Goal: Information Seeking & Learning: Learn about a topic

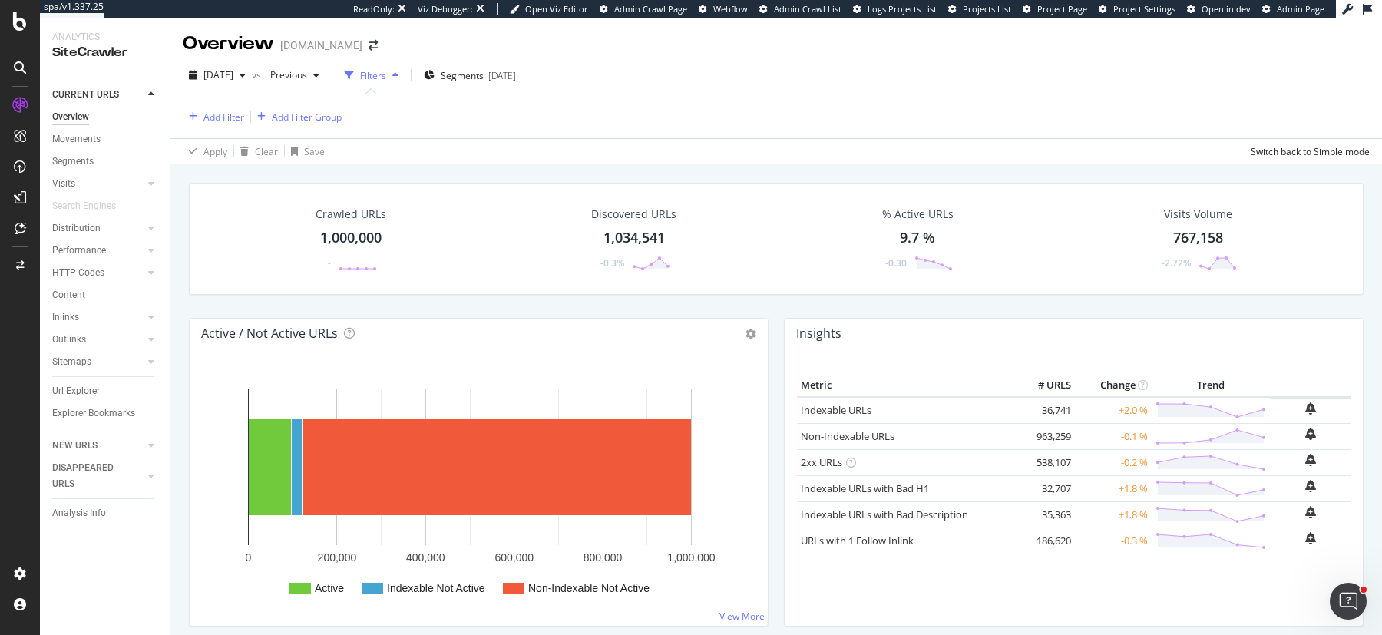
click at [180, 175] on div "Crawled URLs 1,000,000 - Discovered URLs 1,034,541 -0.3% % Active URLs 9.7 % -0…" at bounding box center [776, 472] width 1212 height 617
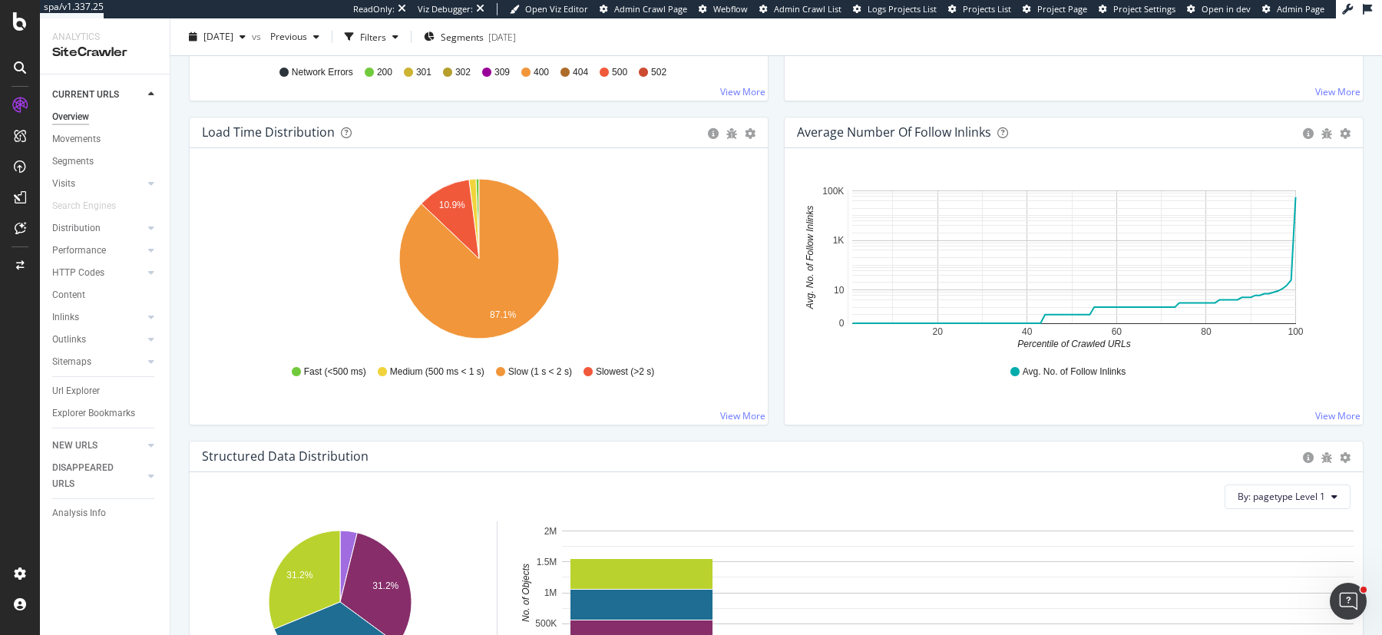
scroll to position [1106, 0]
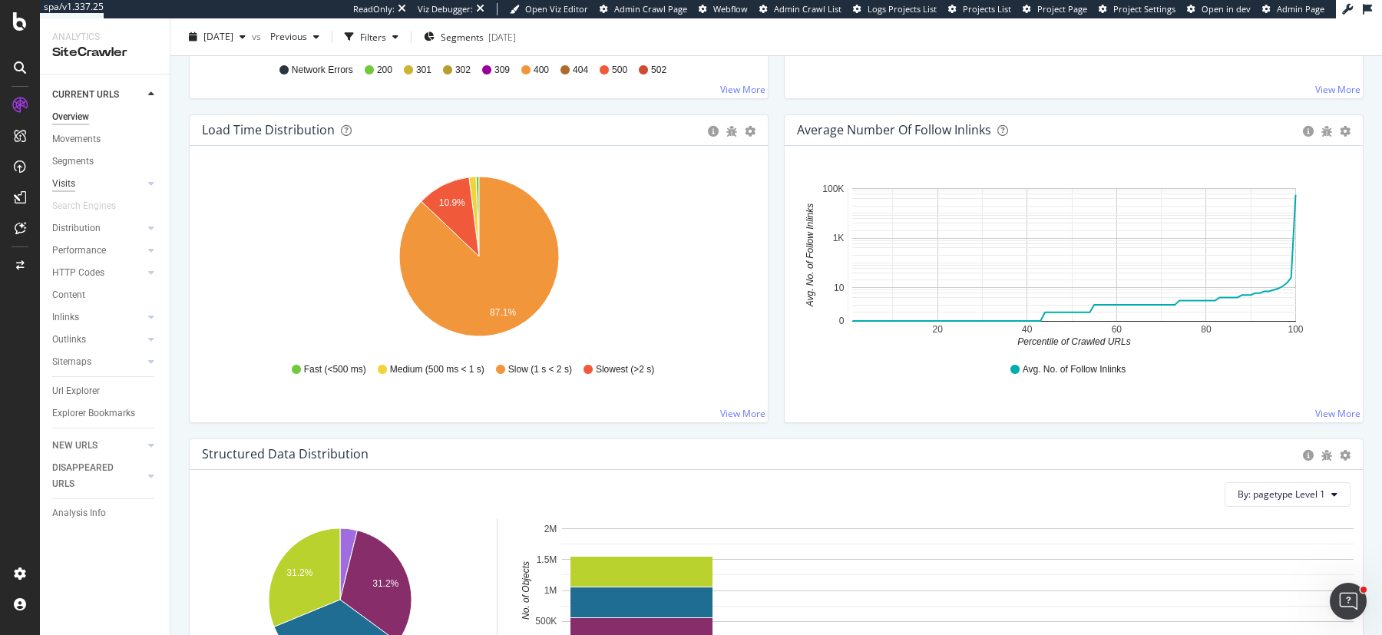
click at [65, 187] on div "Visits" at bounding box center [63, 184] width 23 height 16
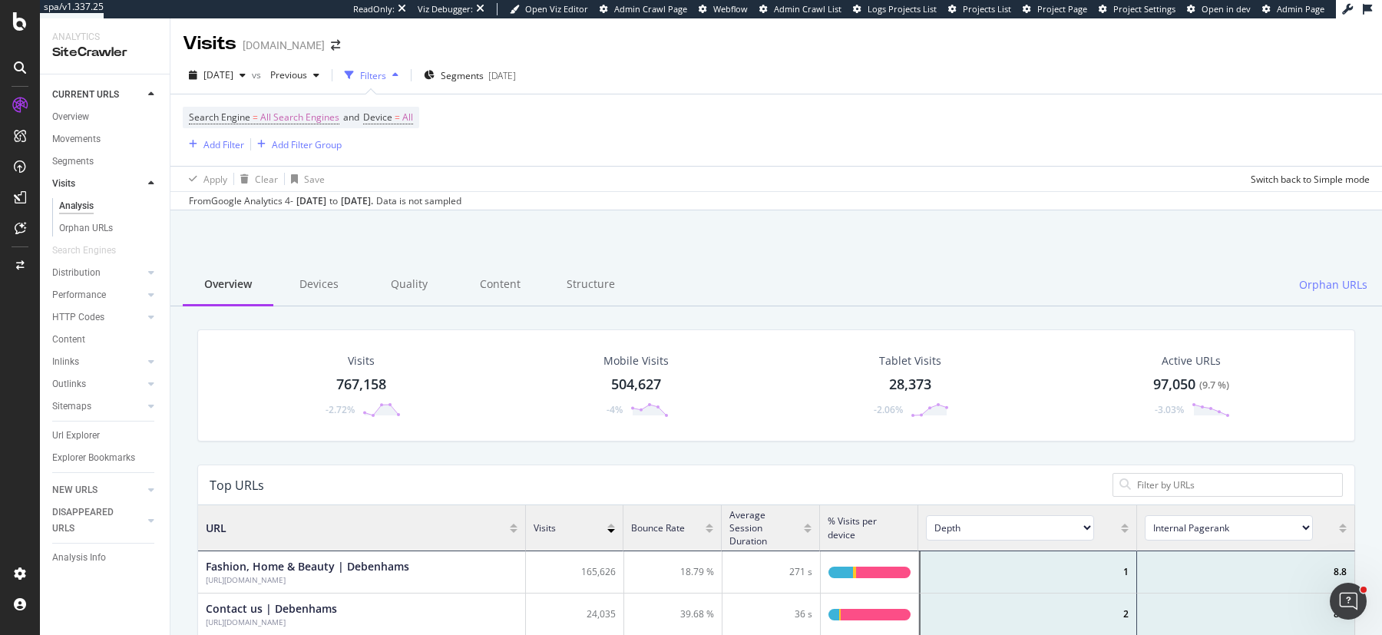
scroll to position [461, 1156]
click at [85, 256] on div "EngagementAnalytics" at bounding box center [109, 255] width 104 height 15
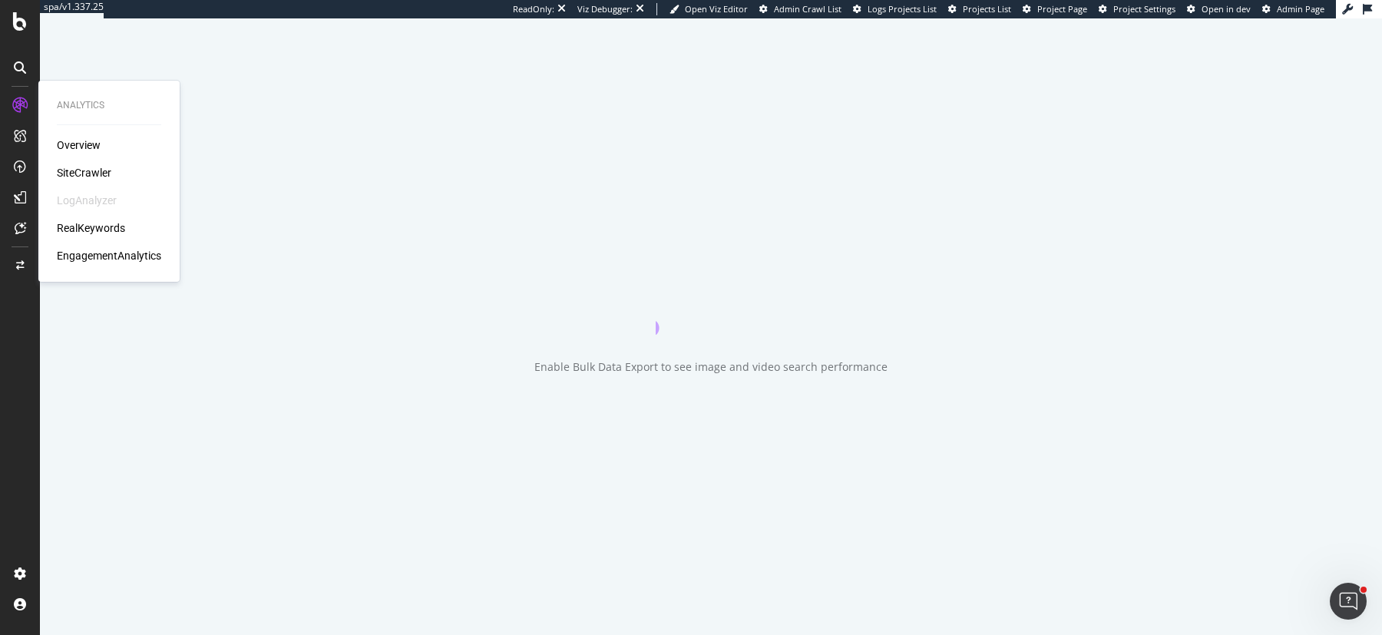
click at [104, 256] on div "EngagementAnalytics" at bounding box center [109, 255] width 104 height 15
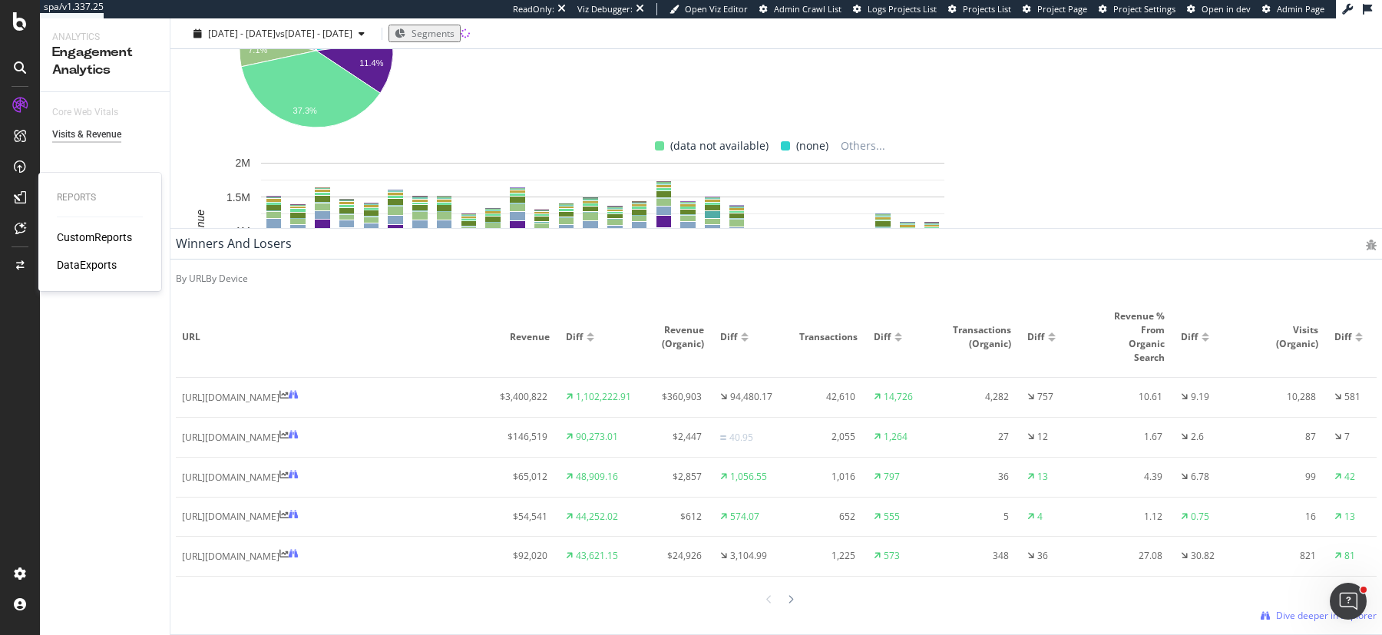
click at [78, 236] on div "CustomReports" at bounding box center [94, 237] width 75 height 15
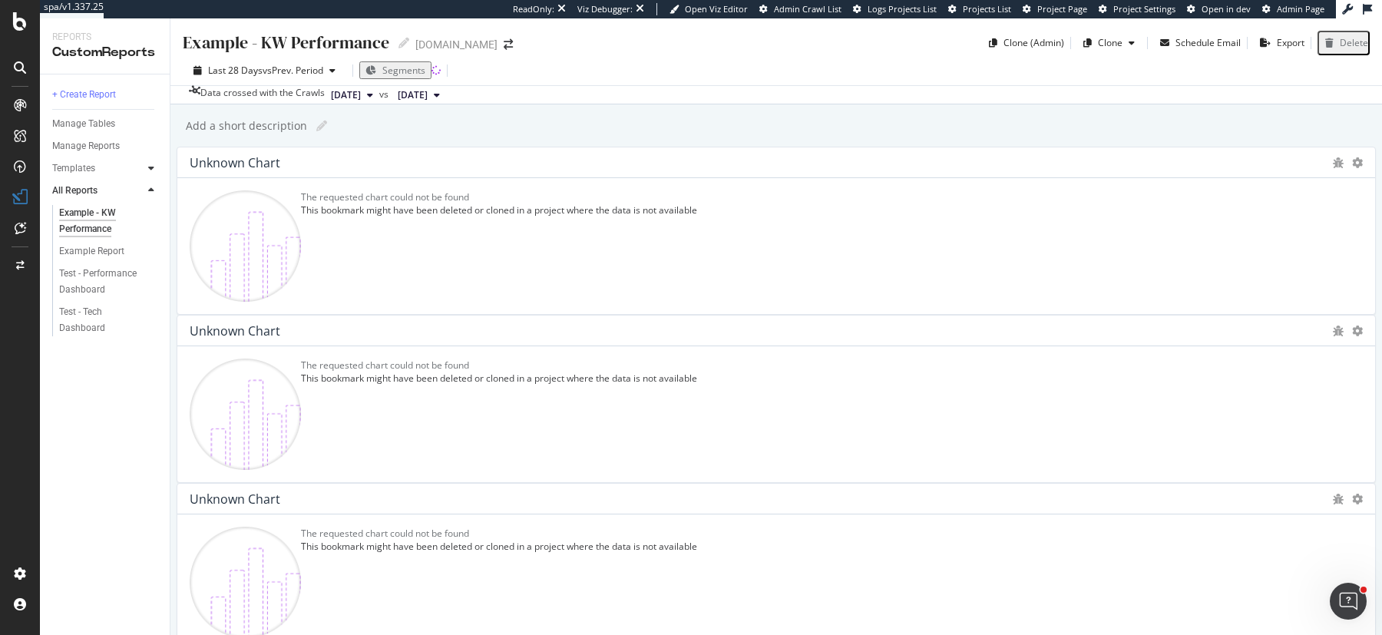
click at [149, 167] on icon at bounding box center [151, 168] width 6 height 9
click at [87, 219] on div "Business Insights Dashboard" at bounding box center [103, 221] width 88 height 32
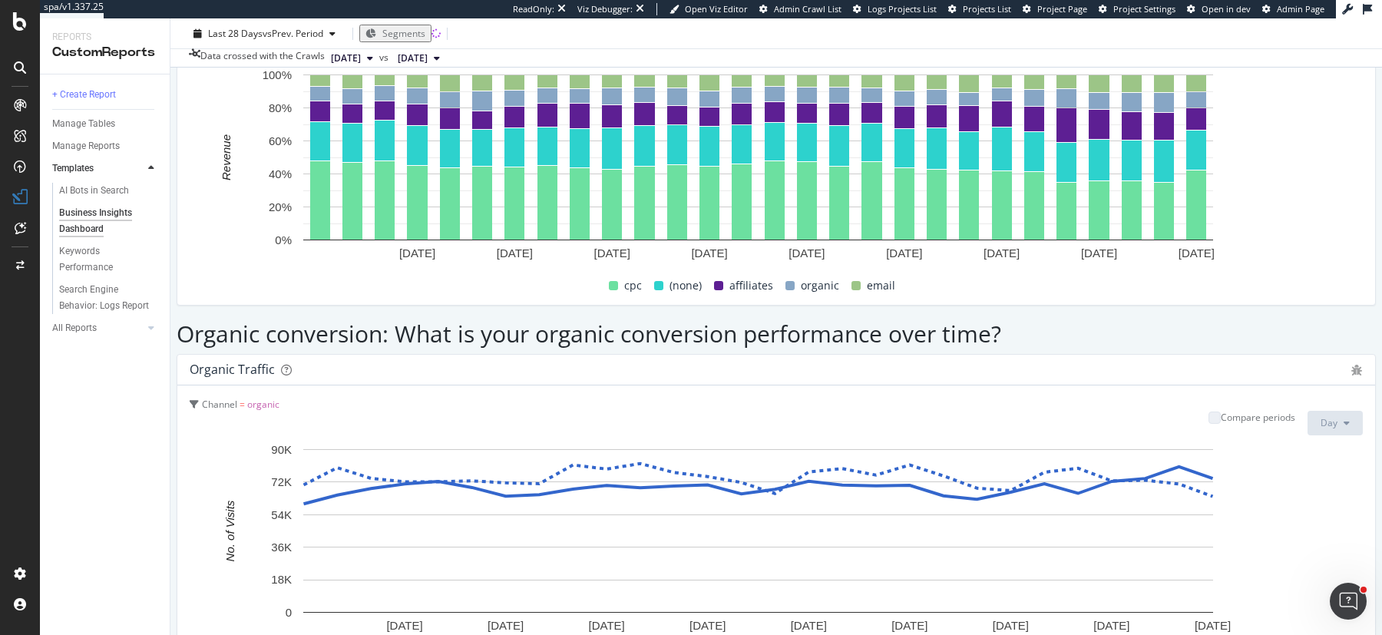
scroll to position [1338, 0]
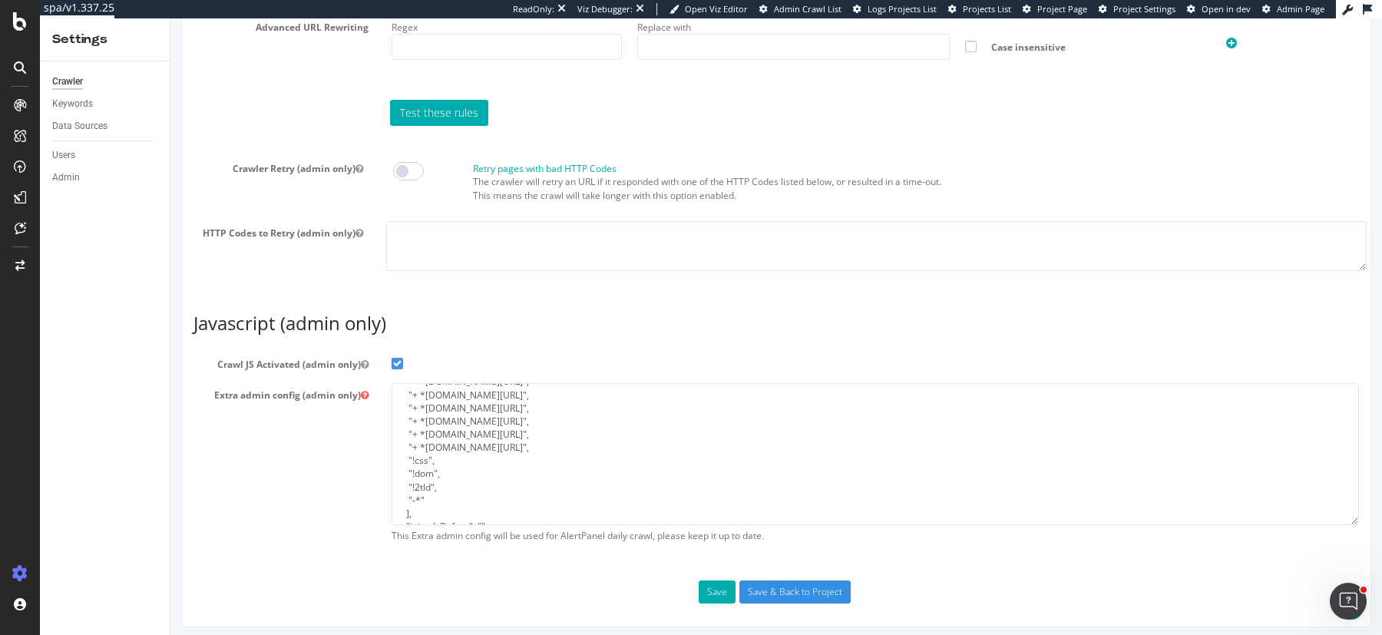
scroll to position [185, 0]
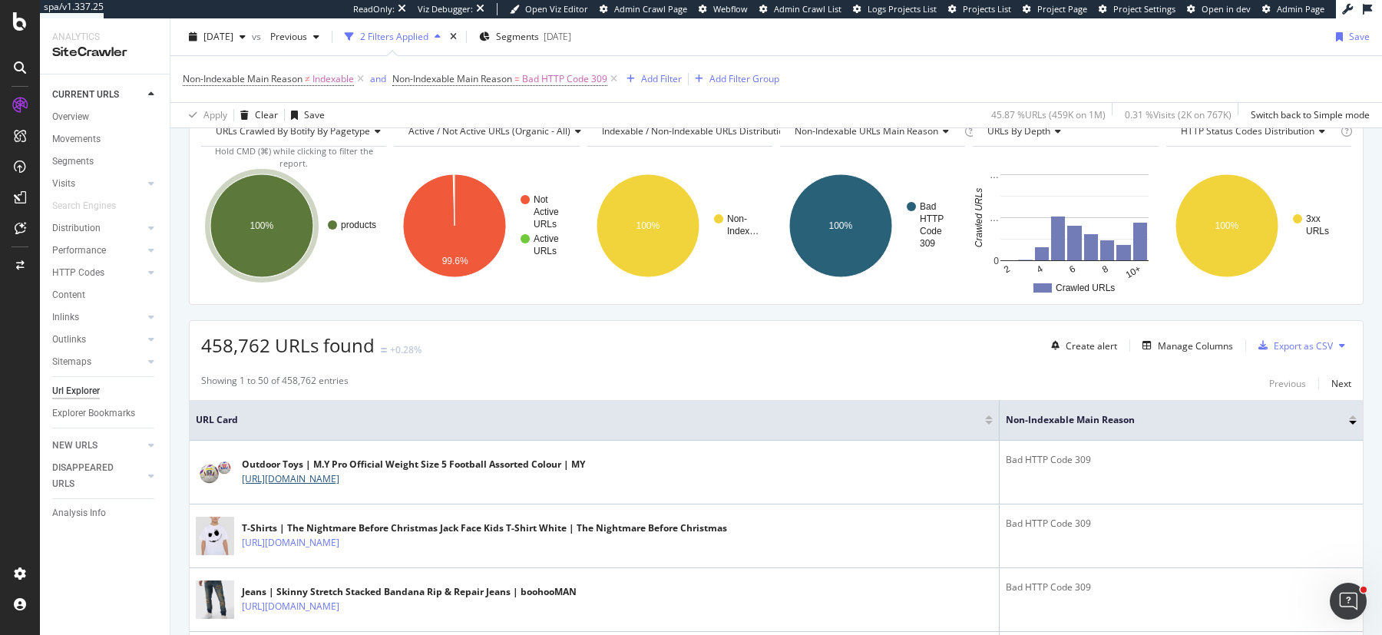
scroll to position [174, 0]
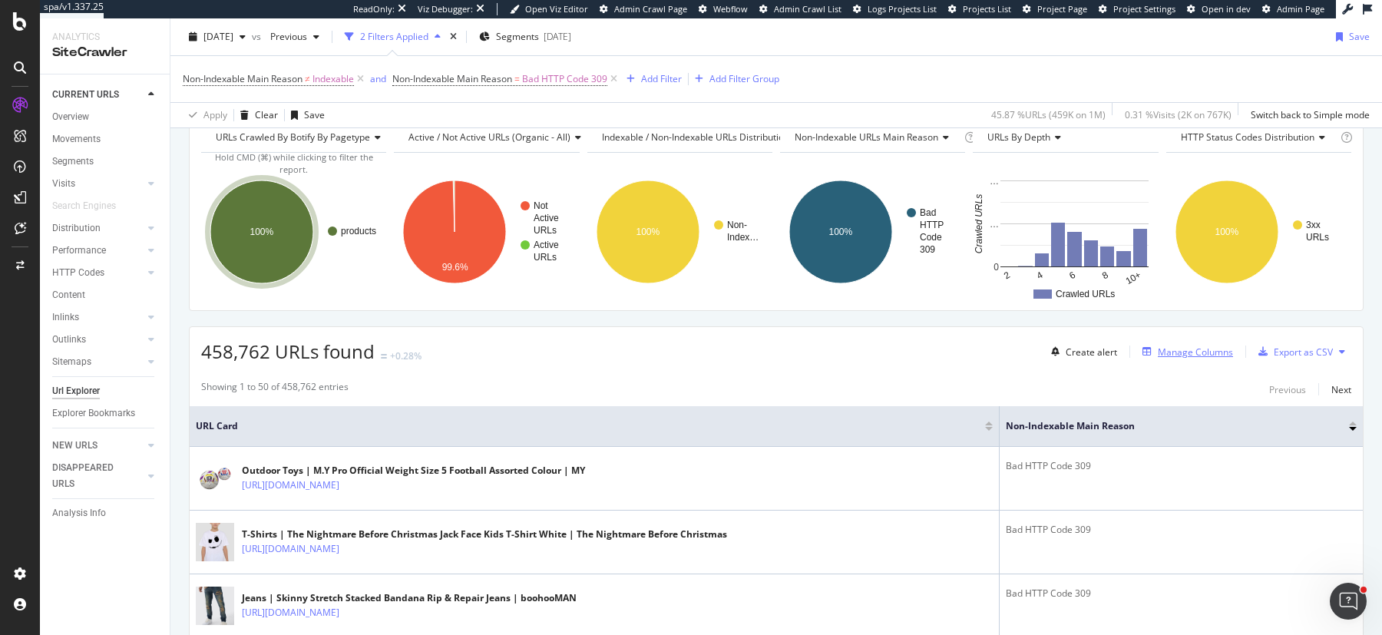
click at [1175, 351] on div "Manage Columns" at bounding box center [1195, 352] width 75 height 13
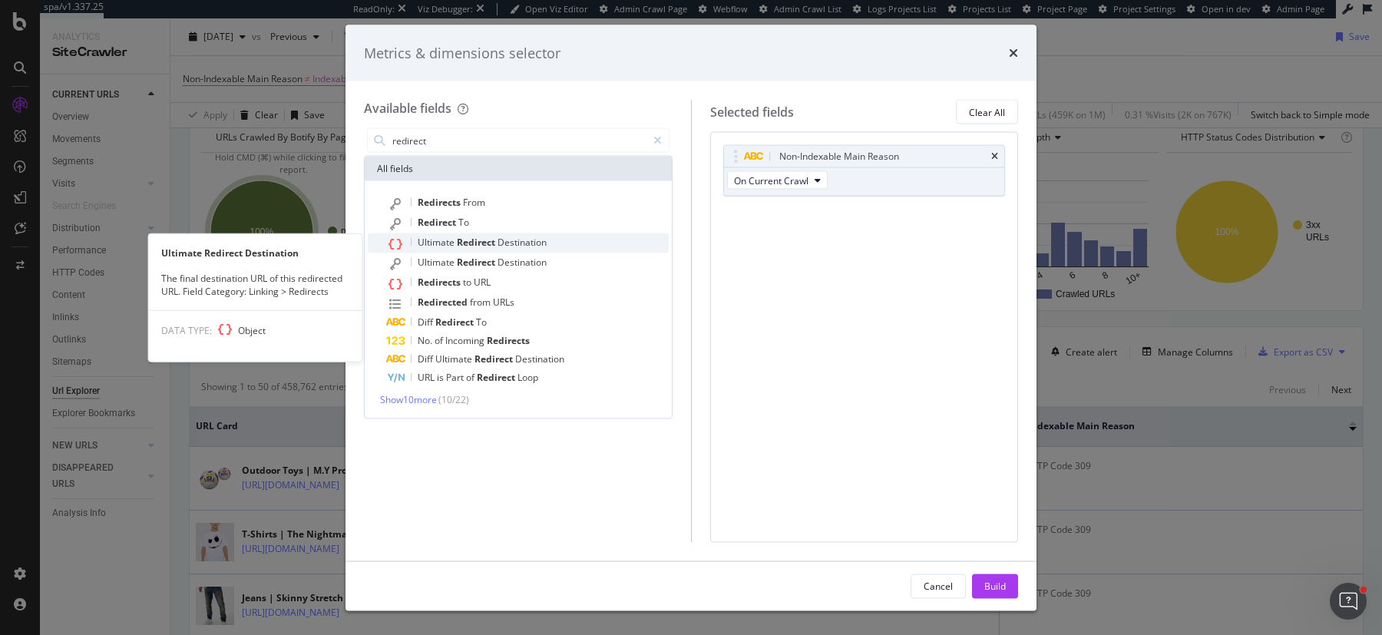
type input "redirect"
click at [442, 240] on span "Ultimate" at bounding box center [437, 242] width 39 height 13
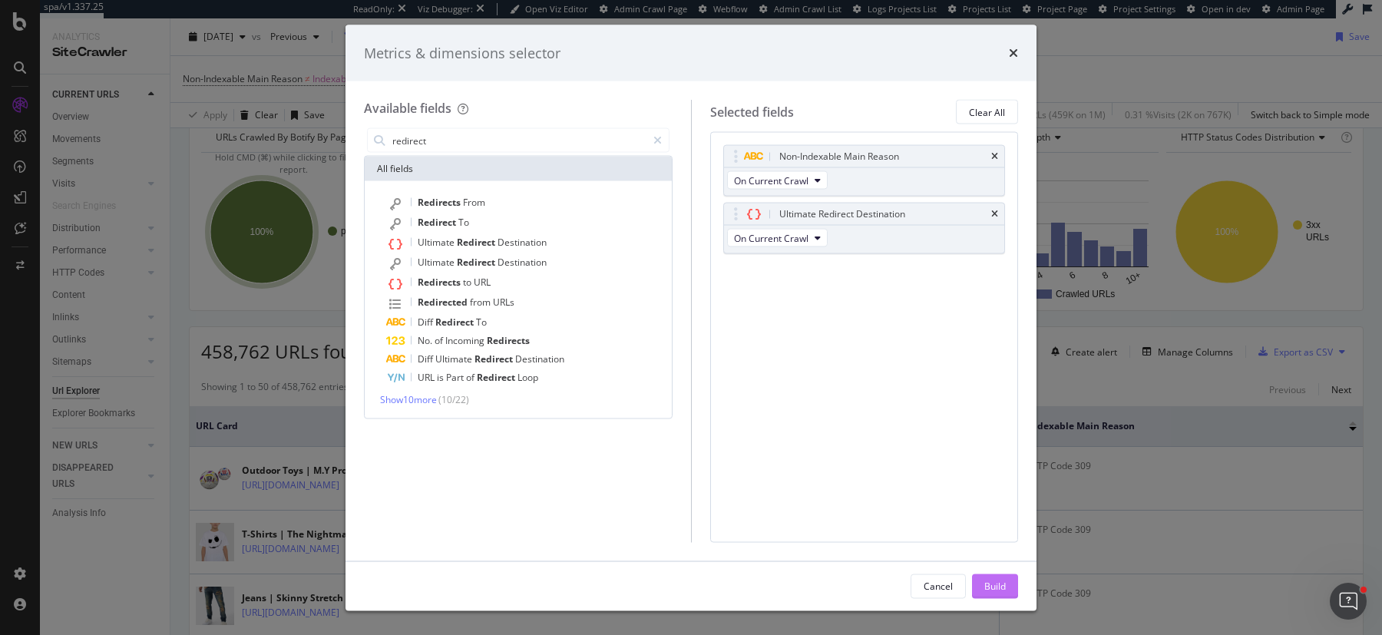
click at [991, 581] on div "Build" at bounding box center [995, 585] width 22 height 13
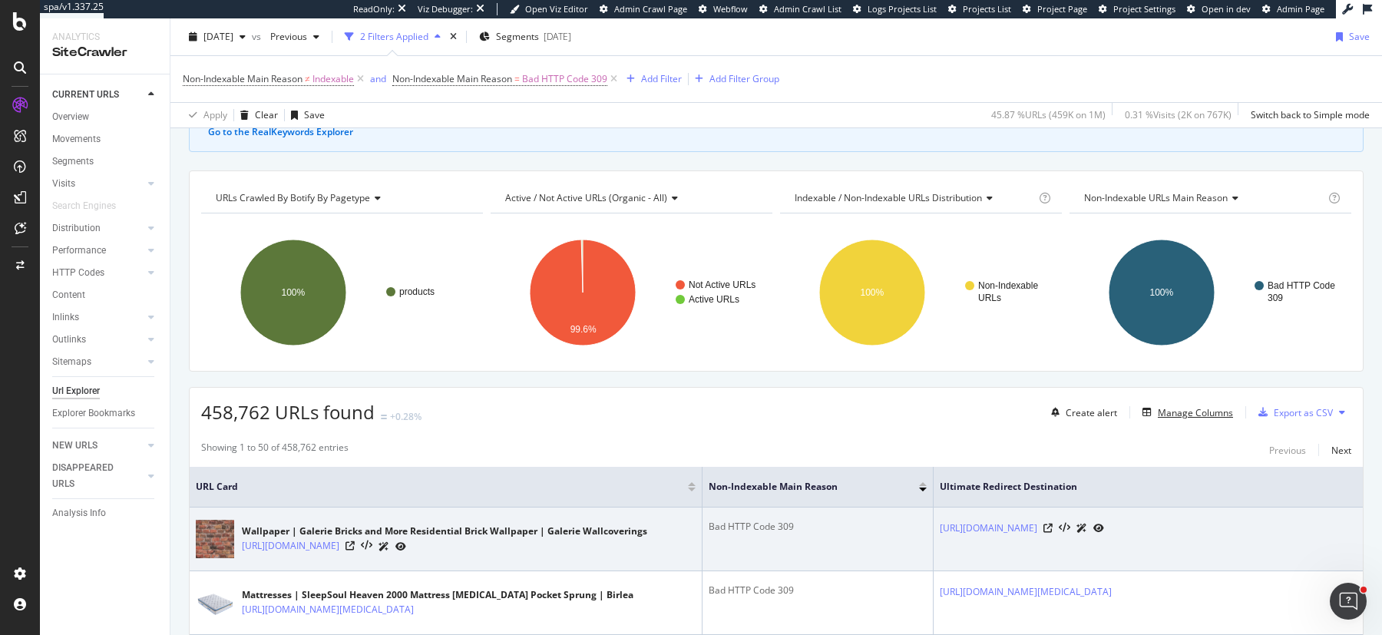
scroll to position [115, 0]
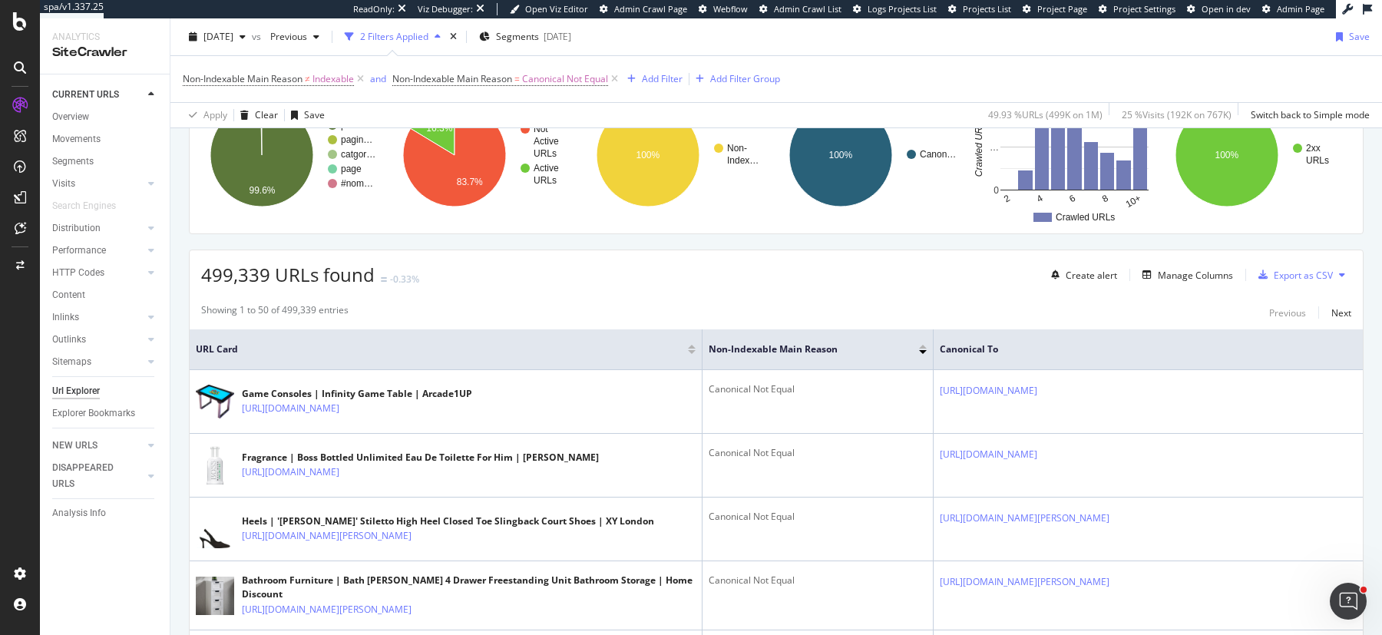
scroll to position [258, 0]
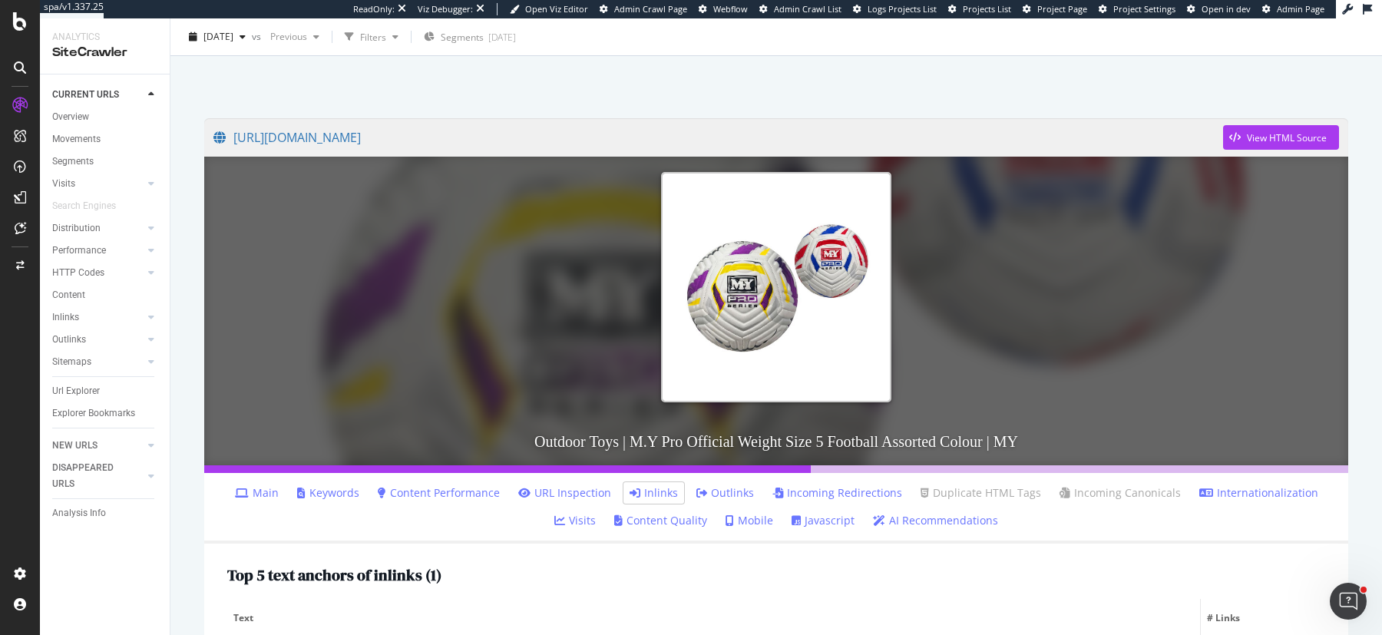
scroll to position [82, 0]
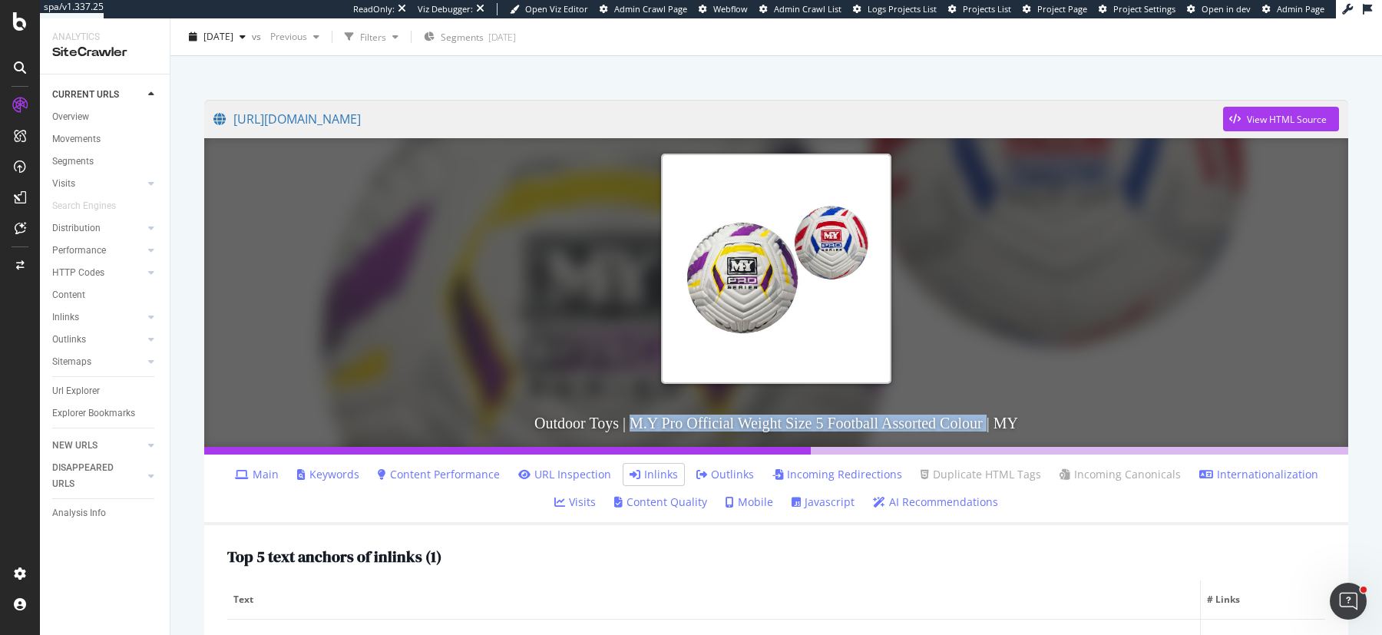
drag, startPoint x: 625, startPoint y: 422, endPoint x: 1002, endPoint y: 424, distance: 377.0
click at [1002, 424] on h3 "Outdoor Toys | M.Y Pro Official Weight Size 5 Football Assorted Colour | MY" at bounding box center [776, 423] width 1144 height 48
copy h3 "M.Y Pro Official Weight Size 5 Football Assorted Colour"
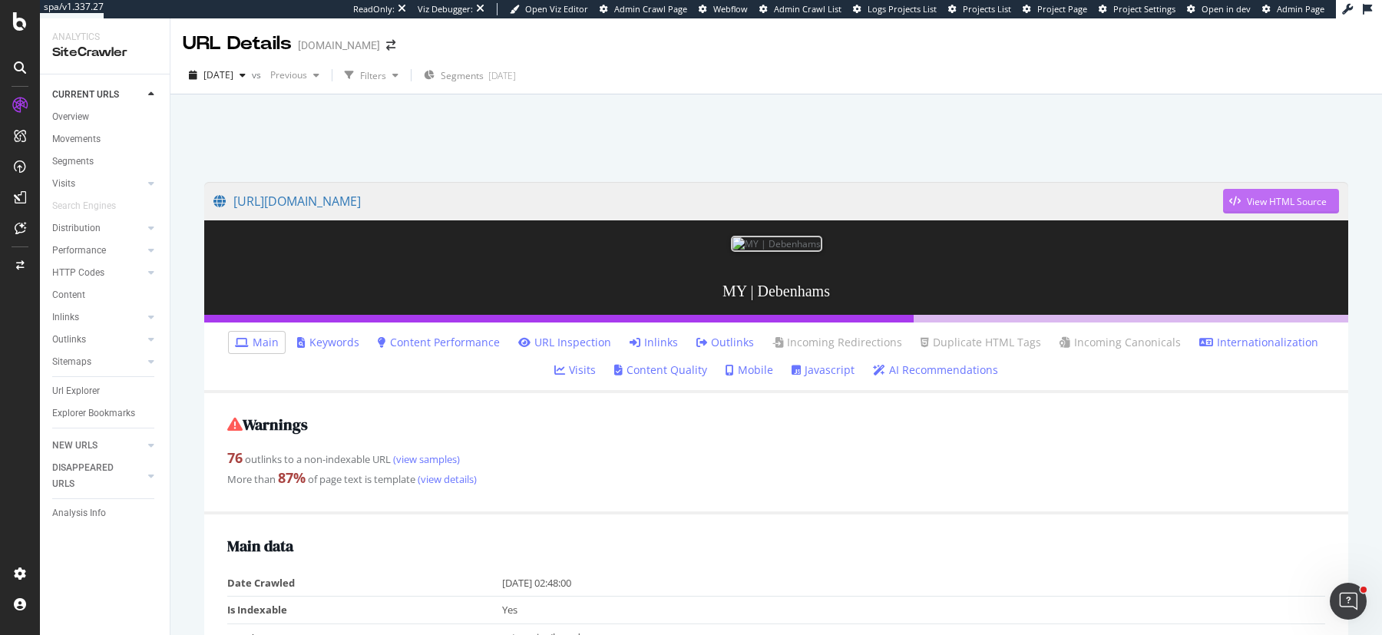
click at [1269, 200] on div "View HTML Source" at bounding box center [1287, 201] width 80 height 13
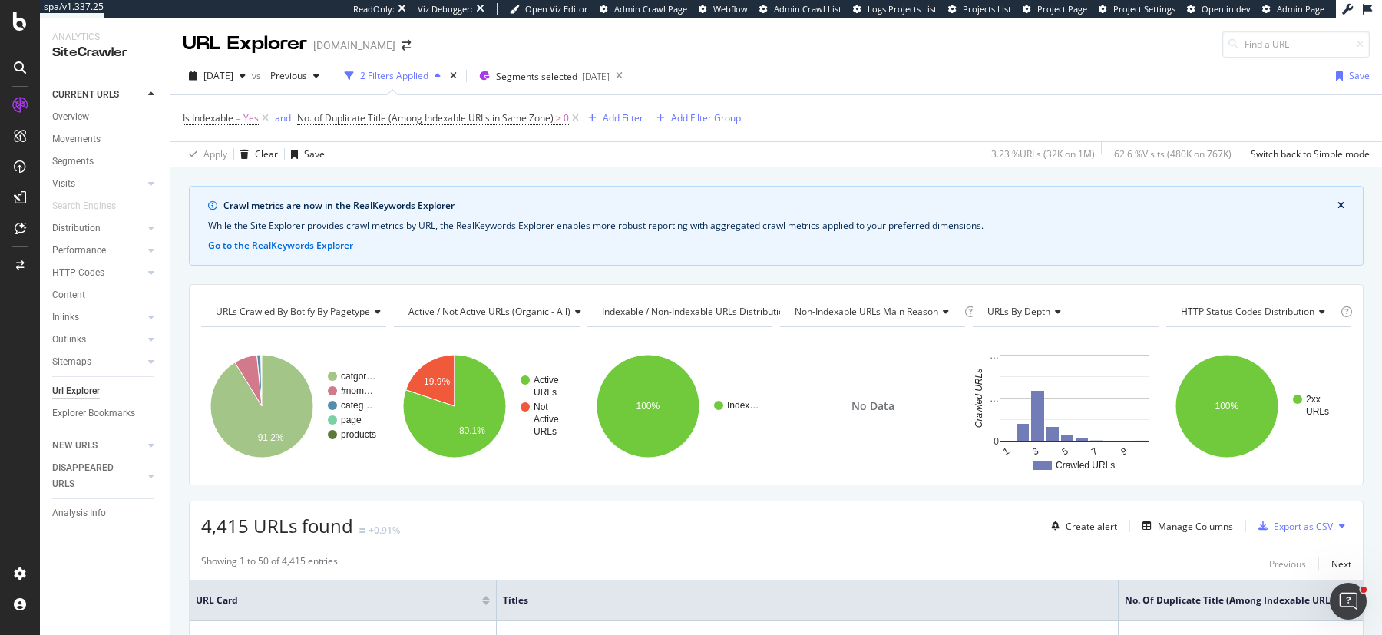
scroll to position [100, 0]
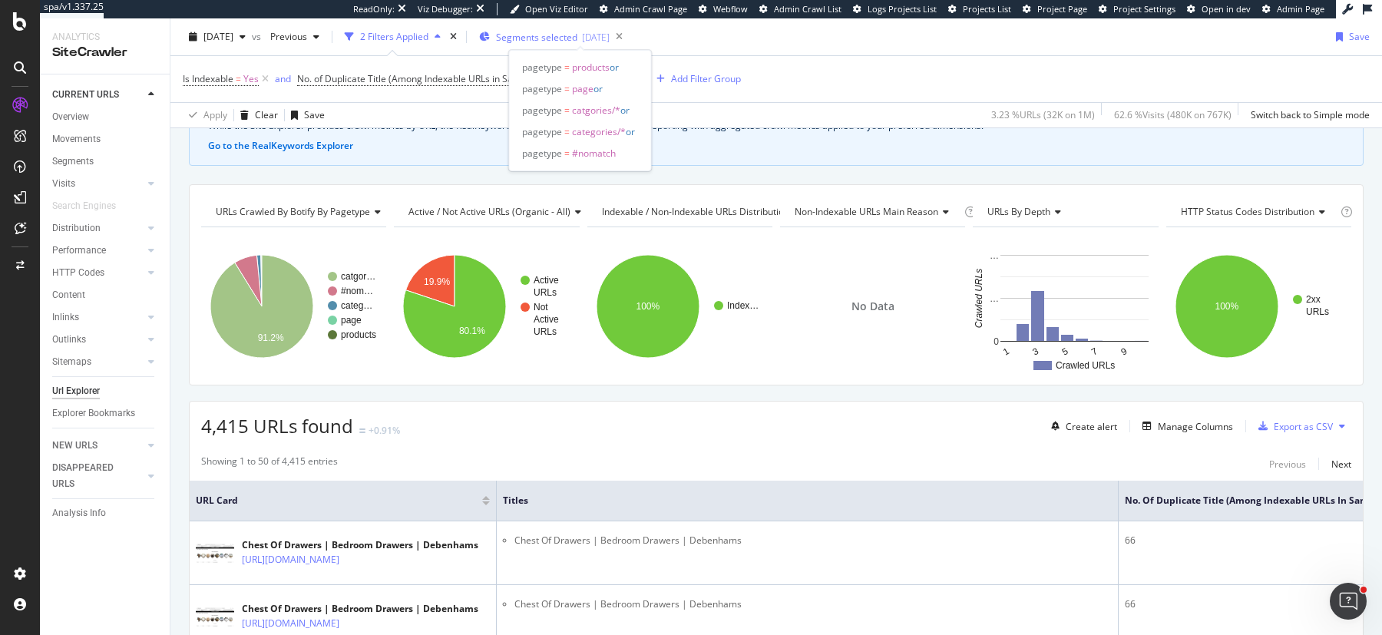
click at [577, 40] on span "Segments selected" at bounding box center [536, 37] width 81 height 13
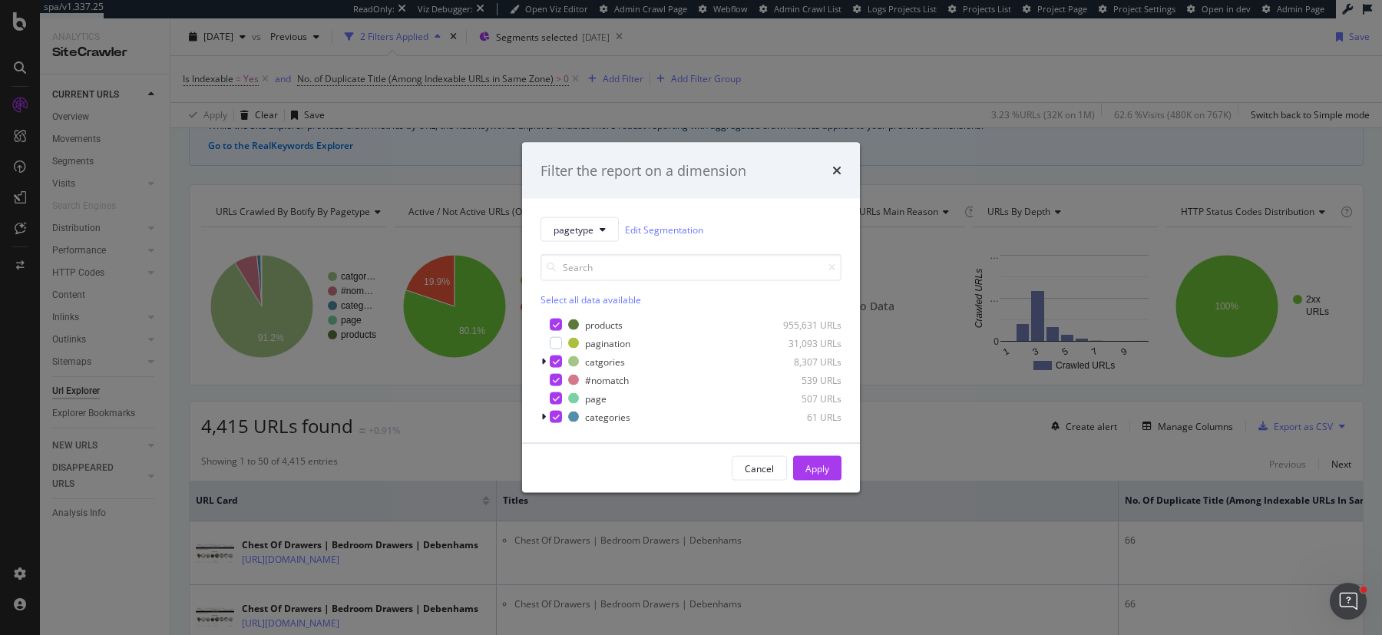
click at [954, 143] on div "Filter the report on a dimension pagetype Edit Segmentation Select all data ava…" at bounding box center [691, 317] width 1382 height 635
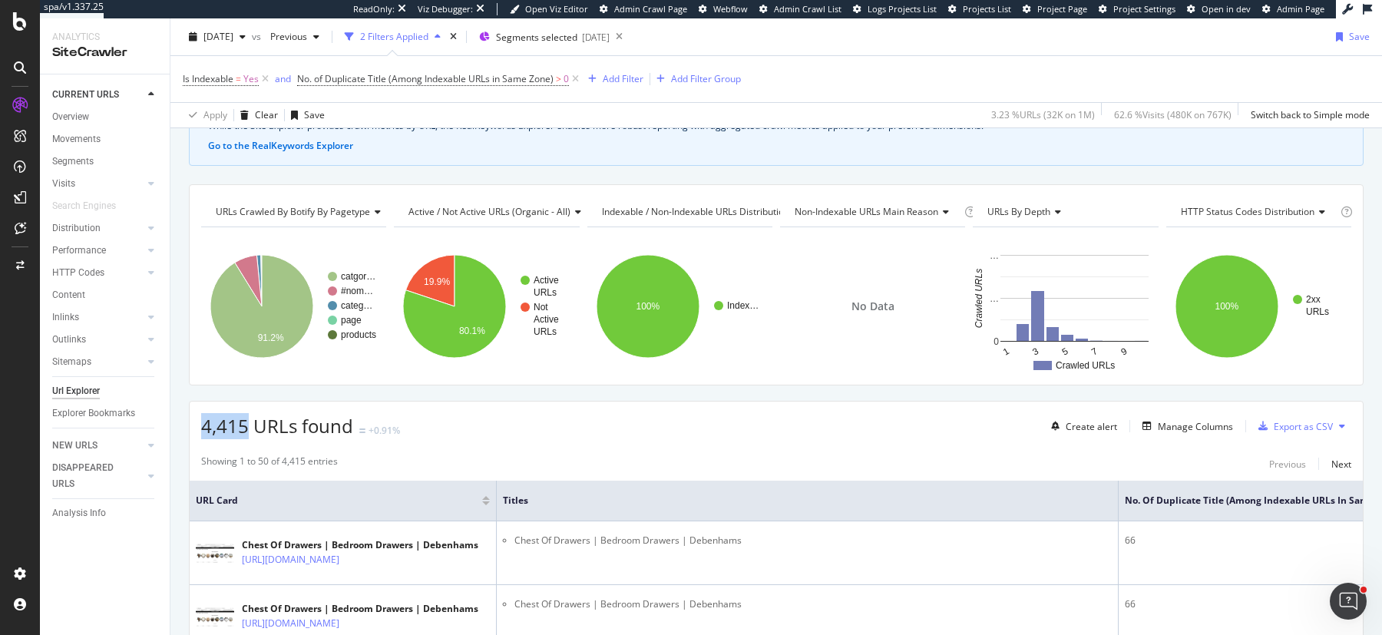
drag, startPoint x: 204, startPoint y: 423, endPoint x: 249, endPoint y: 425, distance: 44.6
click at [249, 425] on span "4,415 URLs found" at bounding box center [277, 425] width 152 height 25
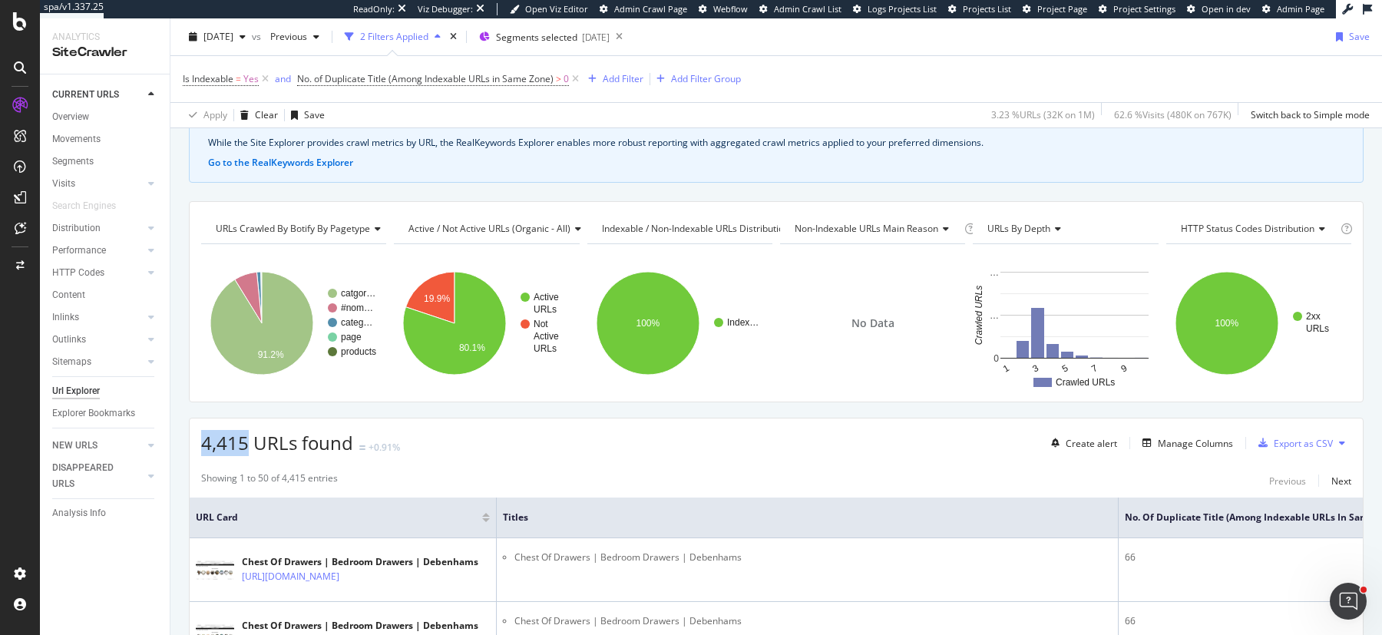
scroll to position [94, 0]
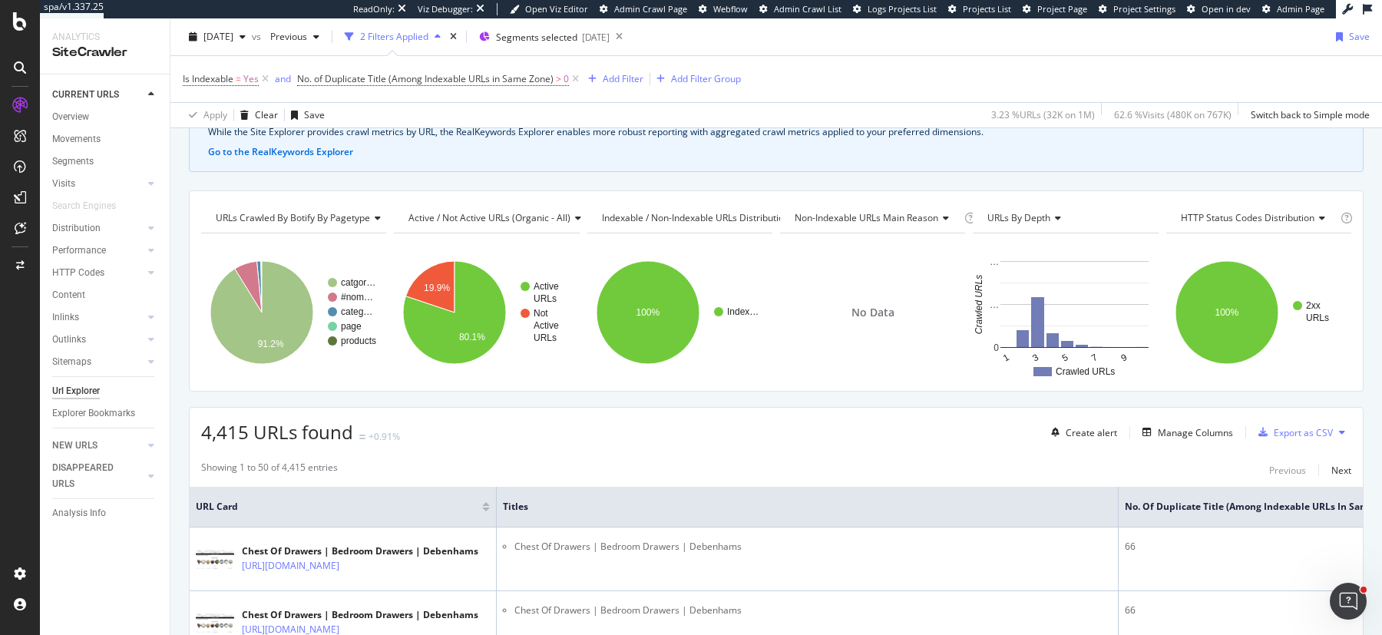
click at [548, 461] on div "Showing 1 to 50 of 4,415 entries Previous Next" at bounding box center [776, 470] width 1173 height 18
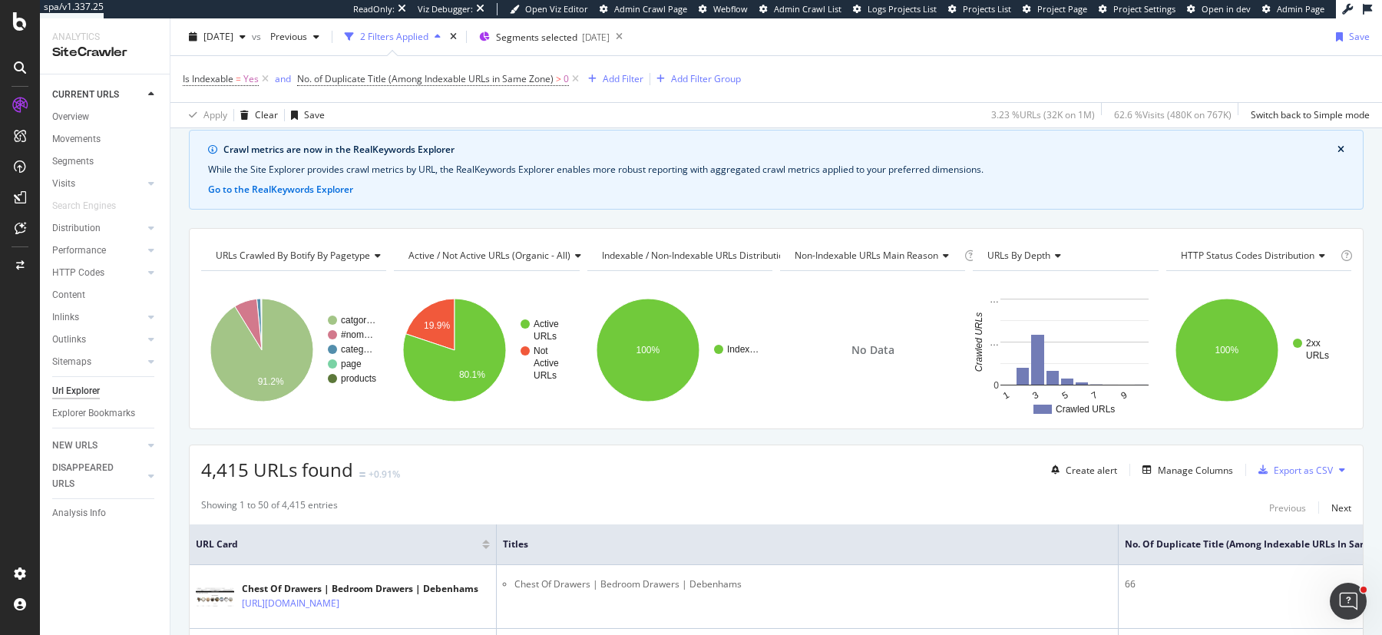
scroll to position [1, 0]
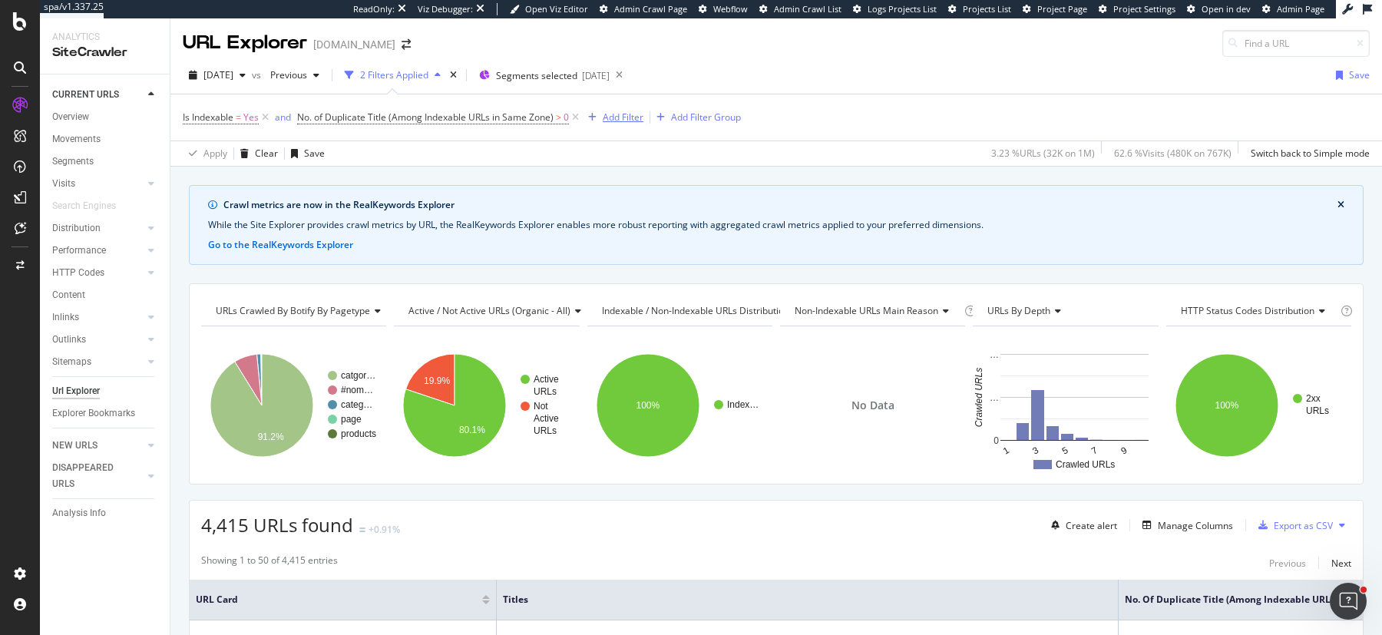
click at [628, 117] on div "Add Filter" at bounding box center [623, 117] width 41 height 13
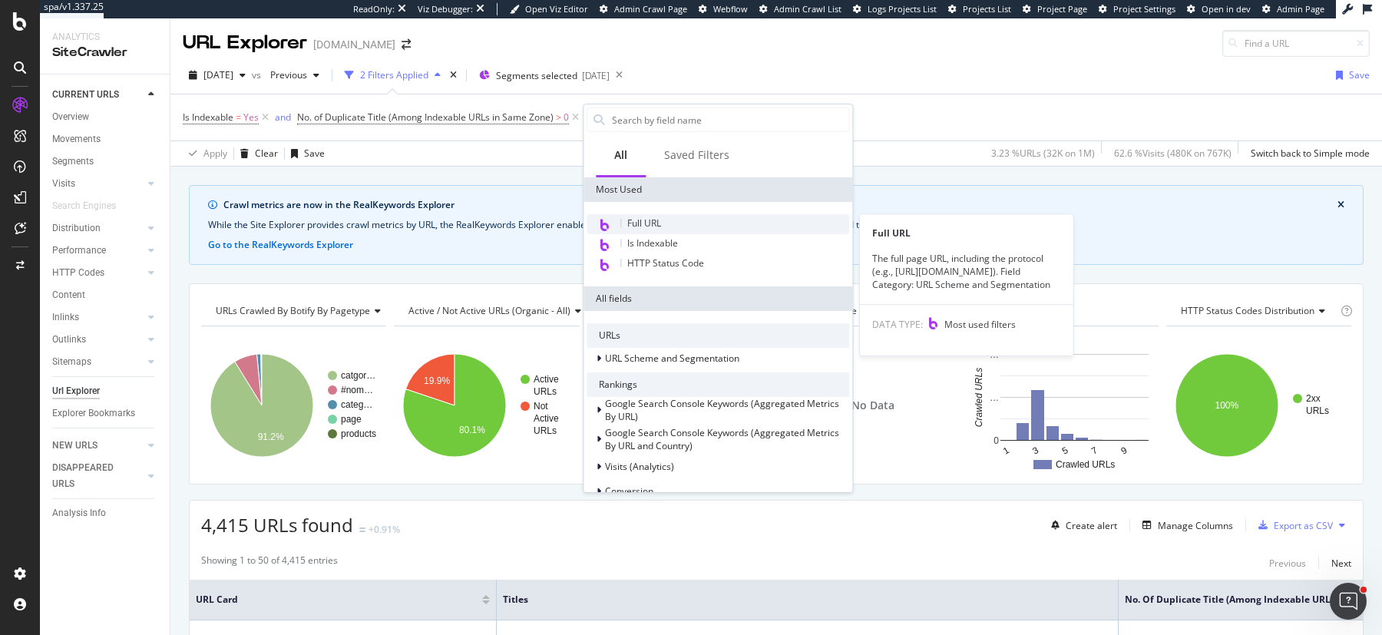
click at [652, 224] on span "Full URL" at bounding box center [644, 223] width 34 height 13
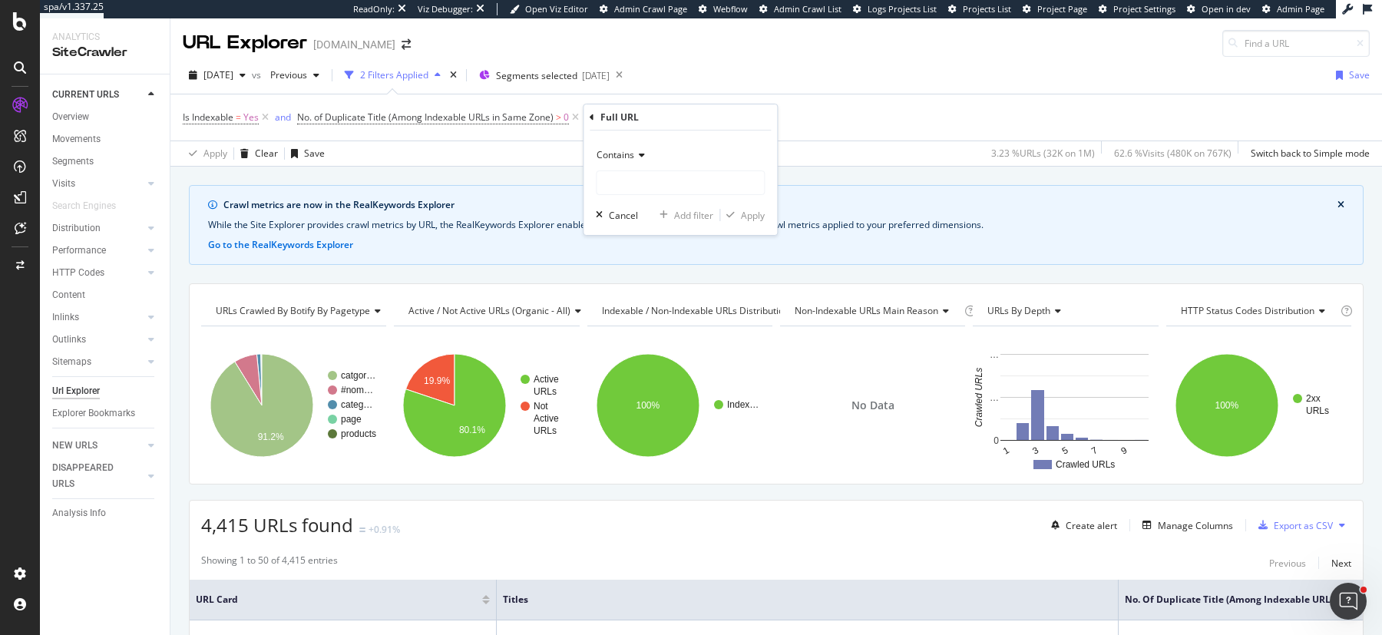
click at [623, 154] on span "Contains" at bounding box center [616, 154] width 38 height 13
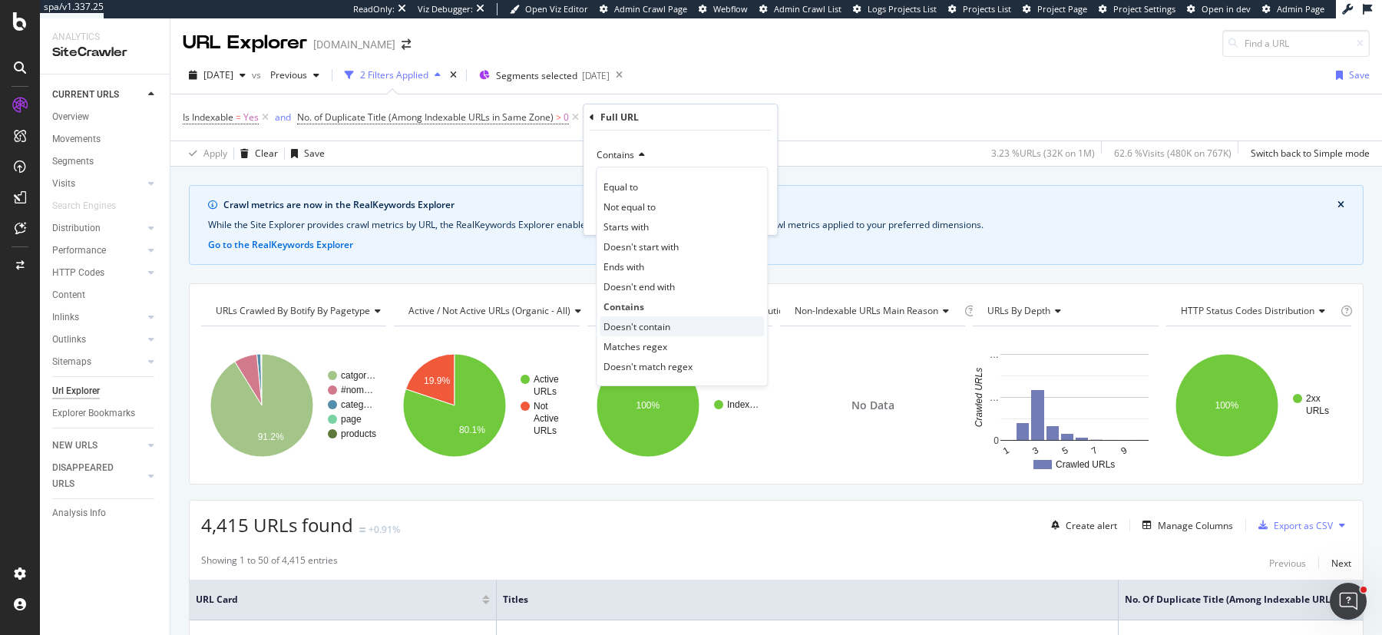
click at [651, 326] on span "Doesn't contain" at bounding box center [637, 326] width 67 height 13
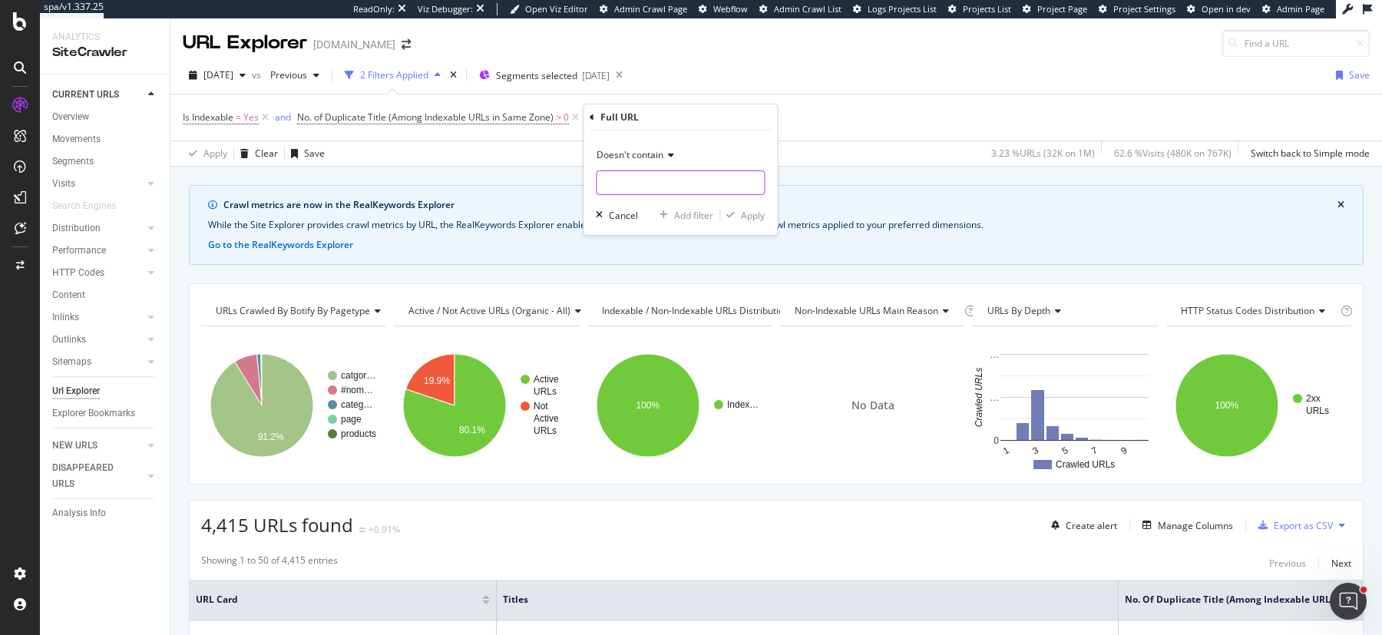
click at [624, 172] on input "text" at bounding box center [680, 182] width 167 height 25
type input "facet"
click at [756, 219] on div "Apply" at bounding box center [753, 215] width 24 height 13
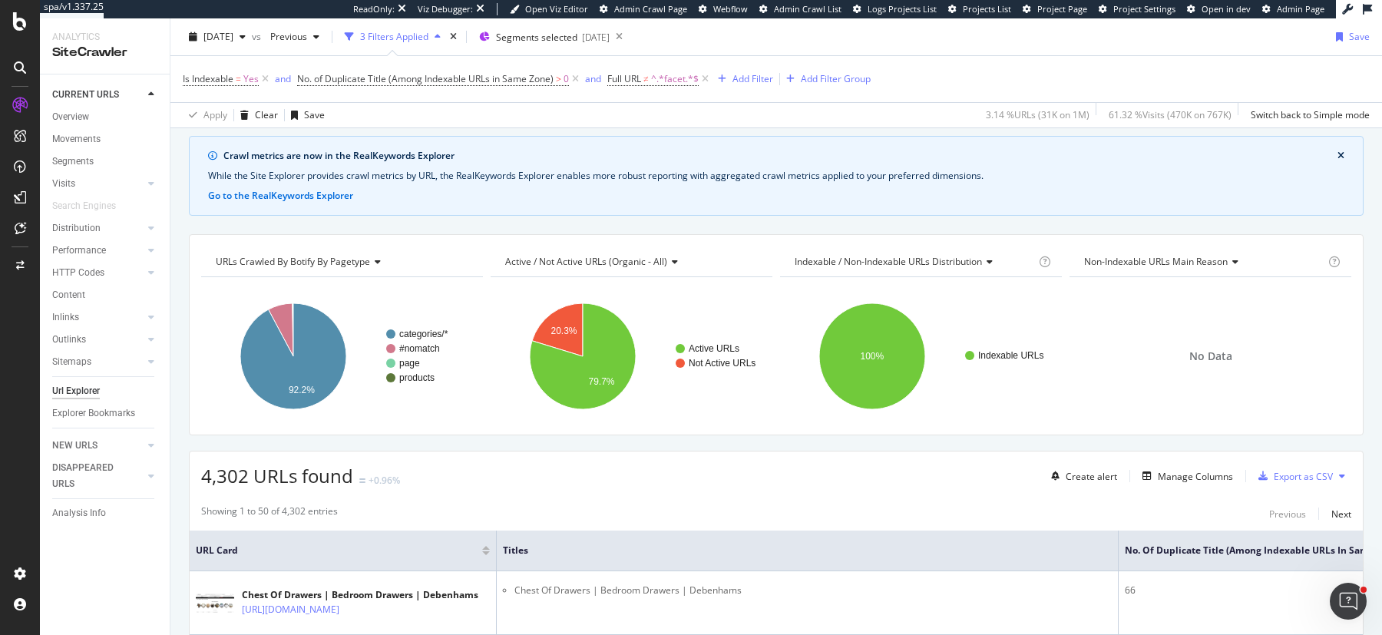
scroll to position [51, 0]
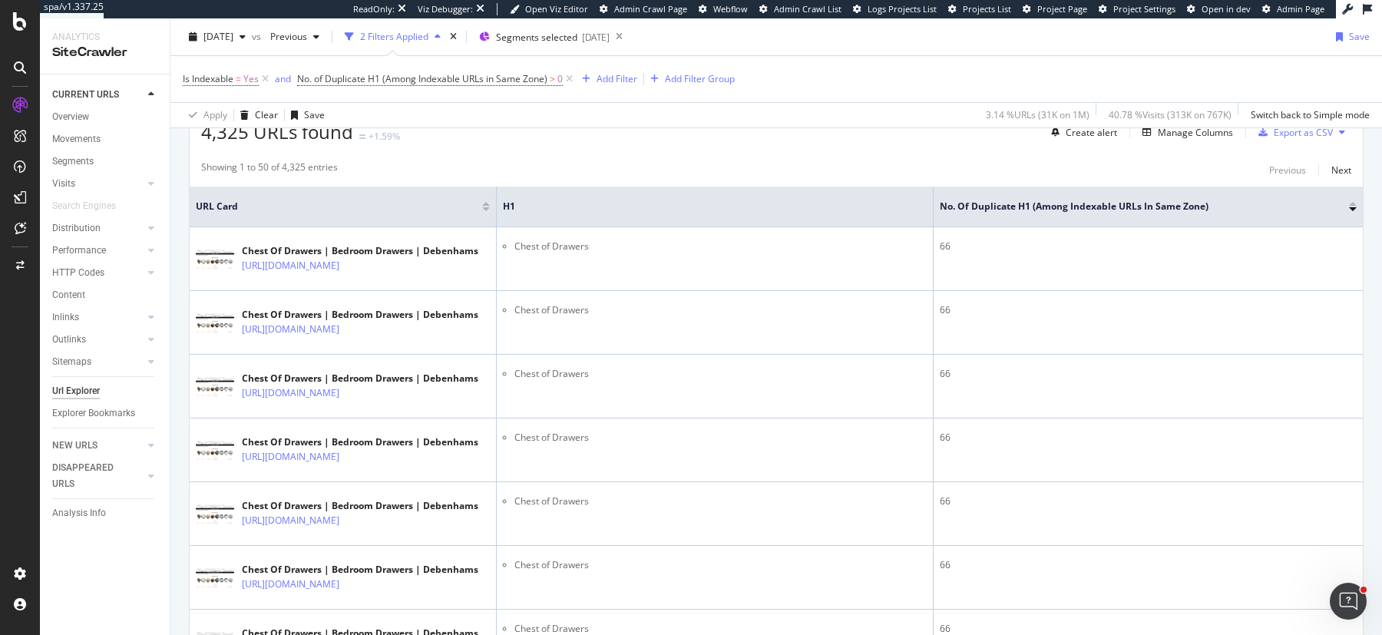
scroll to position [402, 0]
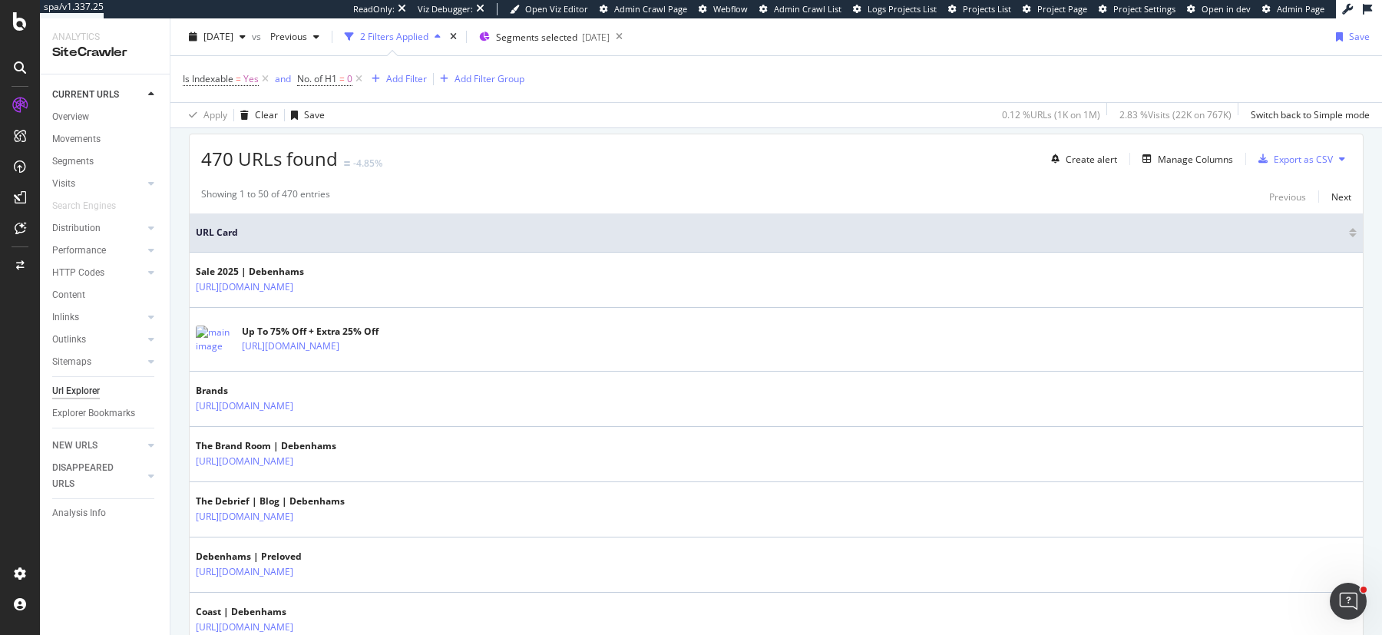
scroll to position [366, 0]
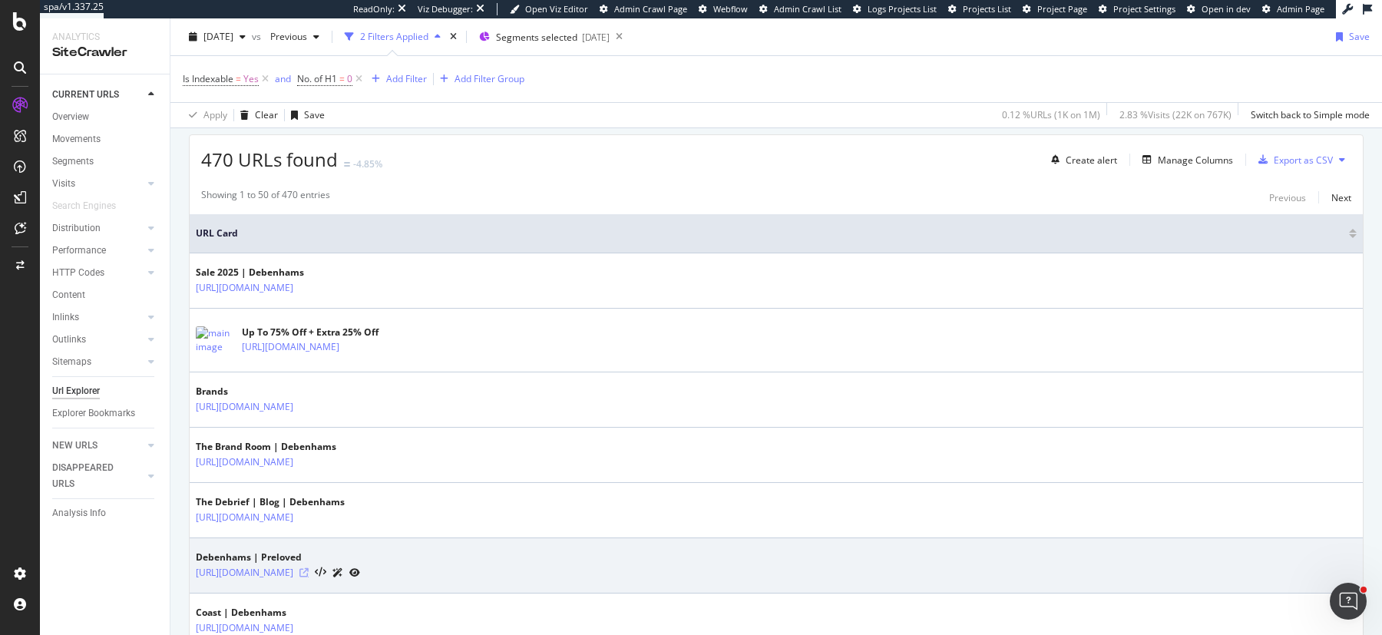
click at [309, 568] on icon at bounding box center [303, 572] width 9 height 9
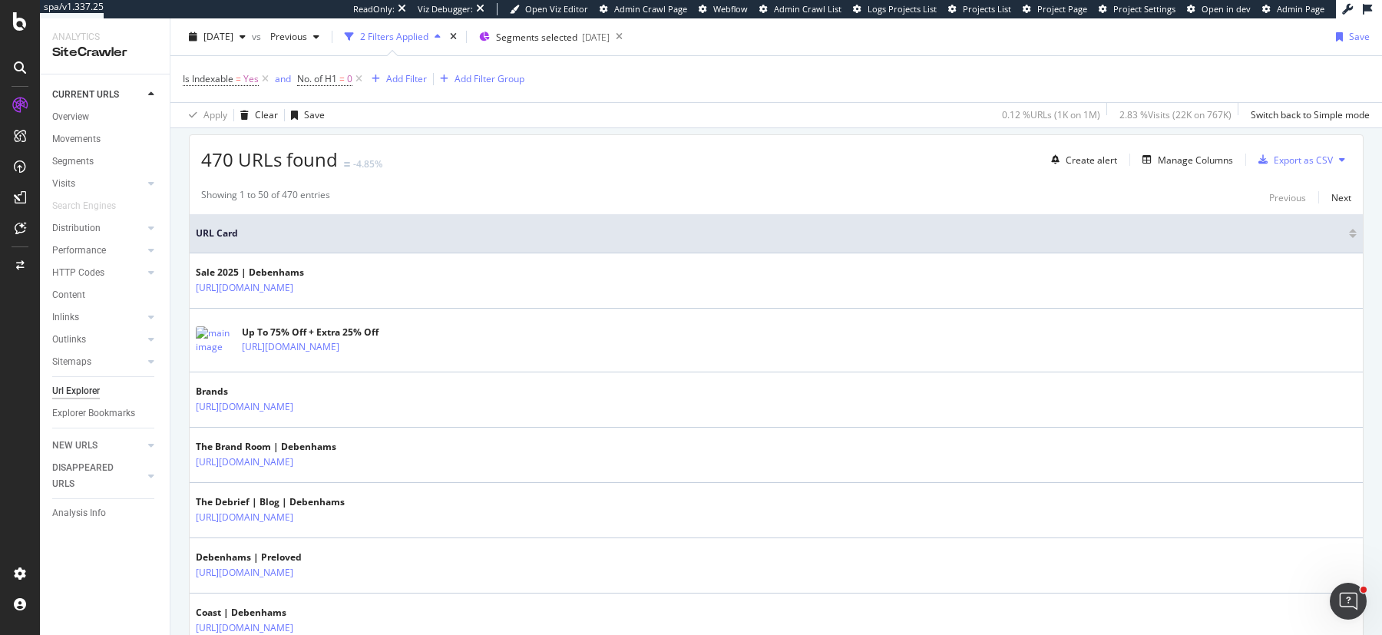
scroll to position [0, 0]
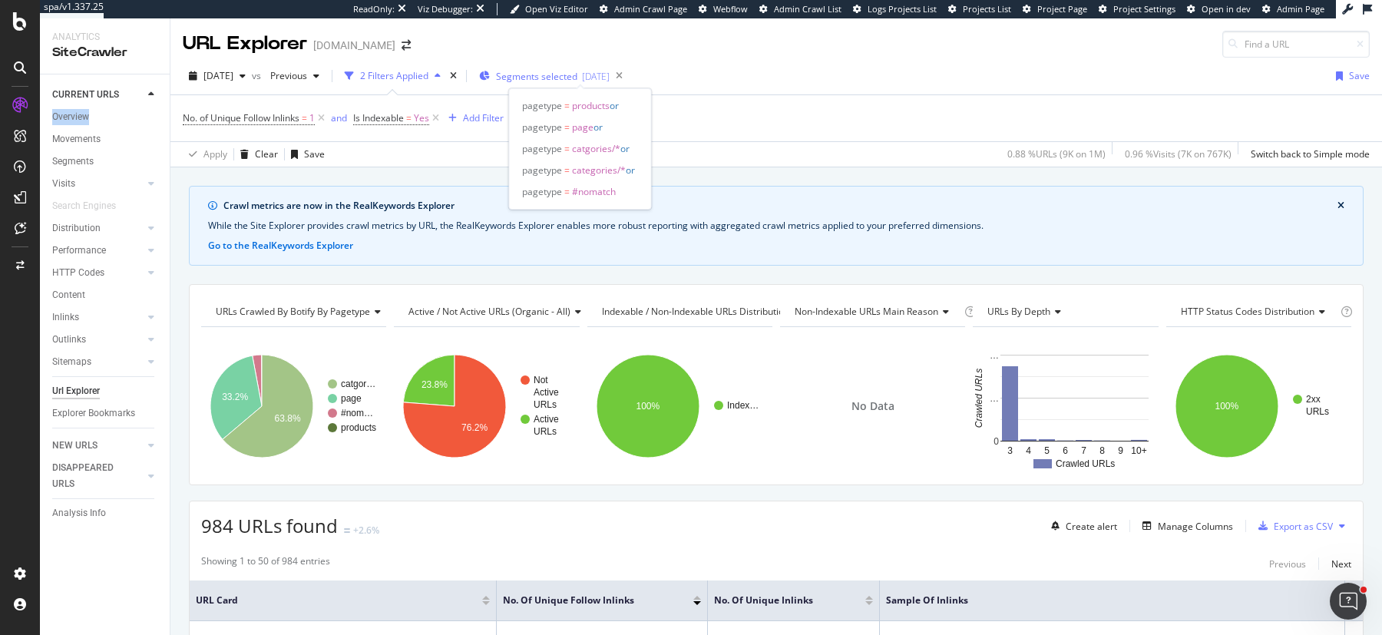
click at [610, 80] on div "[DATE]" at bounding box center [596, 76] width 28 height 13
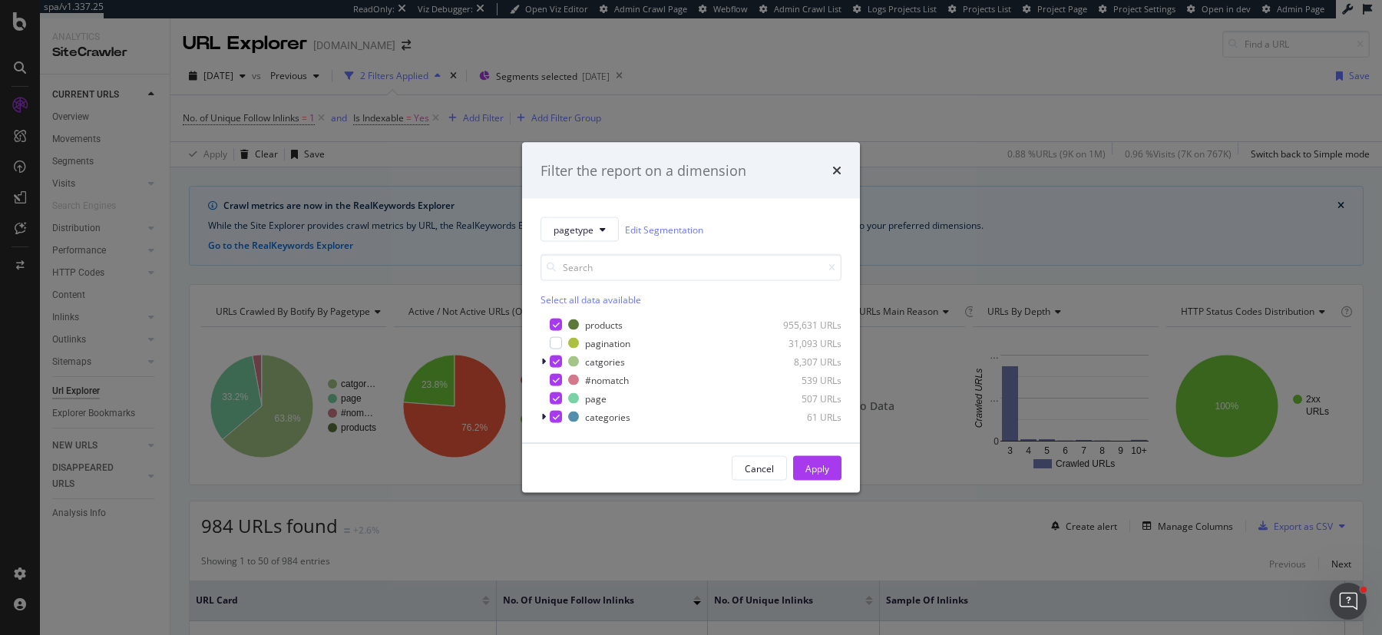
click at [976, 82] on div "Filter the report on a dimension pagetype Edit Segmentation Select all data ava…" at bounding box center [691, 317] width 1382 height 635
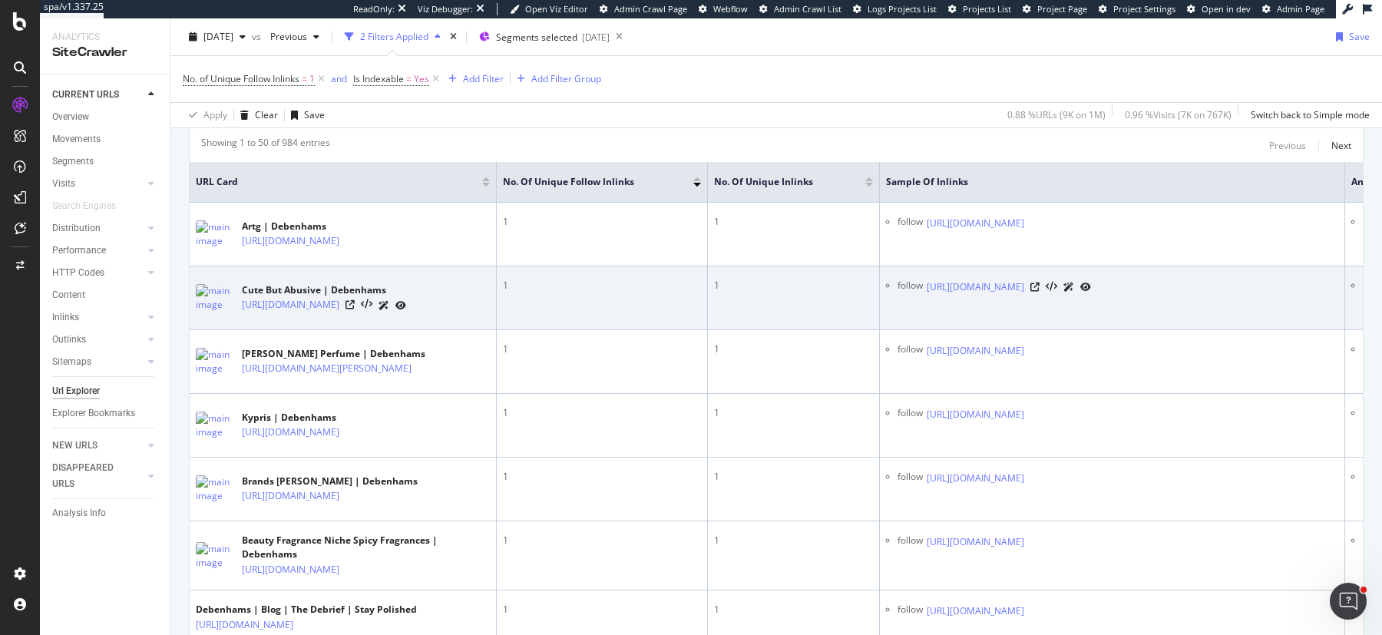
scroll to position [420, 0]
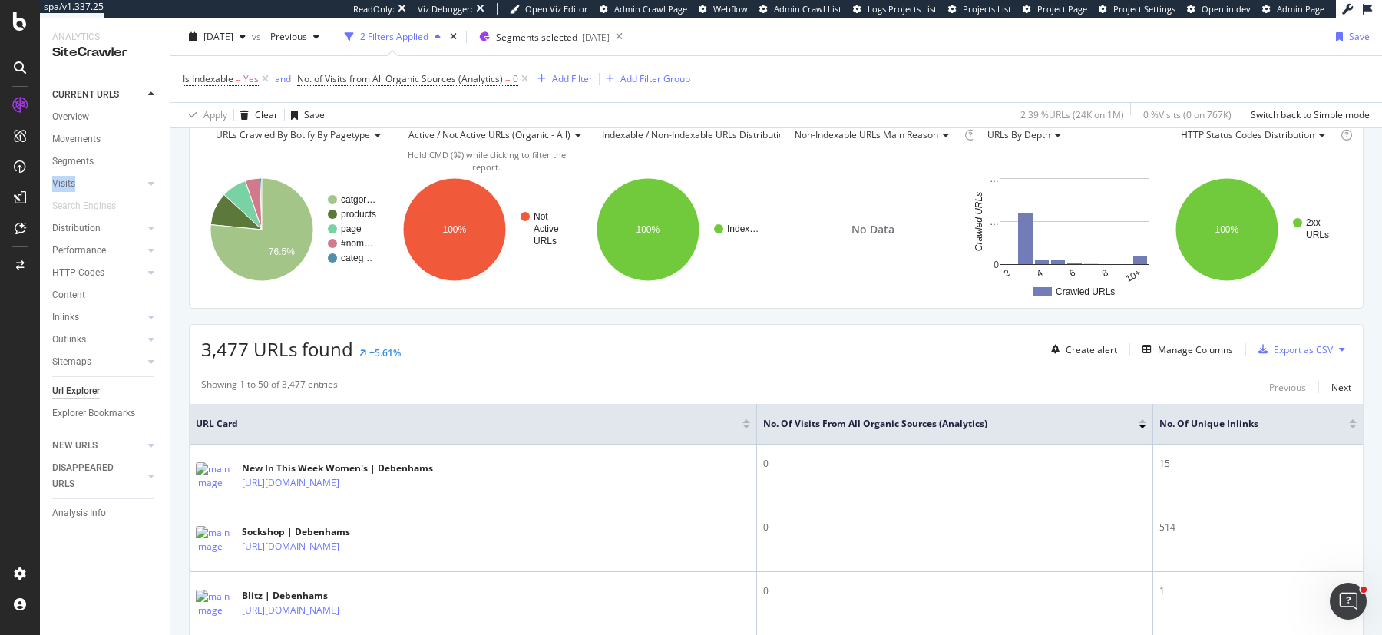
scroll to position [196, 0]
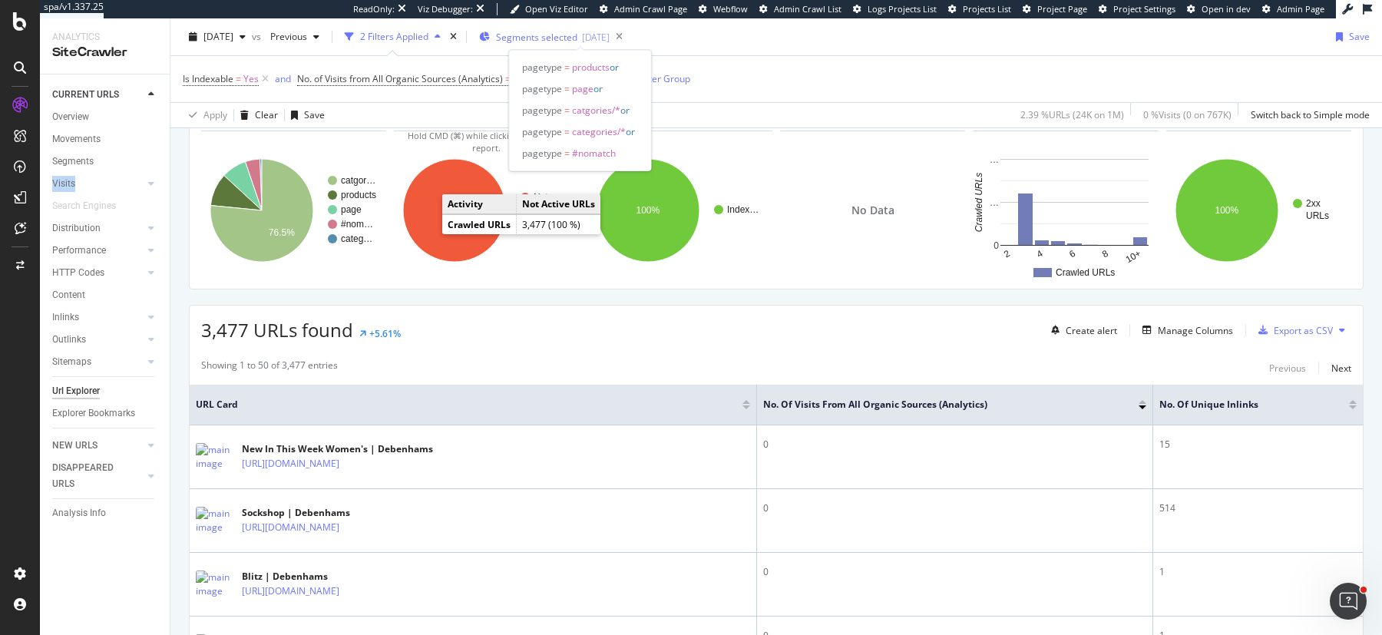
click at [577, 35] on span "Segments selected" at bounding box center [536, 37] width 81 height 13
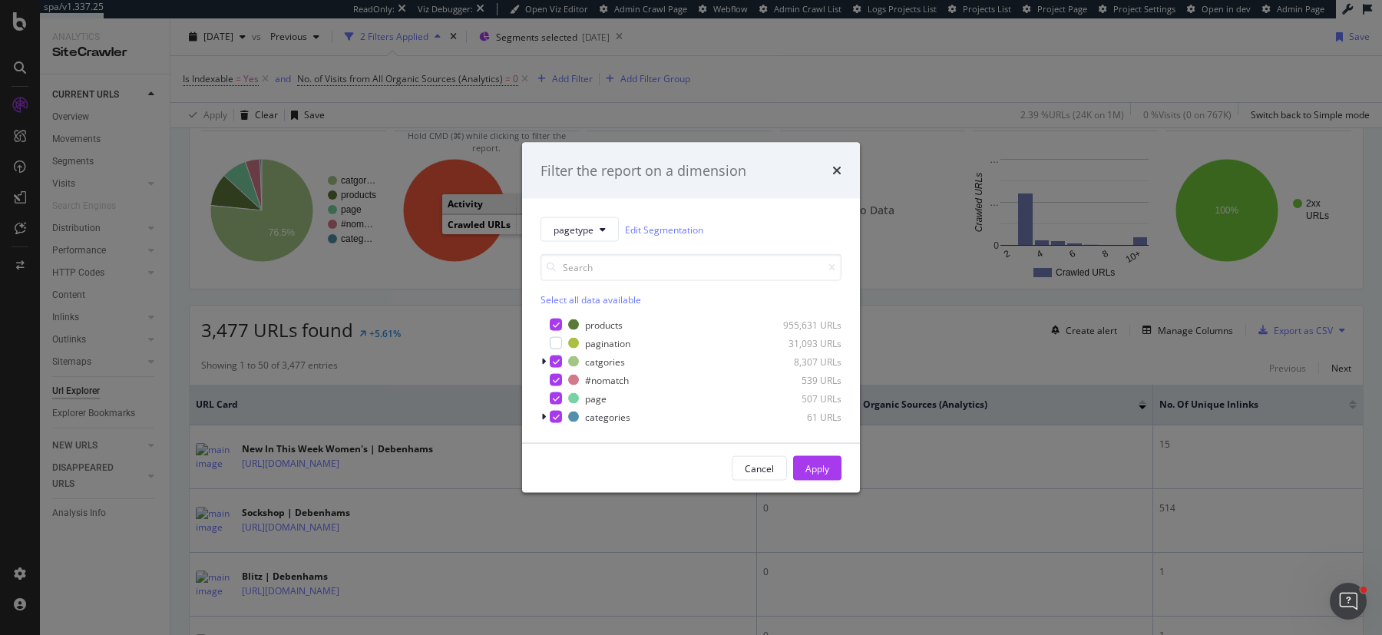
click at [951, 458] on div "Filter the report on a dimension pagetype Edit Segmentation Select all data ava…" at bounding box center [691, 317] width 1382 height 635
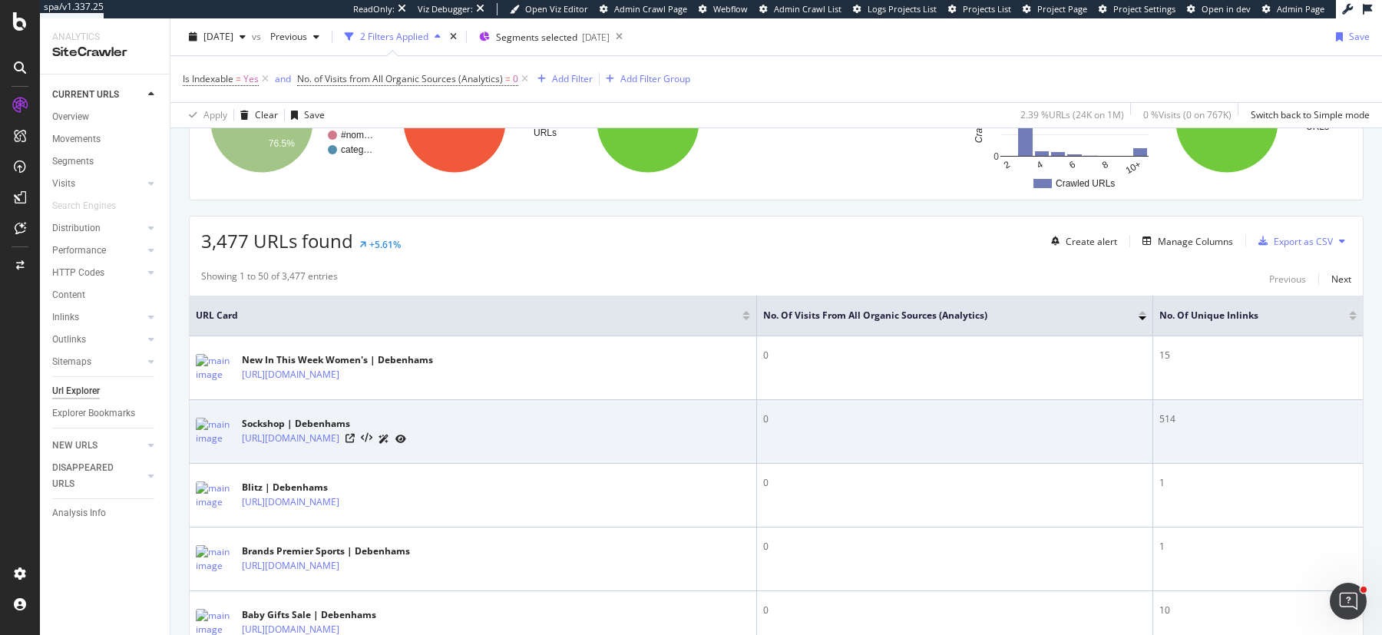
scroll to position [211, 0]
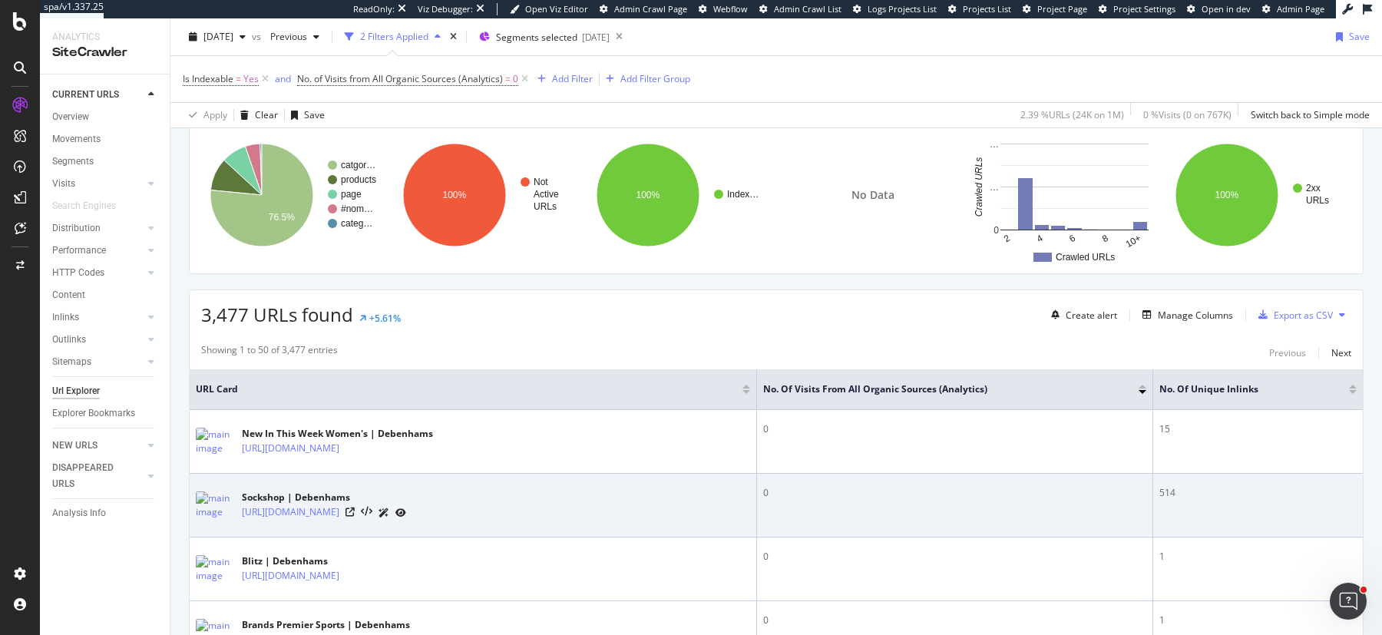
click at [1170, 487] on div "514" at bounding box center [1258, 493] width 197 height 14
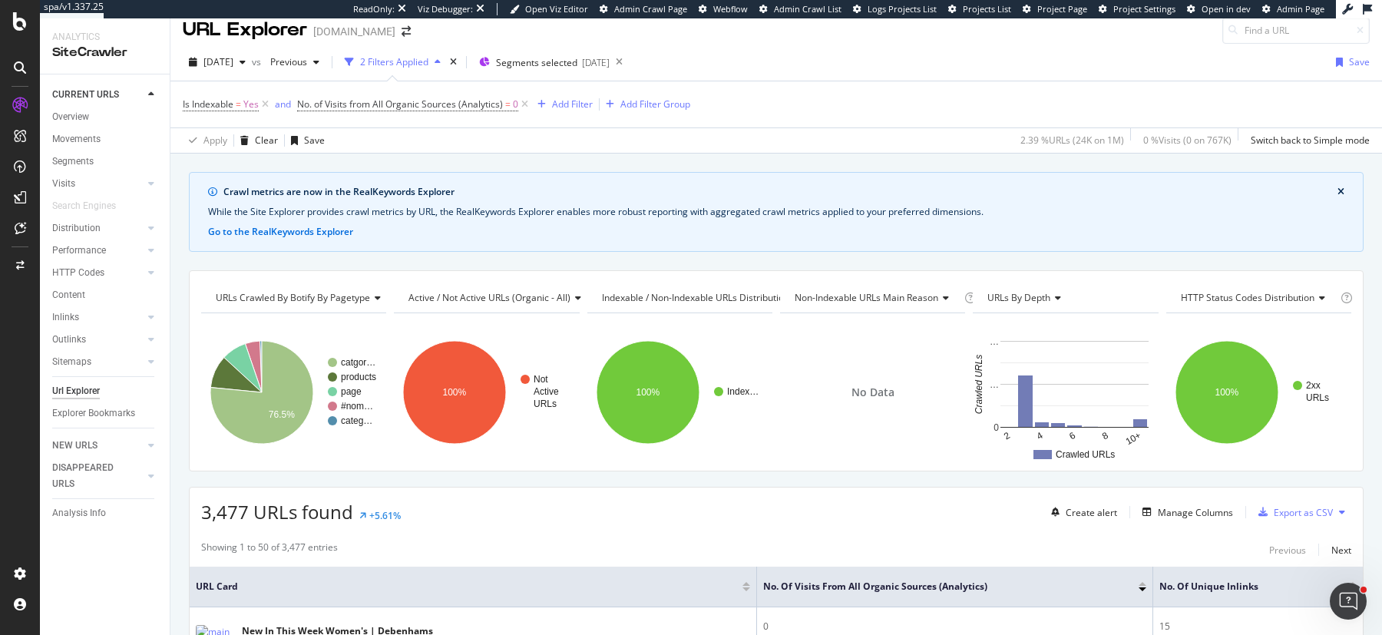
scroll to position [18, 0]
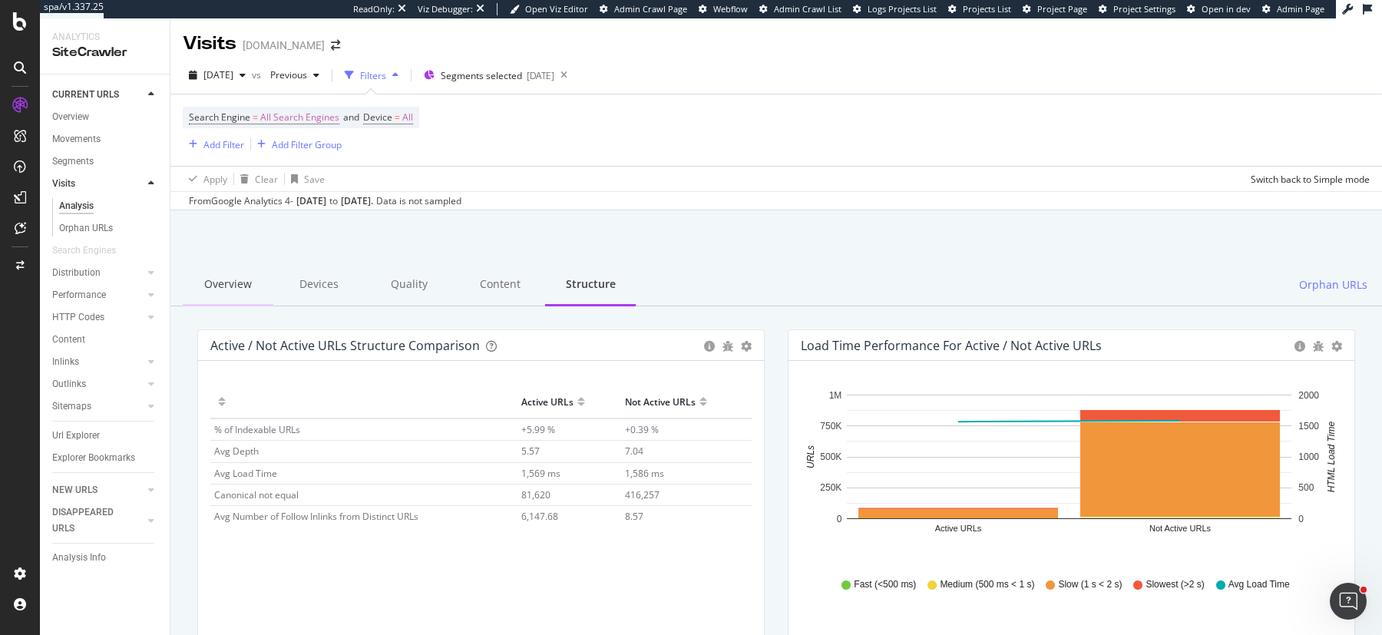
click at [223, 286] on div "Overview" at bounding box center [228, 285] width 91 height 42
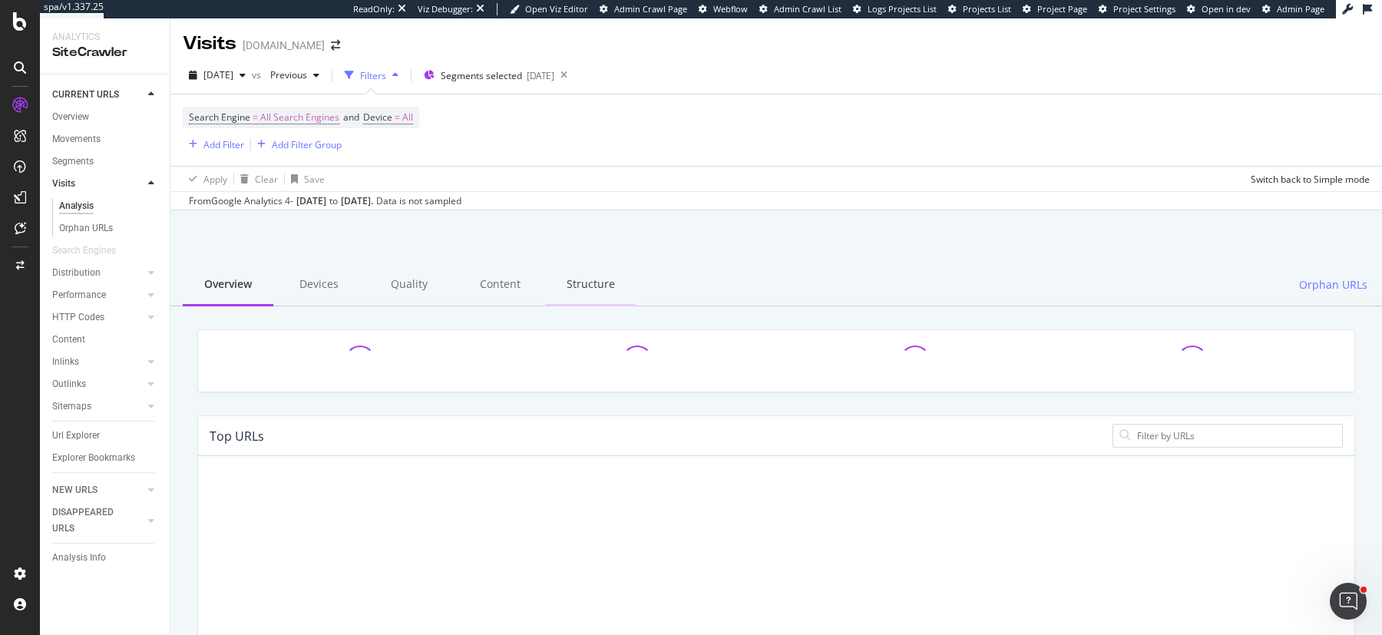
click at [593, 279] on div "Structure" at bounding box center [590, 285] width 91 height 42
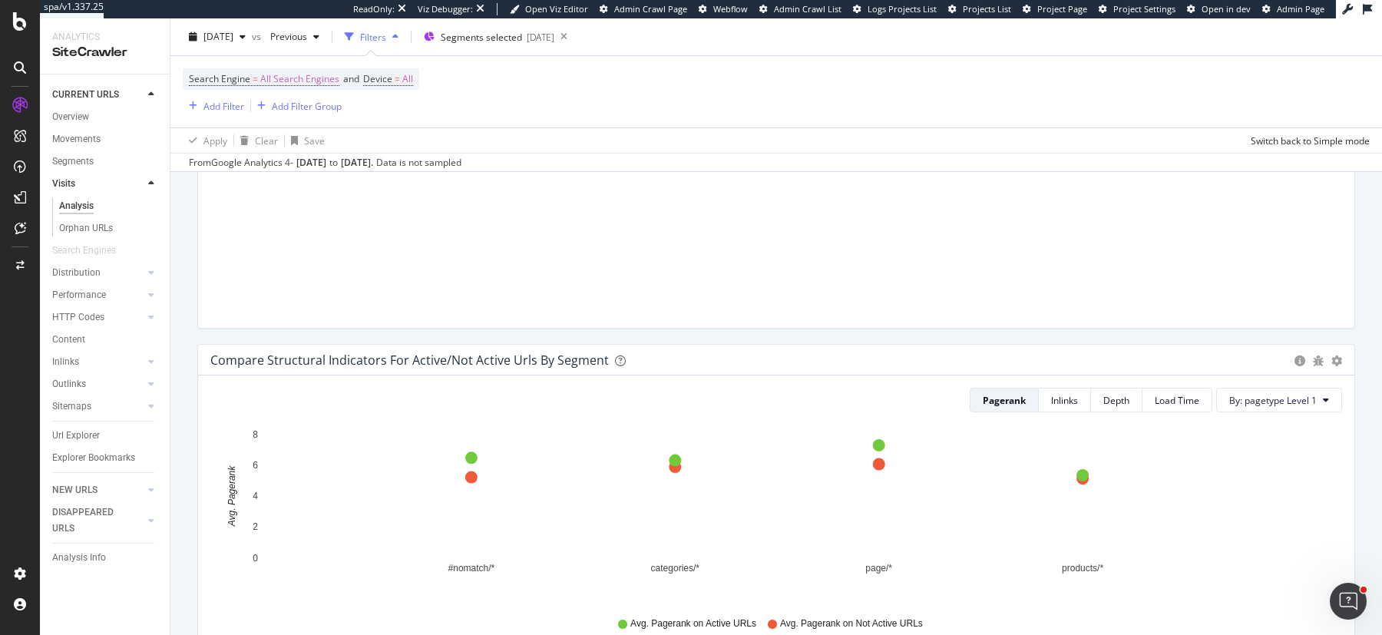
scroll to position [1040, 0]
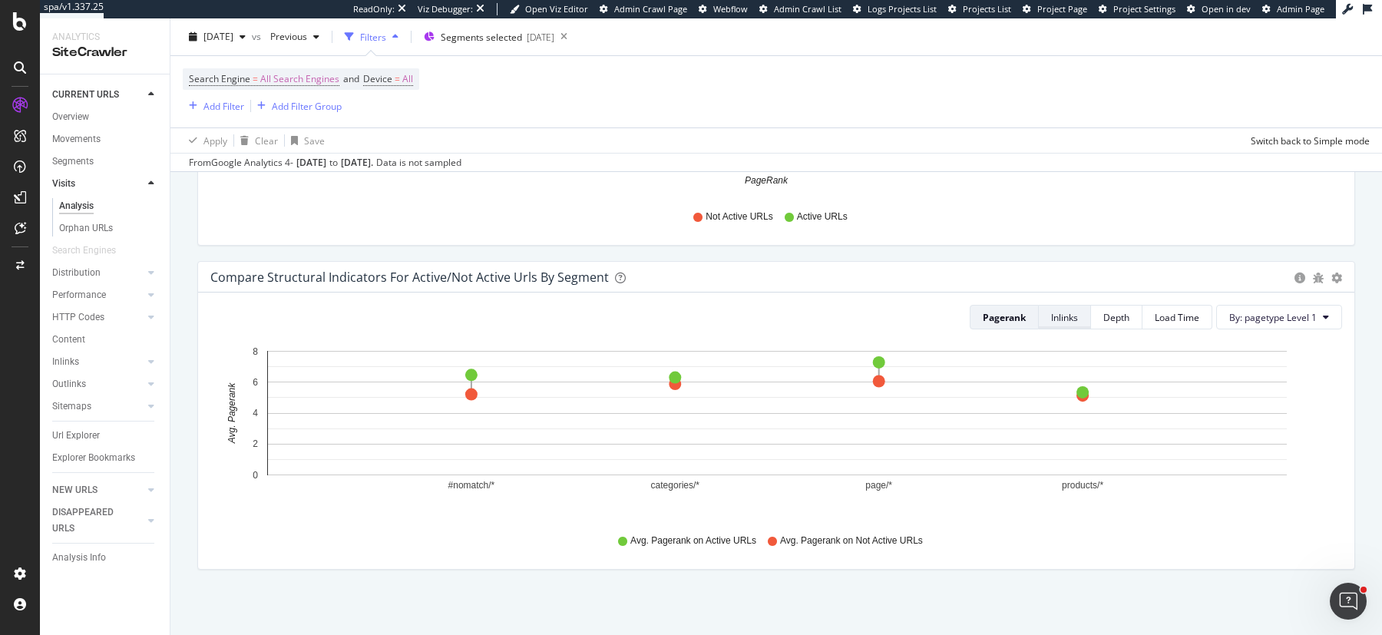
click at [1060, 321] on div "Inlinks" at bounding box center [1064, 317] width 27 height 22
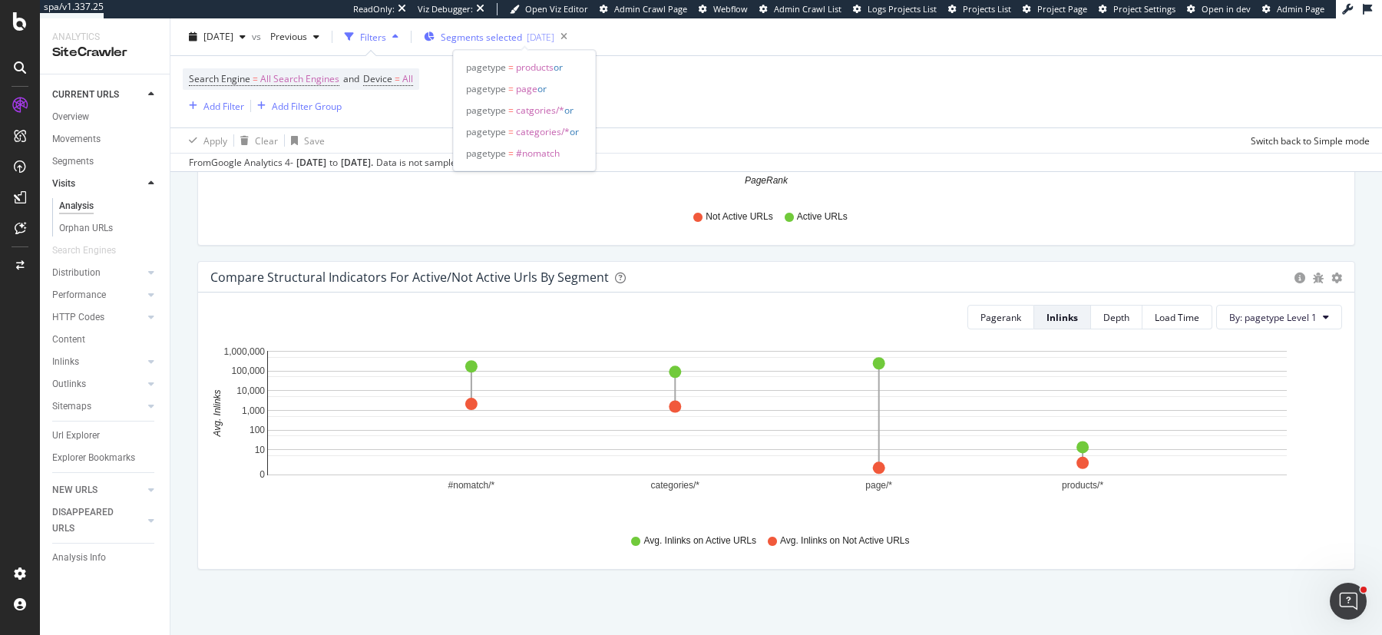
click at [545, 28] on div "Segments selected 2025-09-12" at bounding box center [489, 36] width 131 height 23
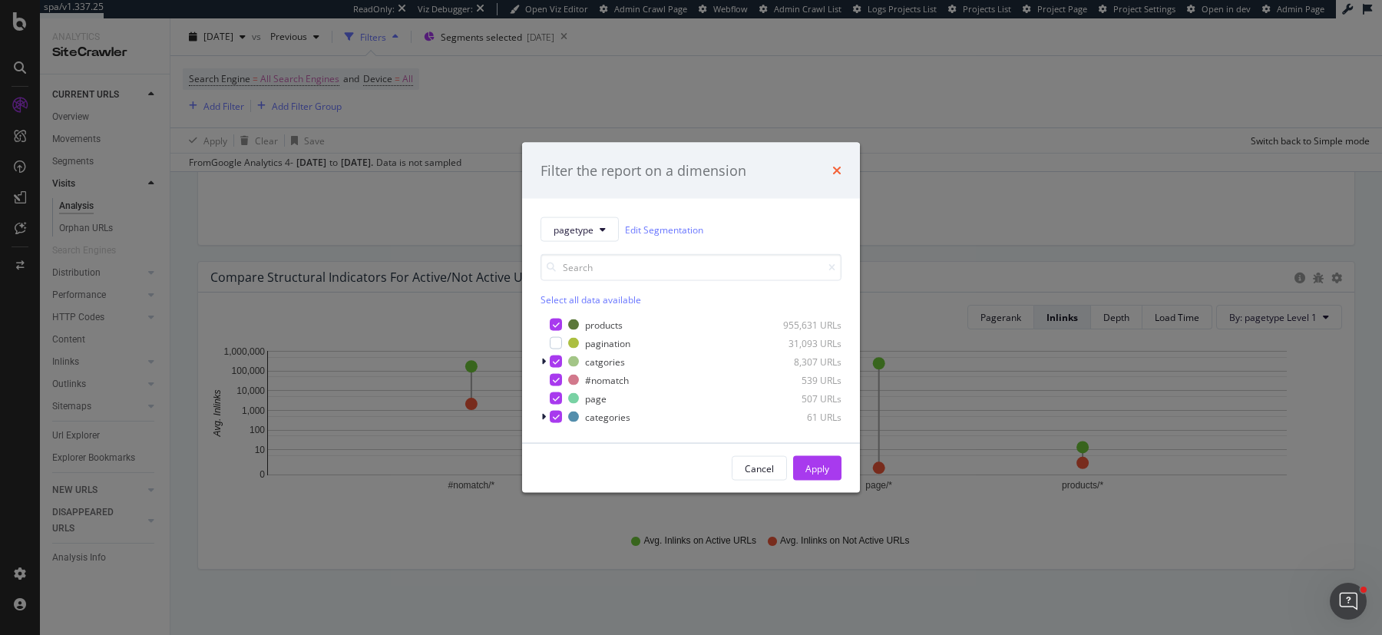
click at [836, 172] on icon "times" at bounding box center [836, 170] width 9 height 12
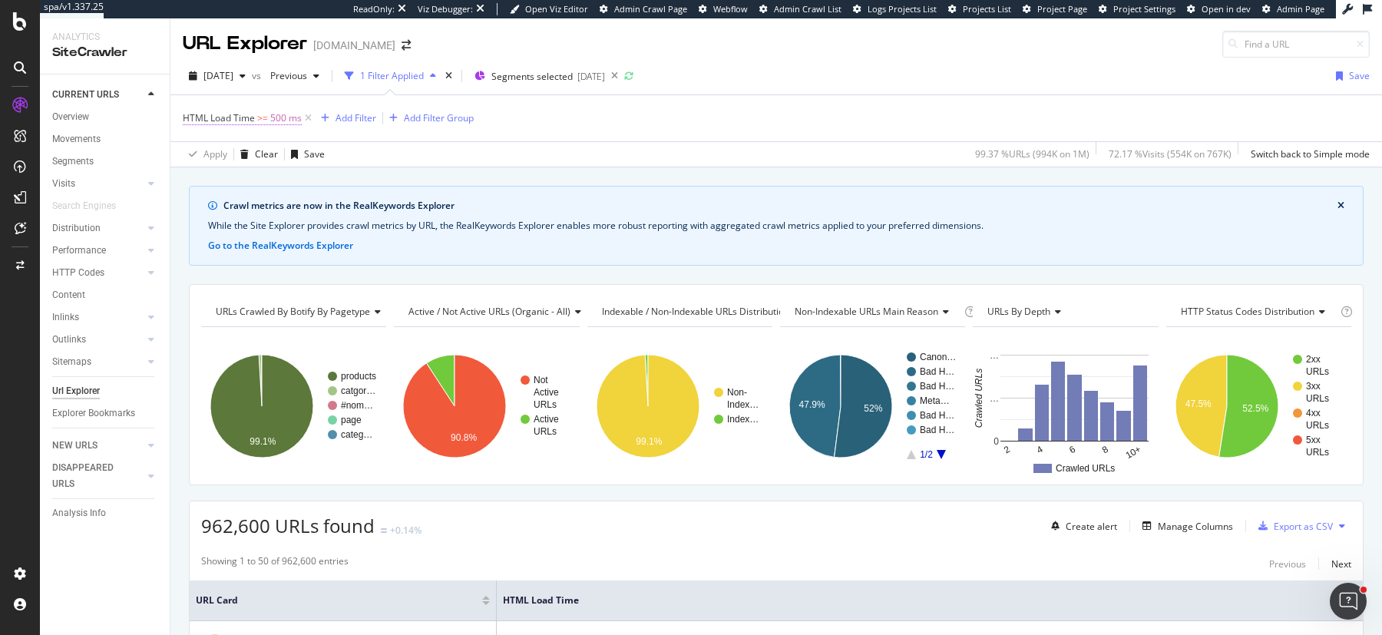
click at [275, 114] on span "500 ms" at bounding box center [285, 119] width 31 height 22
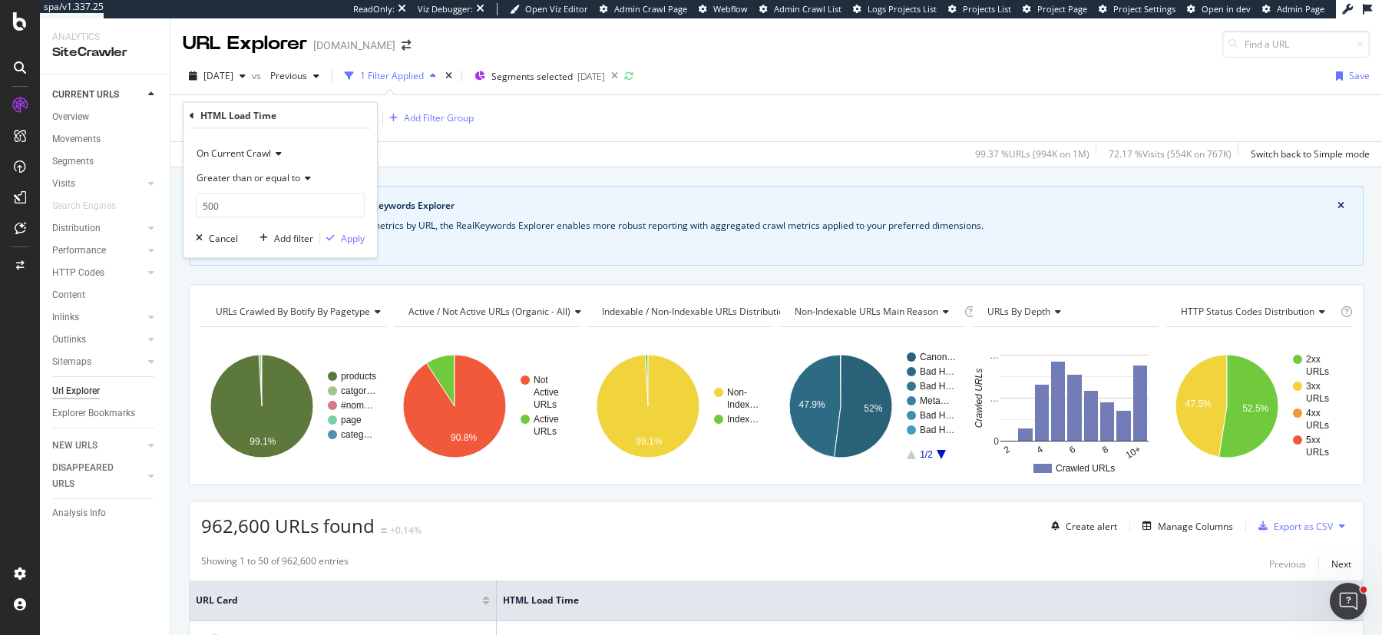
click at [477, 166] on div "[DATE] vs Previous 1 Filter Applied Segments selected [DATE] Save HTML Load Tim…" at bounding box center [776, 113] width 1212 height 110
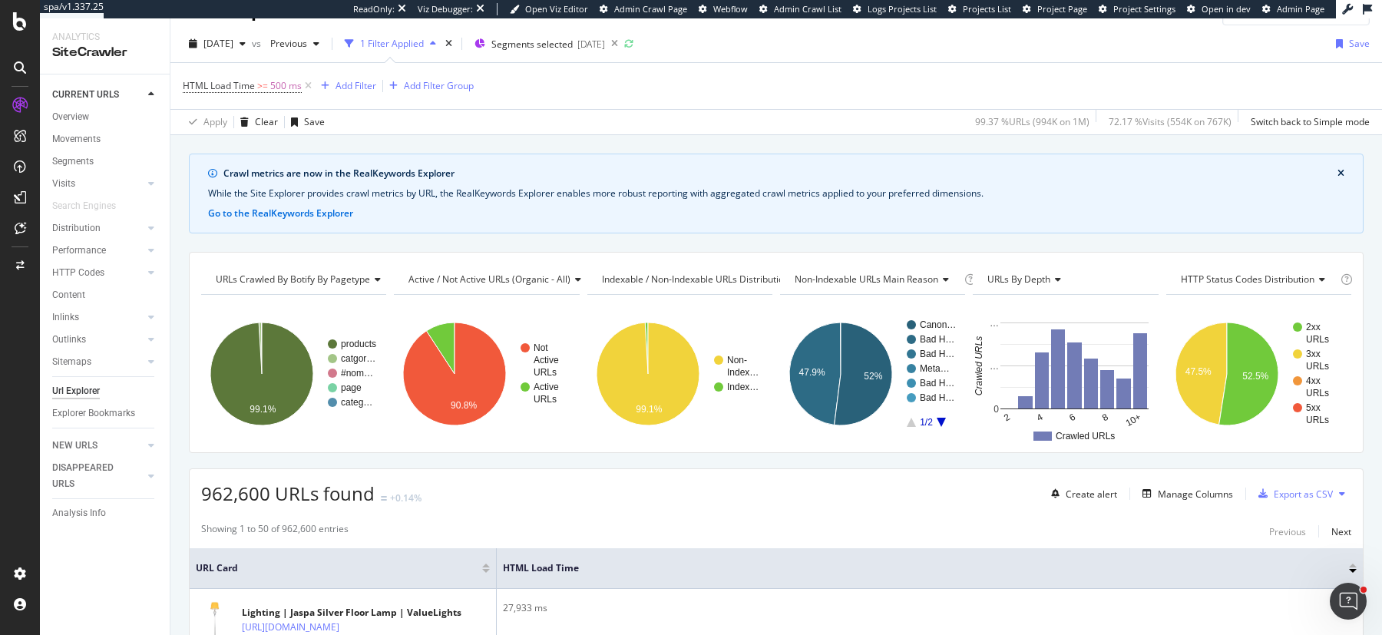
scroll to position [40, 0]
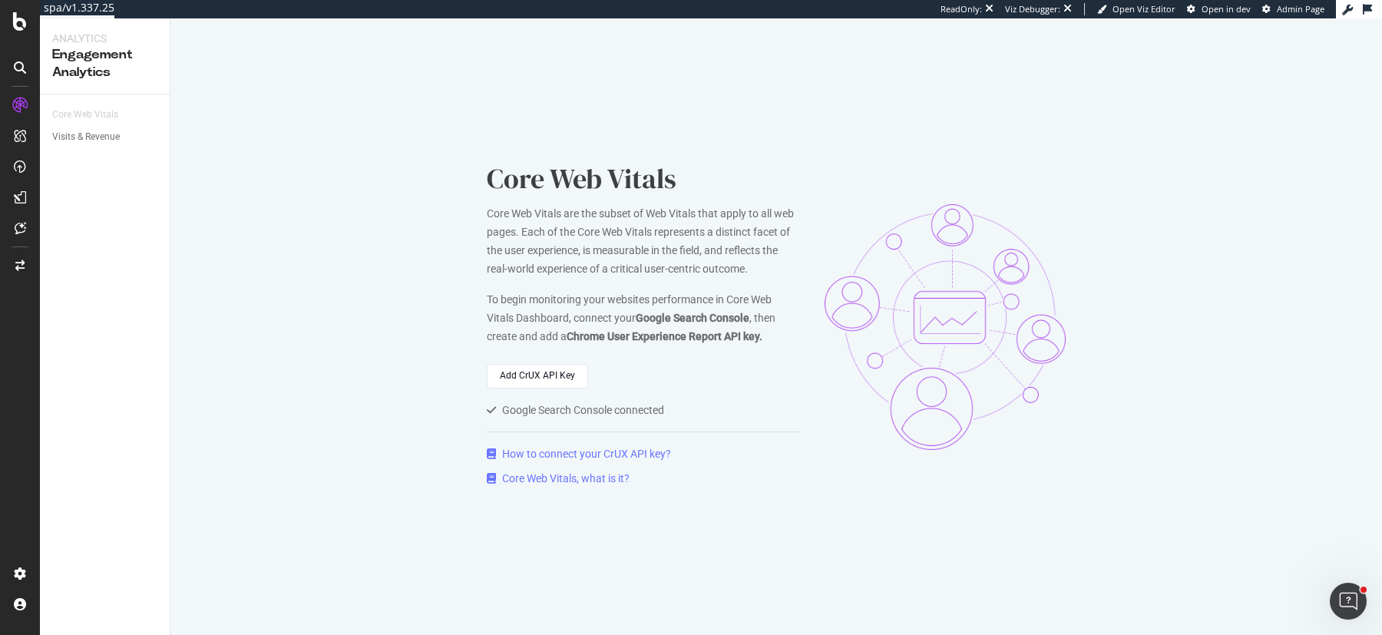
click at [250, 239] on div "Core Web Vitals Core Web Vitals are the subset of Web Vitals that apply to all …" at bounding box center [776, 326] width 1212 height 617
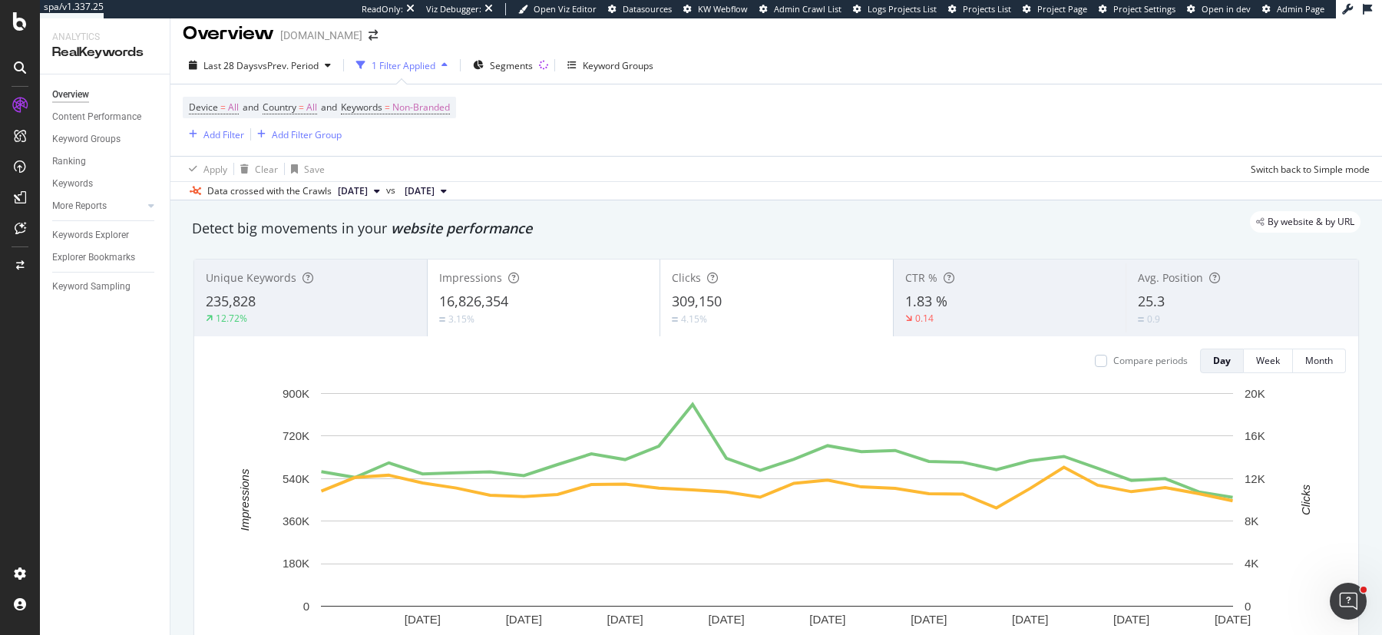
scroll to position [8, 0]
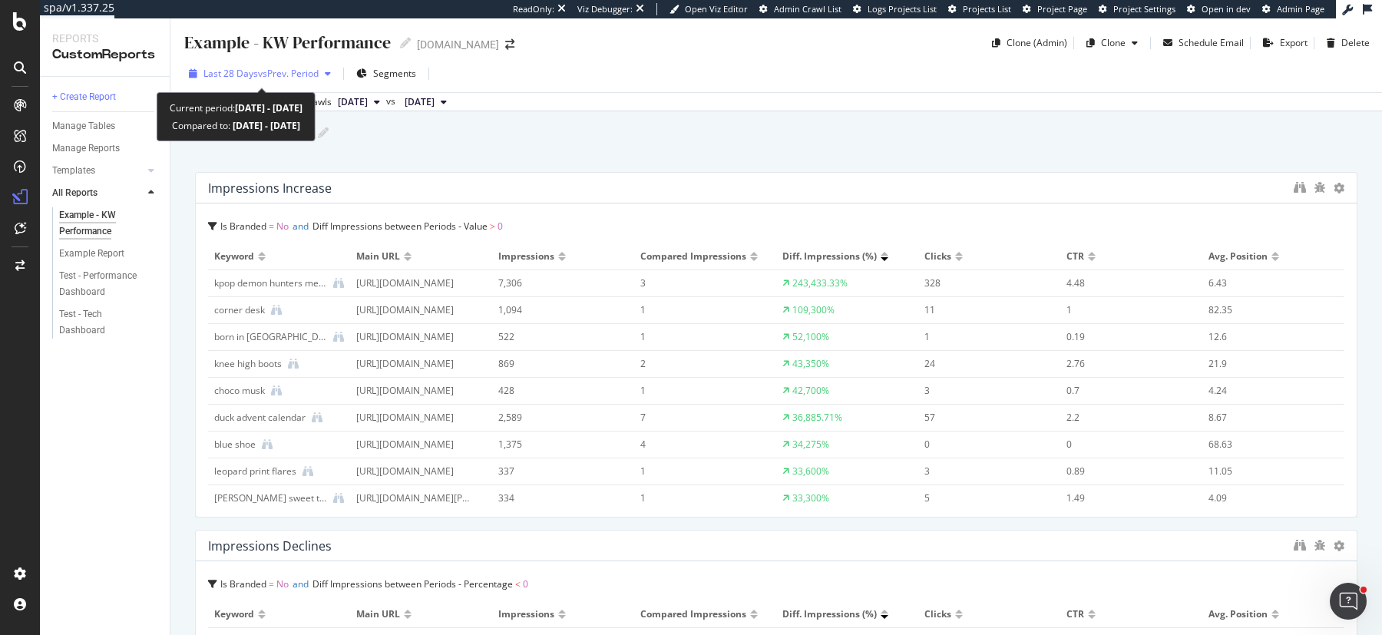
click at [302, 71] on span "vs Prev. Period" at bounding box center [288, 73] width 61 height 13
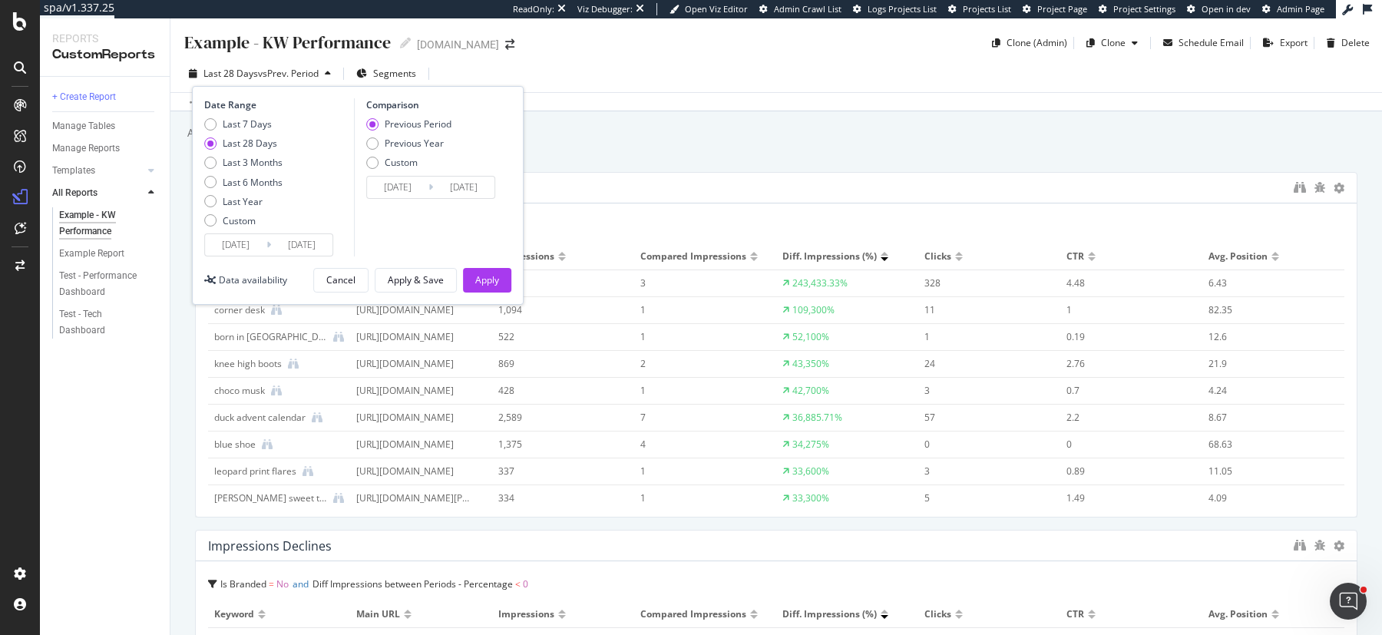
click at [756, 146] on div "Example - KW Performance Example - KW Performance debenhams.com Clone (Admin) C…" at bounding box center [776, 326] width 1212 height 617
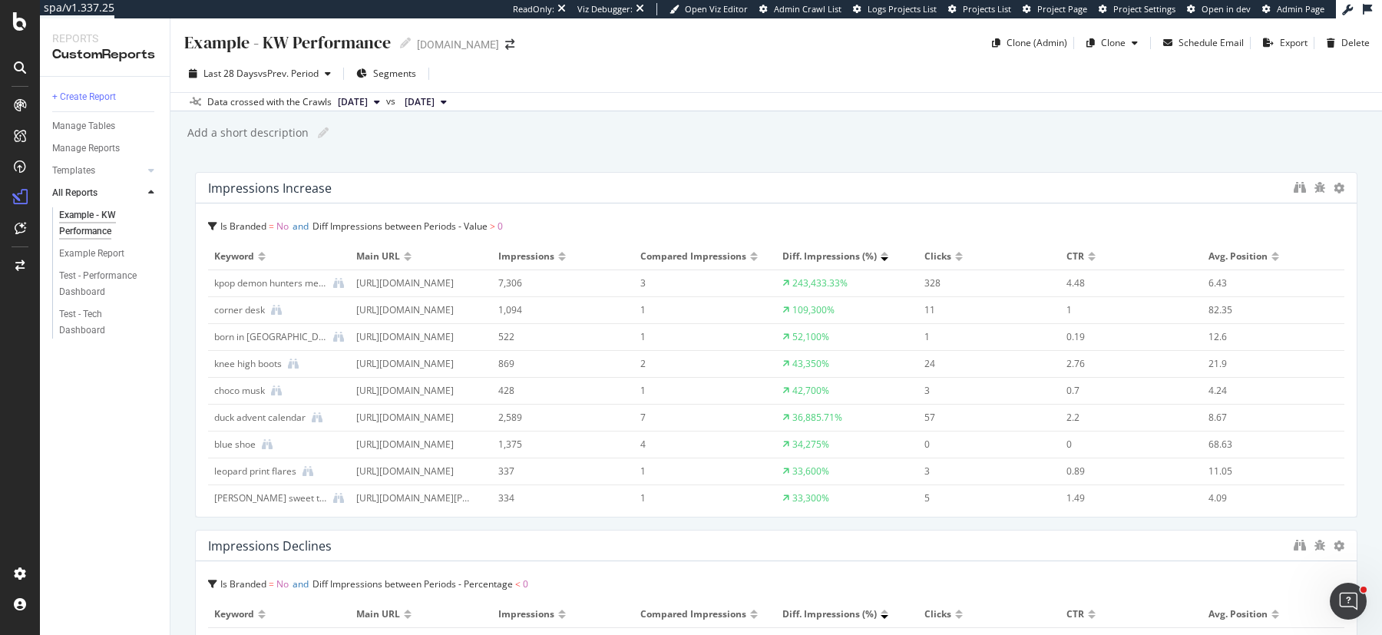
click at [853, 122] on div "Add a short description Add a short description" at bounding box center [784, 132] width 1196 height 23
click at [1299, 187] on icon "binoculars" at bounding box center [1300, 187] width 12 height 12
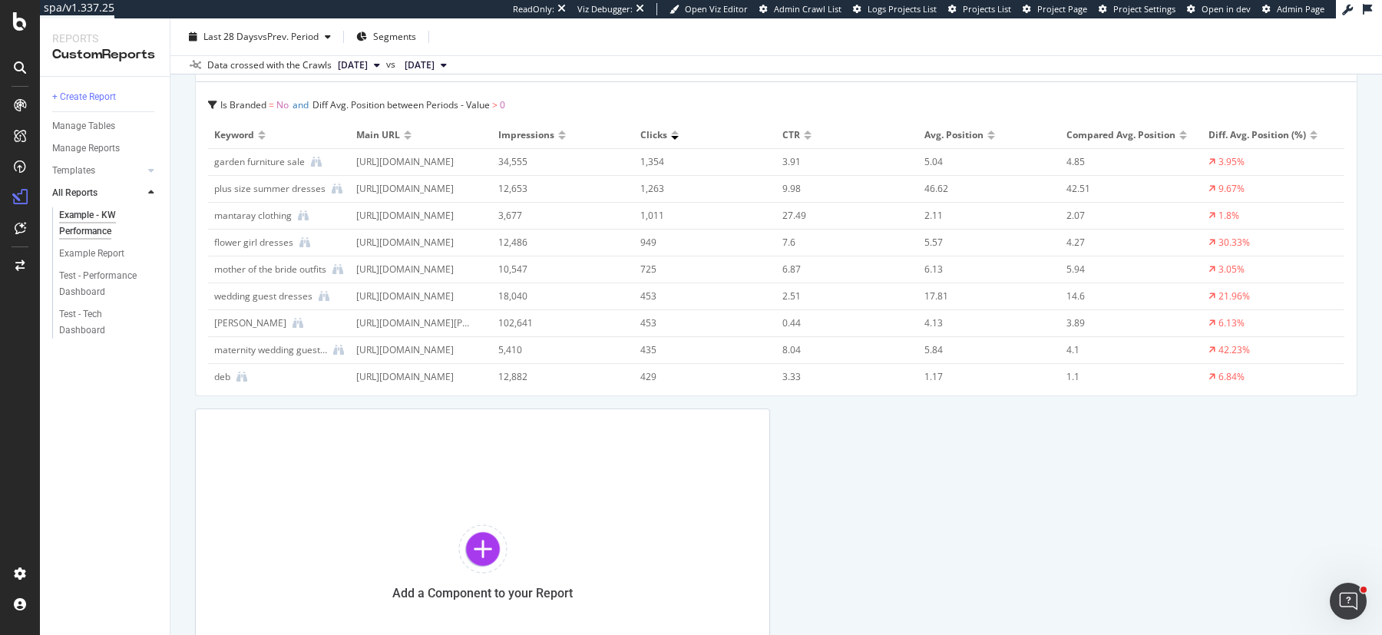
scroll to position [2068, 0]
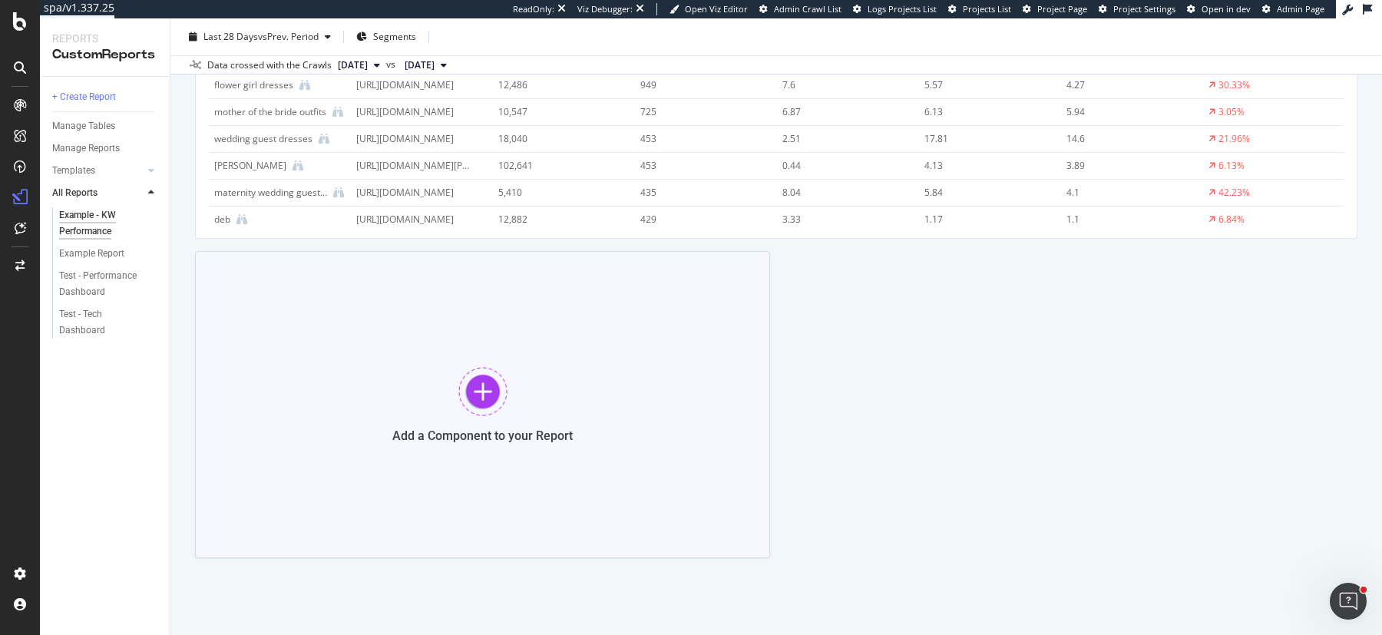
click at [448, 389] on div "Add a Component to your Report" at bounding box center [482, 404] width 575 height 307
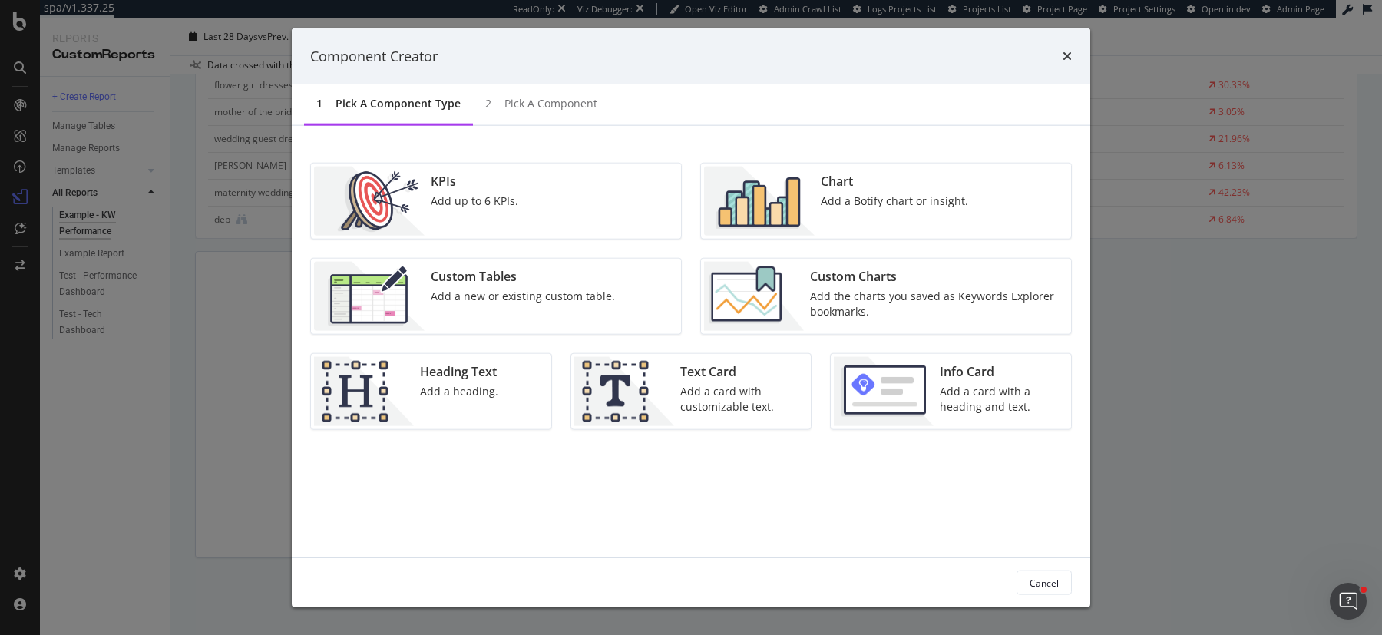
click at [827, 276] on div "Custom Charts" at bounding box center [936, 277] width 252 height 18
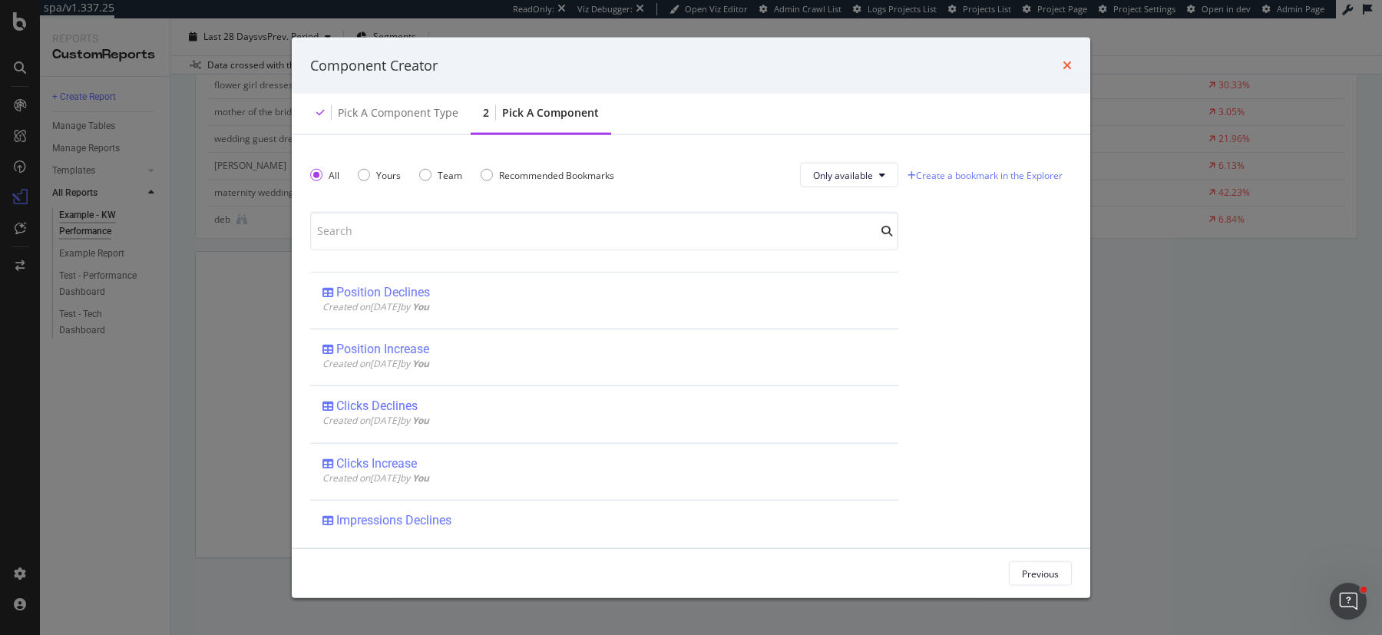
click at [1067, 66] on icon "times" at bounding box center [1067, 65] width 9 height 12
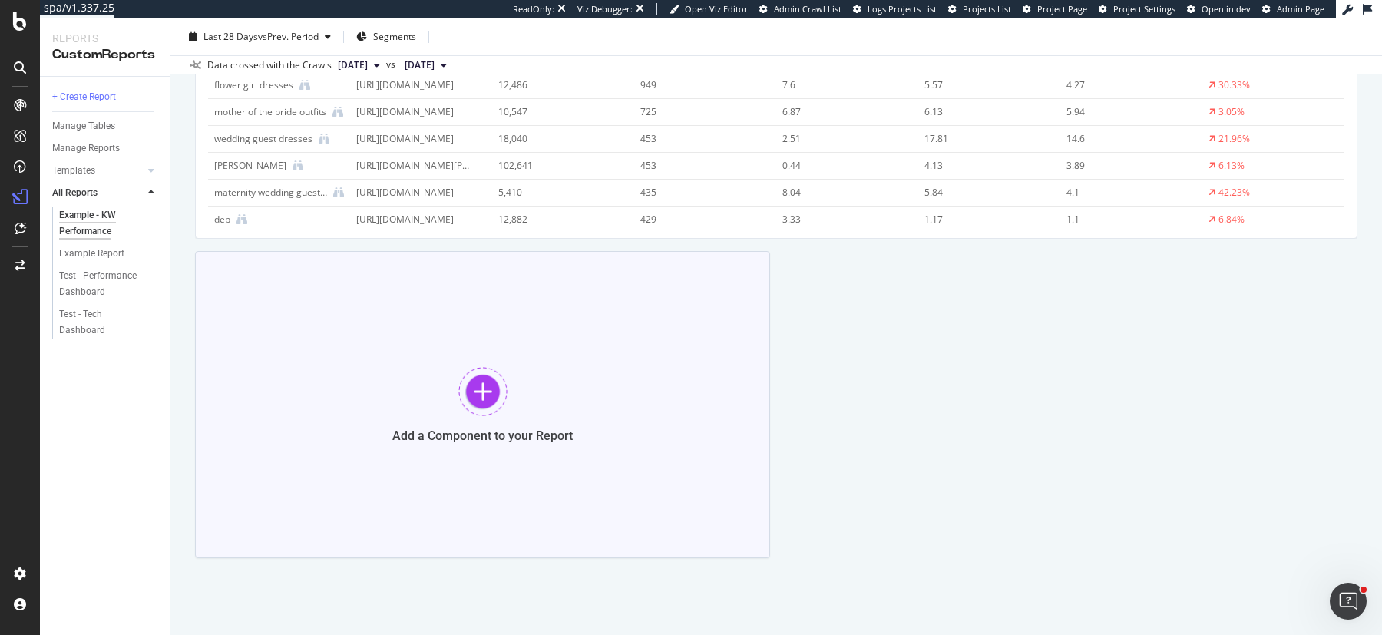
click at [250, 361] on div "Add a Component to your Report" at bounding box center [482, 404] width 575 height 307
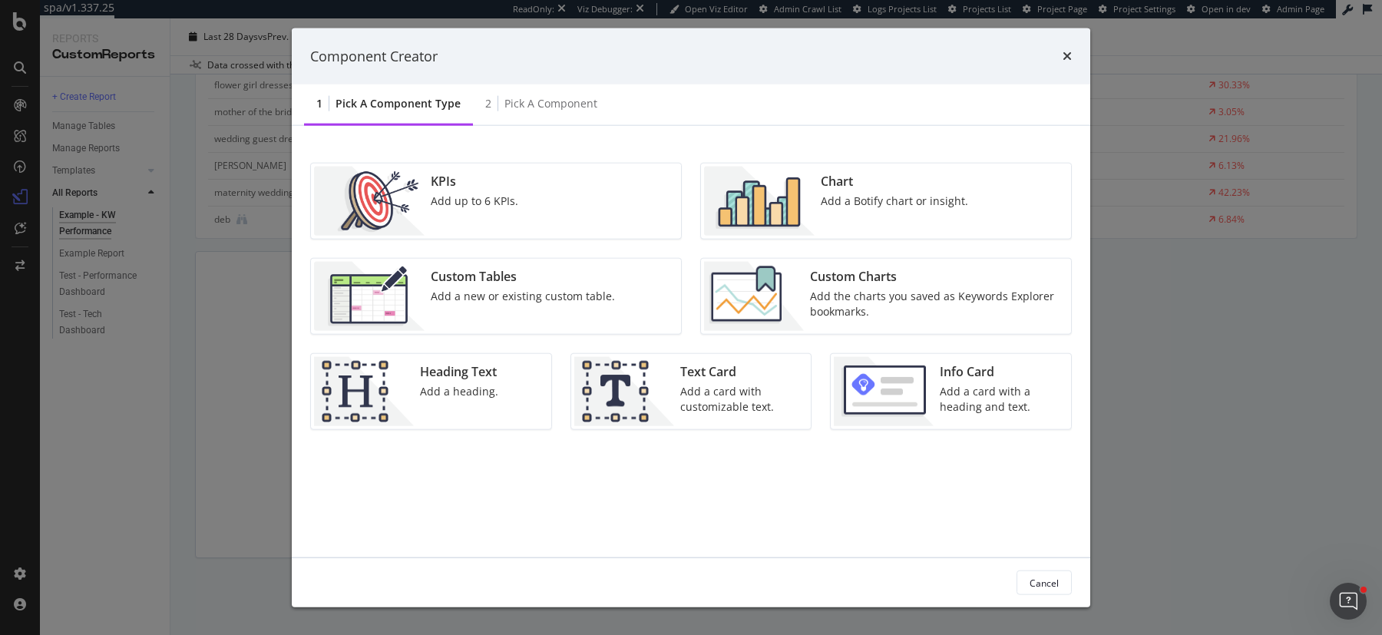
click at [1239, 550] on div "Component Creator 1 Pick a Component type 2 Pick a Component KPIs Add up to 6 K…" at bounding box center [691, 317] width 1382 height 635
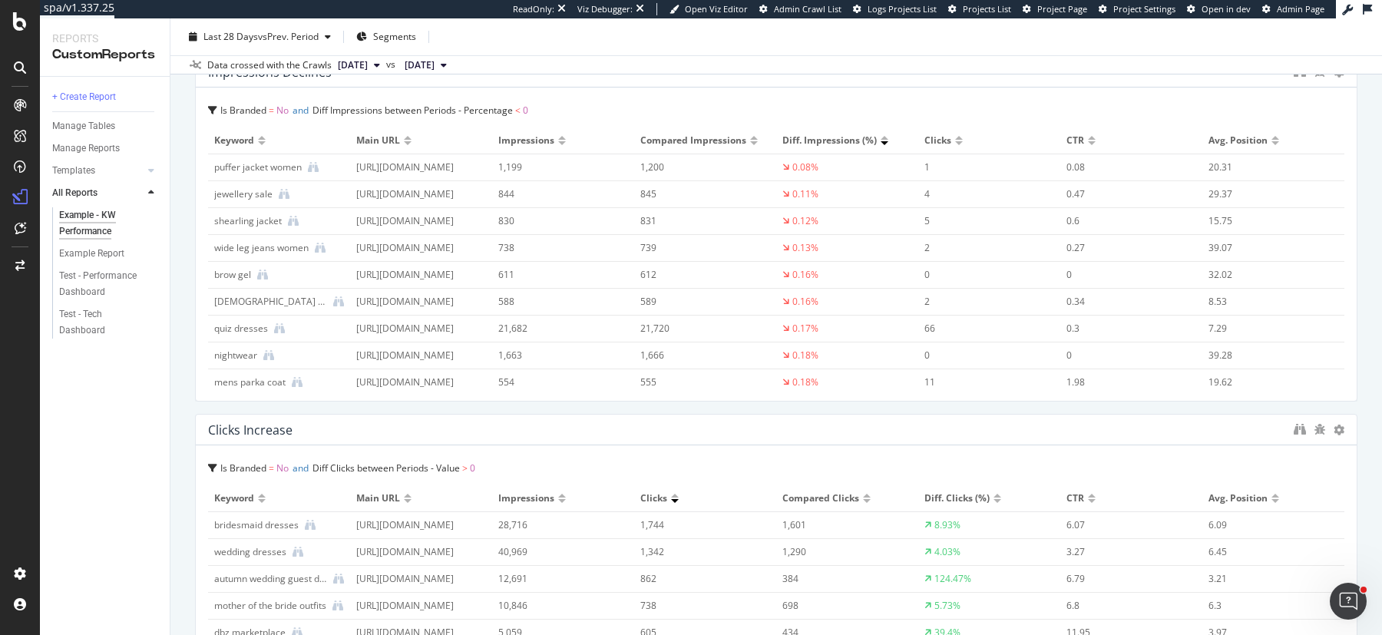
scroll to position [0, 0]
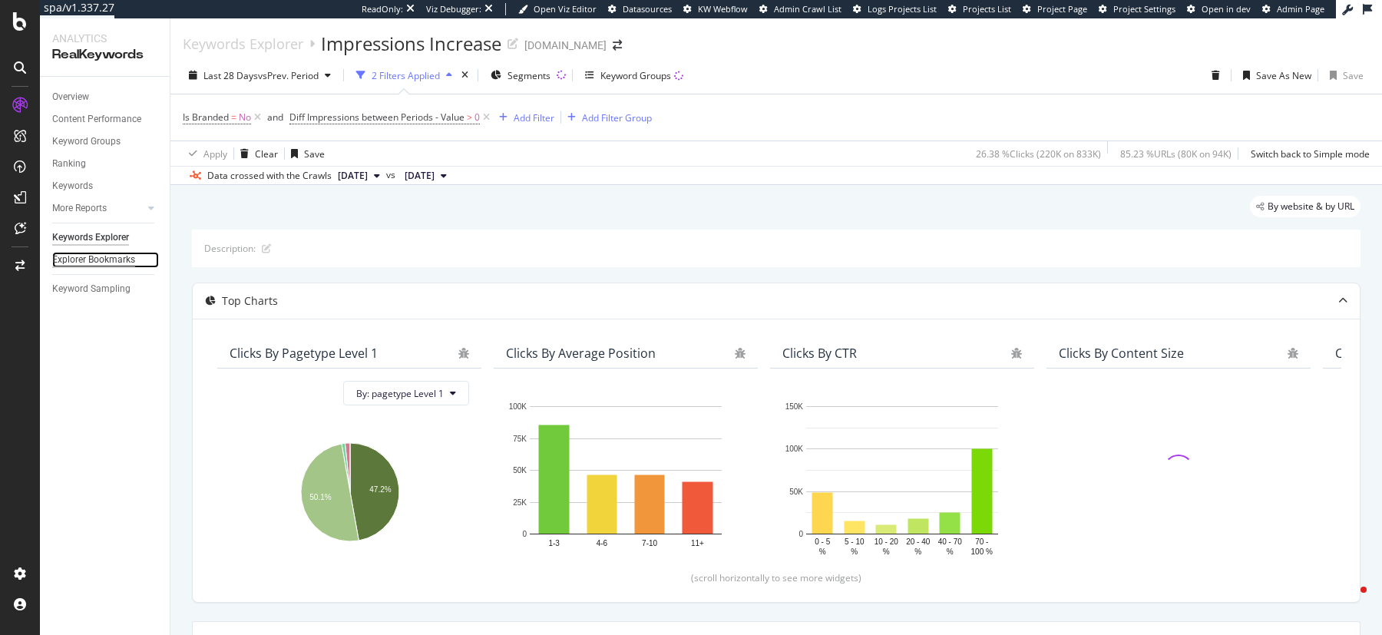
click at [87, 261] on div "Explorer Bookmarks" at bounding box center [93, 260] width 83 height 16
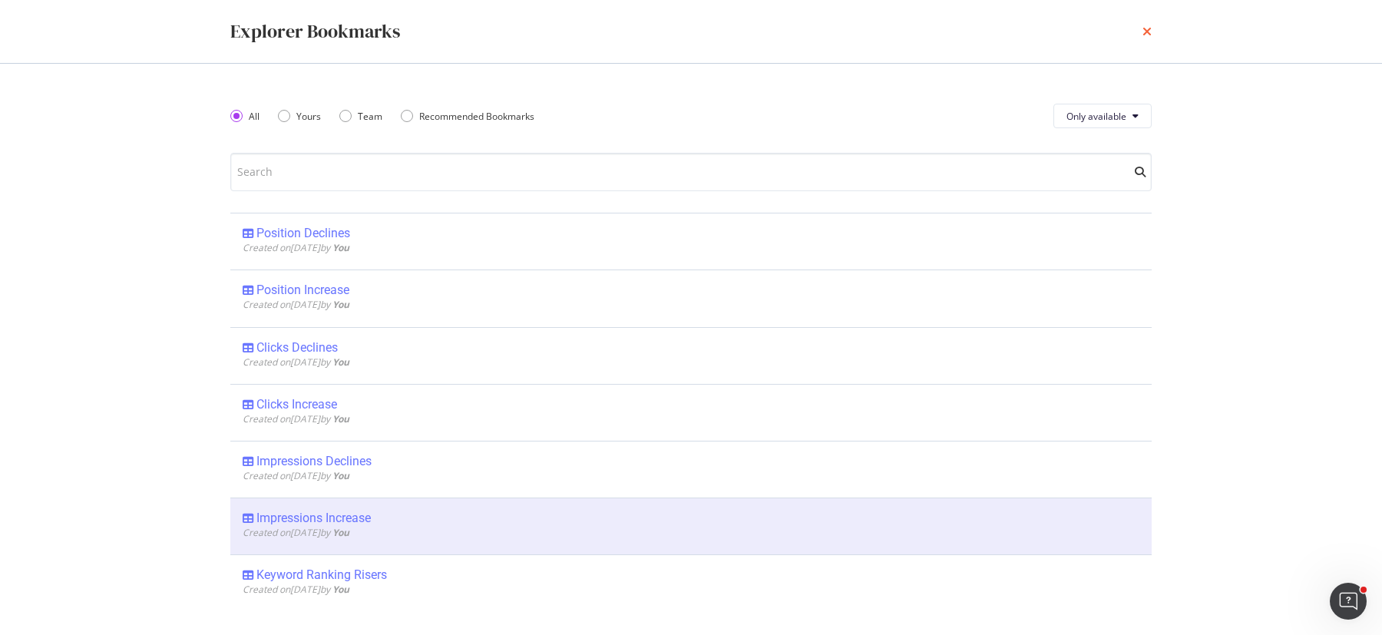
click at [1147, 28] on icon "times" at bounding box center [1147, 31] width 9 height 12
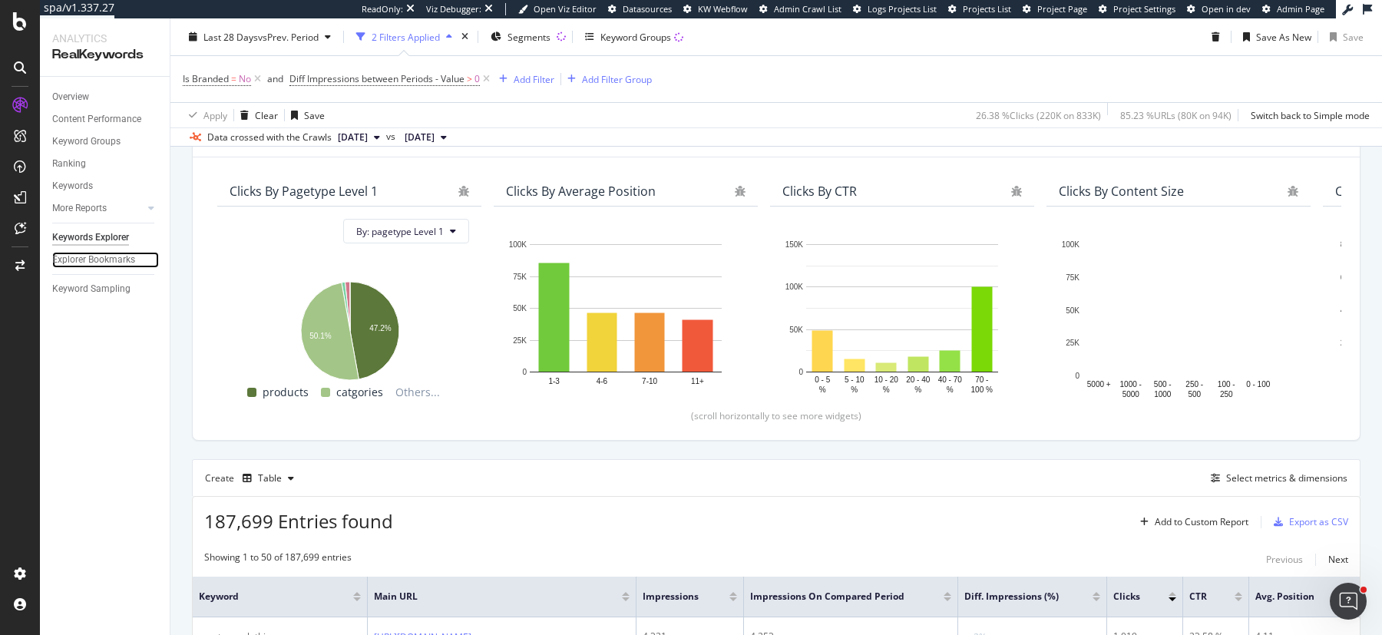
scroll to position [167, 0]
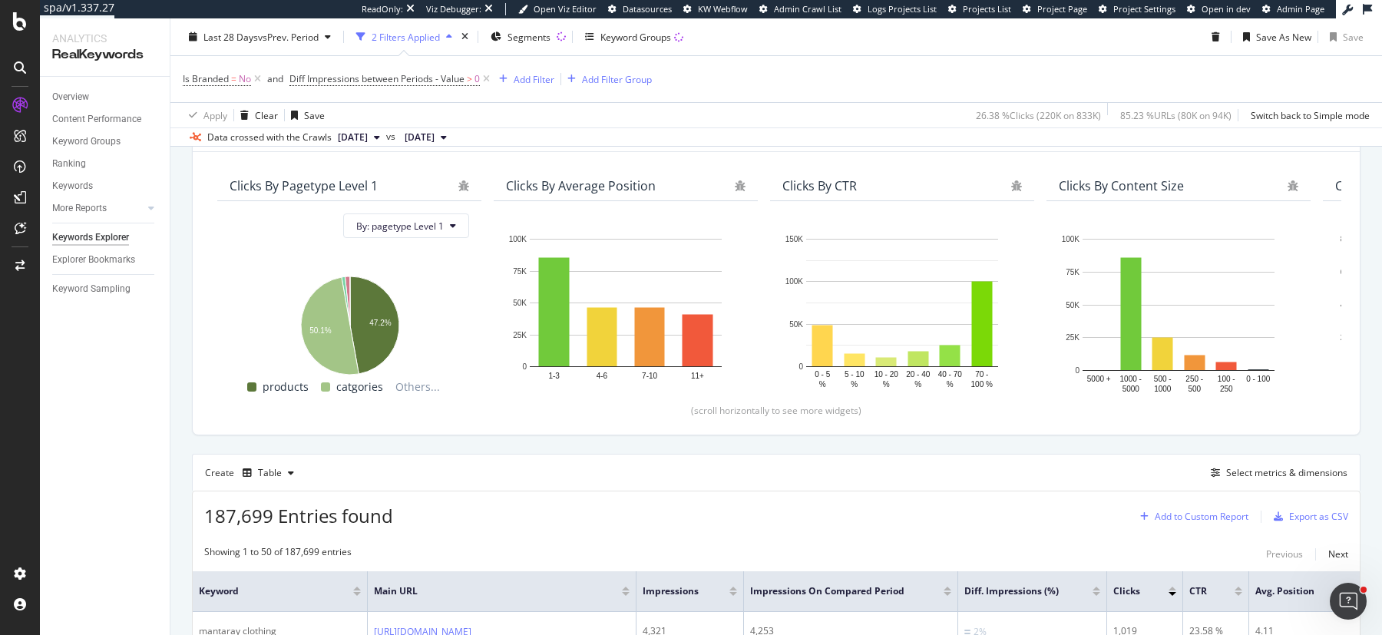
click at [1193, 512] on div "Add to Custom Report" at bounding box center [1202, 516] width 94 height 9
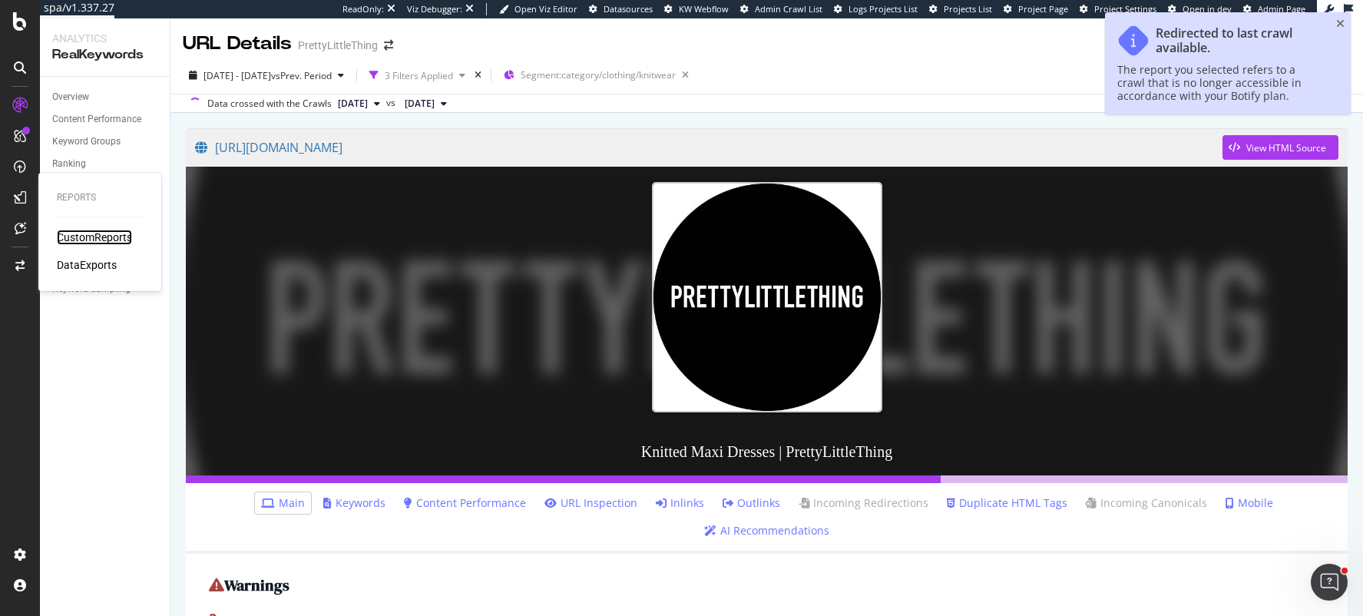
click at [78, 232] on div "CustomReports" at bounding box center [94, 237] width 75 height 15
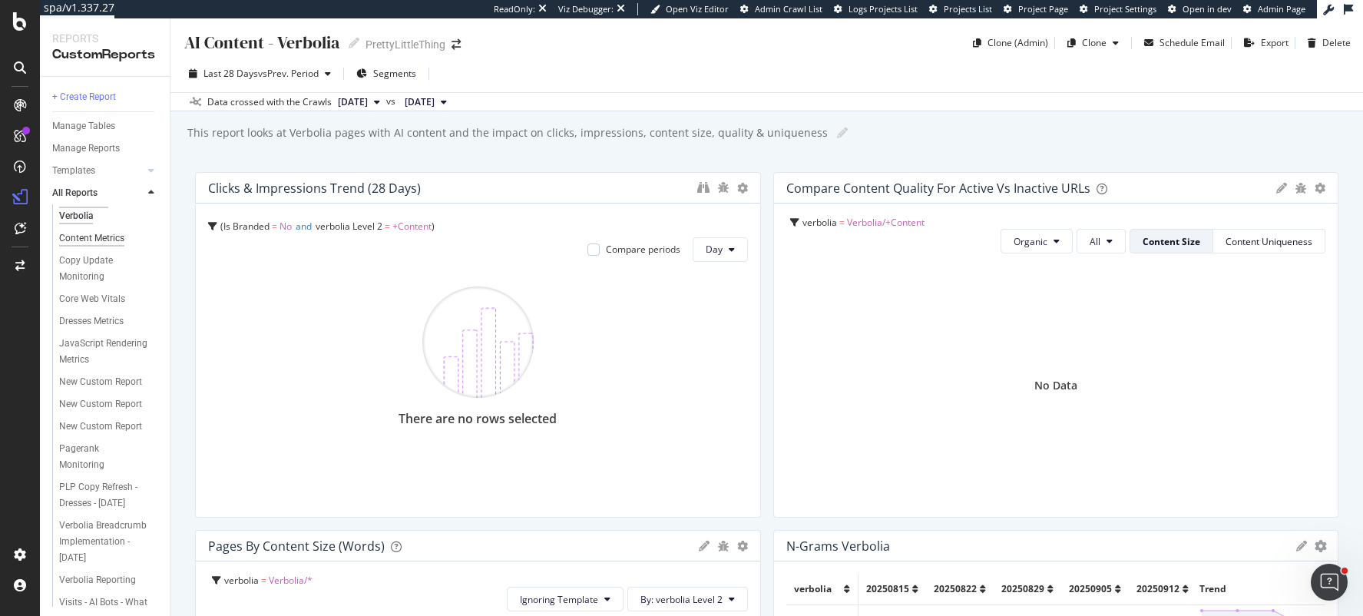
scroll to position [18, 0]
click at [85, 260] on div "Copy Update Monitoring" at bounding box center [102, 266] width 87 height 32
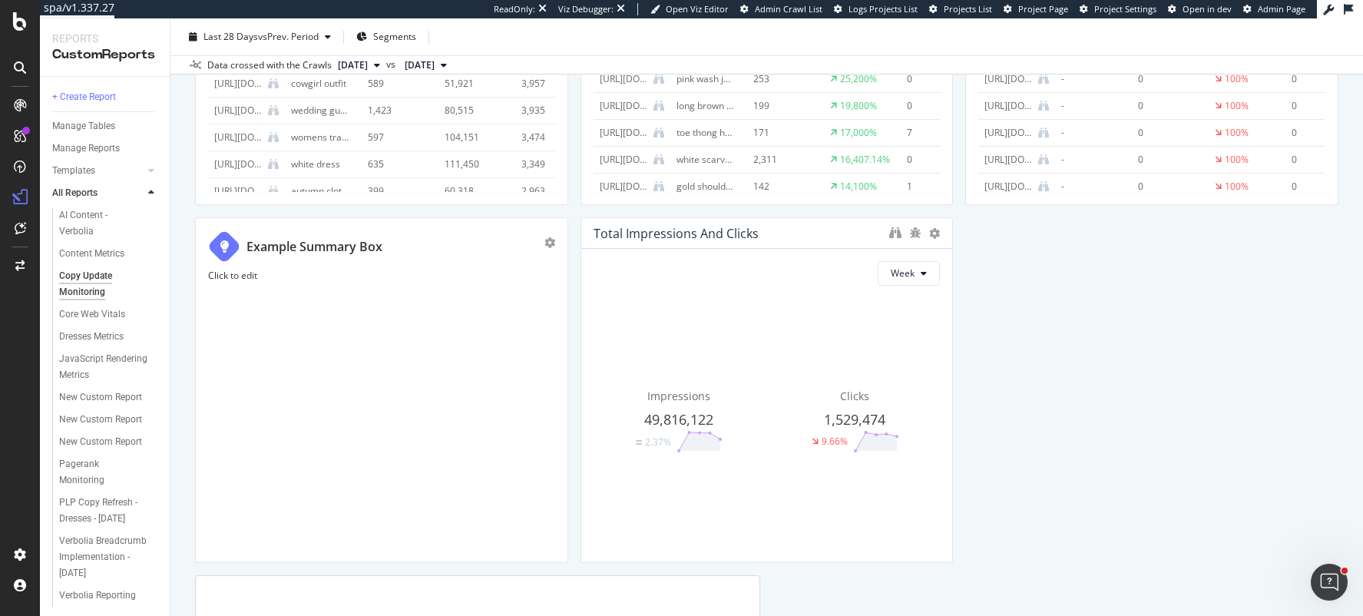
scroll to position [1014, 0]
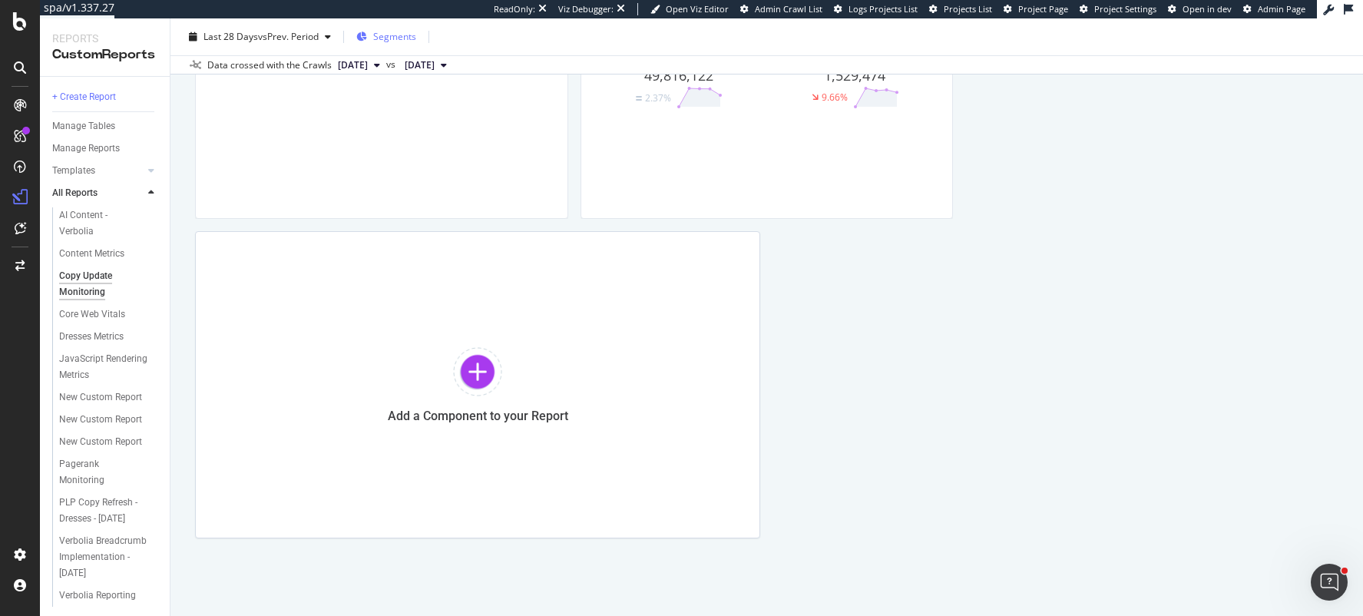
click at [381, 34] on span "Segments" at bounding box center [394, 36] width 43 height 13
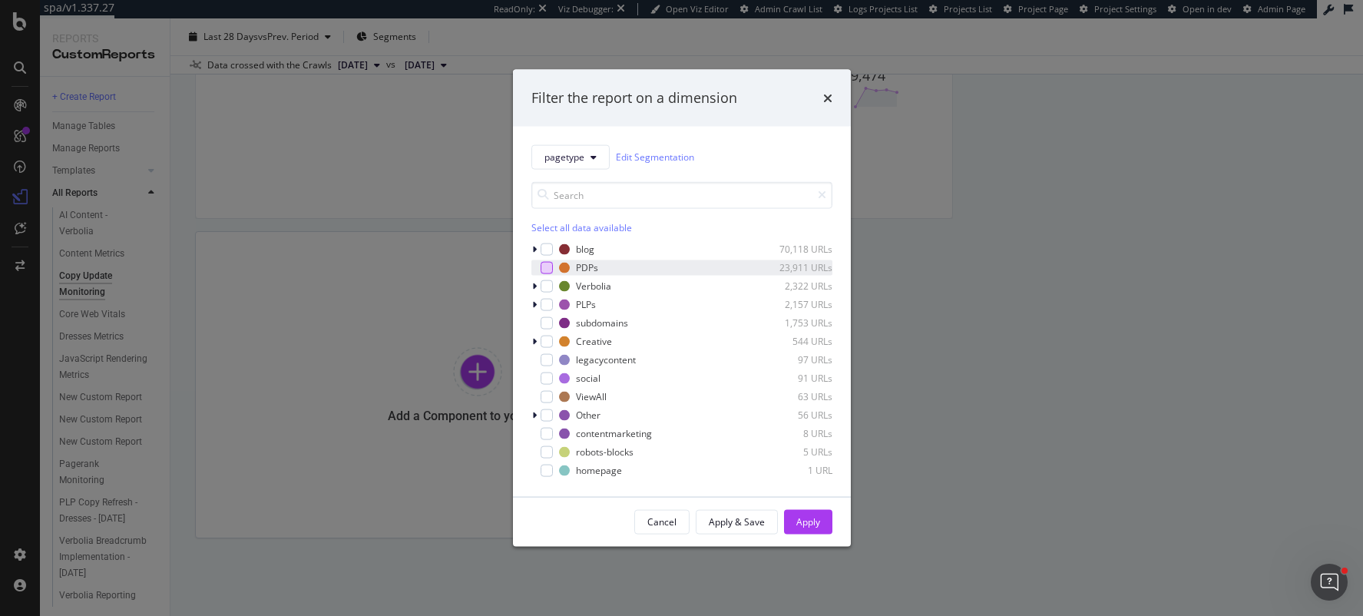
click at [548, 266] on div "modal" at bounding box center [547, 267] width 12 height 12
click at [806, 516] on div "Apply" at bounding box center [808, 521] width 24 height 13
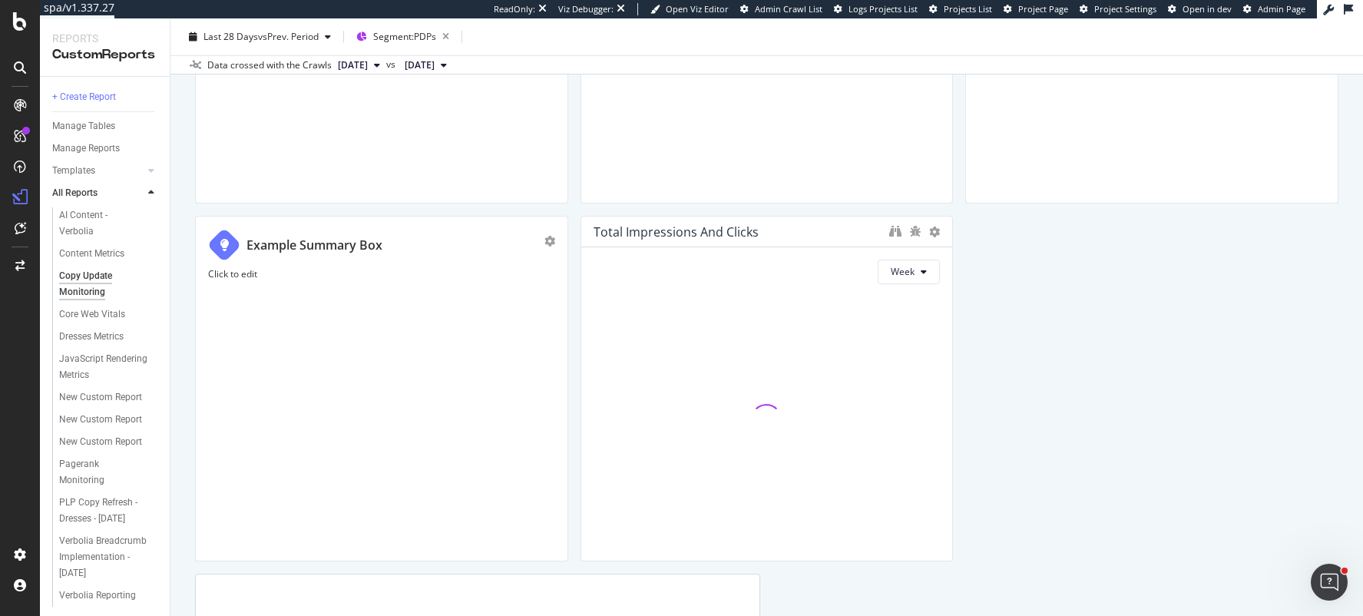
scroll to position [666, 0]
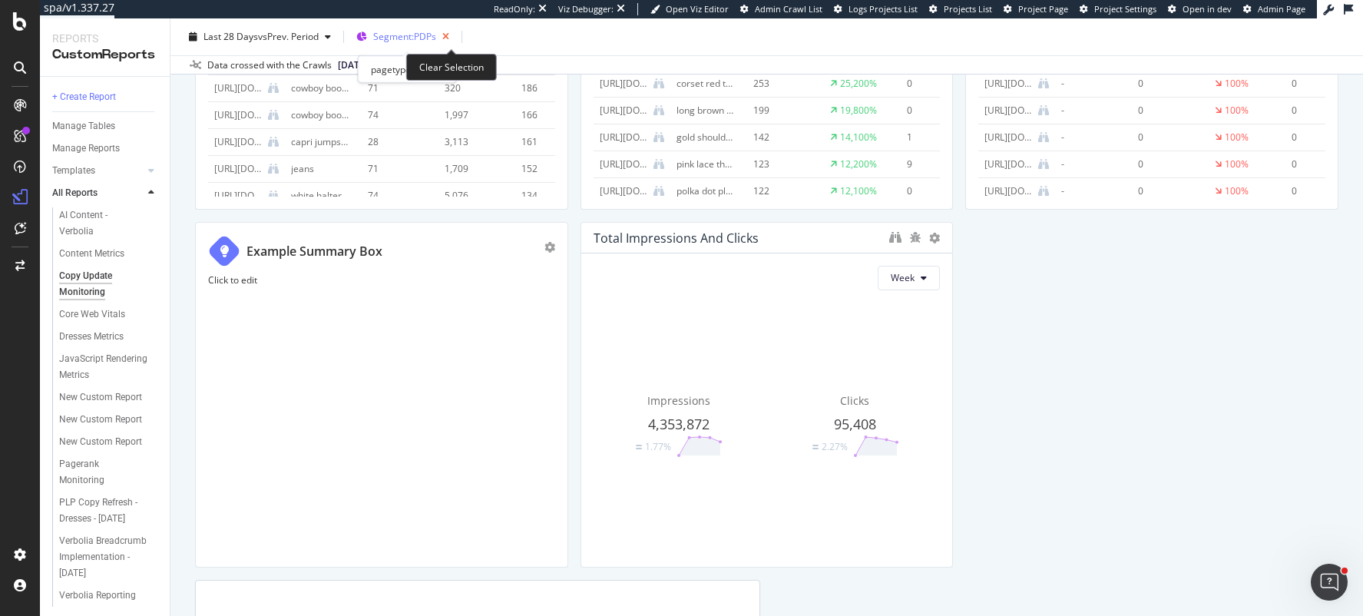
click at [452, 37] on icon "button" at bounding box center [445, 37] width 19 height 22
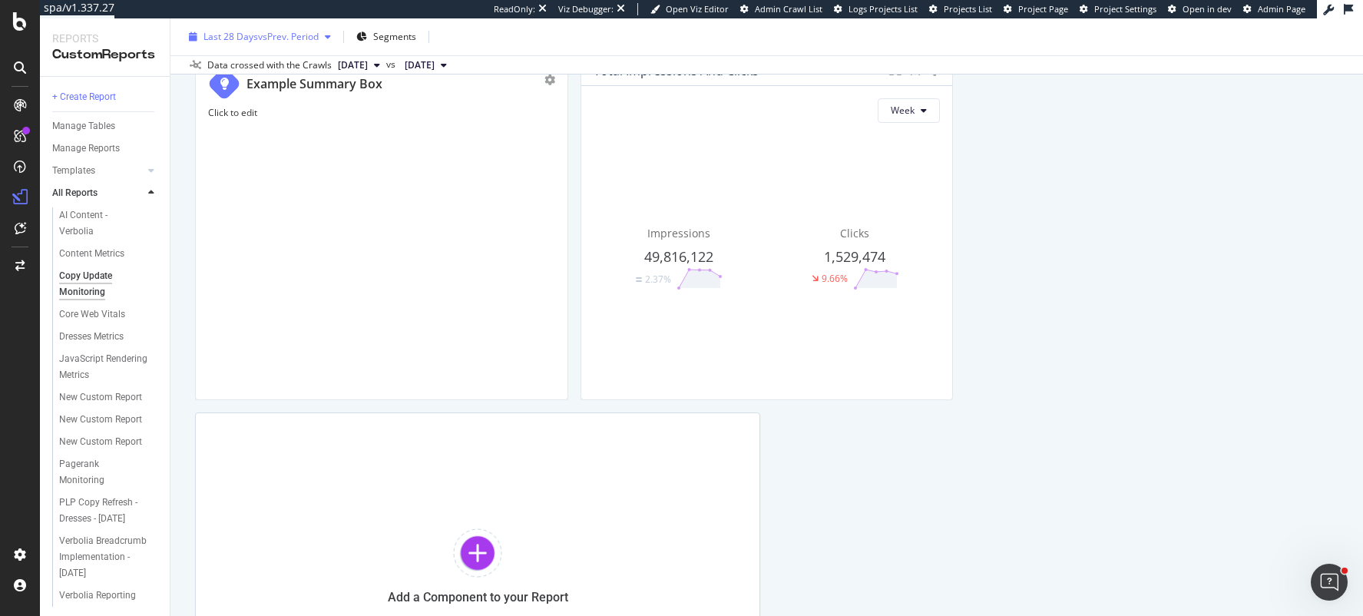
scroll to position [833, 0]
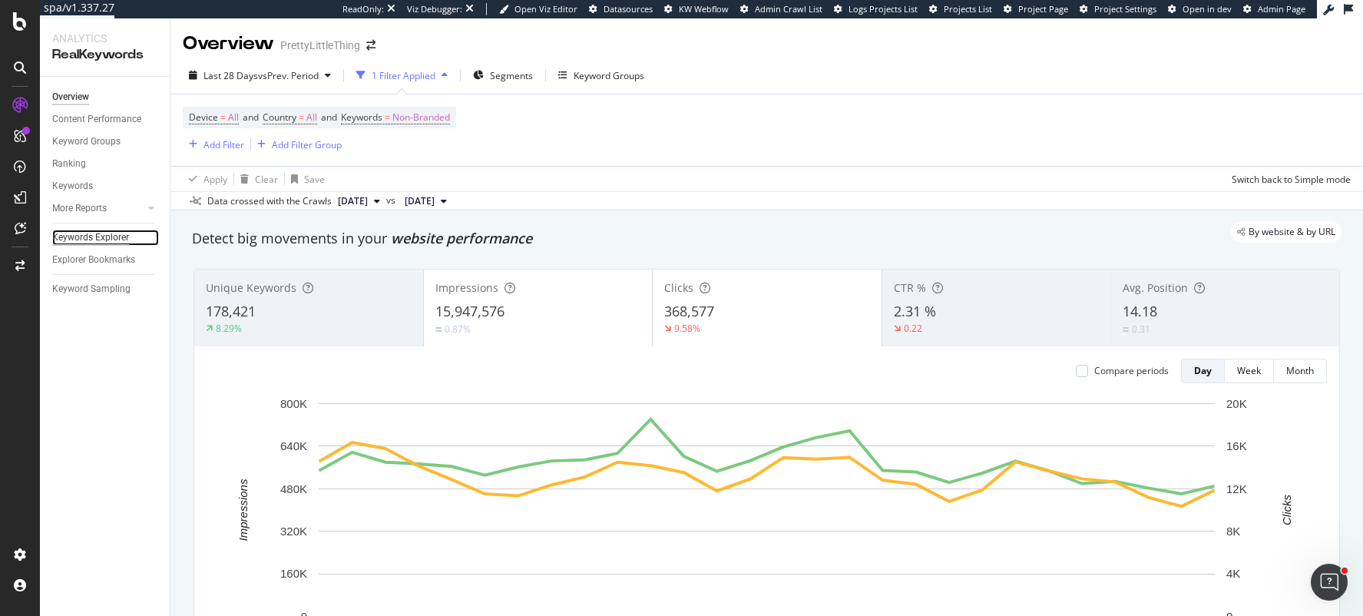
click at [91, 233] on div "Keywords Explorer" at bounding box center [90, 238] width 77 height 16
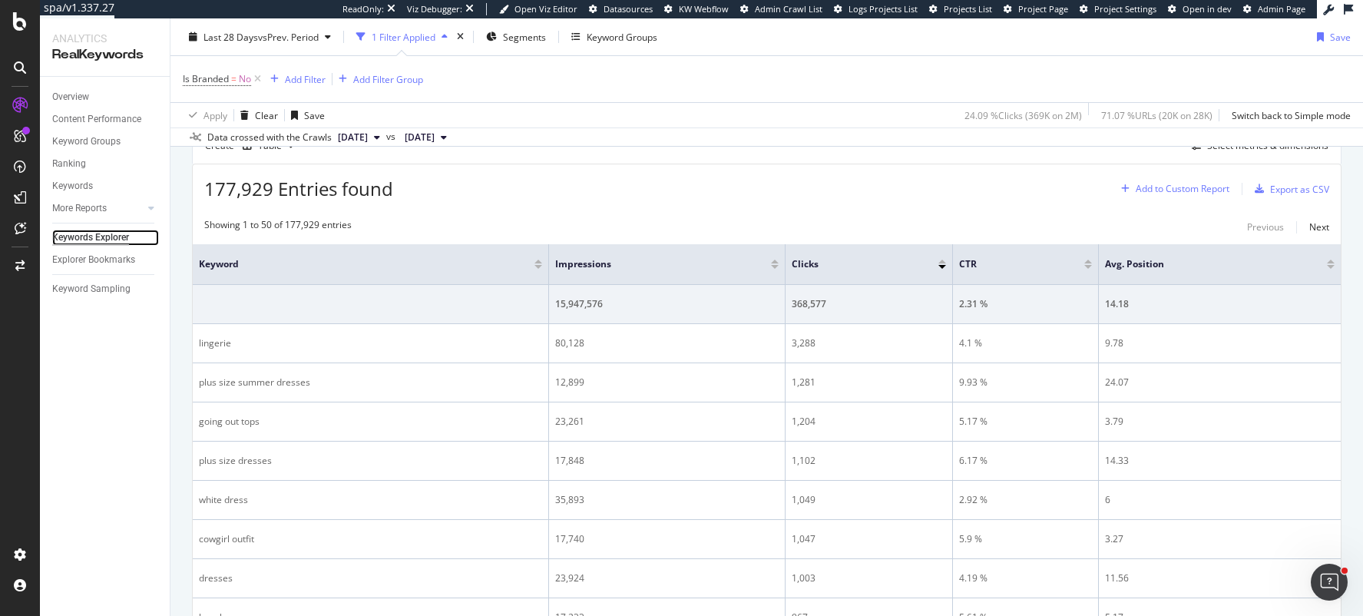
scroll to position [409, 0]
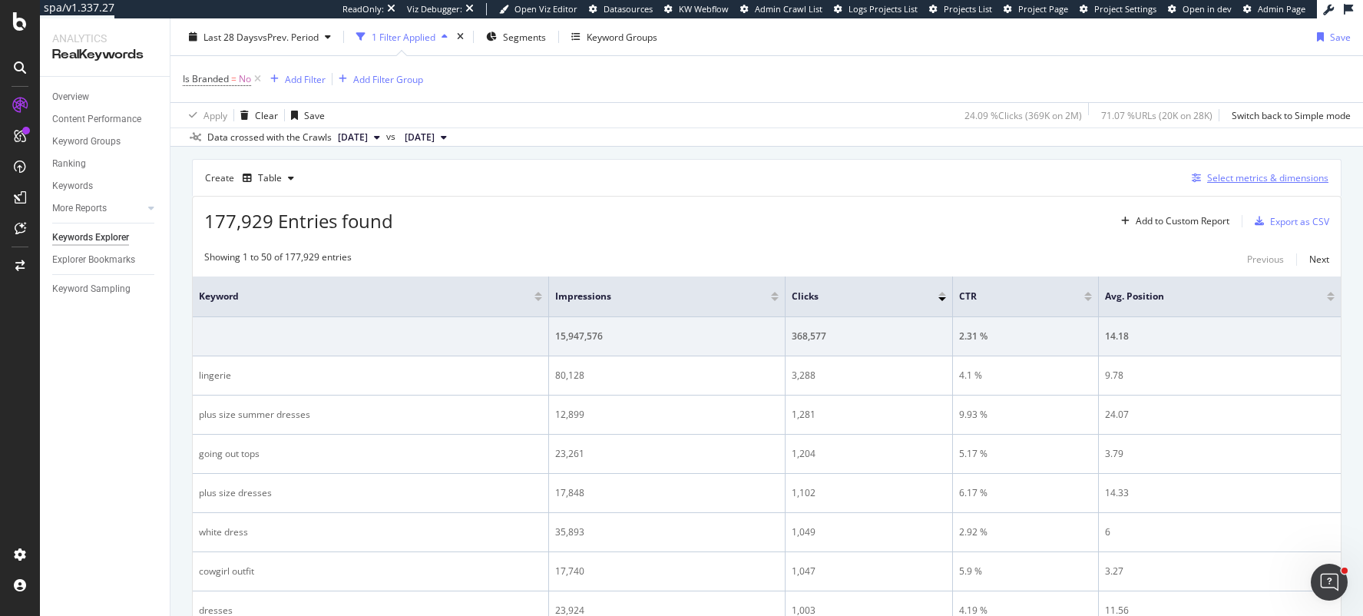
click at [1243, 182] on div "Select metrics & dimensions" at bounding box center [1267, 177] width 121 height 13
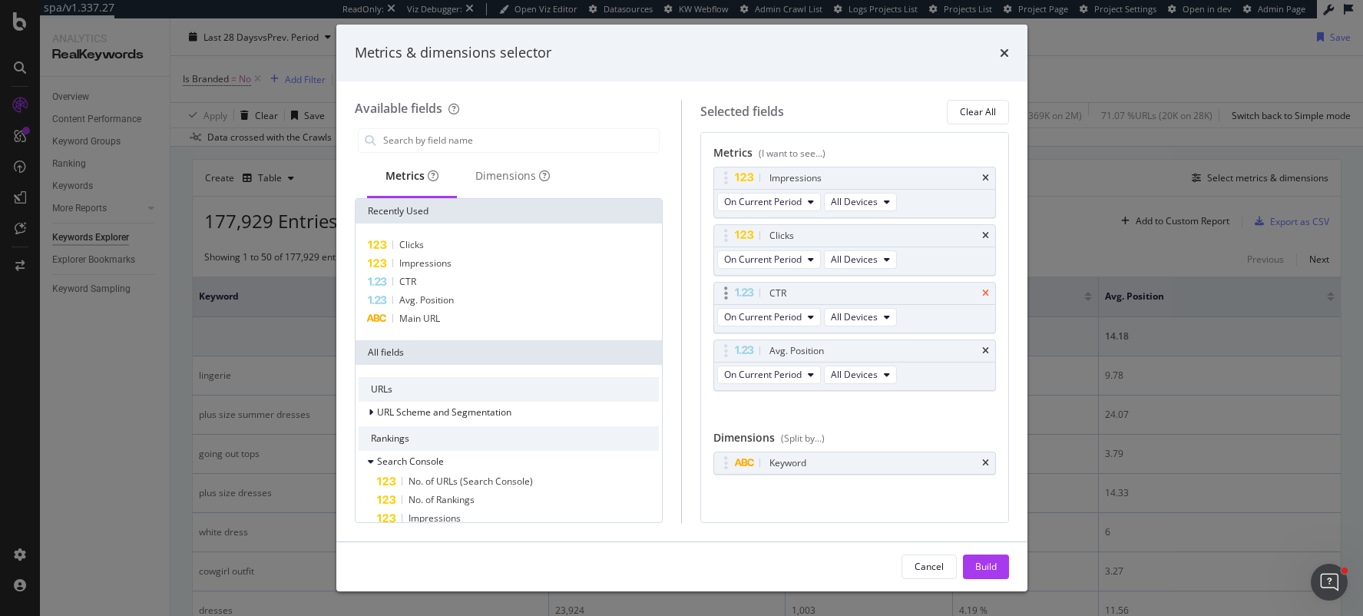
click at [984, 292] on icon "times" at bounding box center [985, 293] width 7 height 9
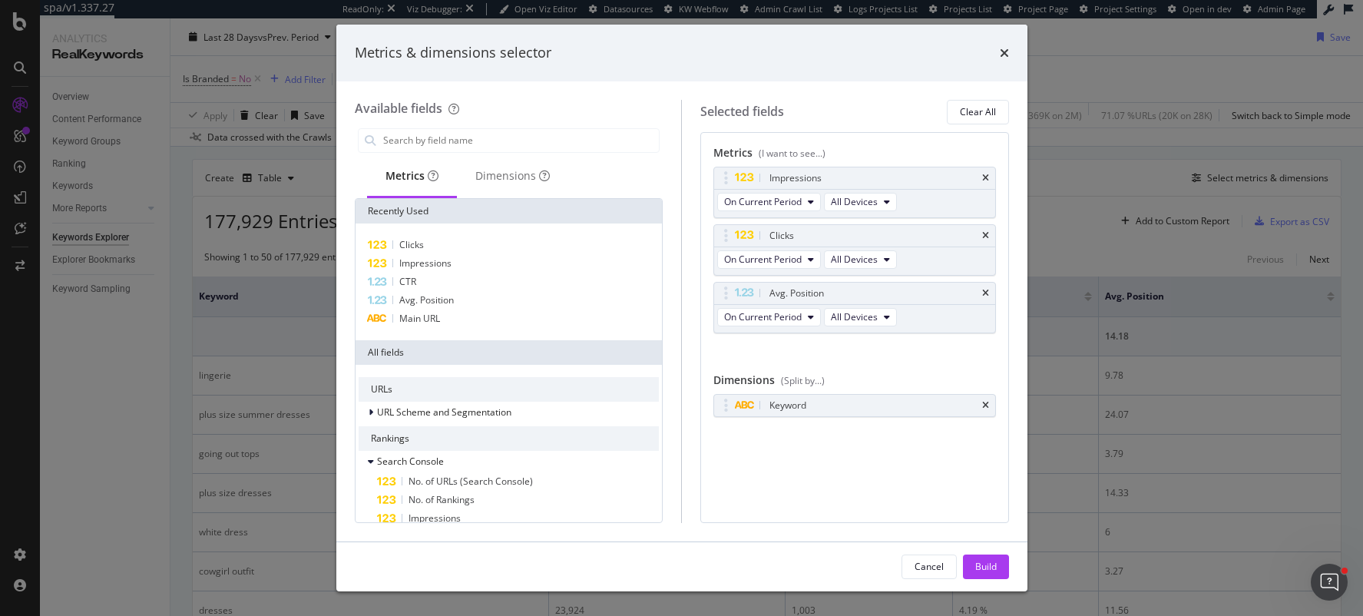
click at [984, 292] on icon "times" at bounding box center [985, 293] width 7 height 9
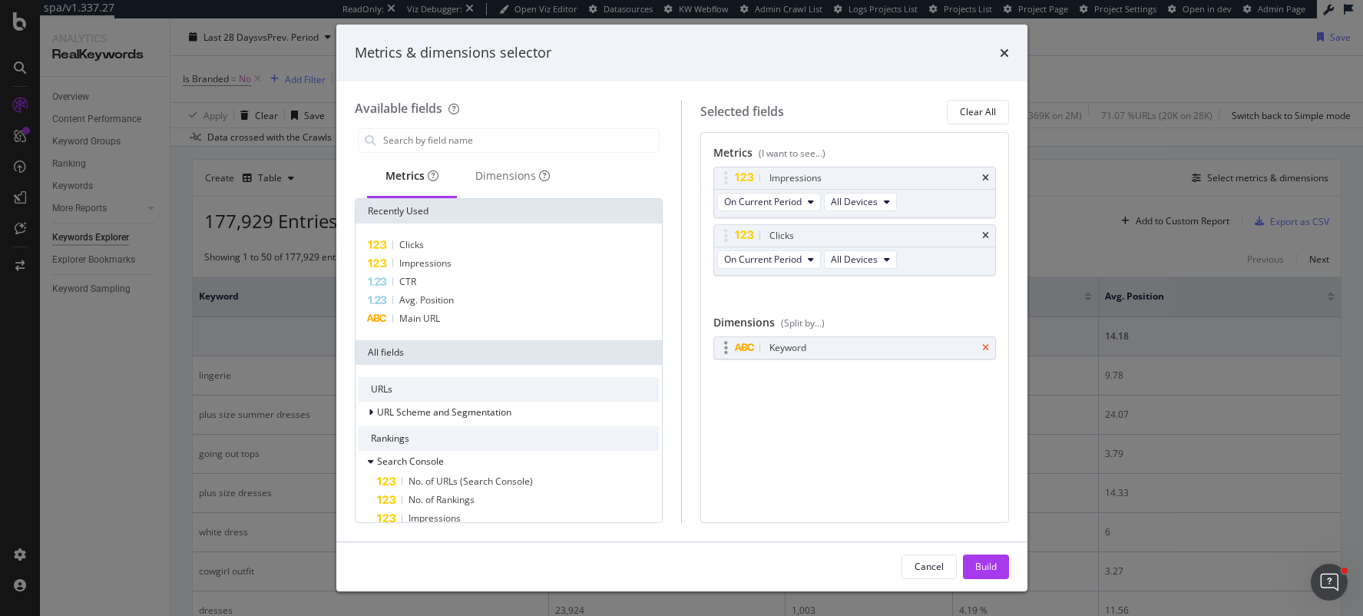
click at [988, 349] on icon "times" at bounding box center [985, 347] width 7 height 9
click at [982, 560] on div "Build" at bounding box center [986, 566] width 22 height 13
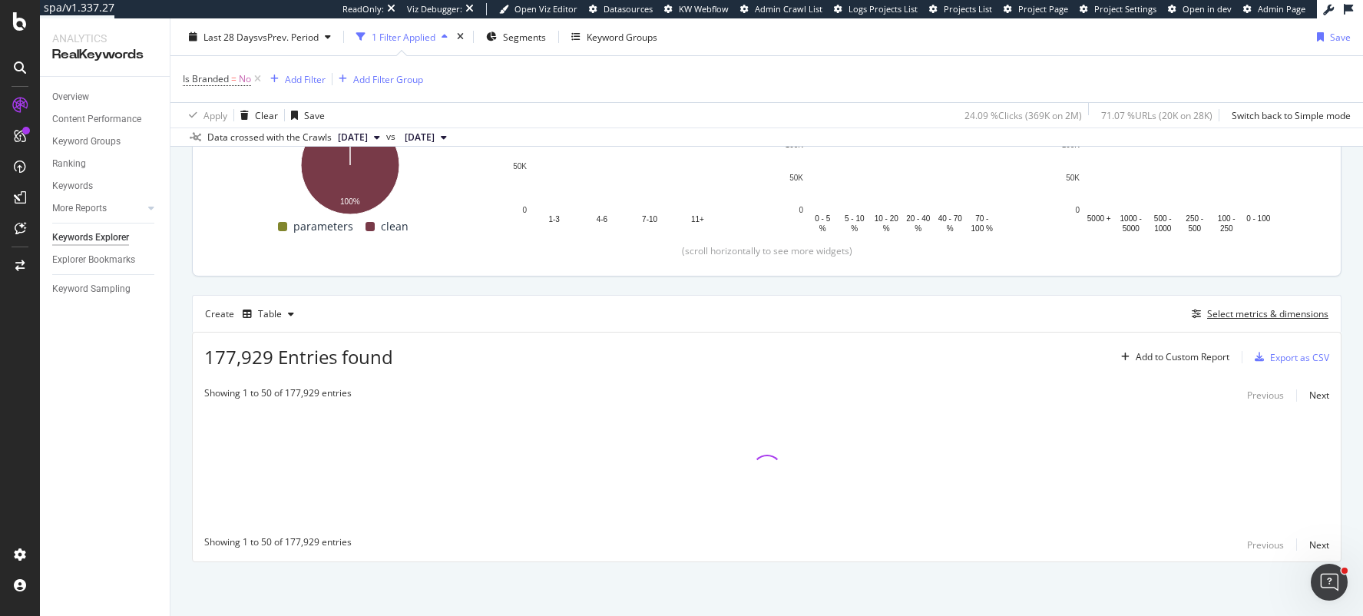
scroll to position [274, 0]
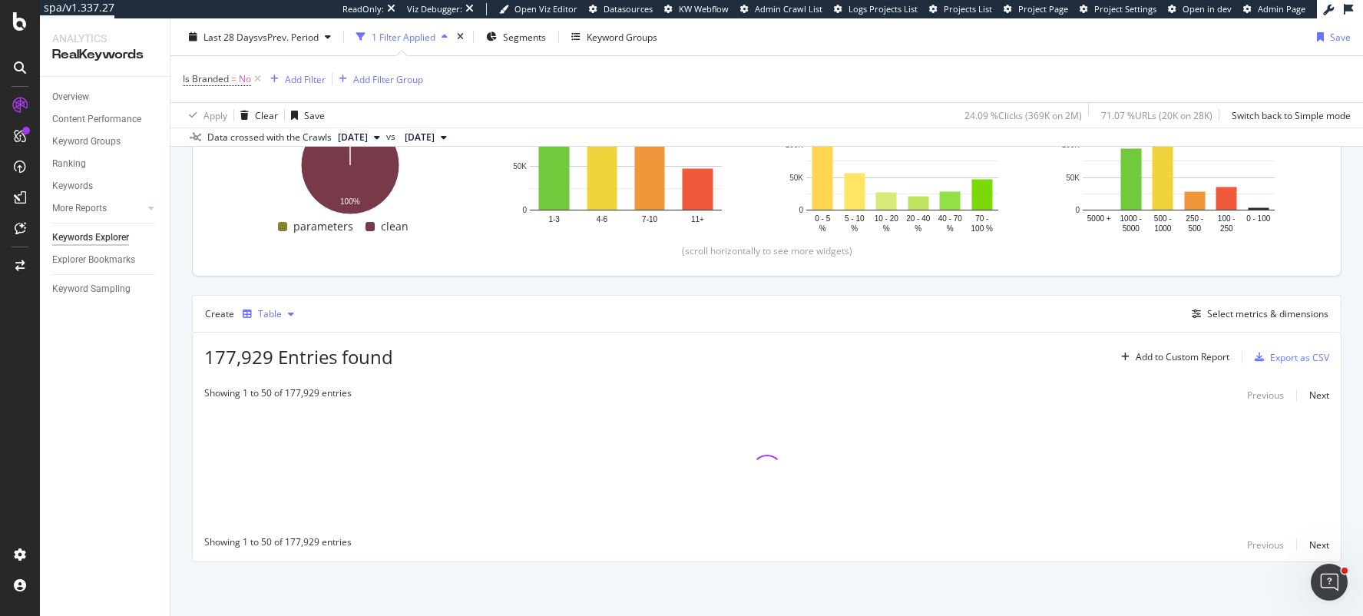
click at [260, 310] on div "Table" at bounding box center [270, 313] width 24 height 9
click at [267, 496] on div at bounding box center [262, 492] width 12 height 9
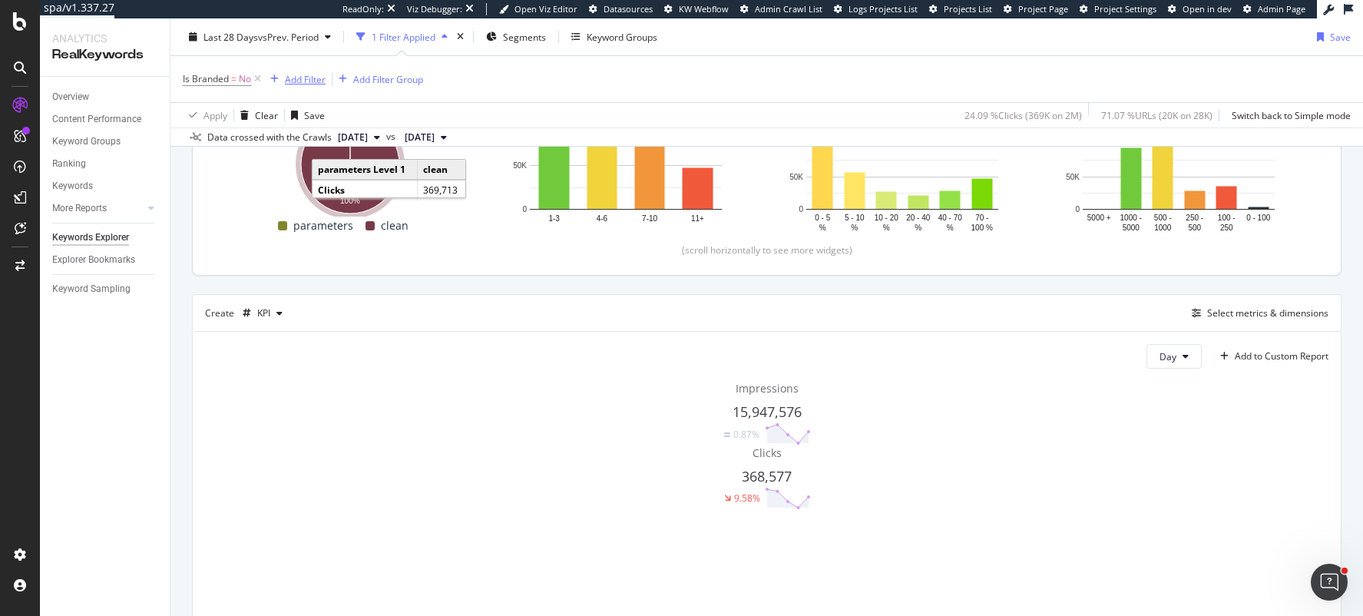
click at [300, 78] on div "Add Filter" at bounding box center [305, 78] width 41 height 13
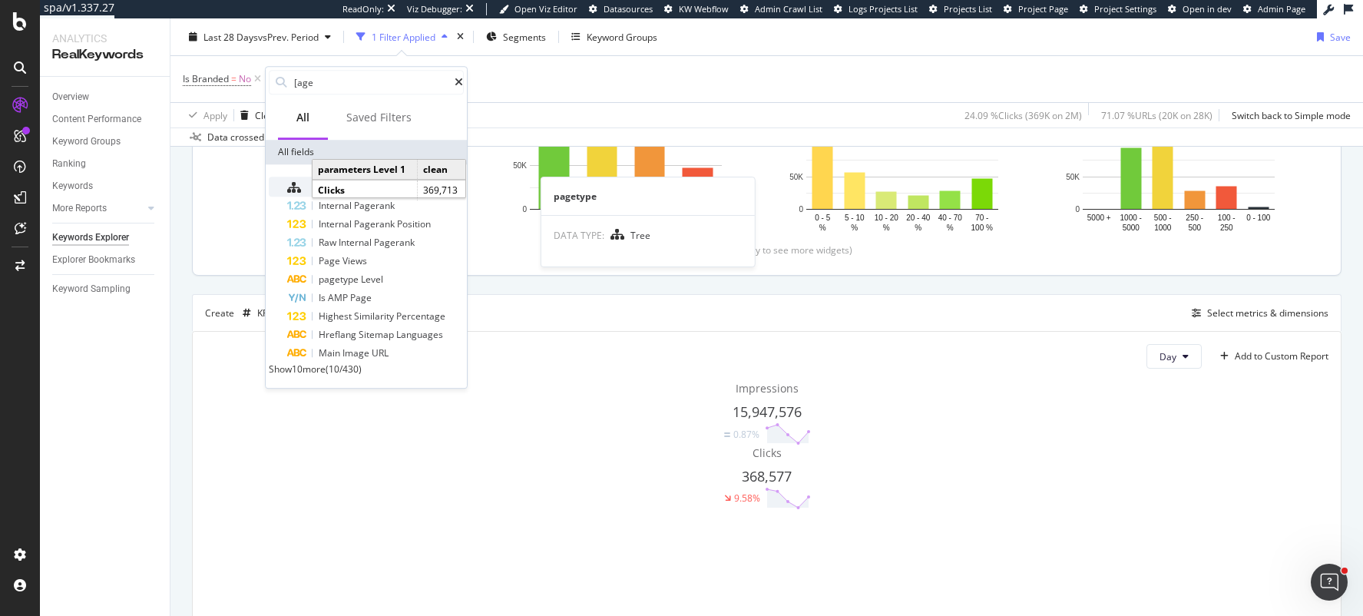
type input "[age"
click at [299, 187] on icon at bounding box center [294, 187] width 14 height 12
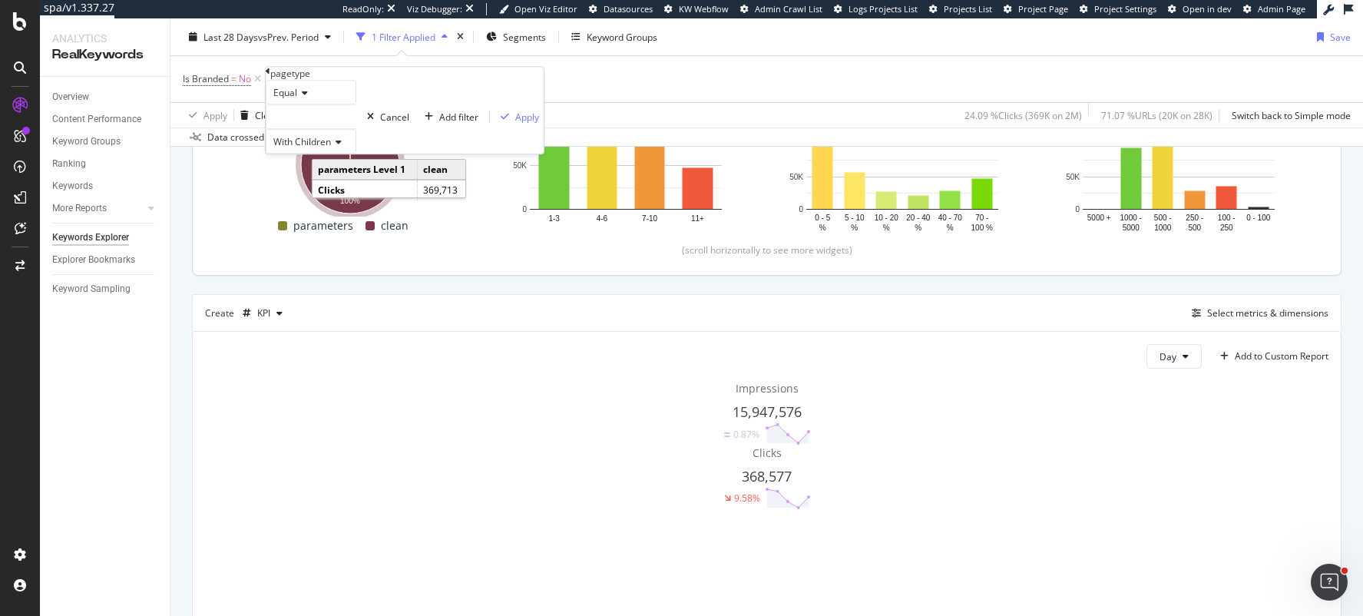
click at [307, 129] on div at bounding box center [311, 116] width 91 height 25
click at [305, 213] on span "Select" at bounding box center [291, 209] width 27 height 13
click at [515, 124] on div "Apply" at bounding box center [527, 117] width 24 height 13
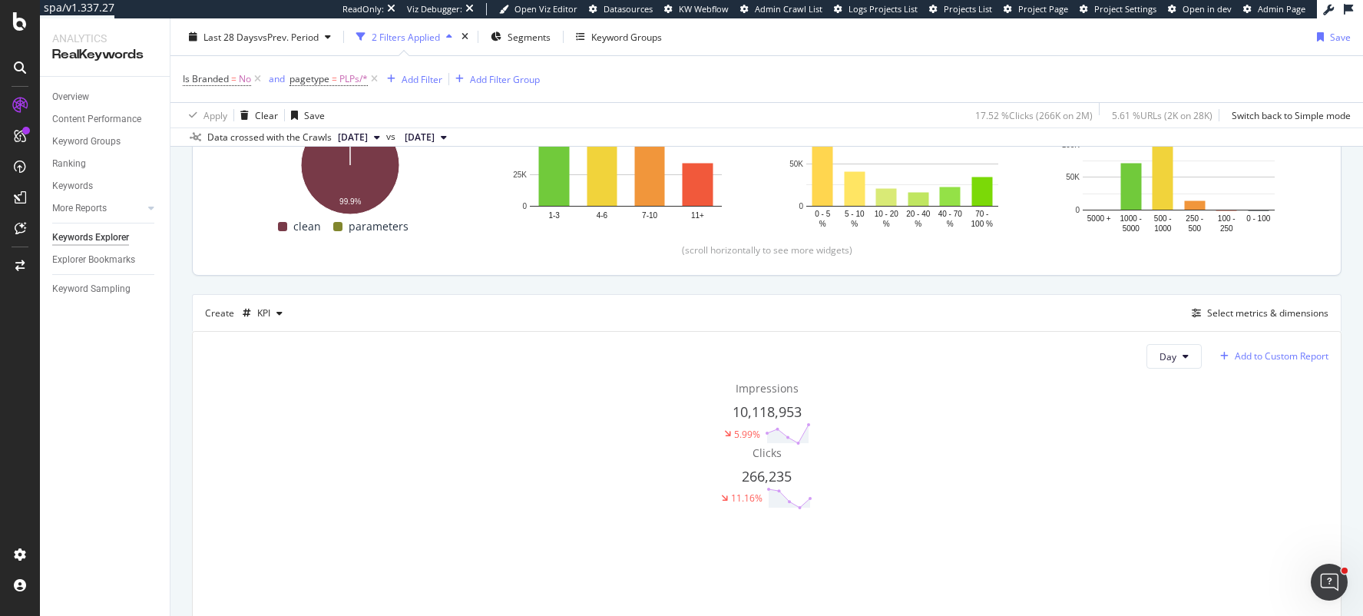
click at [1271, 354] on div "Add to Custom Report" at bounding box center [1282, 356] width 94 height 9
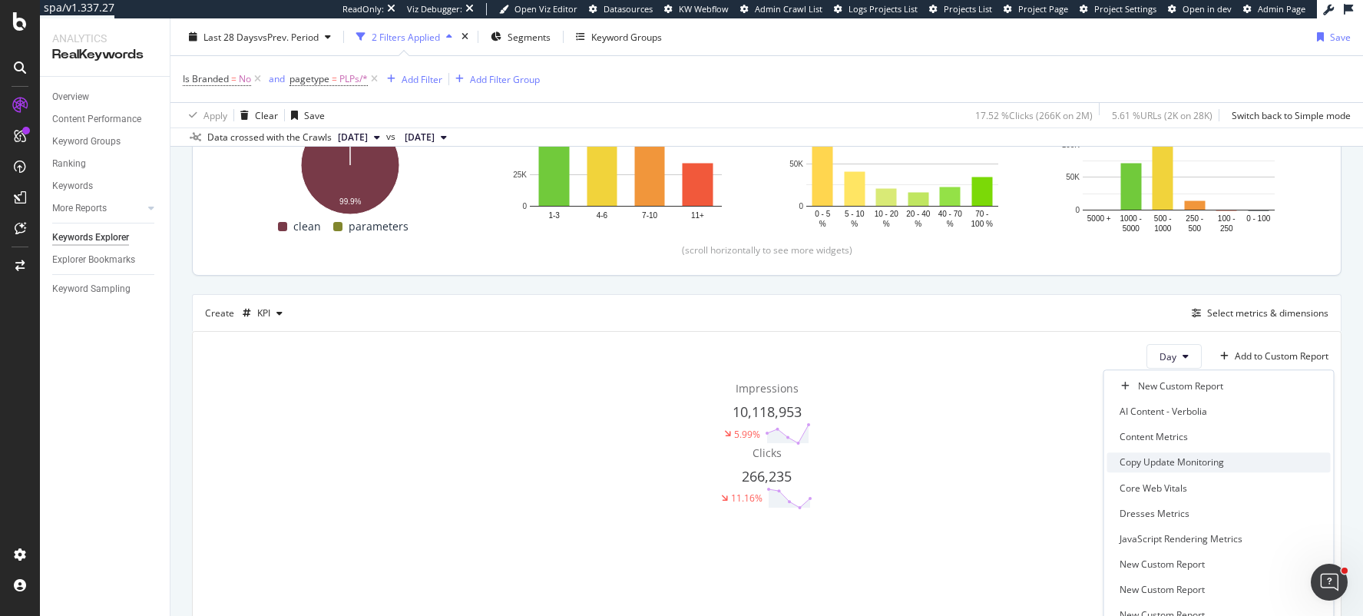
click at [1120, 466] on div "Copy Update Monitoring" at bounding box center [1172, 462] width 104 height 13
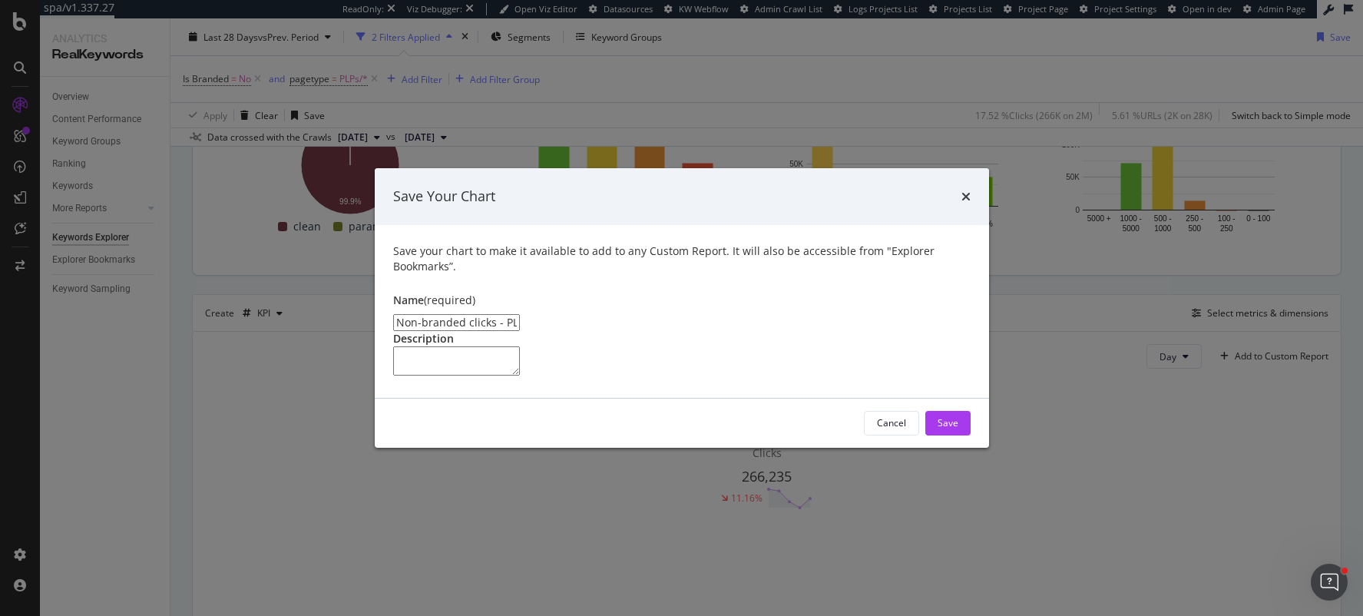
click at [458, 314] on input "Non-branded clicks - PLPs" at bounding box center [456, 322] width 127 height 17
type input "Non-branded impressions and clicks - PLPs"
click at [935, 435] on button "Save" at bounding box center [947, 423] width 45 height 25
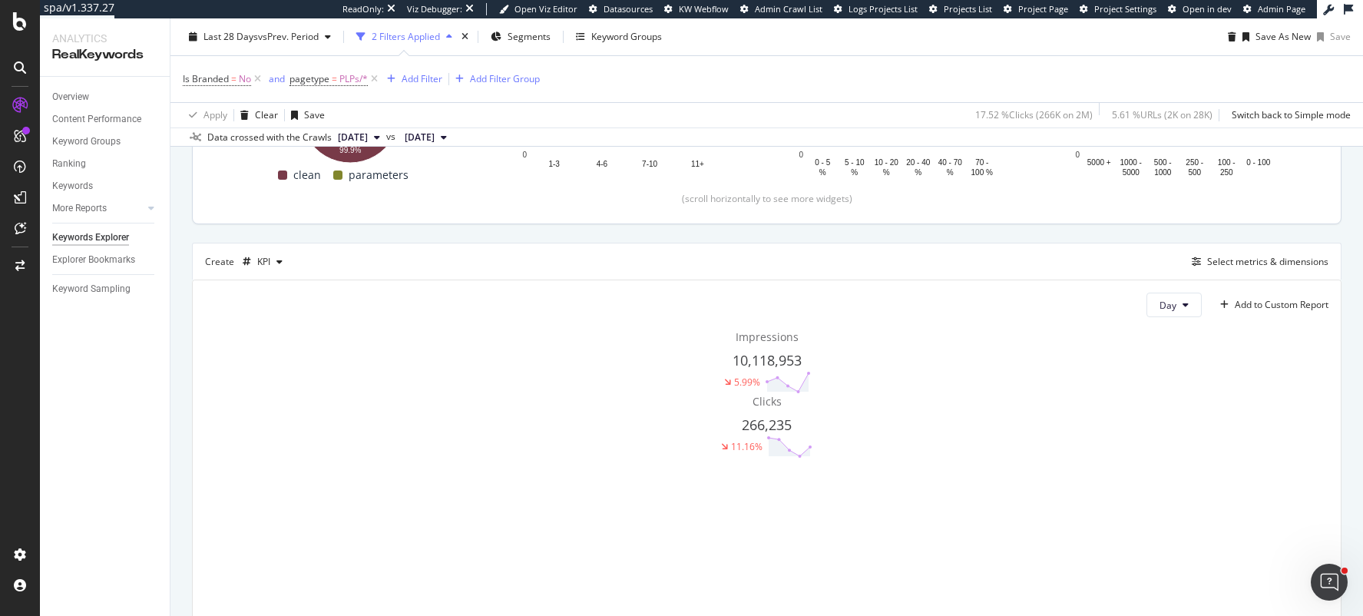
scroll to position [328, 0]
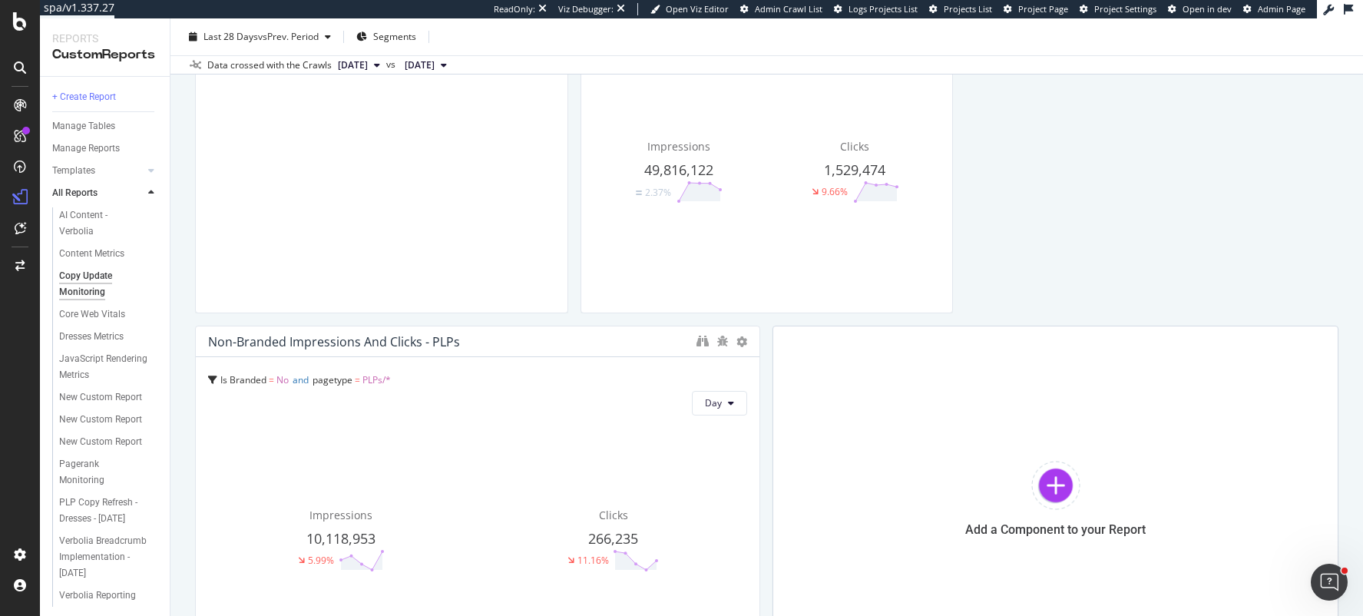
scroll to position [916, 0]
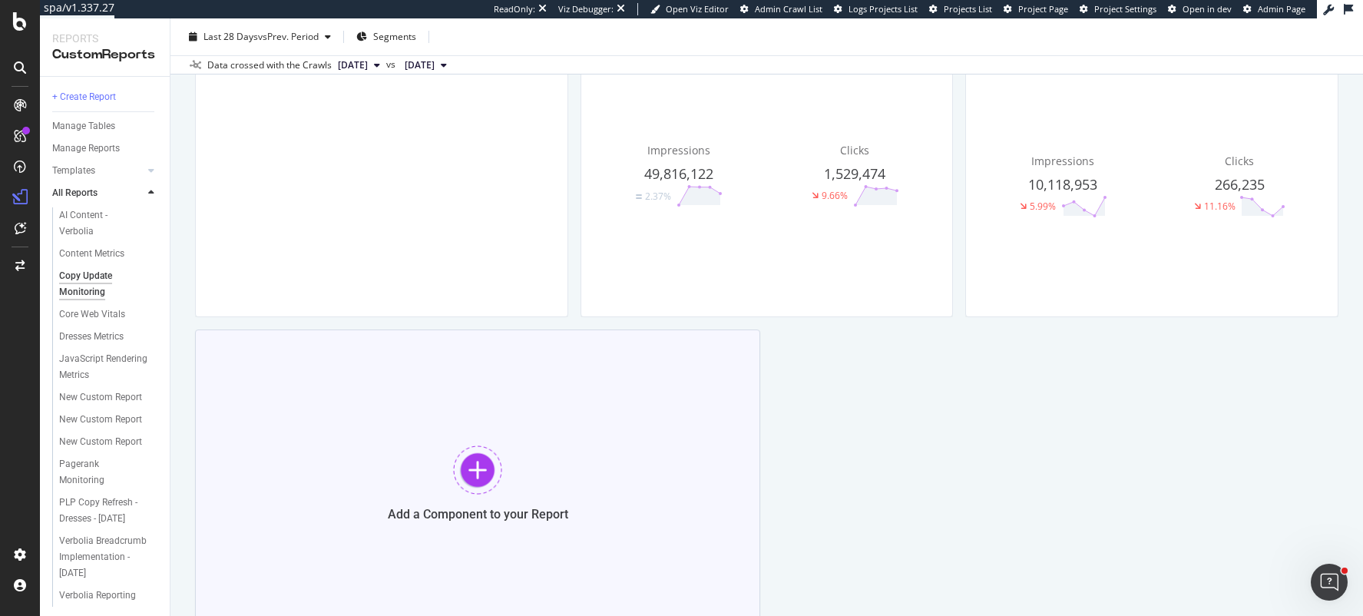
drag, startPoint x: 753, startPoint y: 382, endPoint x: 611, endPoint y: 379, distance: 142.1
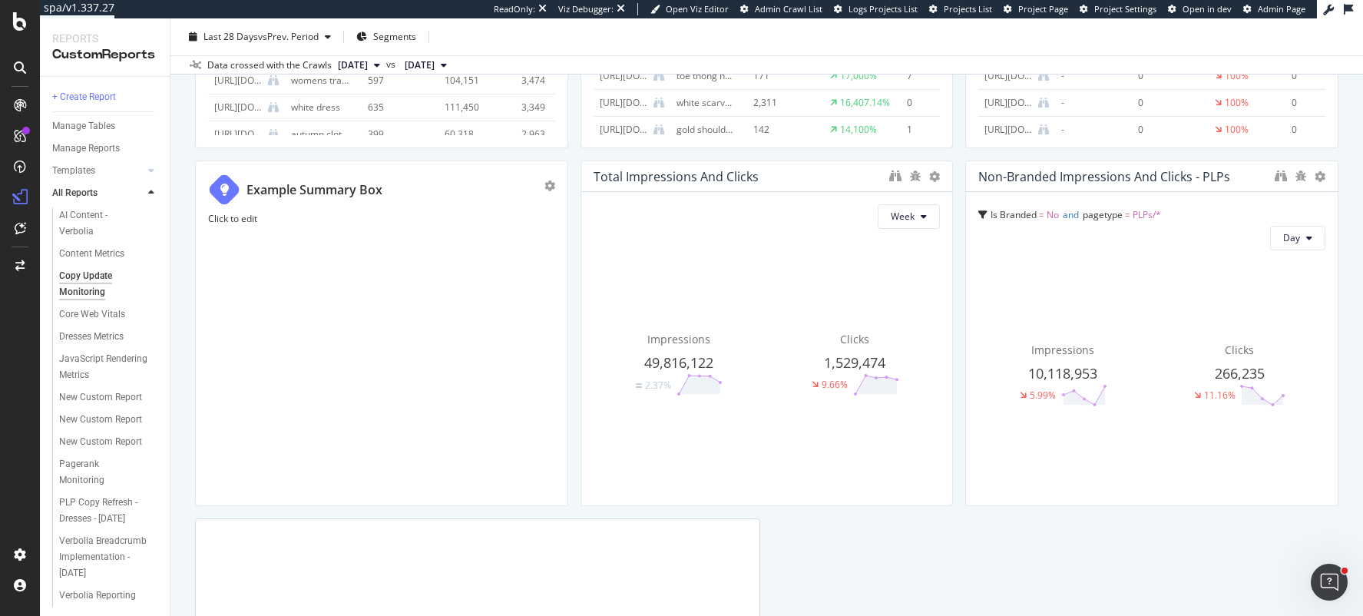
scroll to position [726, 0]
click at [396, 25] on div "Segments" at bounding box center [386, 36] width 60 height 23
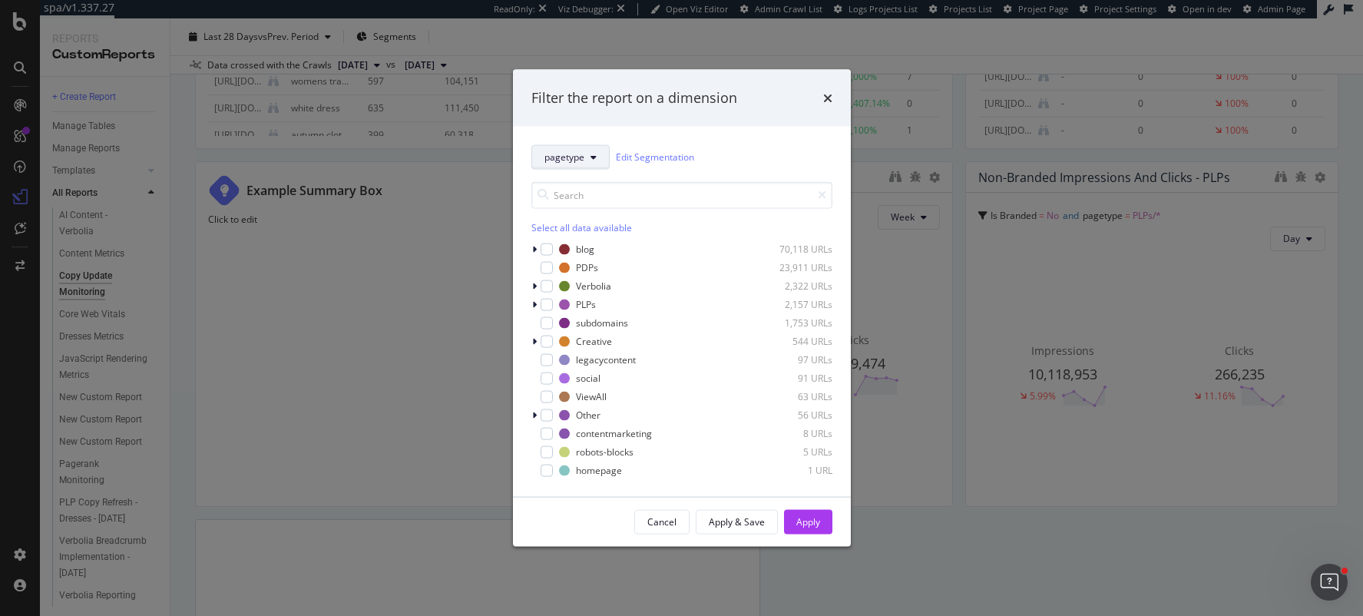
click at [586, 155] on button "pagetype" at bounding box center [570, 156] width 78 height 25
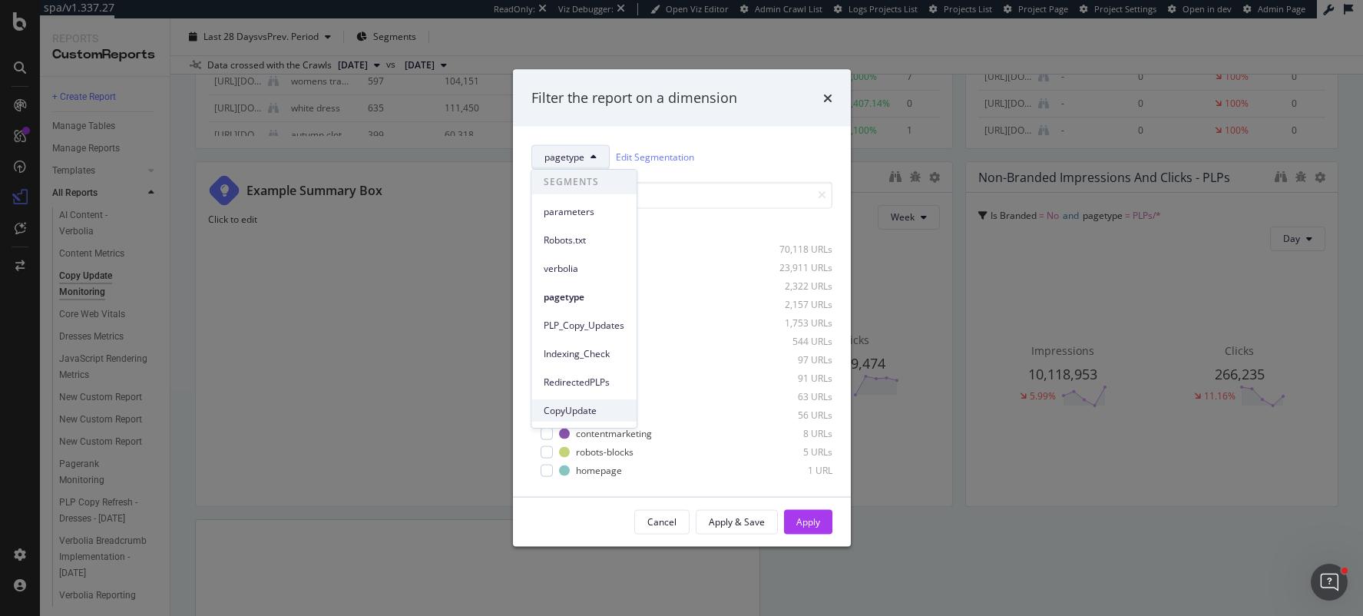
click at [578, 406] on span "CopyUpdate" at bounding box center [584, 411] width 81 height 14
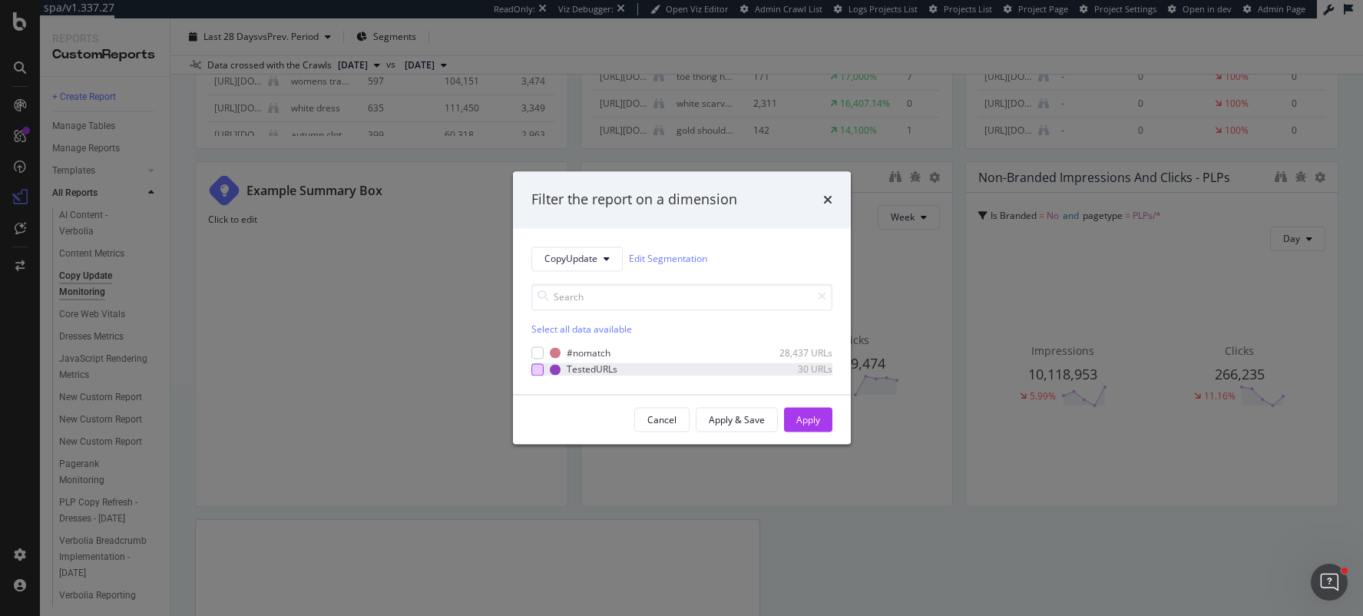
click at [536, 372] on div "modal" at bounding box center [537, 369] width 12 height 12
click at [796, 426] on div "Apply" at bounding box center [808, 419] width 24 height 13
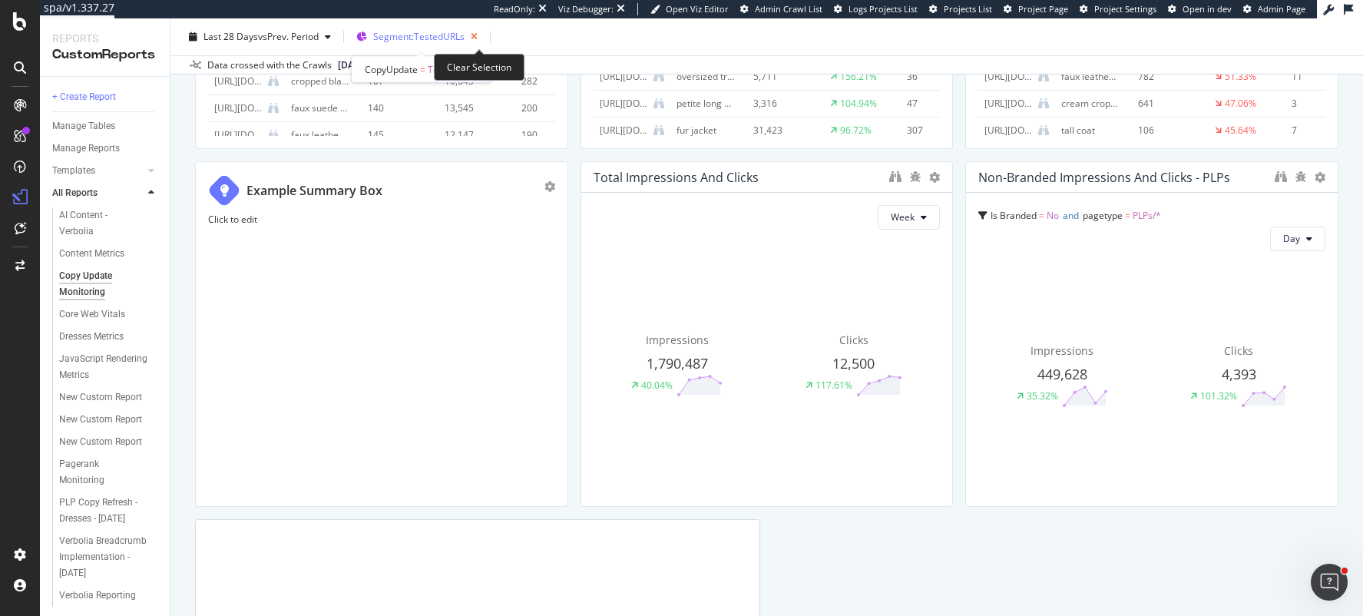
click at [481, 39] on icon "button" at bounding box center [474, 37] width 19 height 22
click at [386, 31] on span "Segments" at bounding box center [394, 36] width 43 height 13
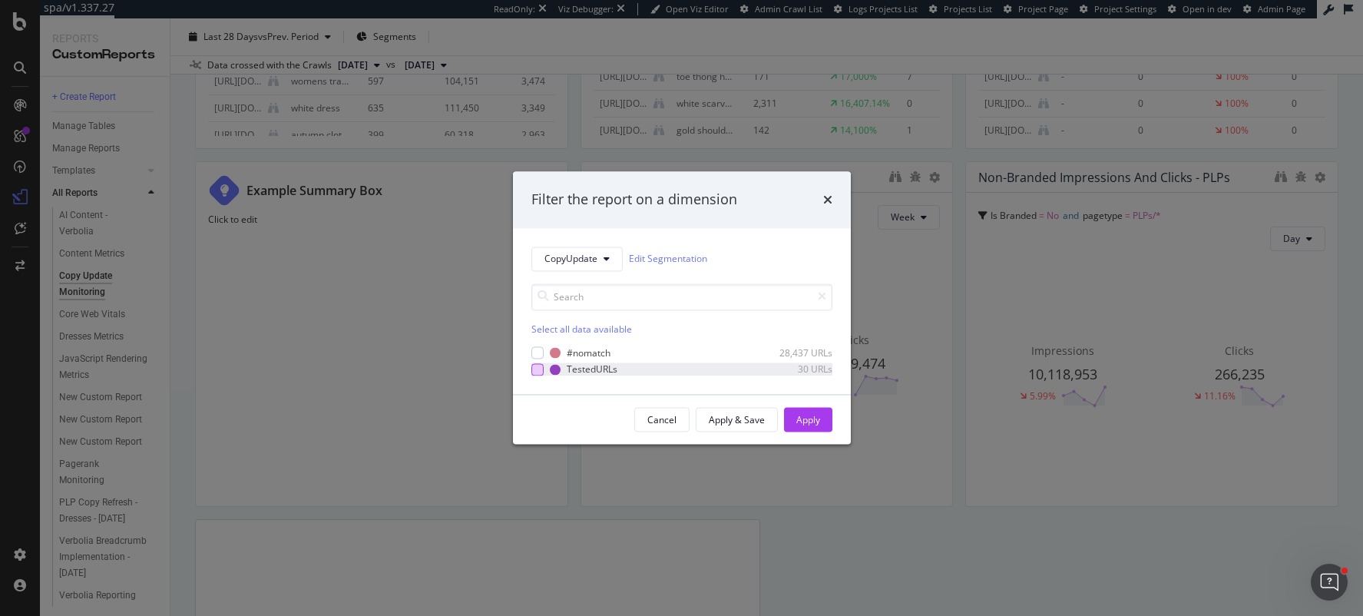
click at [536, 370] on div "modal" at bounding box center [537, 369] width 12 height 12
click at [810, 415] on div "Apply" at bounding box center [808, 419] width 24 height 13
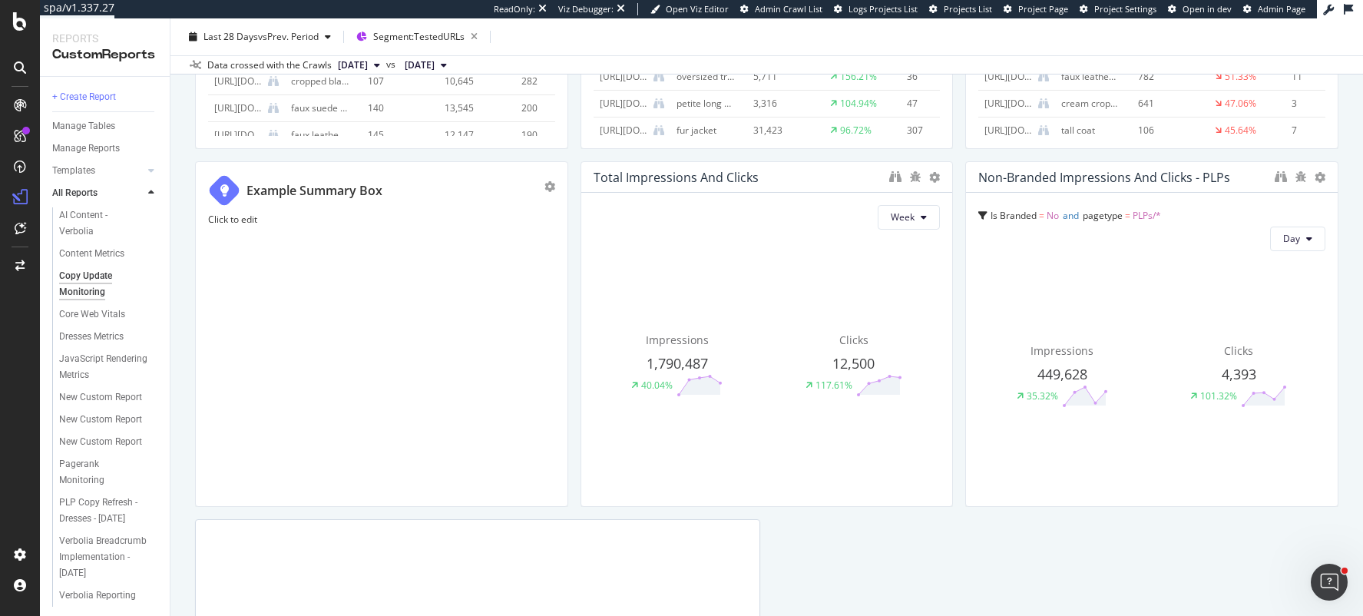
click at [576, 155] on div "Non-branded Impressions Is Branded = No Compare periods Day 20 Aug. 2025 23 Aug…" at bounding box center [766, 136] width 1143 height 1381
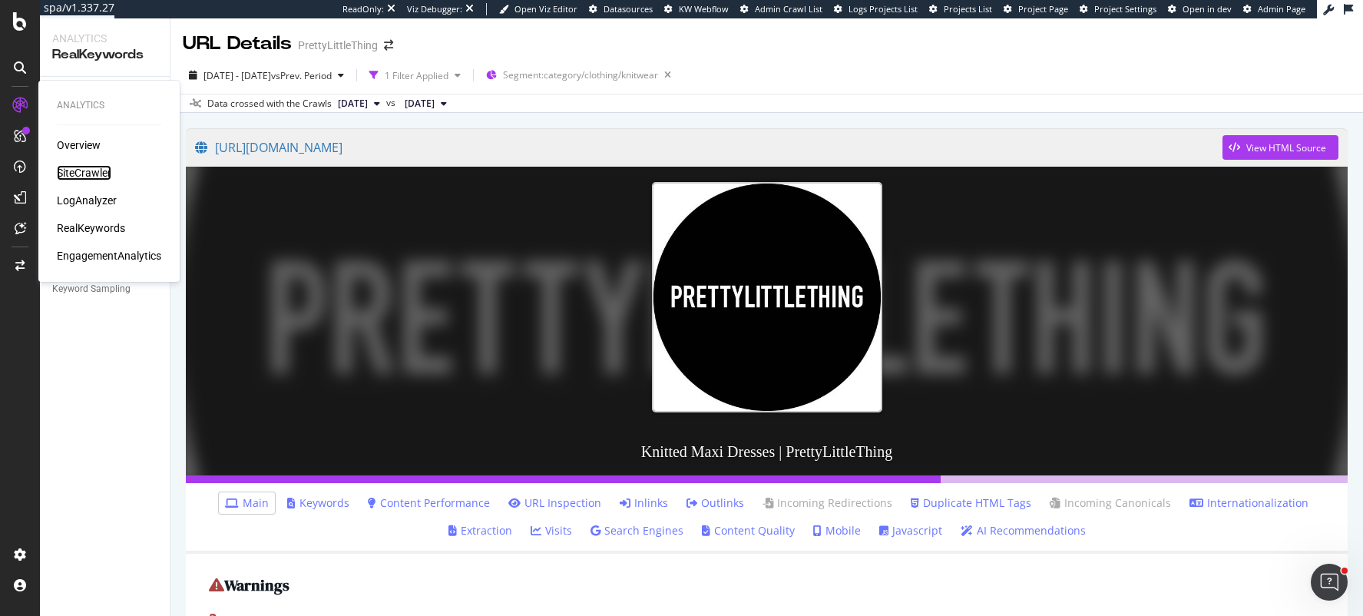
click at [91, 173] on div "SiteCrawler" at bounding box center [84, 172] width 55 height 15
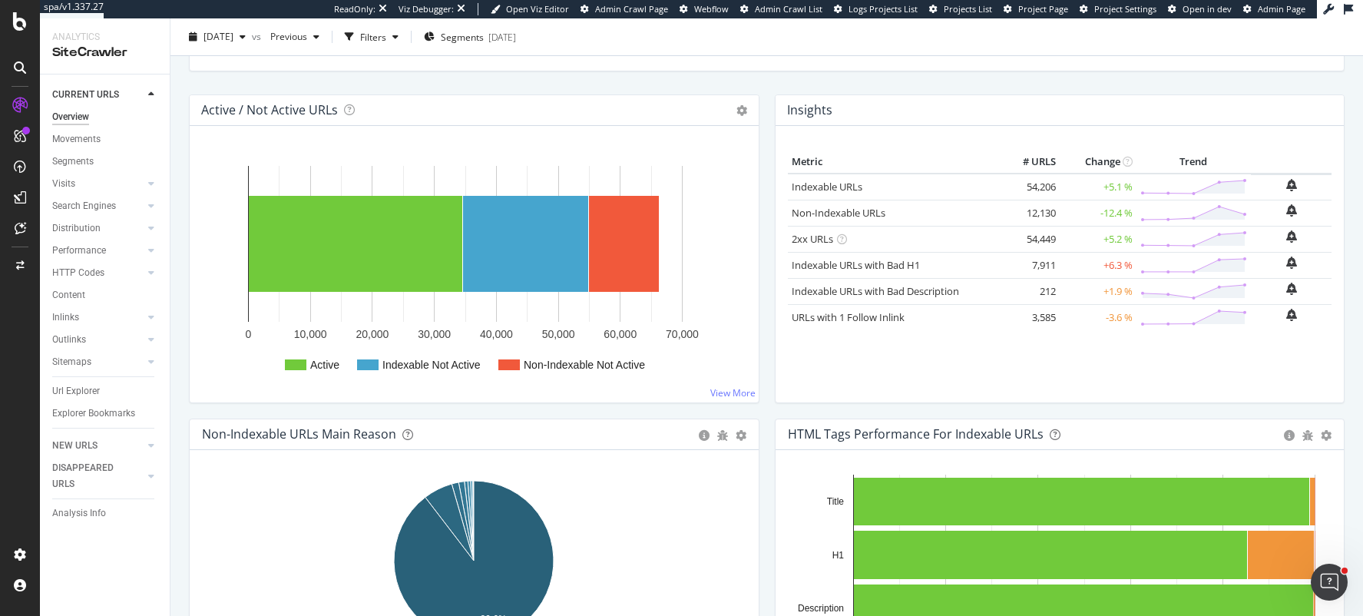
scroll to position [154, 0]
click at [84, 227] on div "Distribution" at bounding box center [76, 228] width 48 height 16
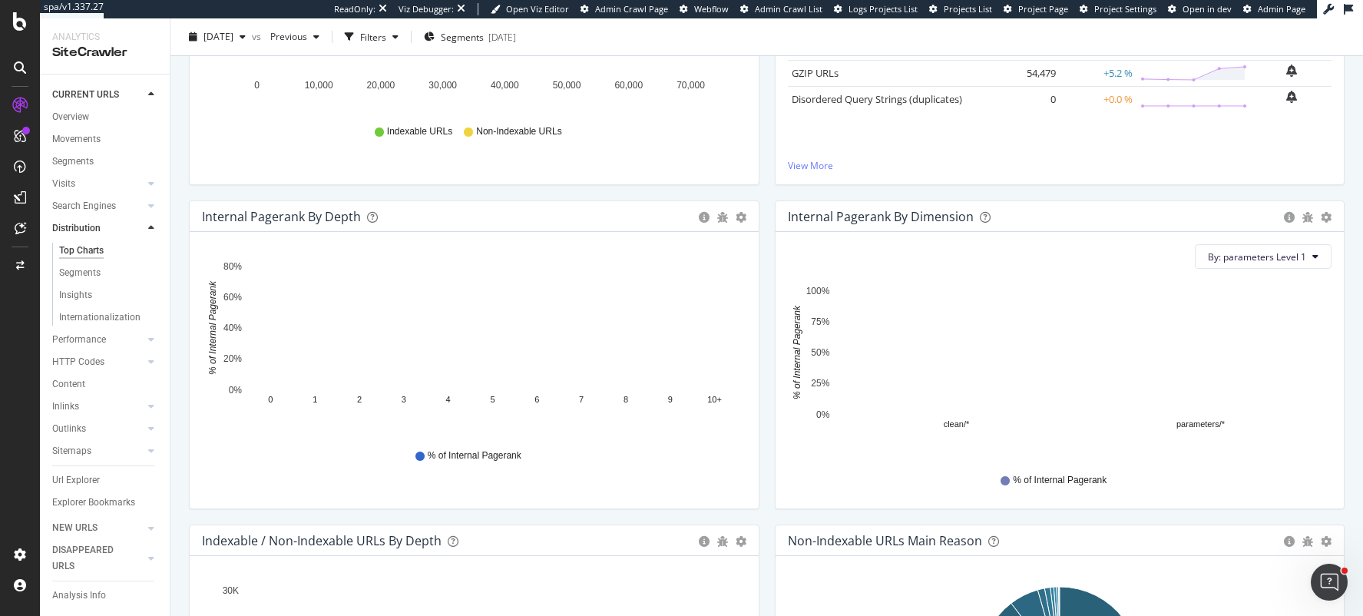
scroll to position [356, 0]
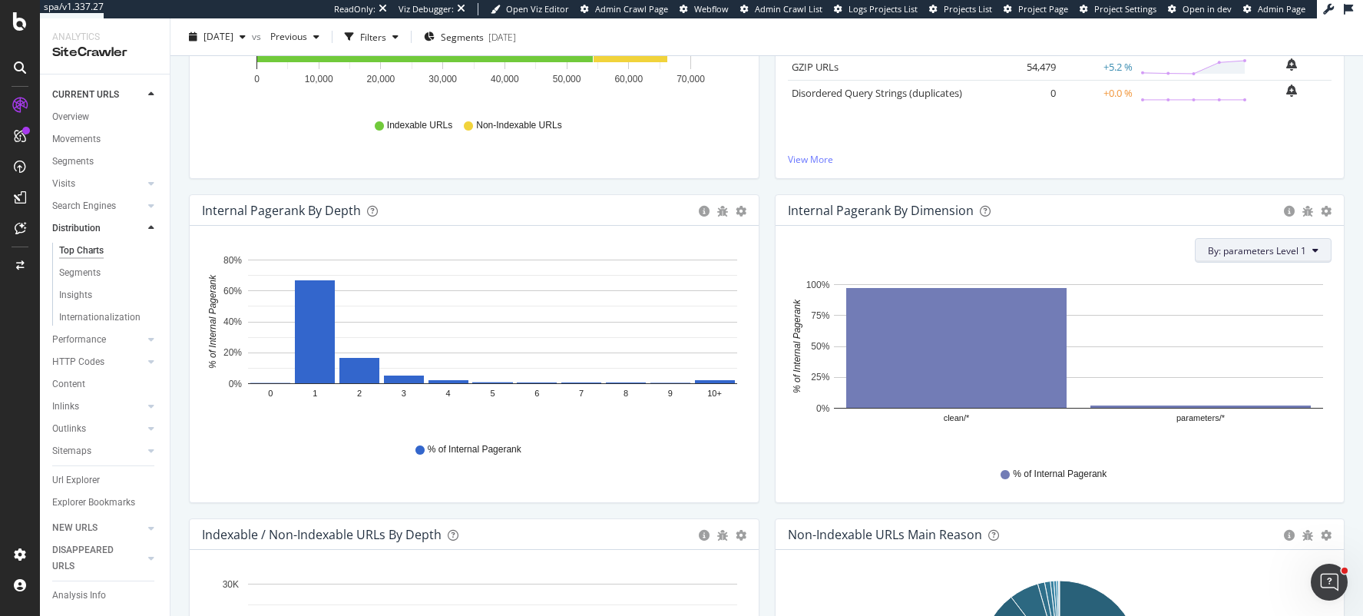
click at [1263, 251] on span "By: parameters Level 1" at bounding box center [1257, 250] width 98 height 13
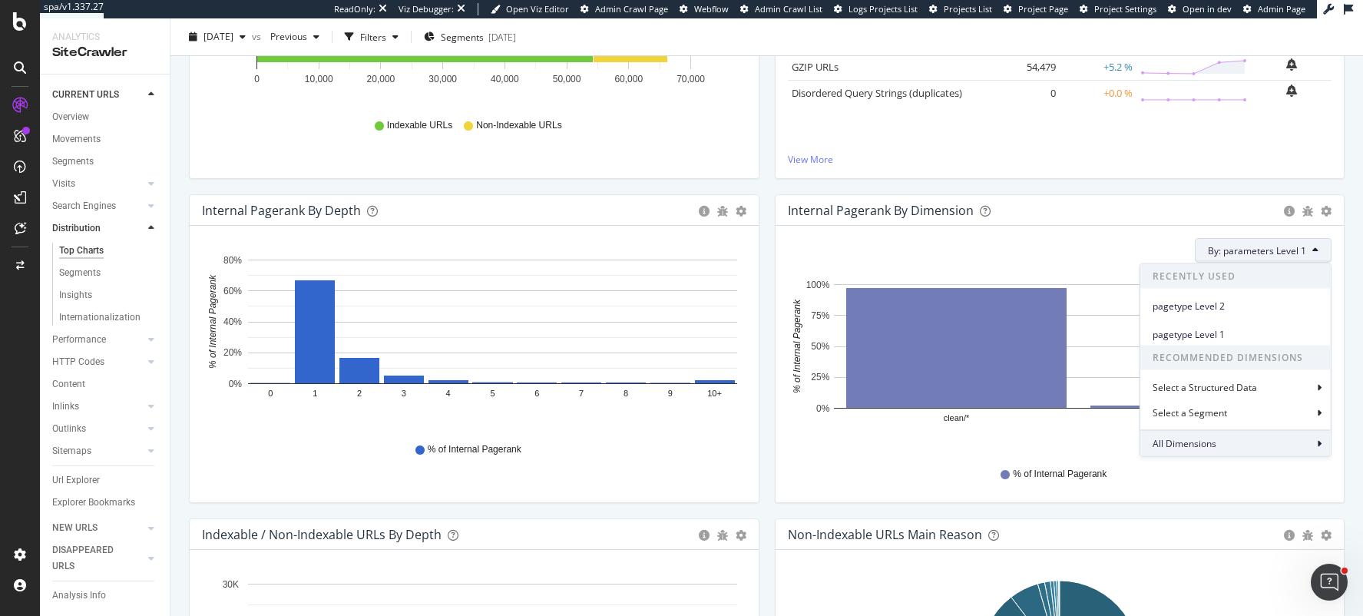
click at [1232, 449] on div "All Dimensions" at bounding box center [1235, 443] width 190 height 26
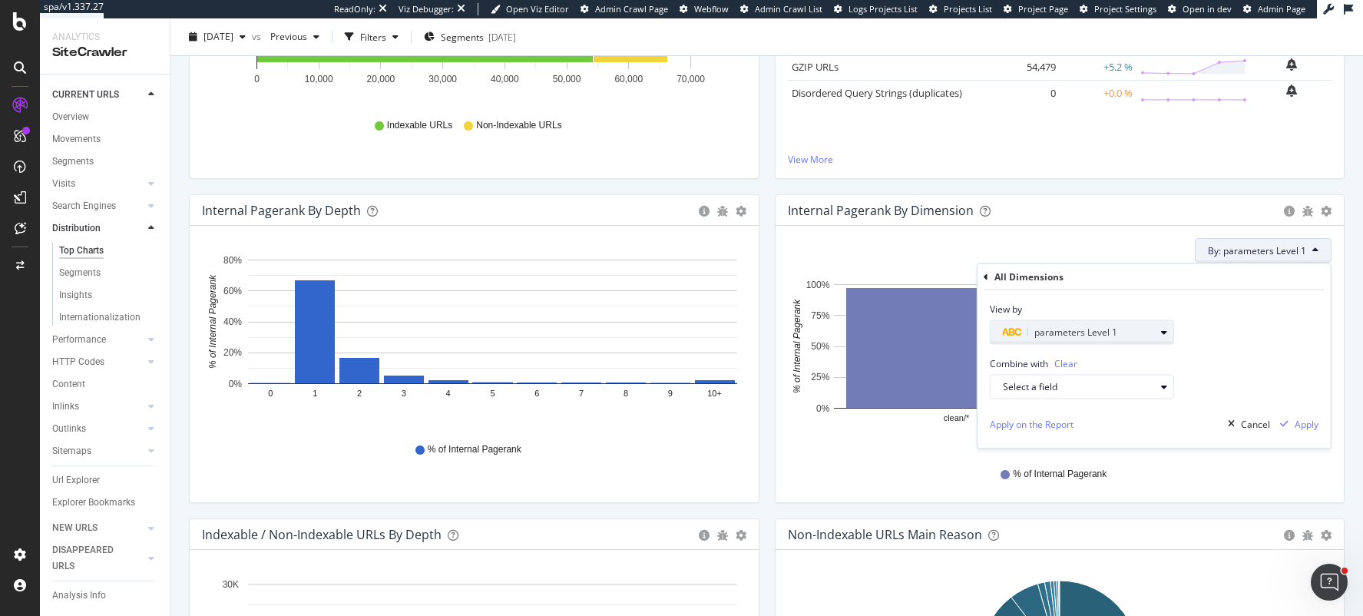
click at [1140, 333] on div "parameters Level 1" at bounding box center [1079, 332] width 152 height 18
click at [1205, 362] on div "Combine with Clear Select a field" at bounding box center [1154, 372] width 353 height 55
click at [1004, 330] on icon "button" at bounding box center [1011, 332] width 21 height 9
click at [999, 359] on icon at bounding box center [999, 357] width 5 height 9
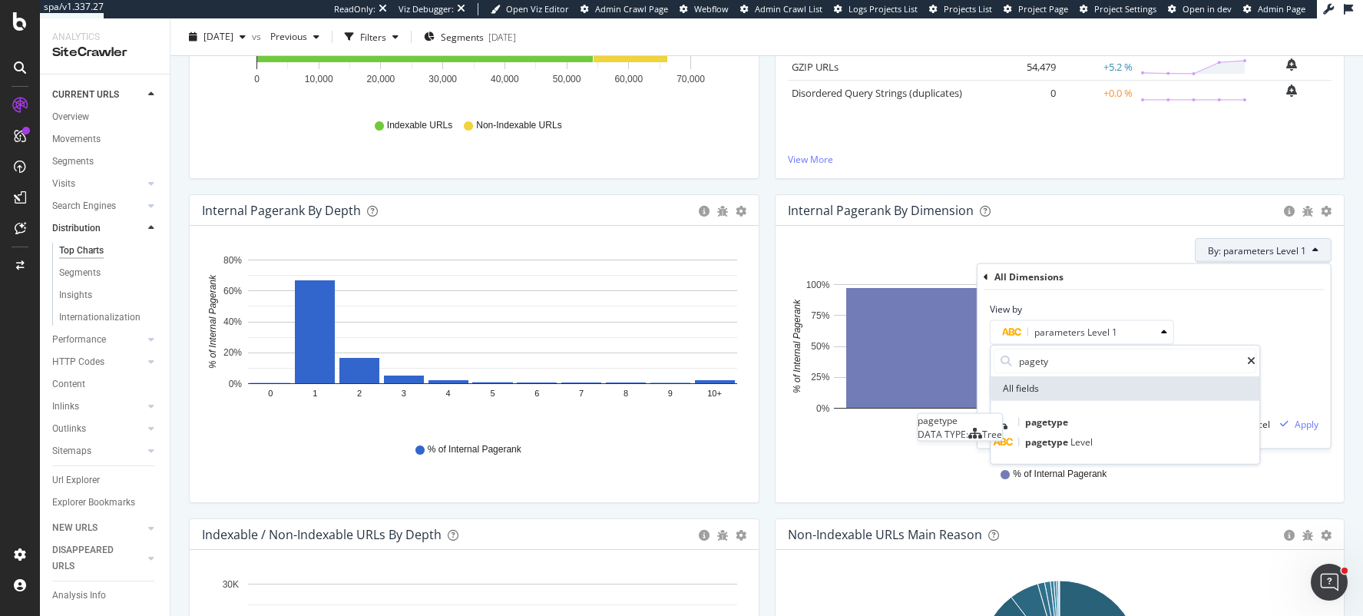
type input "pagety"
click at [1067, 424] on span "pagetype" at bounding box center [1046, 421] width 43 height 13
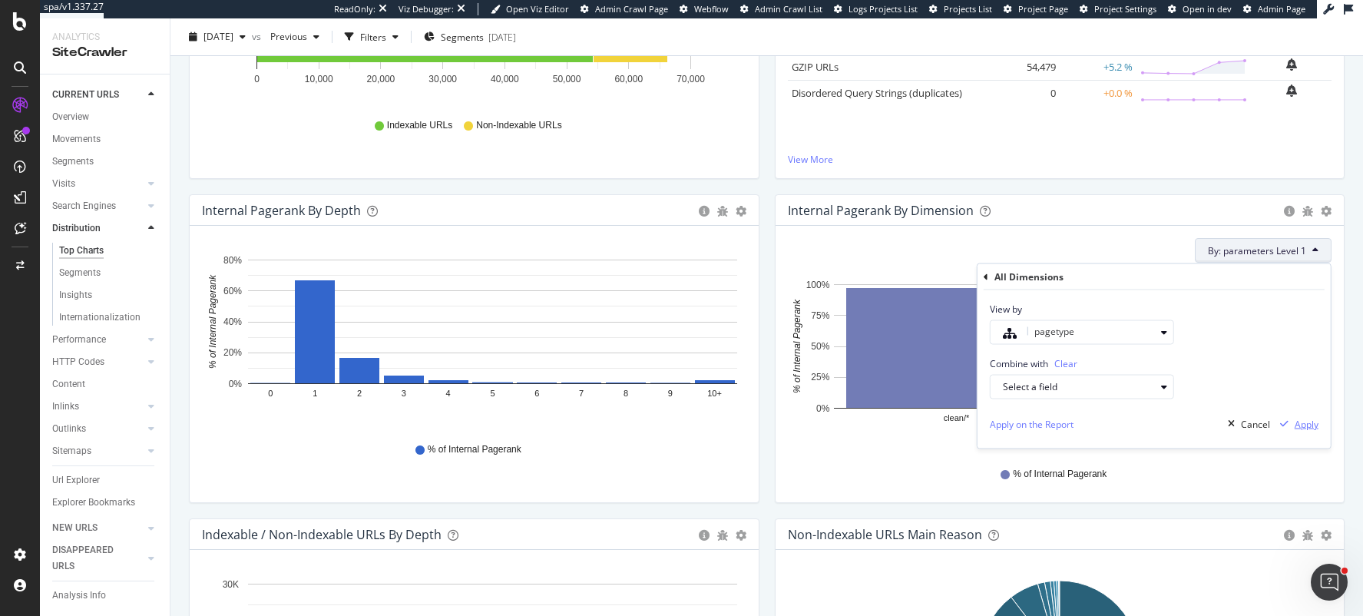
click at [1302, 419] on div "Apply" at bounding box center [1307, 423] width 24 height 13
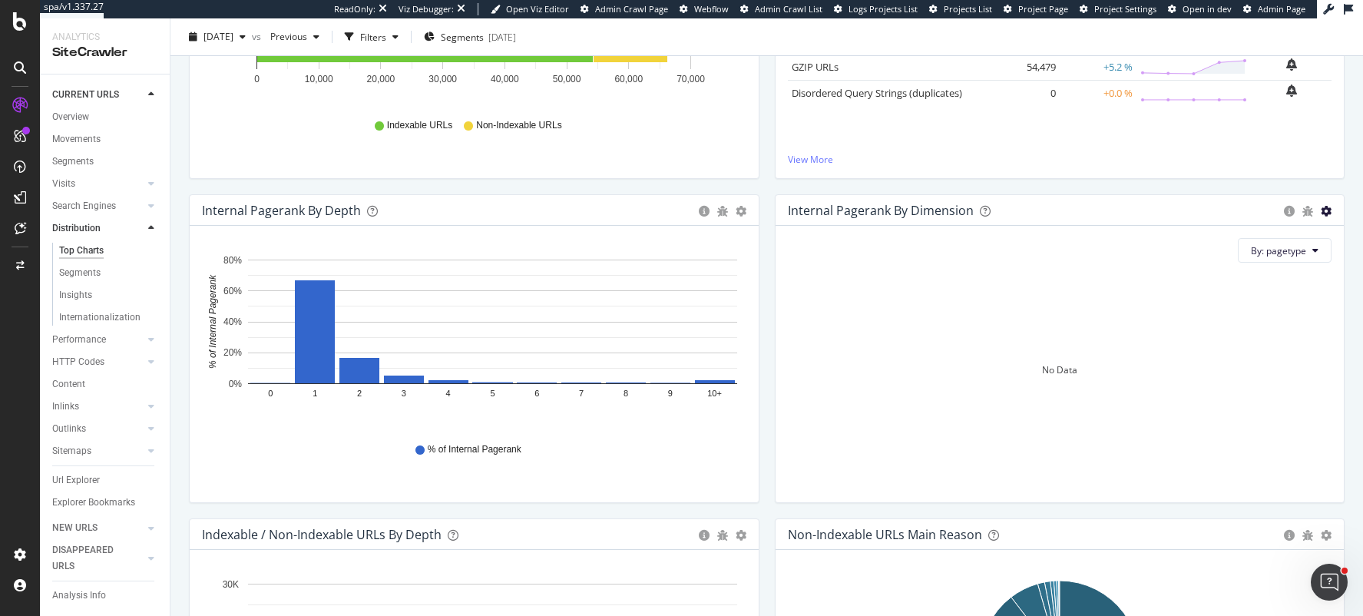
click at [1324, 212] on icon "gear" at bounding box center [1326, 211] width 11 height 11
click at [1196, 192] on div "Insights × Close Chart distribution-insight-panel - API Requests List Area Type…" at bounding box center [1060, 32] width 586 height 324
click at [1300, 250] on span "By: pagetype" at bounding box center [1278, 250] width 55 height 13
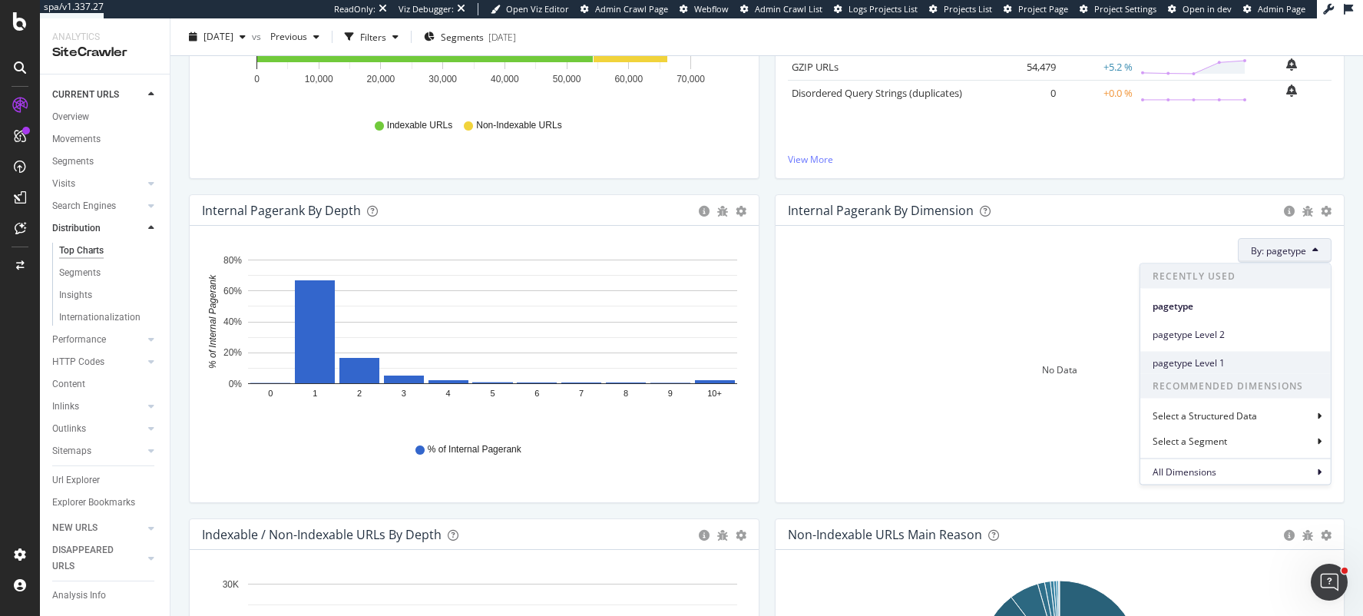
click at [1216, 357] on span "pagetype Level 1" at bounding box center [1236, 363] width 166 height 14
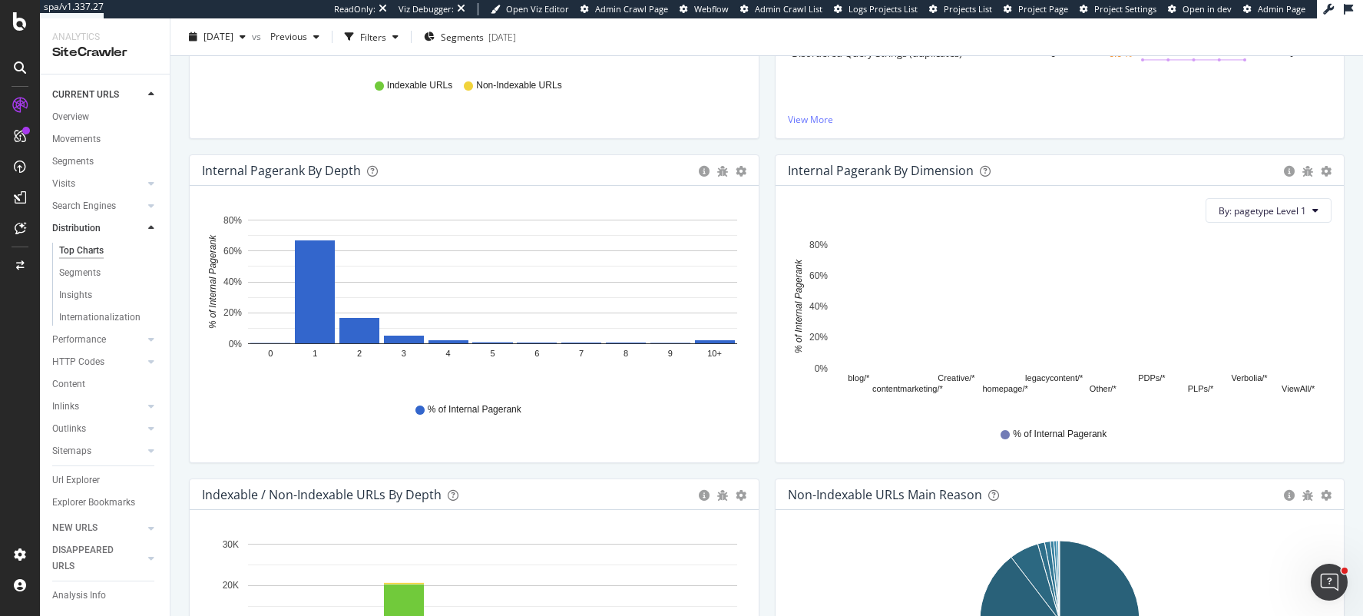
scroll to position [390, 0]
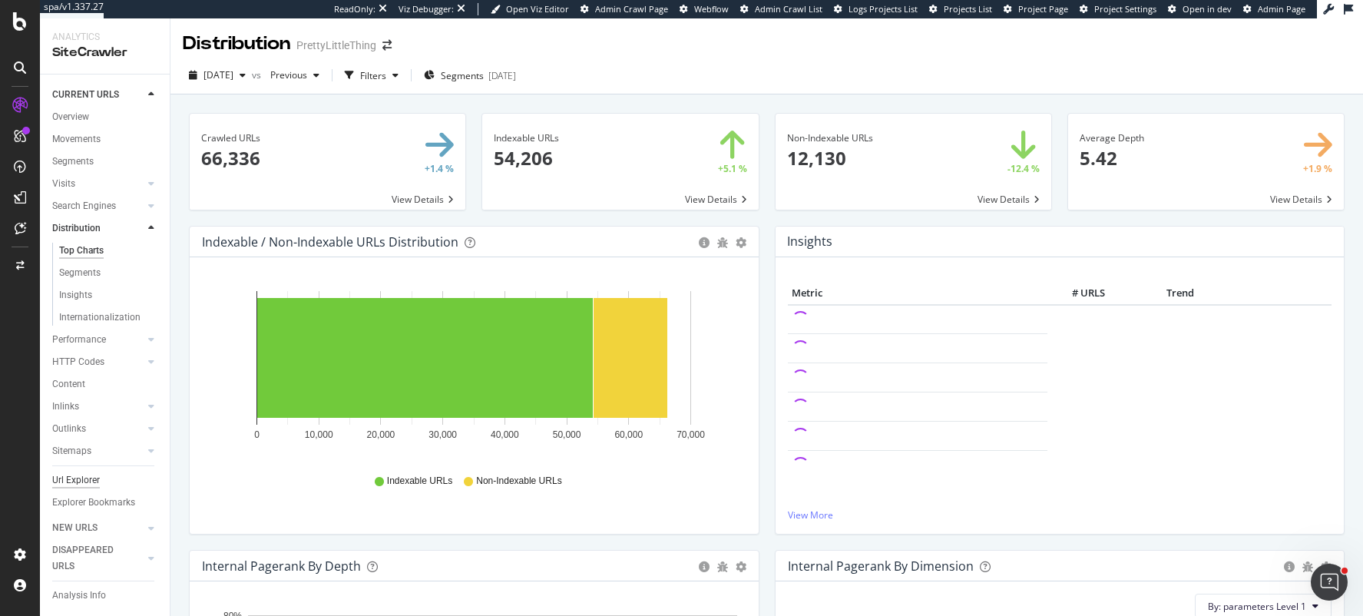
click at [79, 478] on div "Url Explorer" at bounding box center [76, 480] width 48 height 16
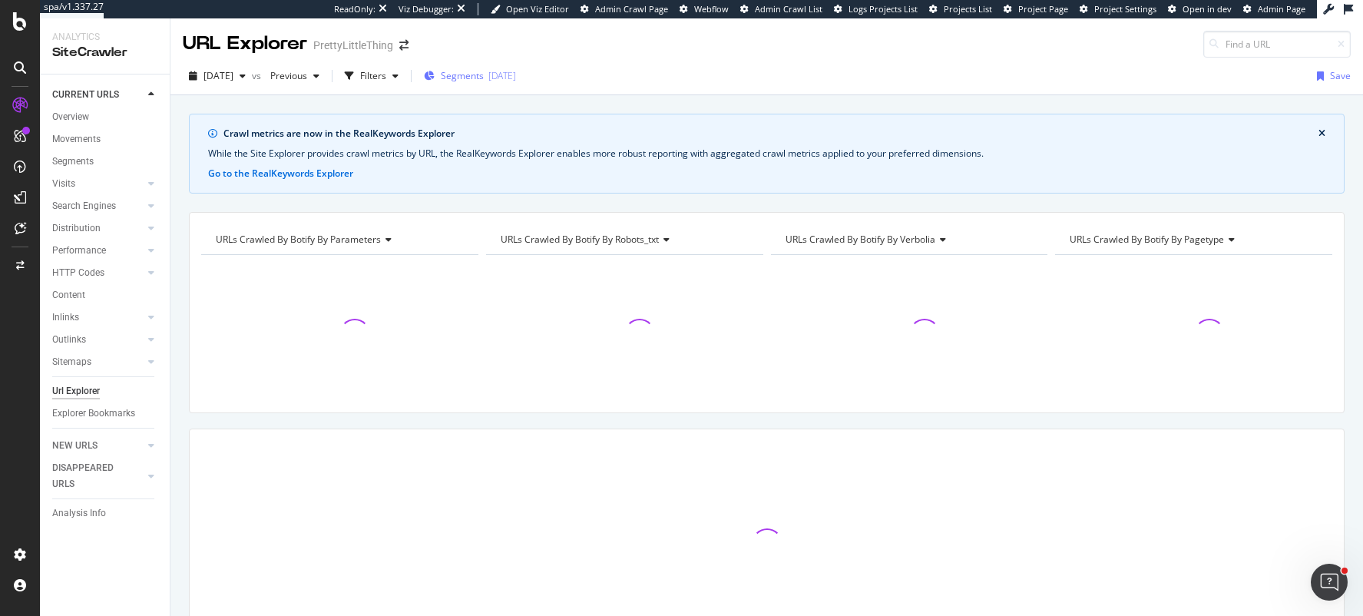
click at [516, 80] on div "[DATE]" at bounding box center [502, 75] width 28 height 13
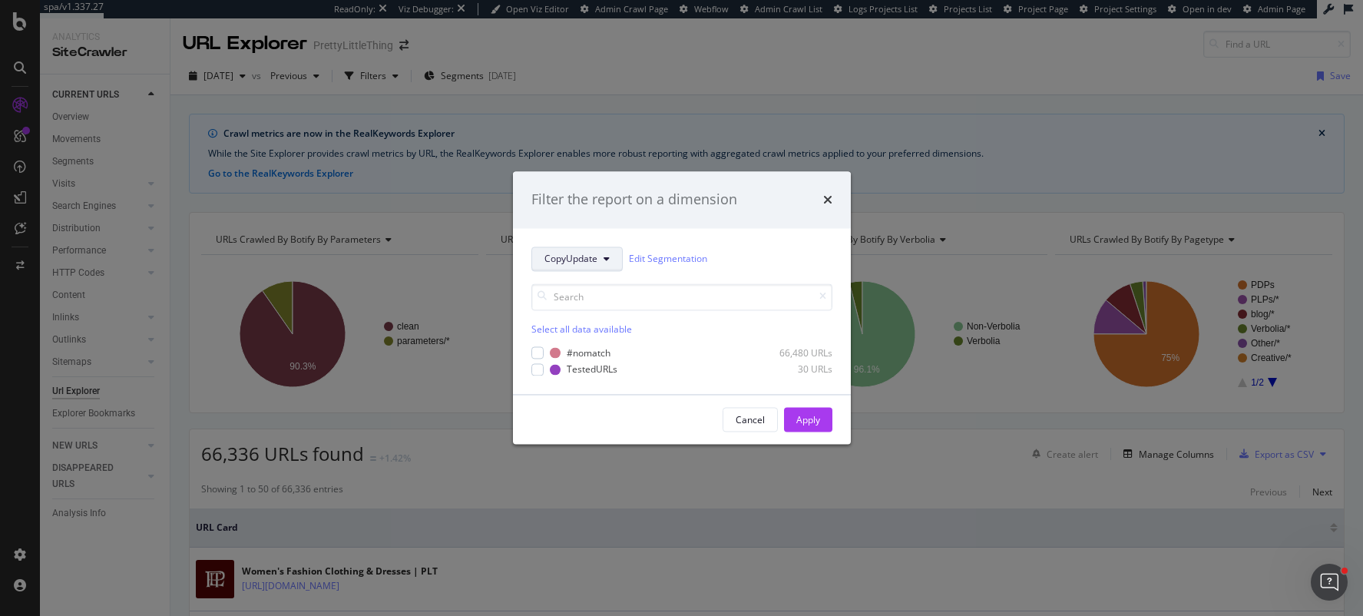
click at [578, 267] on button "CopyUpdate" at bounding box center [576, 258] width 91 height 25
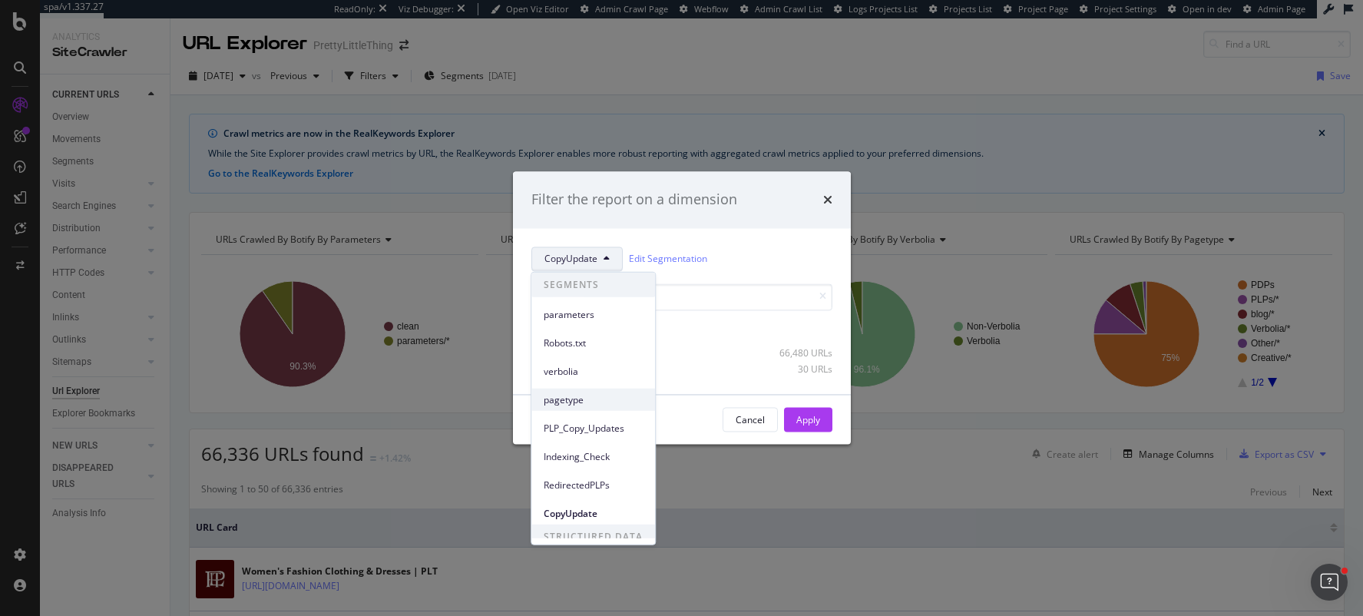
click at [578, 401] on span "pagetype" at bounding box center [593, 399] width 99 height 14
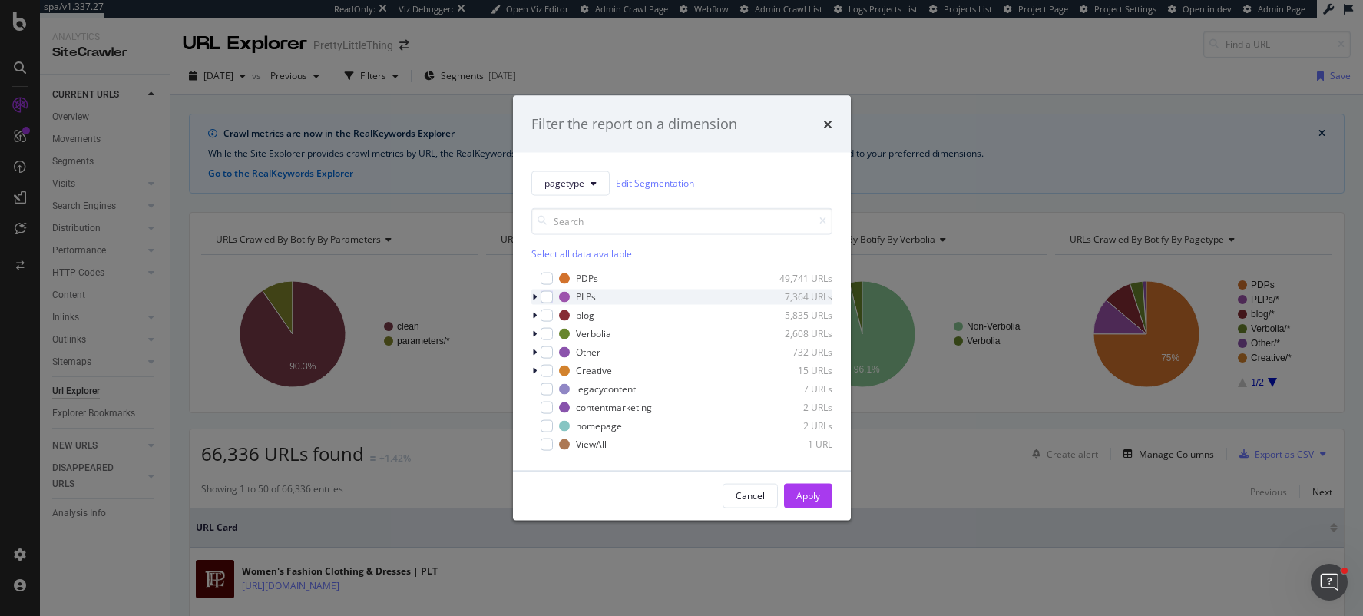
click at [533, 296] on icon "modal" at bounding box center [534, 296] width 5 height 9
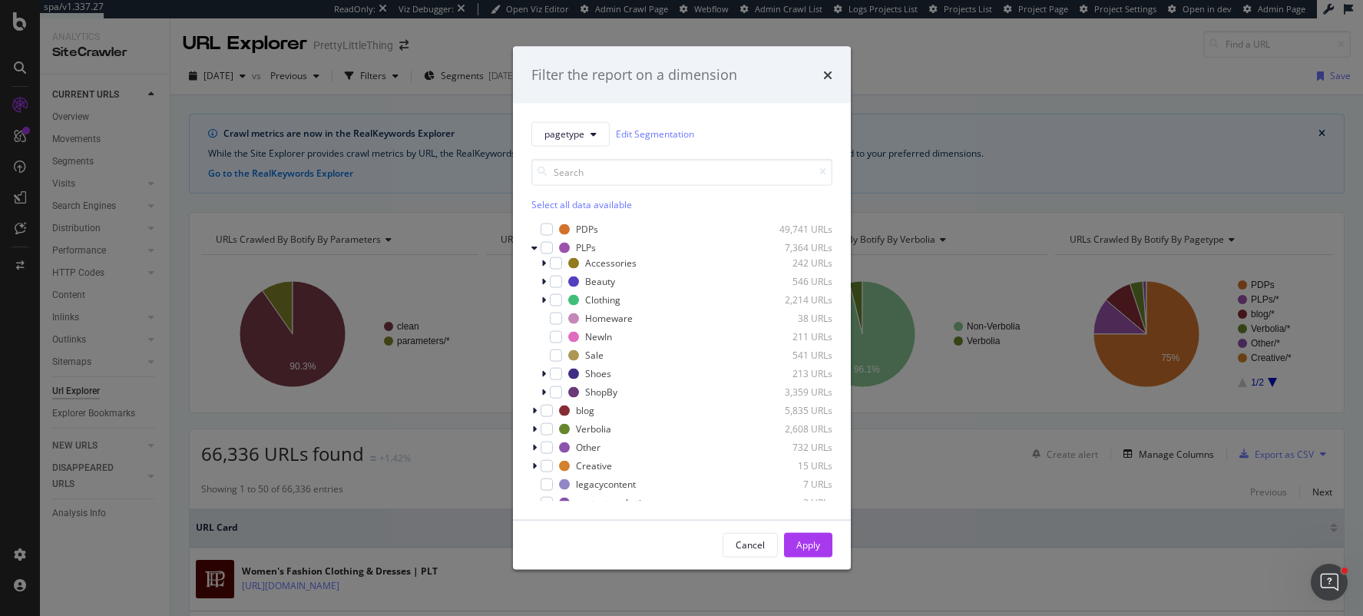
click at [474, 276] on div "Filter the report on a dimension pagetype Edit Segmentation Select all data ava…" at bounding box center [681, 308] width 1363 height 616
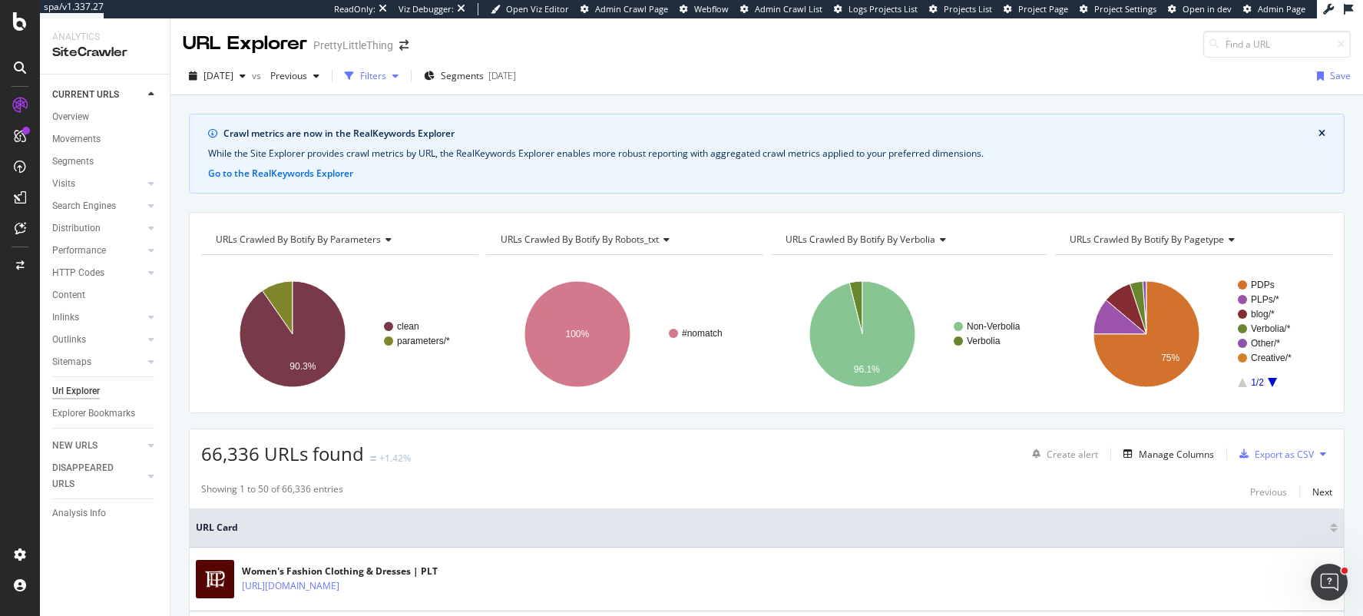
click at [360, 85] on div "button" at bounding box center [350, 76] width 22 height 22
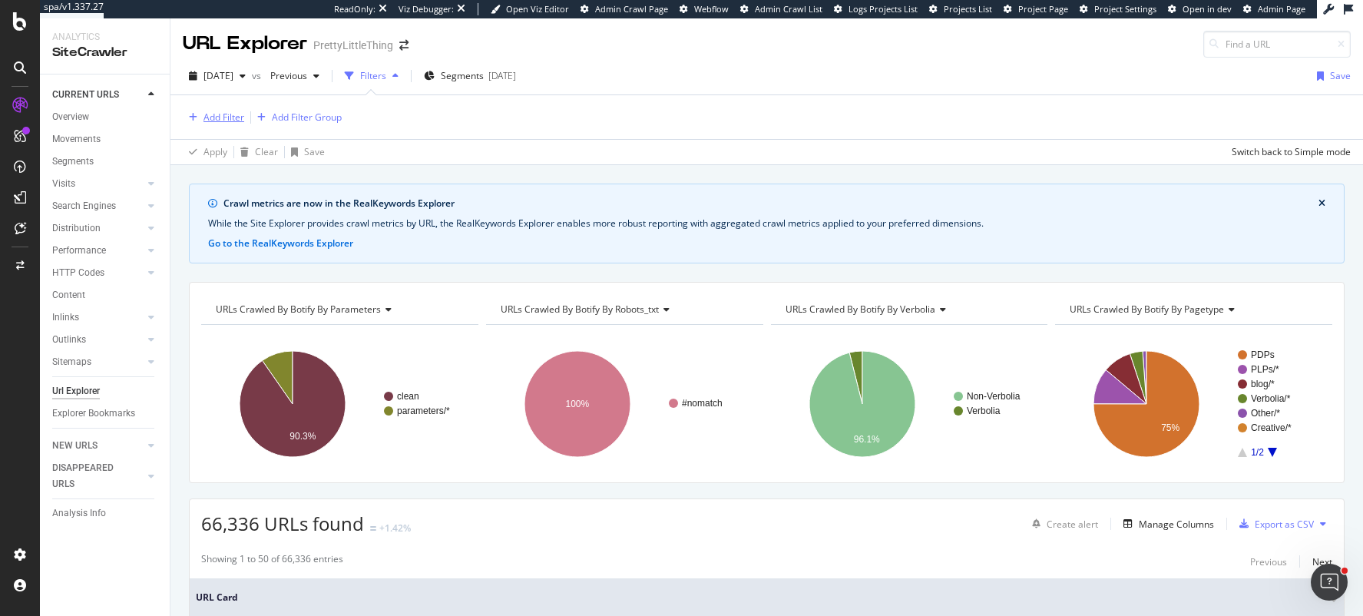
click at [218, 111] on div "Add Filter" at bounding box center [223, 117] width 41 height 13
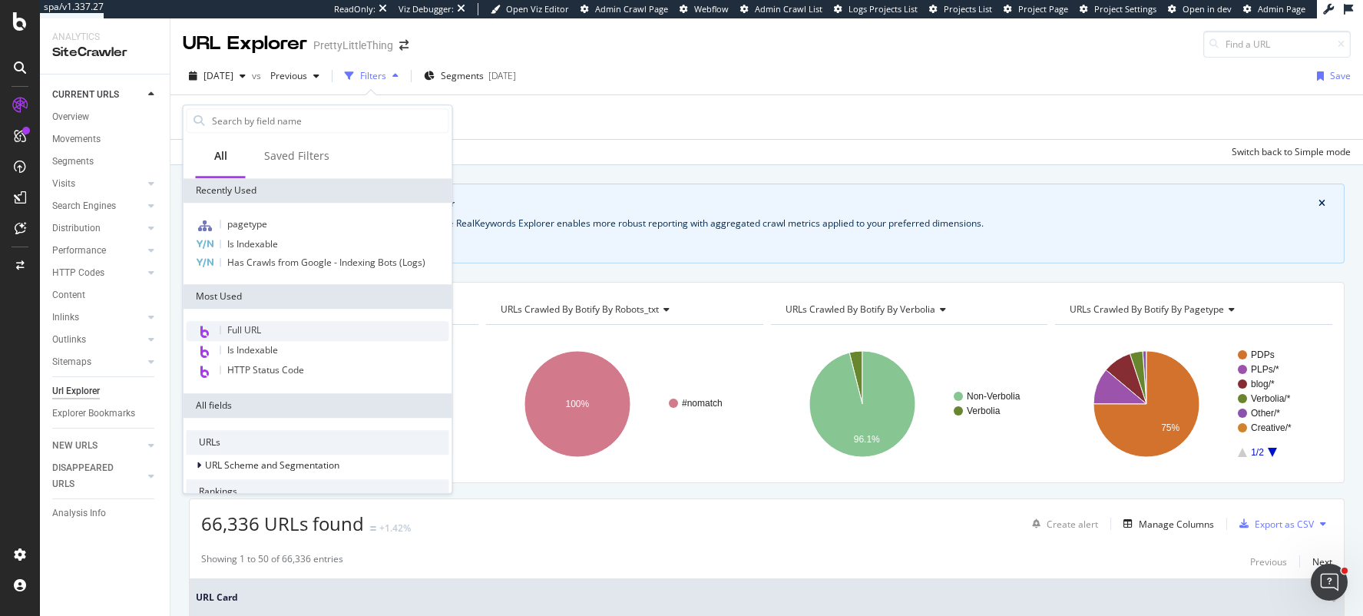
click at [231, 327] on span "Full URL" at bounding box center [244, 329] width 34 height 13
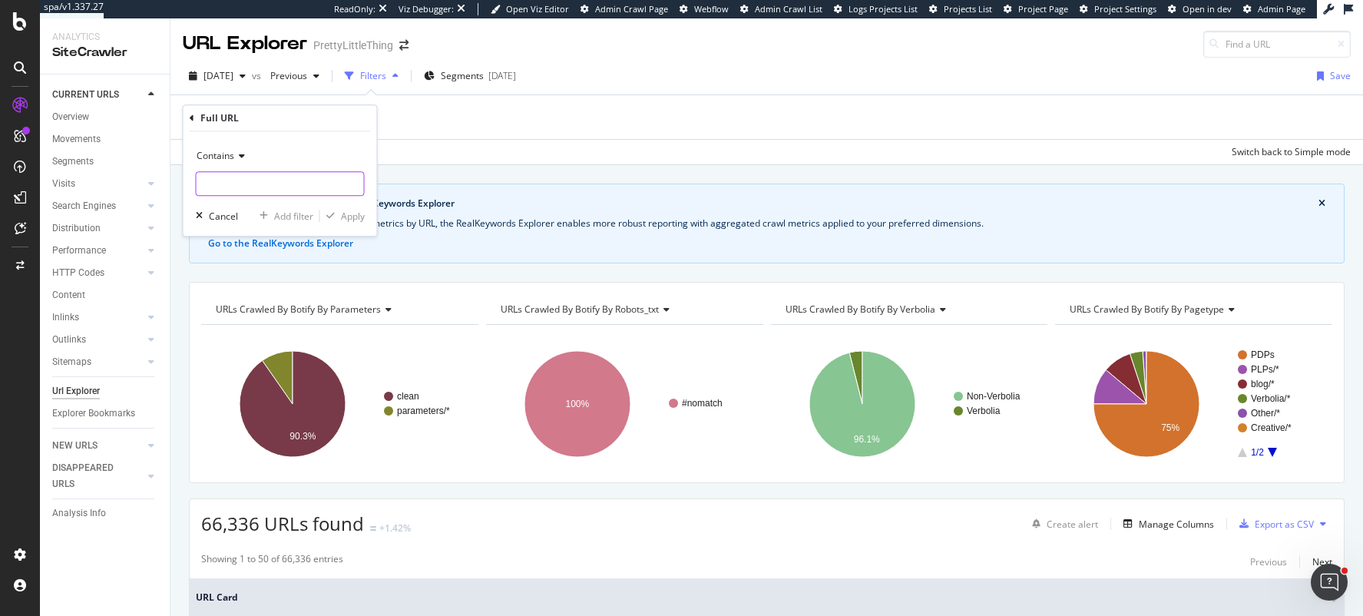
click at [244, 180] on input "text" at bounding box center [280, 183] width 167 height 25
type input "?page"
click at [347, 216] on div "Apply" at bounding box center [353, 216] width 24 height 13
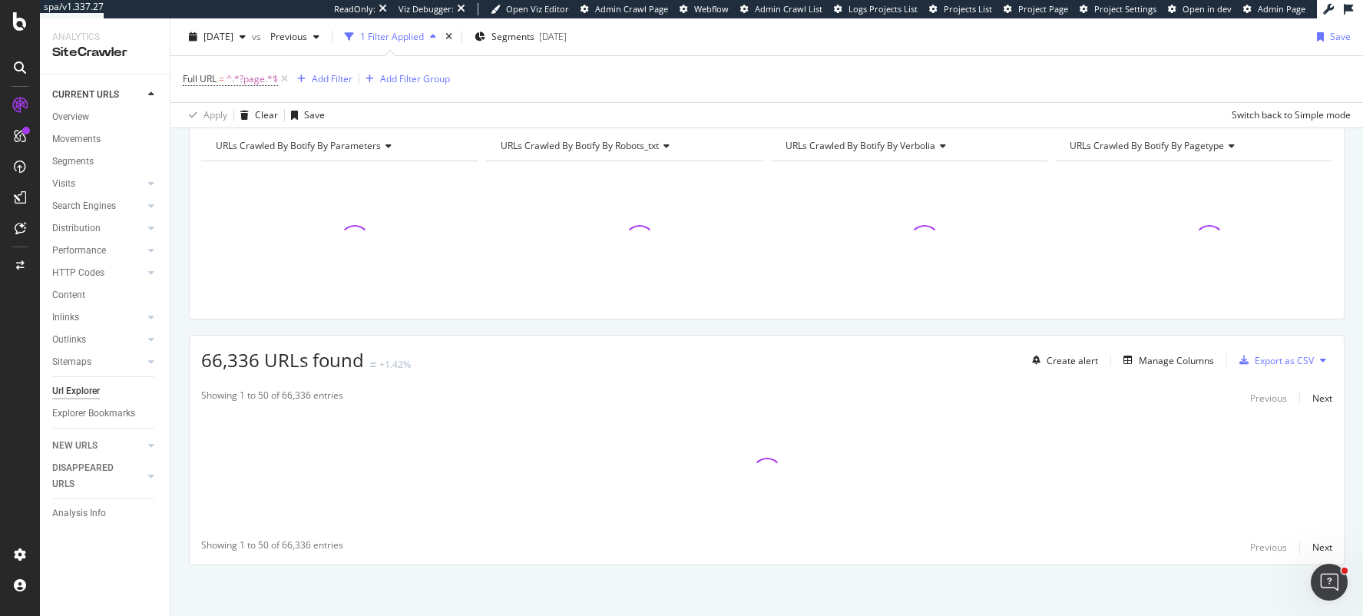
scroll to position [170, 0]
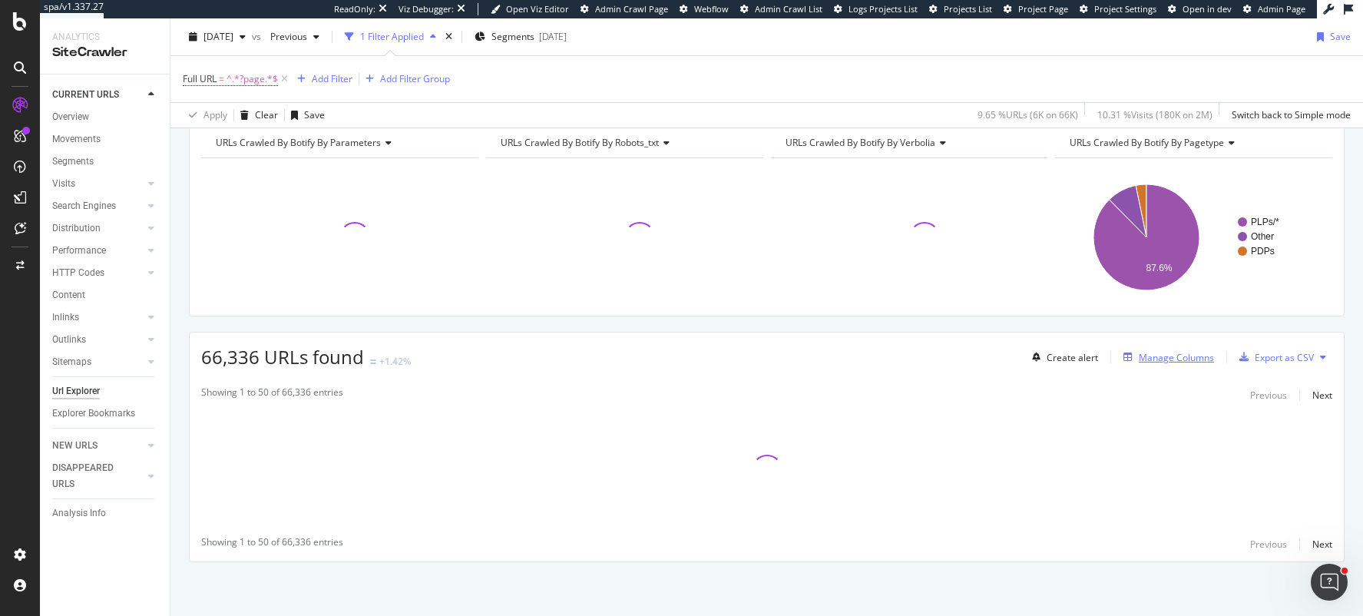
click at [1179, 359] on div "Manage Columns" at bounding box center [1176, 357] width 75 height 13
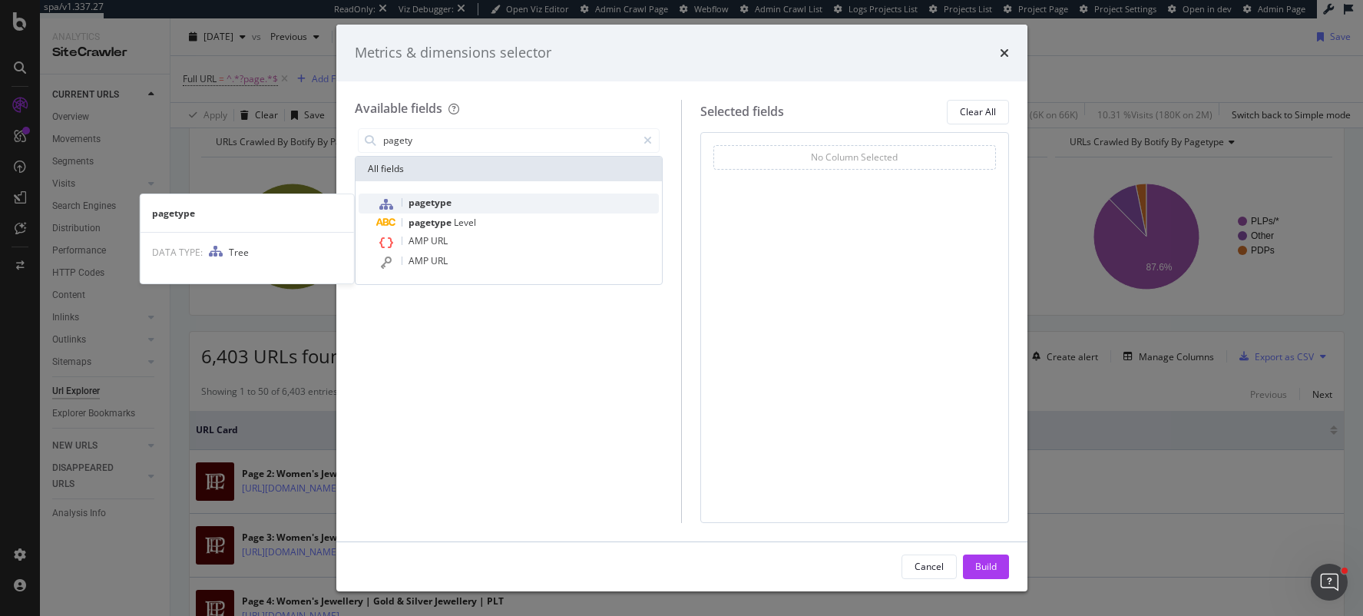
type input "pagety"
click at [474, 201] on div "pagetype" at bounding box center [518, 204] width 283 height 20
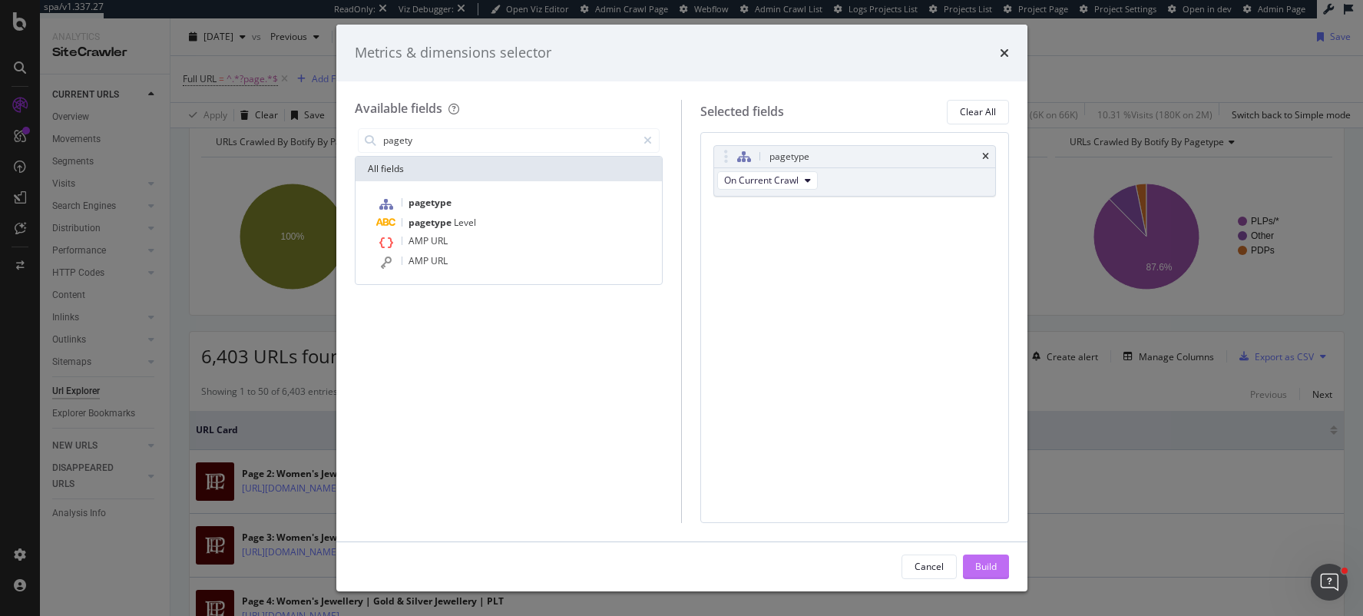
click at [981, 572] on div "Build" at bounding box center [986, 566] width 22 height 13
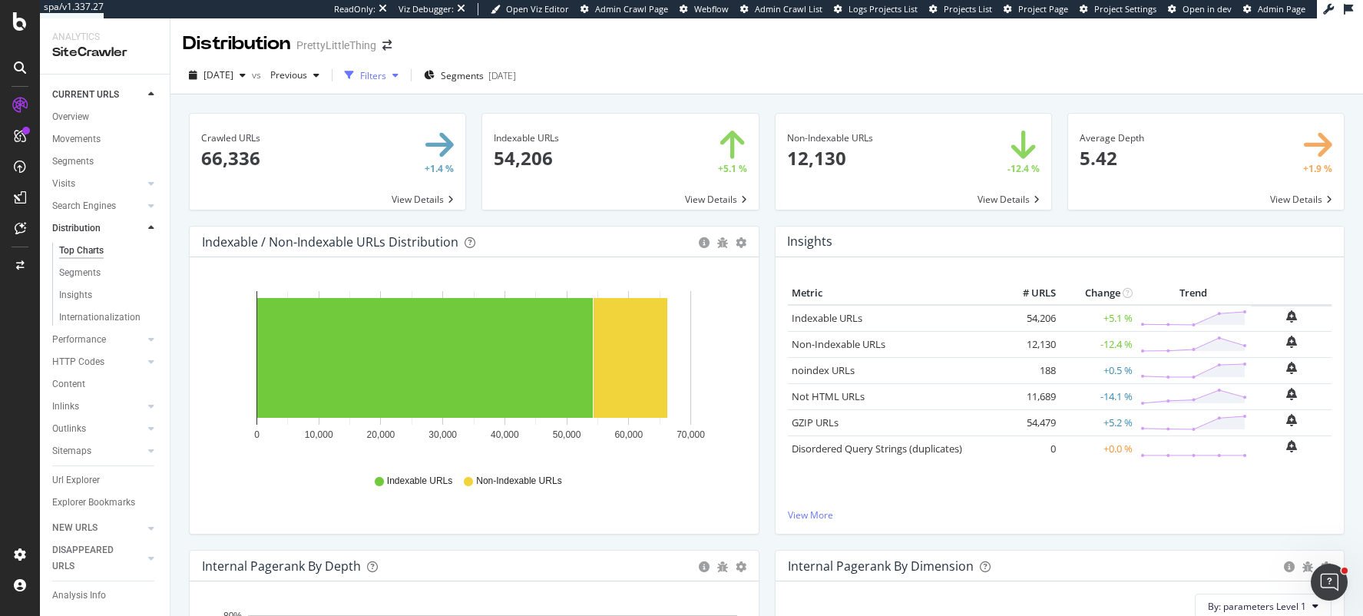
click at [386, 71] on div "Filters" at bounding box center [373, 75] width 26 height 13
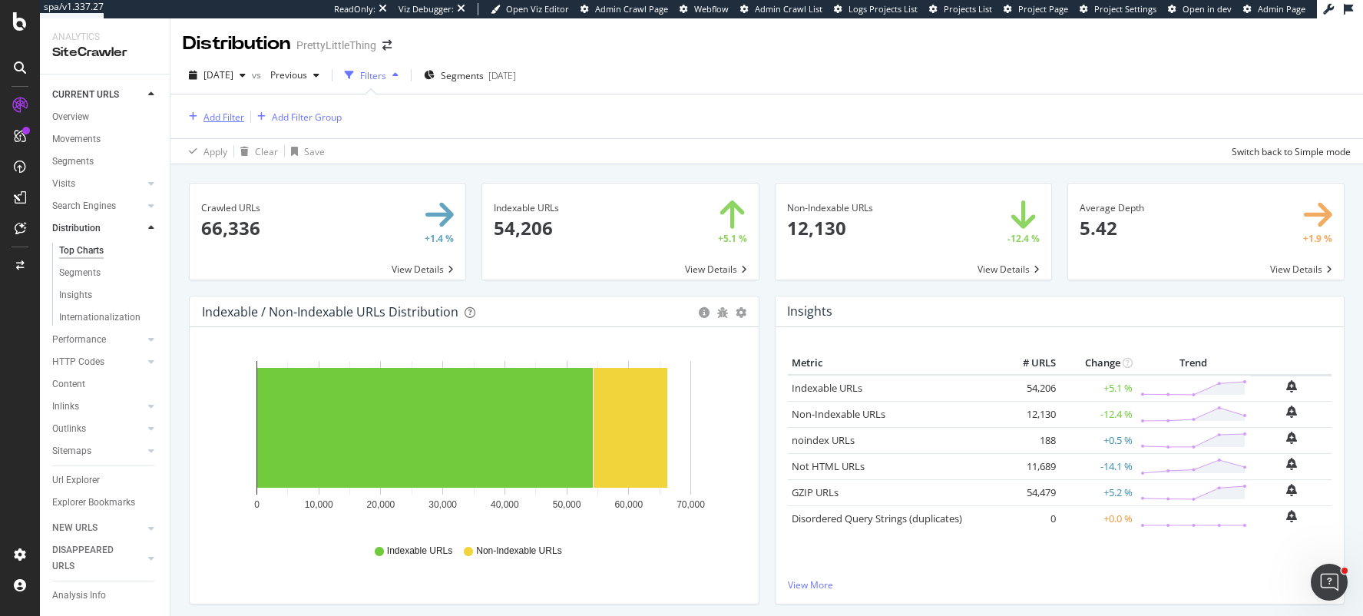
click at [212, 108] on div "Add Filter" at bounding box center [213, 116] width 61 height 17
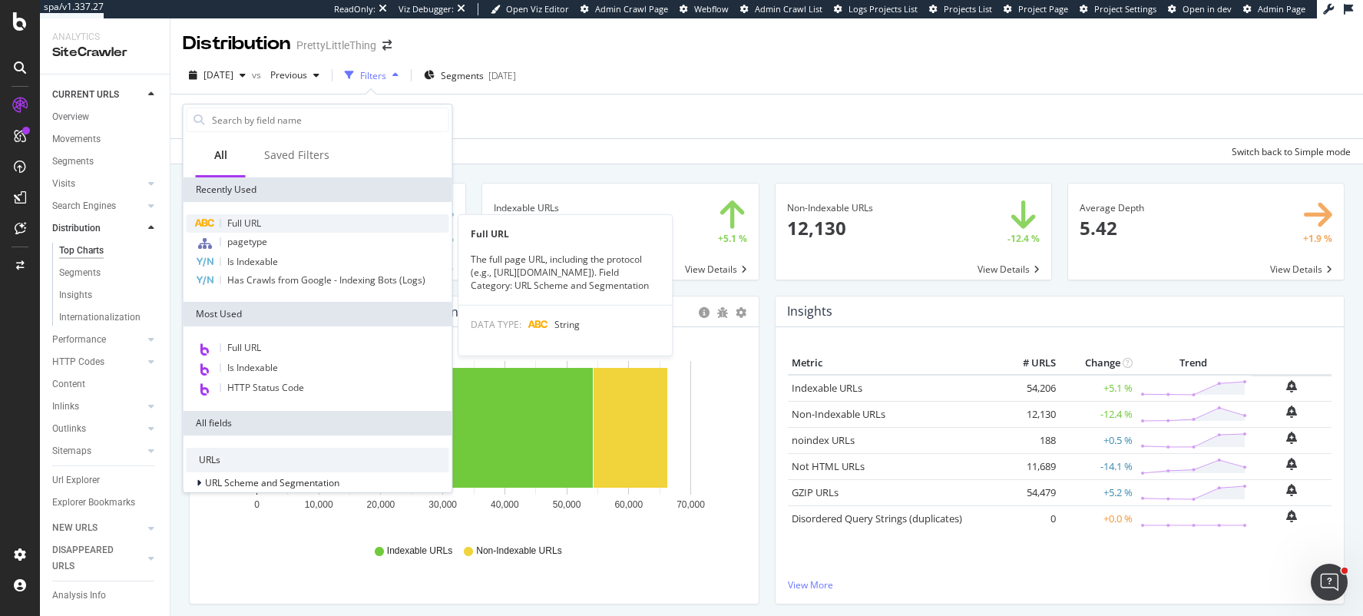
click at [266, 224] on div "Full URL" at bounding box center [318, 223] width 263 height 18
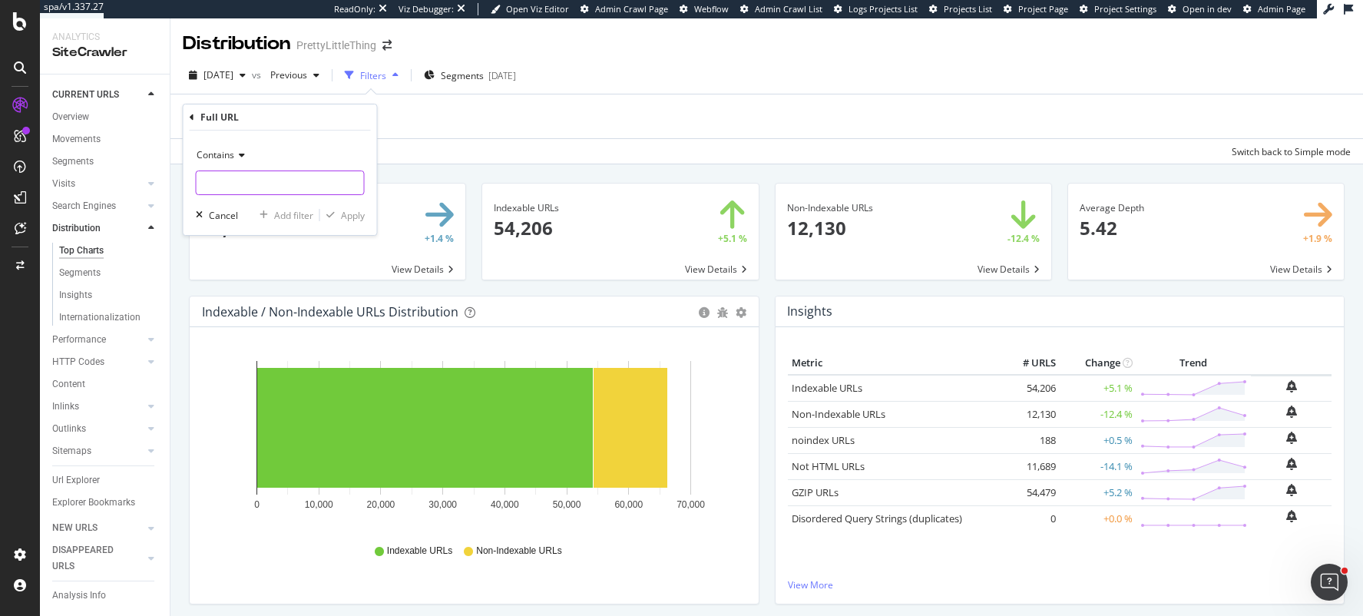
click at [267, 184] on input "text" at bounding box center [280, 182] width 167 height 25
type input "?page="
click at [332, 212] on icon "button" at bounding box center [330, 214] width 8 height 9
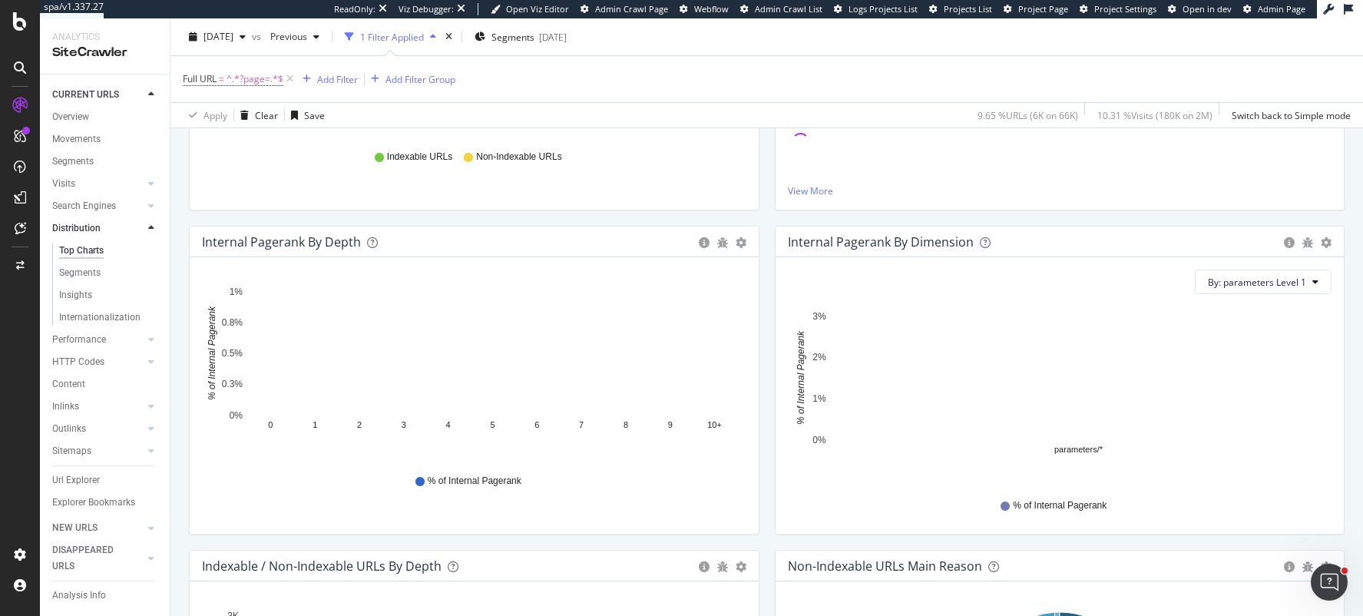
scroll to position [319, 0]
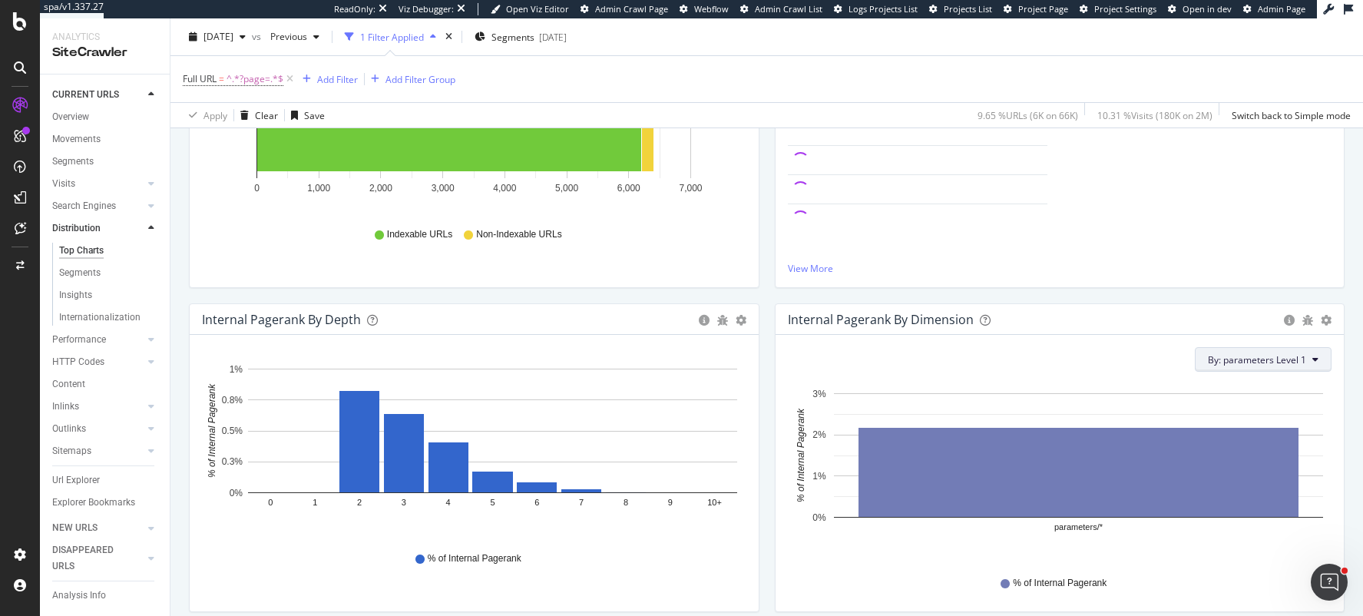
click at [1275, 355] on span "By: parameters Level 1" at bounding box center [1257, 359] width 98 height 13
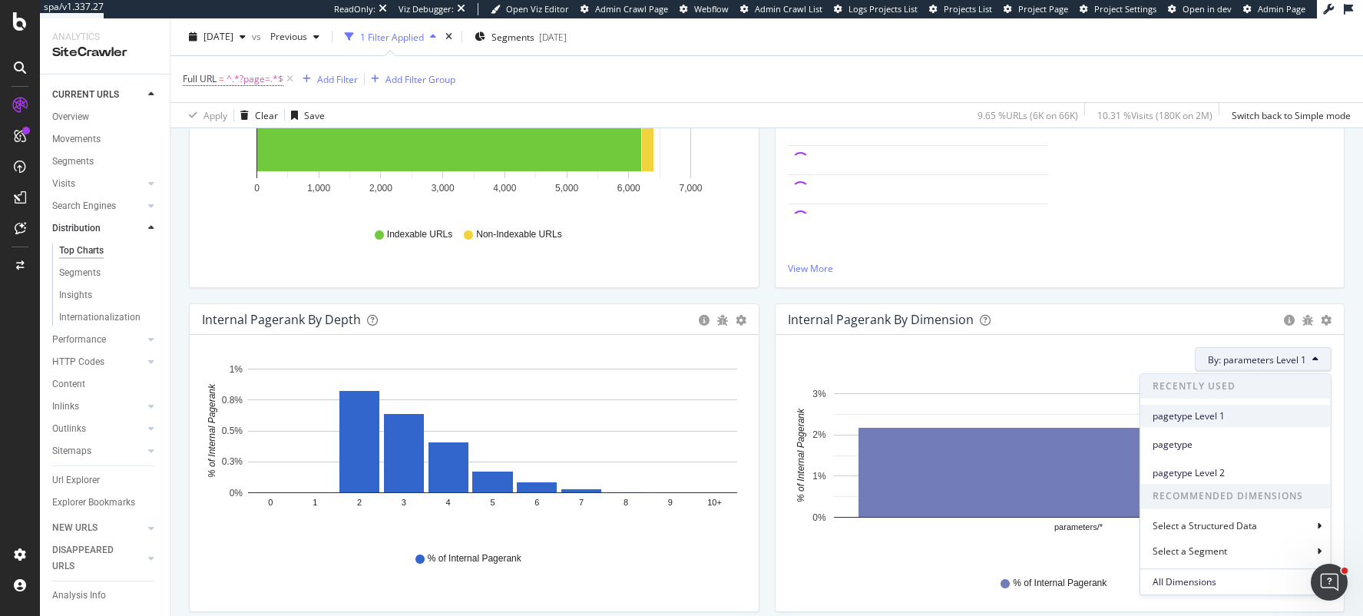
click at [1248, 419] on span "pagetype Level 1" at bounding box center [1236, 416] width 166 height 14
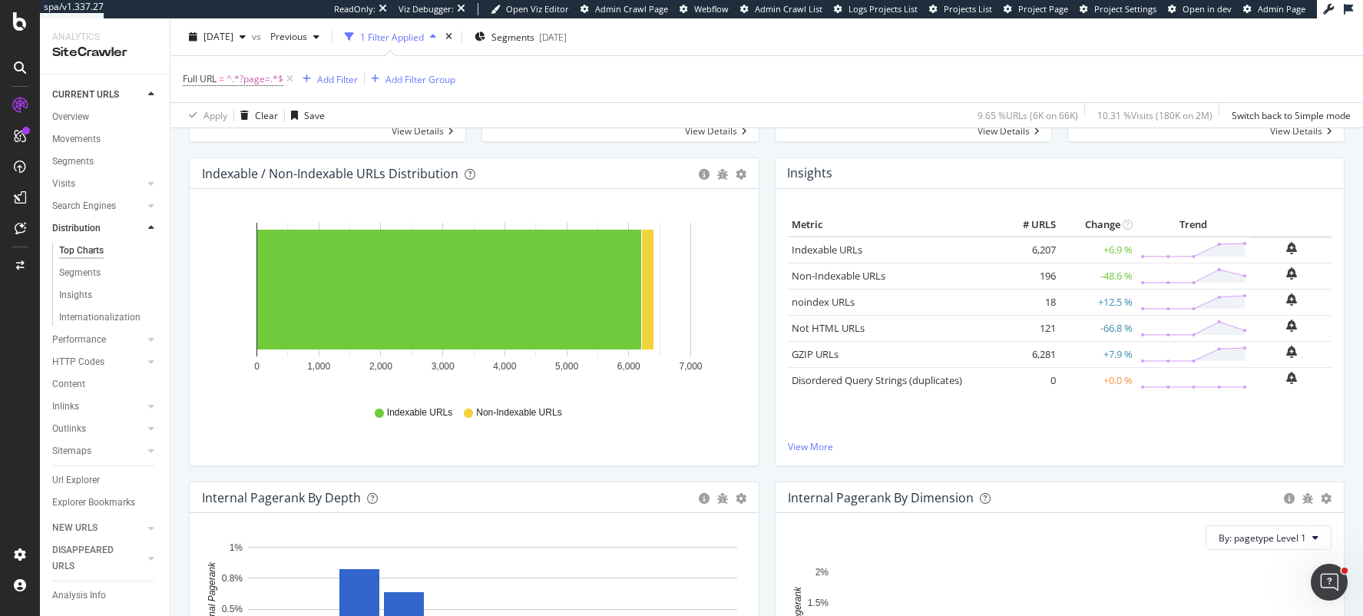
scroll to position [51, 0]
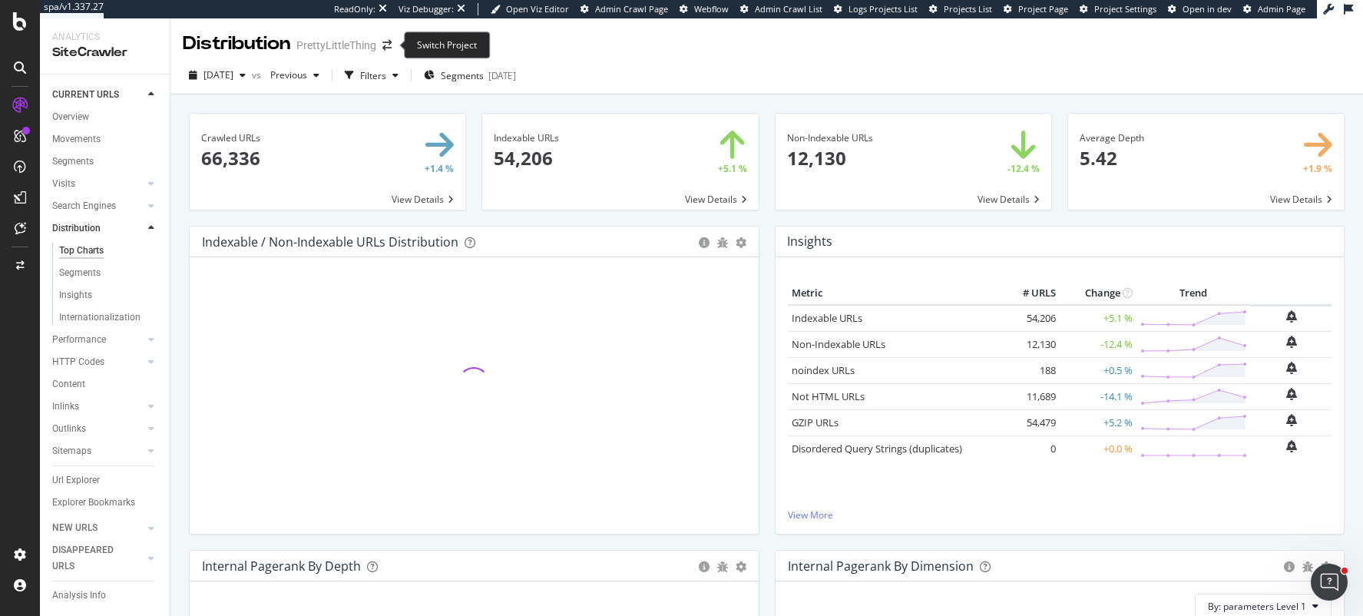
click at [393, 41] on span at bounding box center [387, 45] width 22 height 11
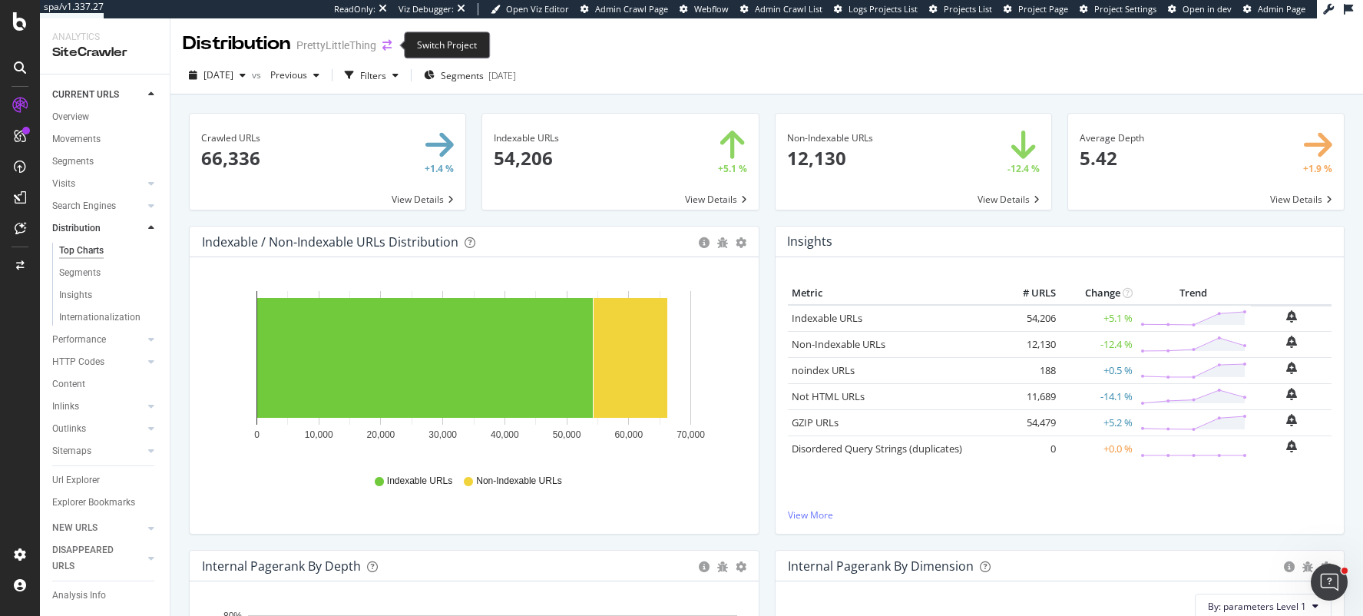
click at [388, 46] on icon "arrow-right-arrow-left" at bounding box center [386, 45] width 9 height 11
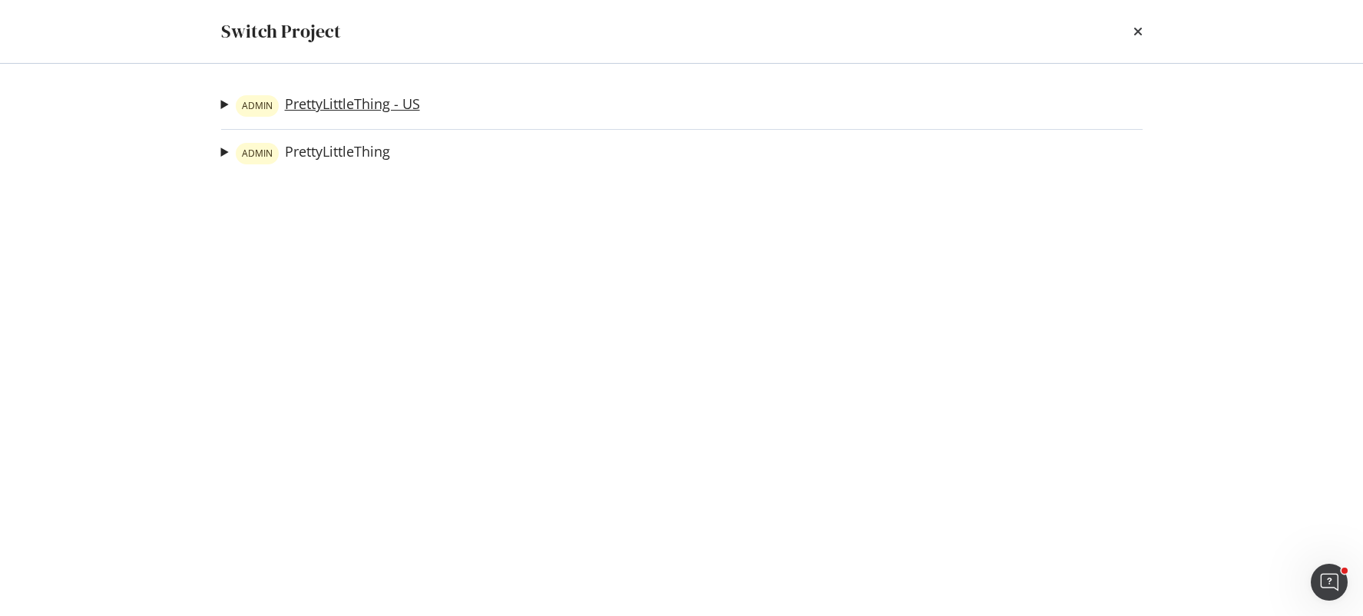
click at [376, 99] on link "ADMIN PrettyLittleThing - US" at bounding box center [328, 106] width 184 height 22
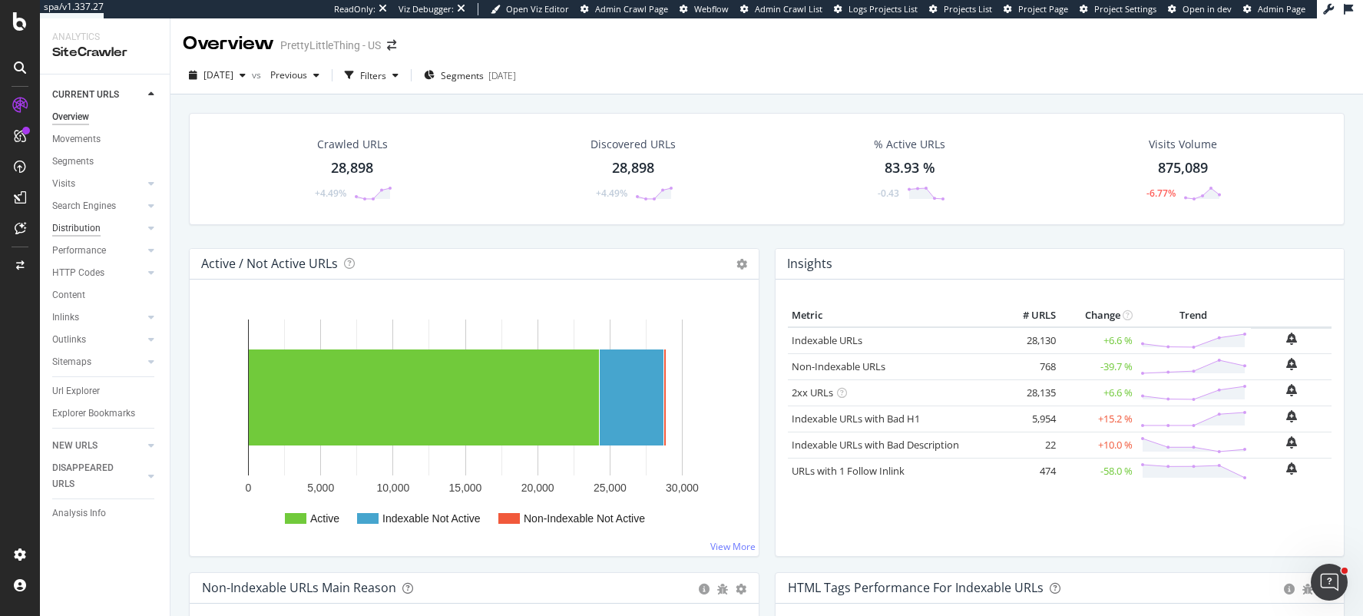
click at [84, 231] on div "Distribution" at bounding box center [76, 228] width 48 height 16
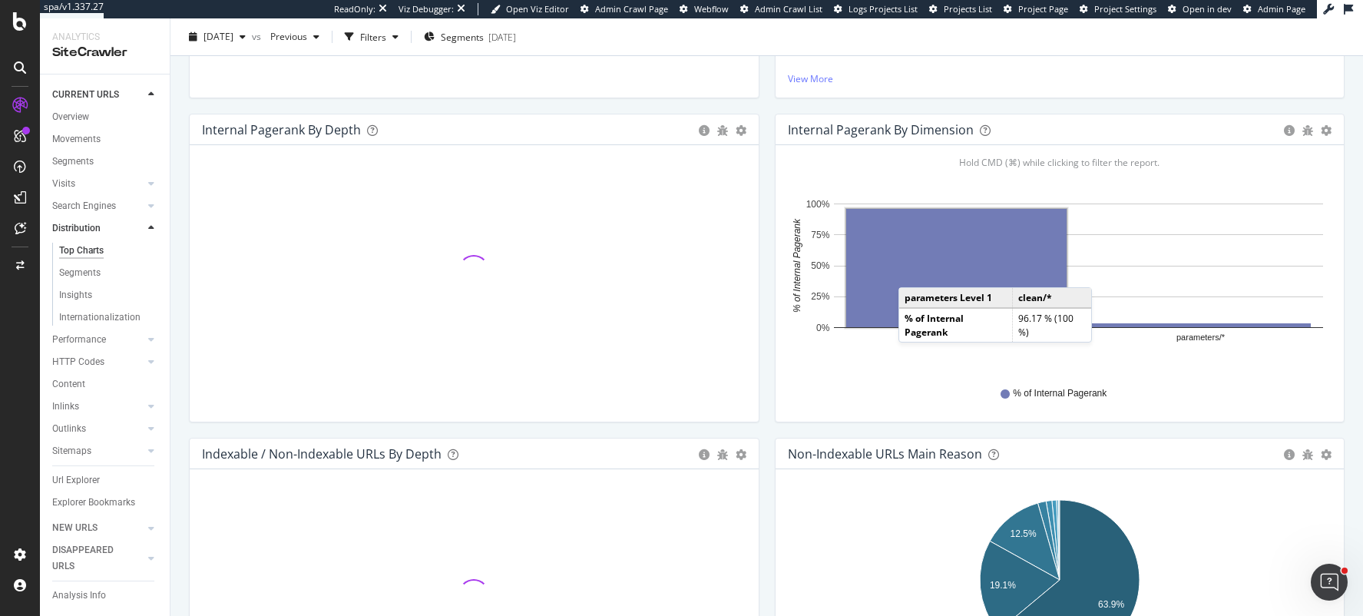
scroll to position [442, 0]
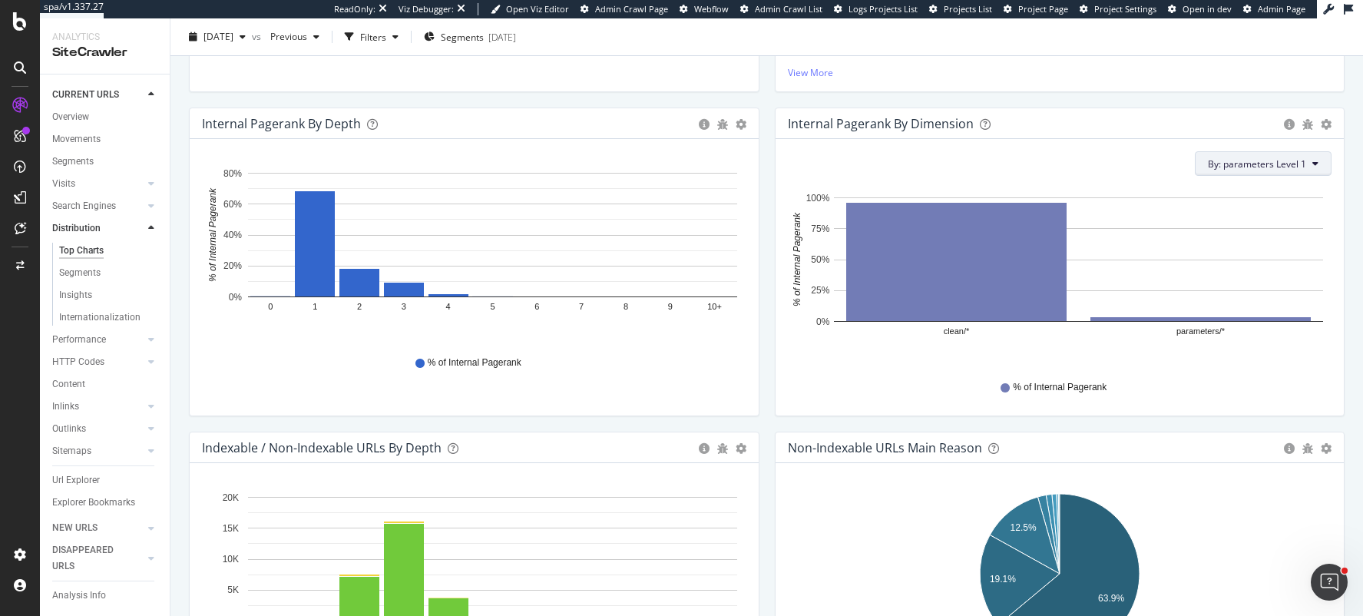
click at [1296, 167] on span "By: parameters Level 1" at bounding box center [1257, 163] width 98 height 13
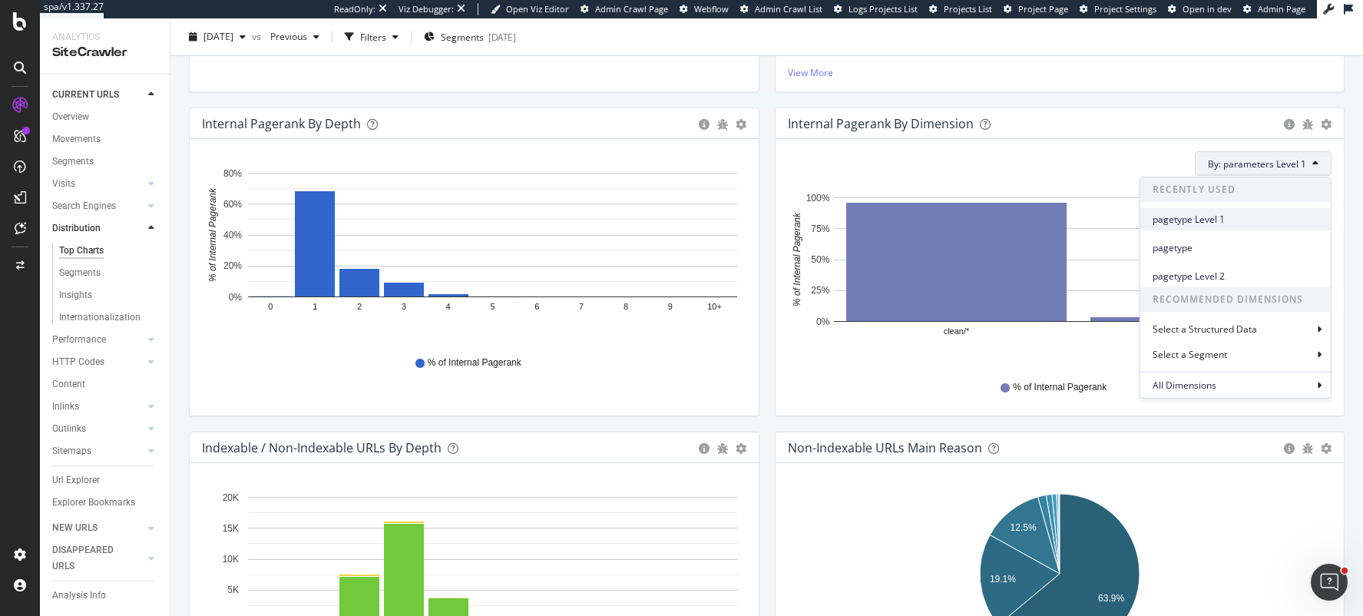
click at [1222, 223] on span "pagetype Level 1" at bounding box center [1236, 220] width 166 height 14
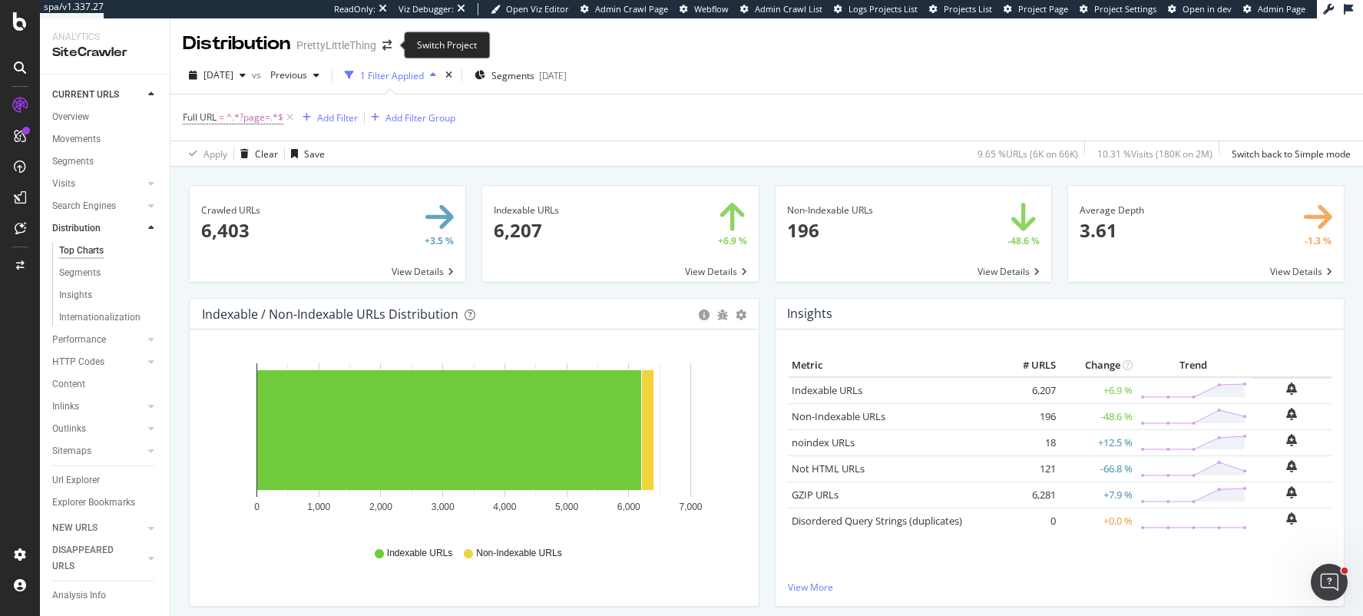
click at [392, 45] on span at bounding box center [387, 45] width 22 height 11
click at [386, 48] on icon "arrow-right-arrow-left" at bounding box center [386, 45] width 9 height 11
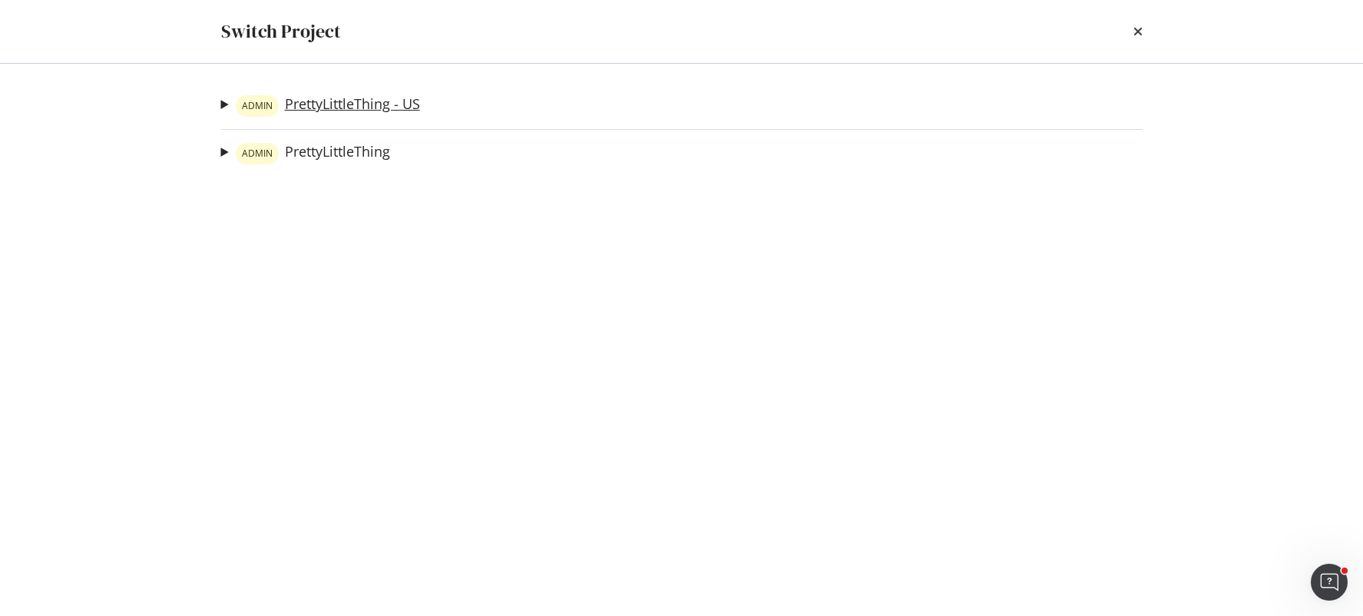
click at [395, 111] on link "ADMIN PrettyLittleThing - US" at bounding box center [328, 106] width 184 height 22
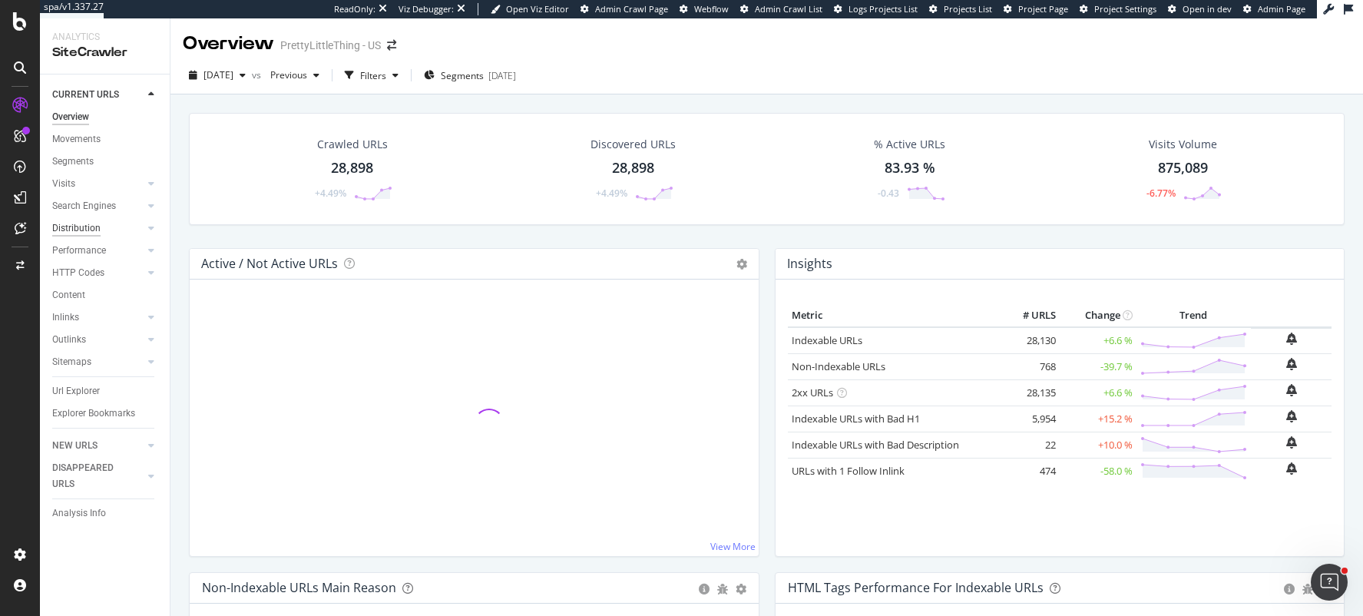
click at [58, 231] on div "Distribution" at bounding box center [76, 228] width 48 height 16
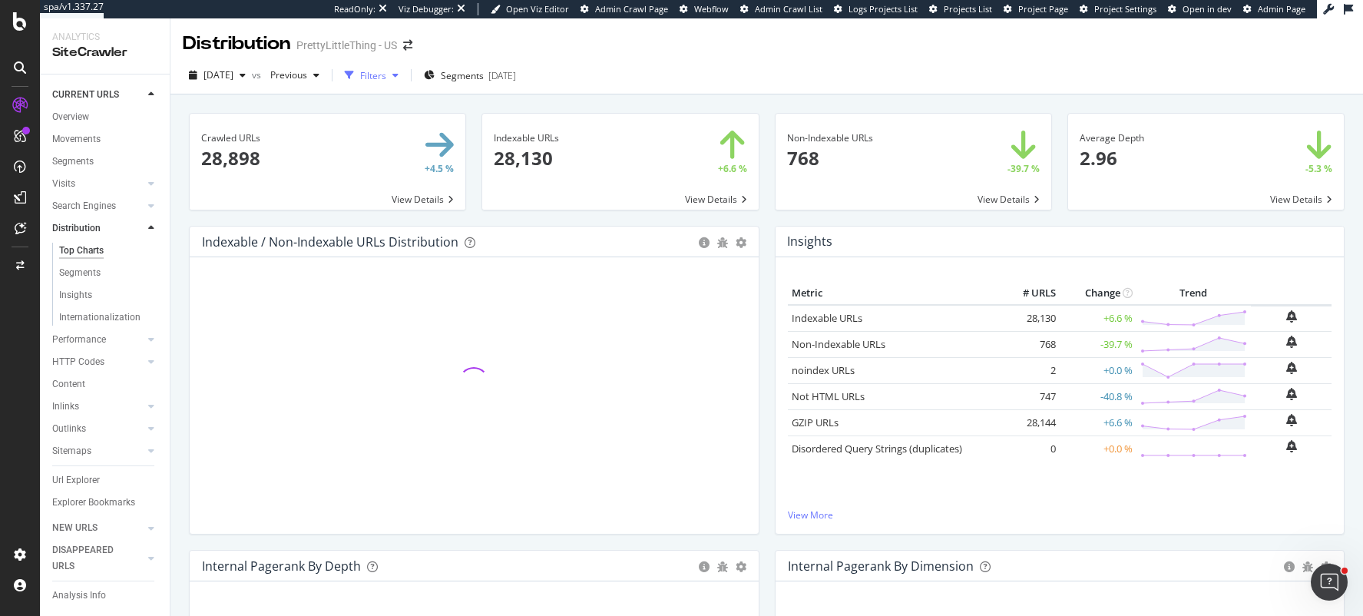
click at [392, 84] on div "Filters" at bounding box center [372, 75] width 66 height 23
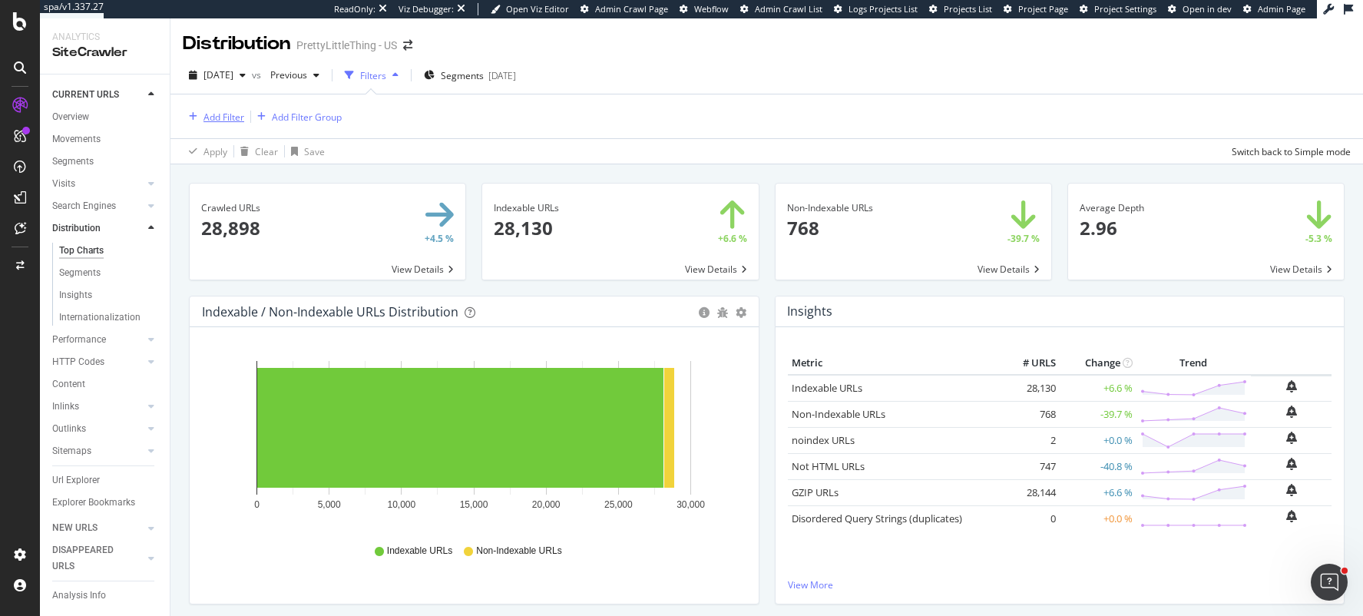
click at [221, 114] on div "Add Filter" at bounding box center [223, 117] width 41 height 13
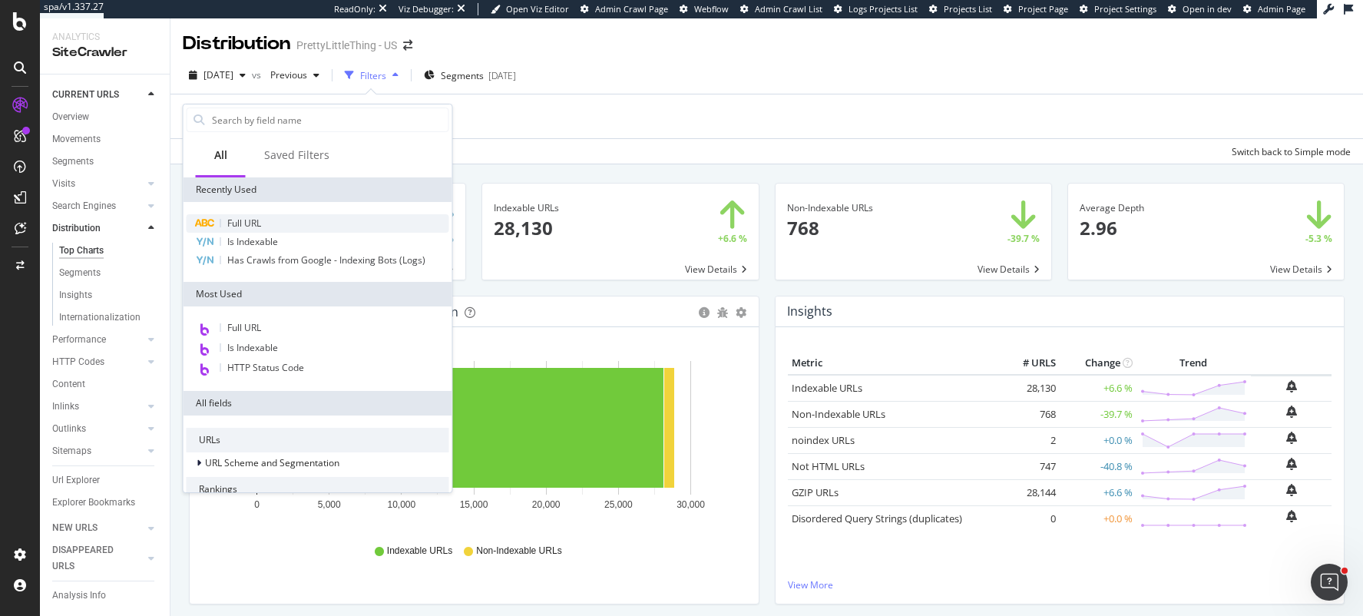
click at [240, 227] on span "Full URL" at bounding box center [244, 223] width 34 height 13
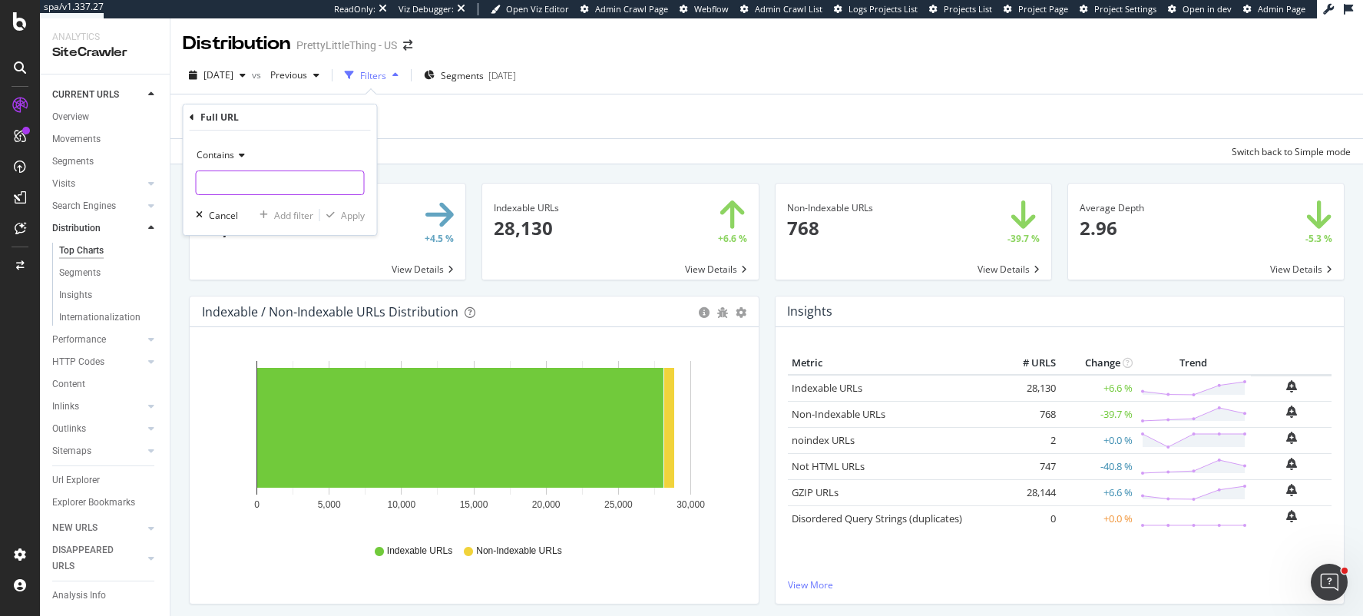
click at [252, 185] on input "text" at bounding box center [280, 182] width 167 height 25
type input "?page="
click at [342, 217] on div "Apply" at bounding box center [353, 215] width 24 height 13
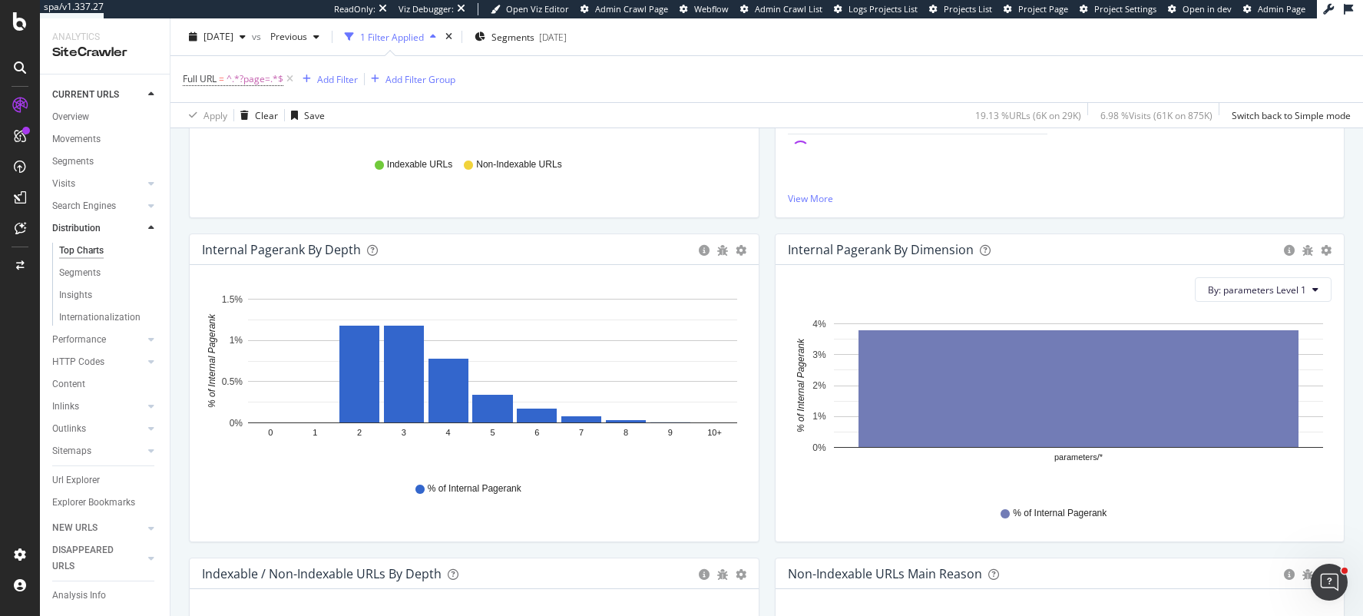
scroll to position [432, 0]
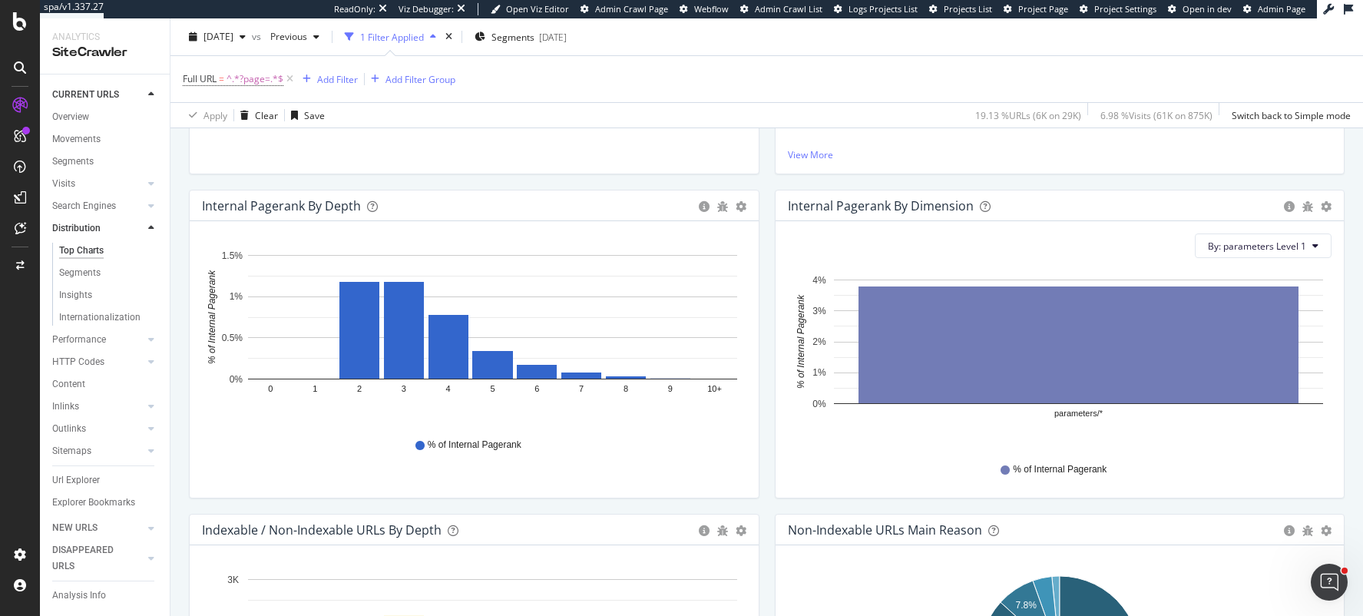
click at [1299, 232] on div "By: parameters Level 1 Hold CMD (⌘) while clicking to filter the report. parame…" at bounding box center [1060, 359] width 569 height 276
click at [1279, 246] on span "By: parameters Level 1" at bounding box center [1257, 246] width 98 height 13
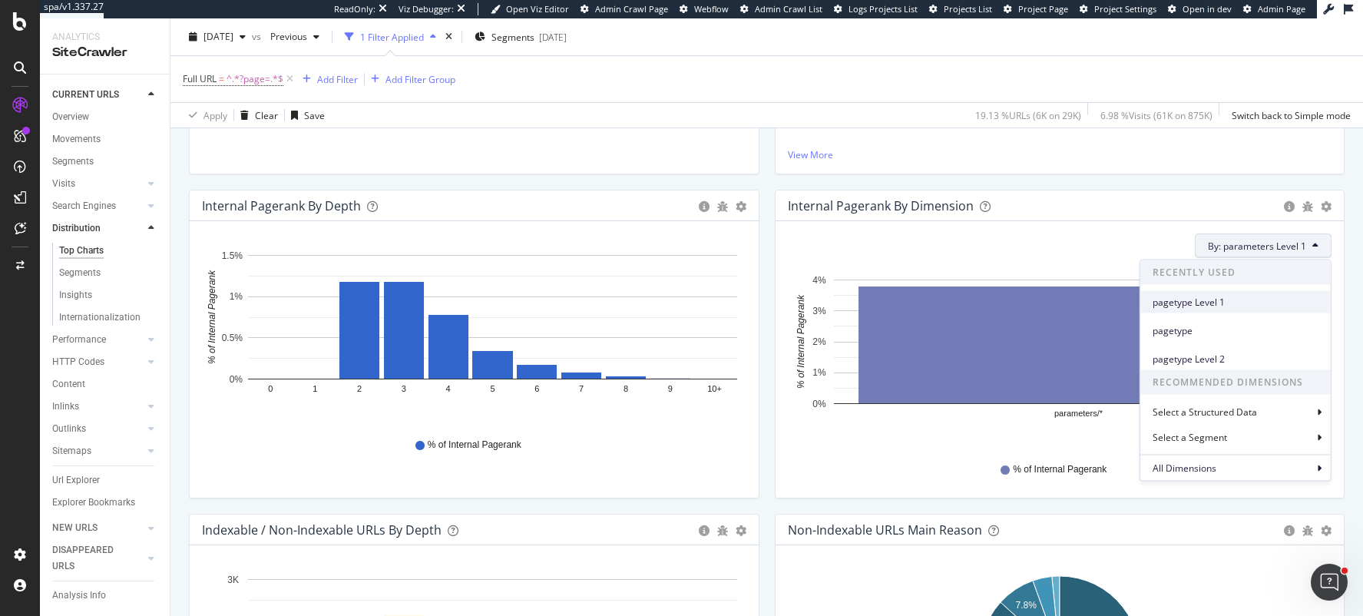
click at [1210, 297] on span "pagetype Level 1" at bounding box center [1236, 302] width 166 height 14
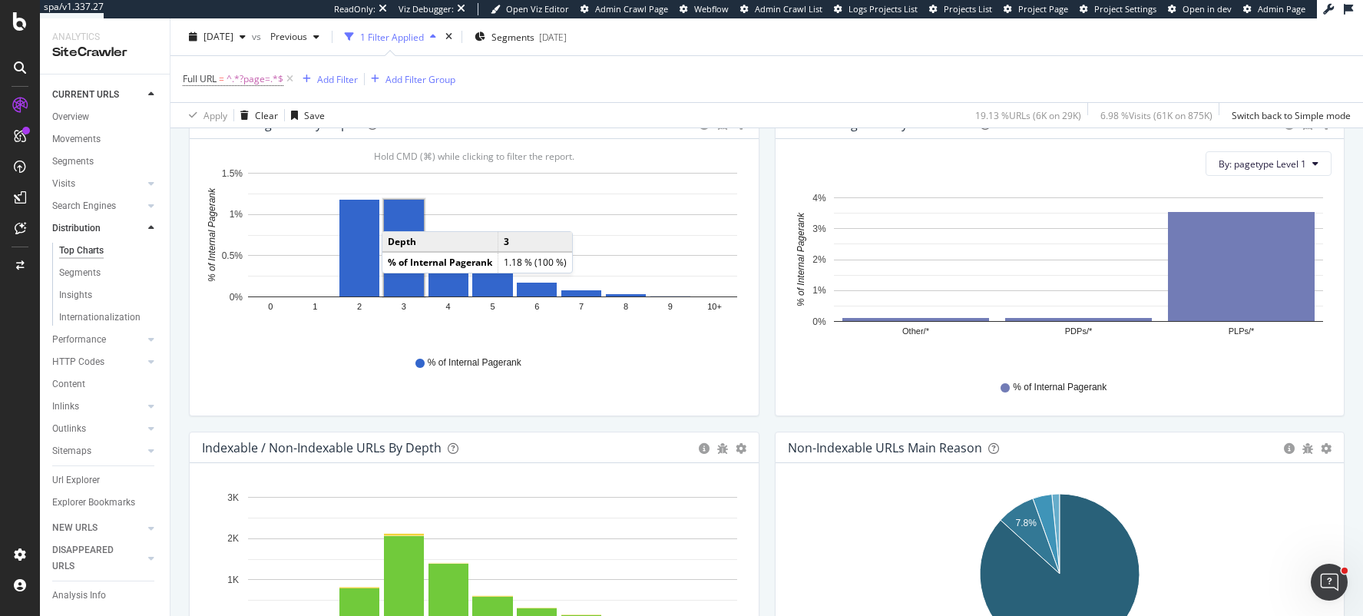
scroll to position [504, 0]
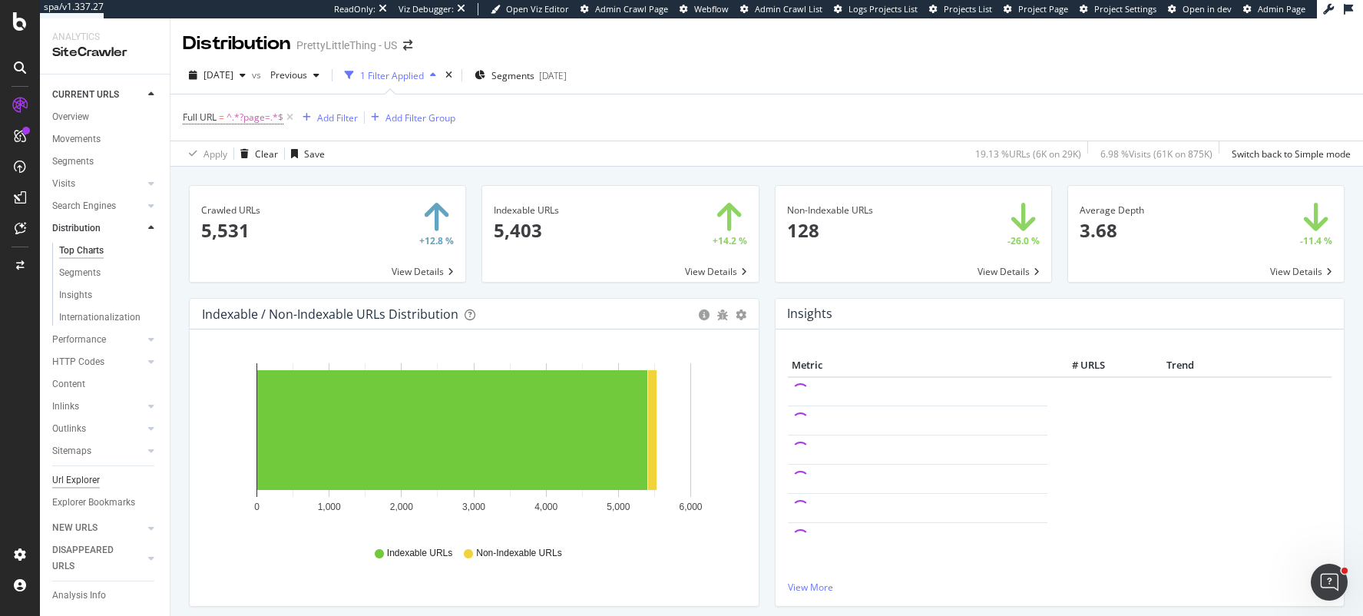
click at [84, 482] on div "Url Explorer" at bounding box center [76, 480] width 48 height 16
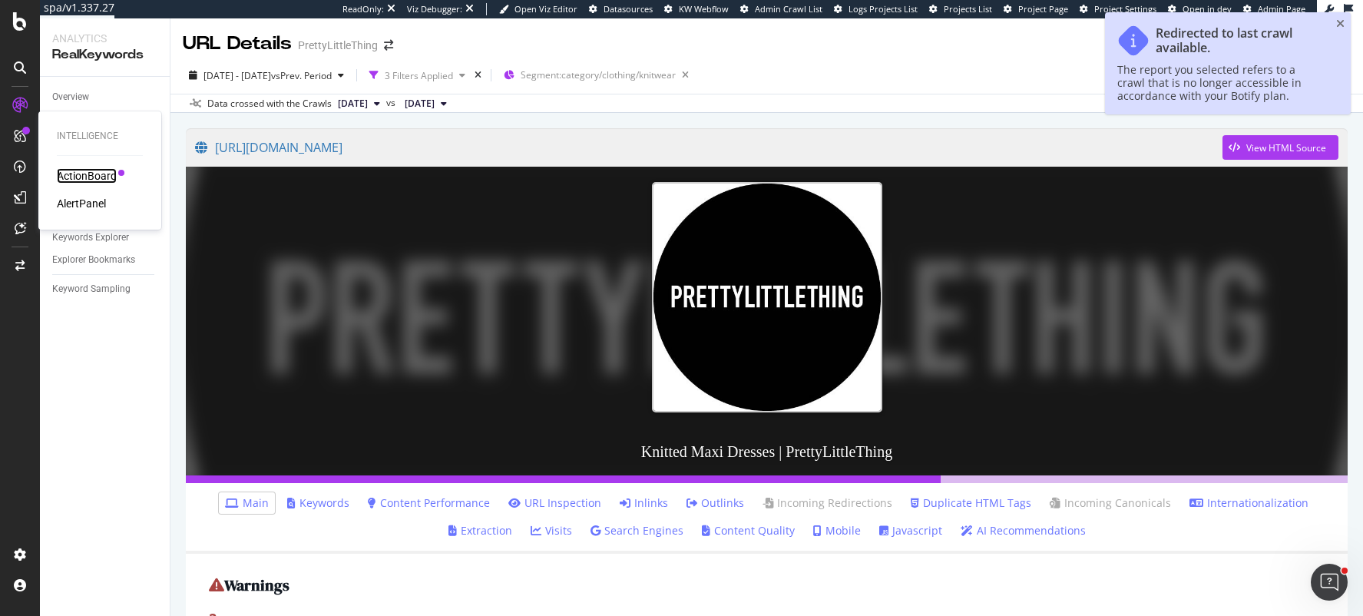
click at [100, 178] on div "ActionBoard" at bounding box center [87, 175] width 60 height 15
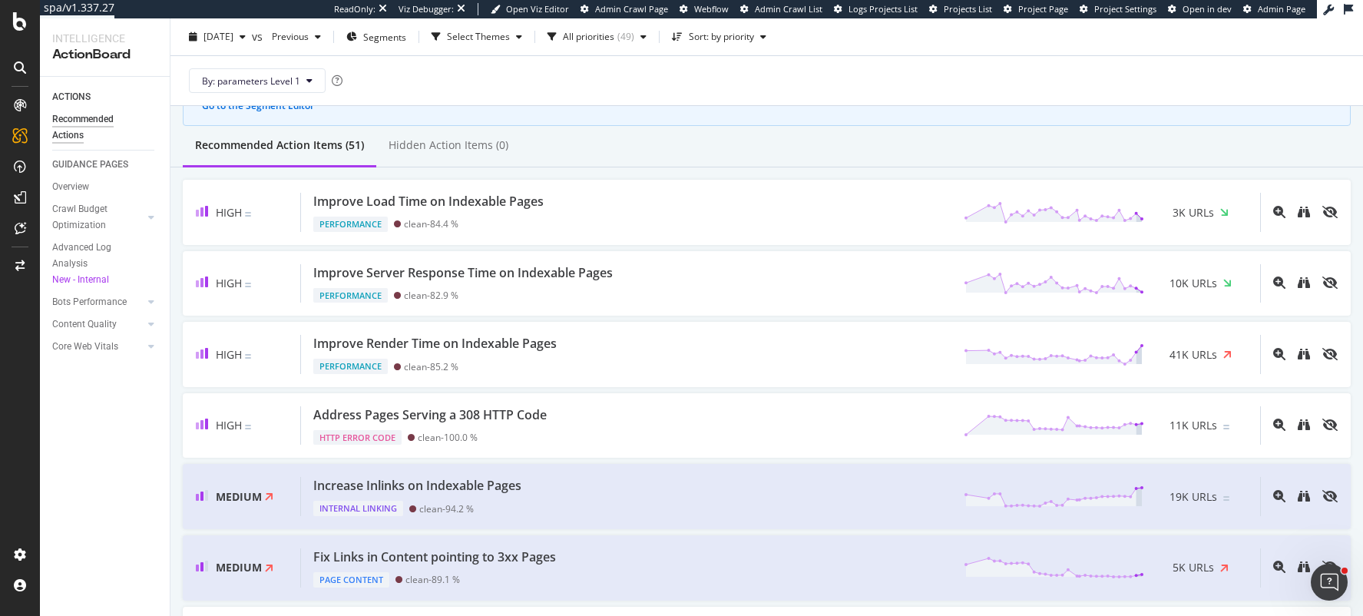
scroll to position [119, 0]
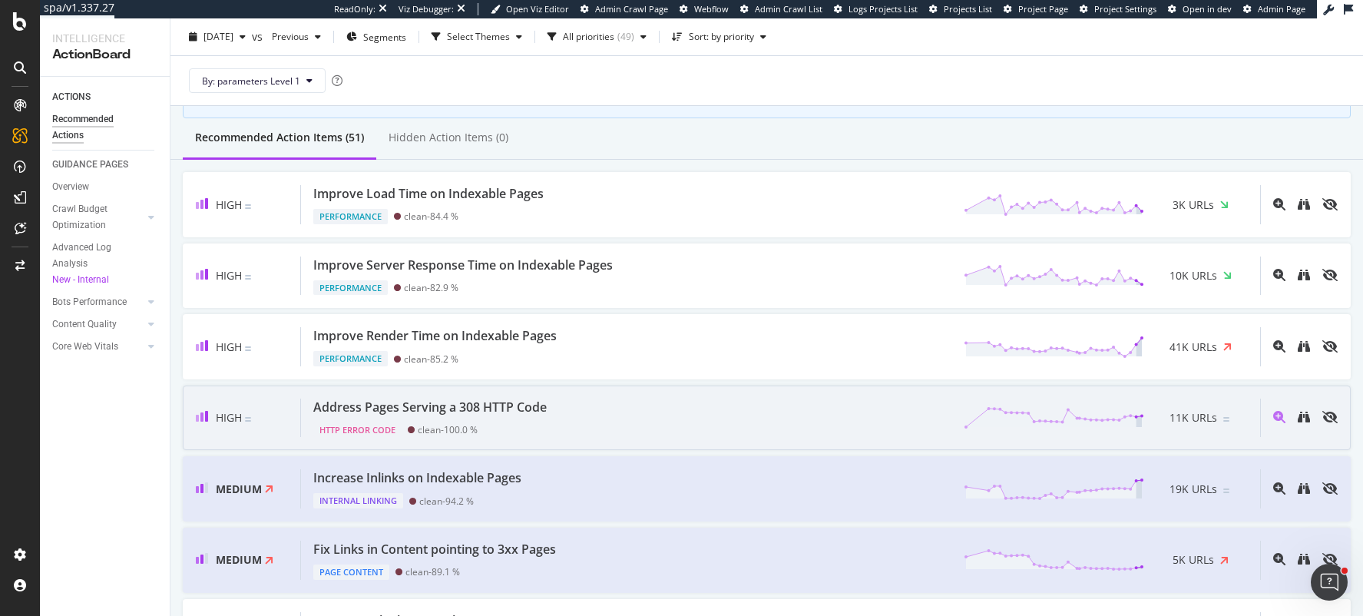
click at [605, 416] on div "Address Pages Serving a 308 HTTP Code HTTP Error Code clean - 100.0 % 11K URLs" at bounding box center [780, 418] width 959 height 39
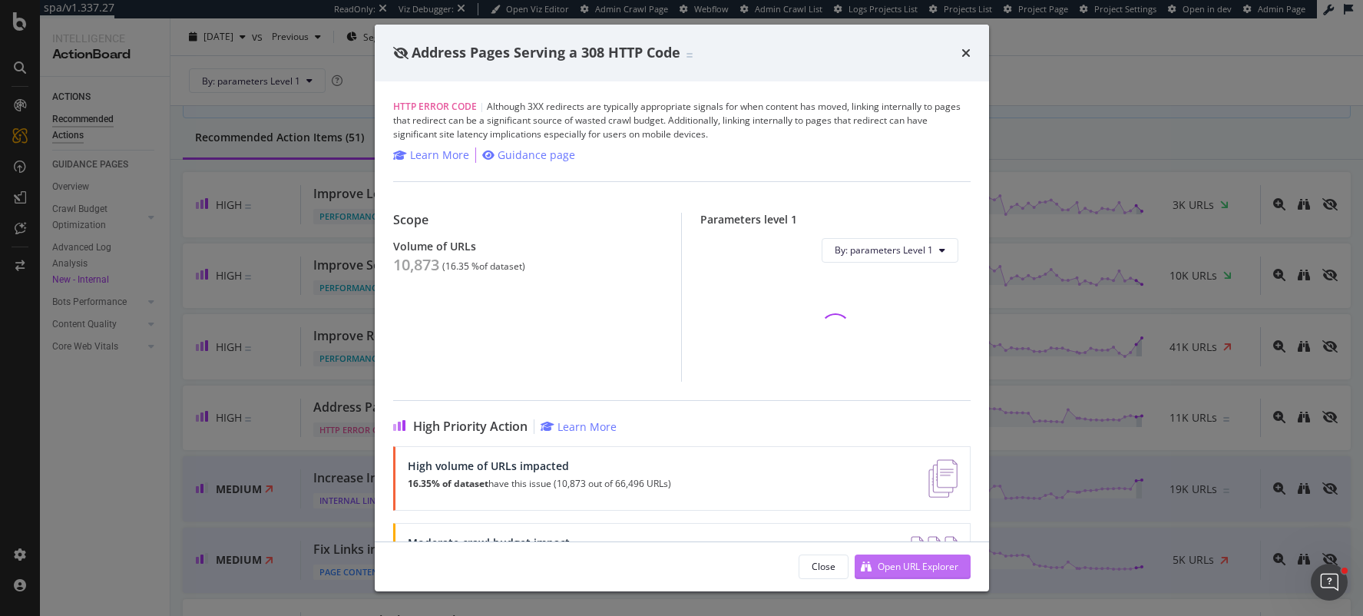
click at [882, 573] on div "Open URL Explorer" at bounding box center [918, 566] width 81 height 13
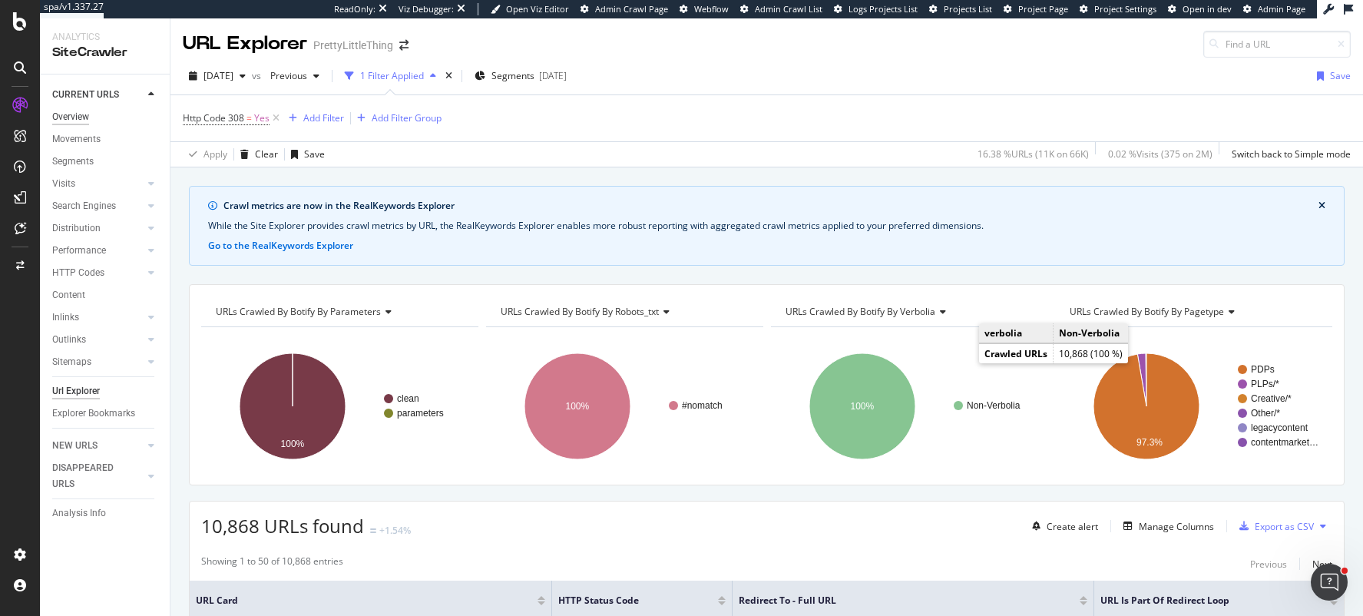
click at [84, 120] on div "Overview" at bounding box center [70, 117] width 37 height 16
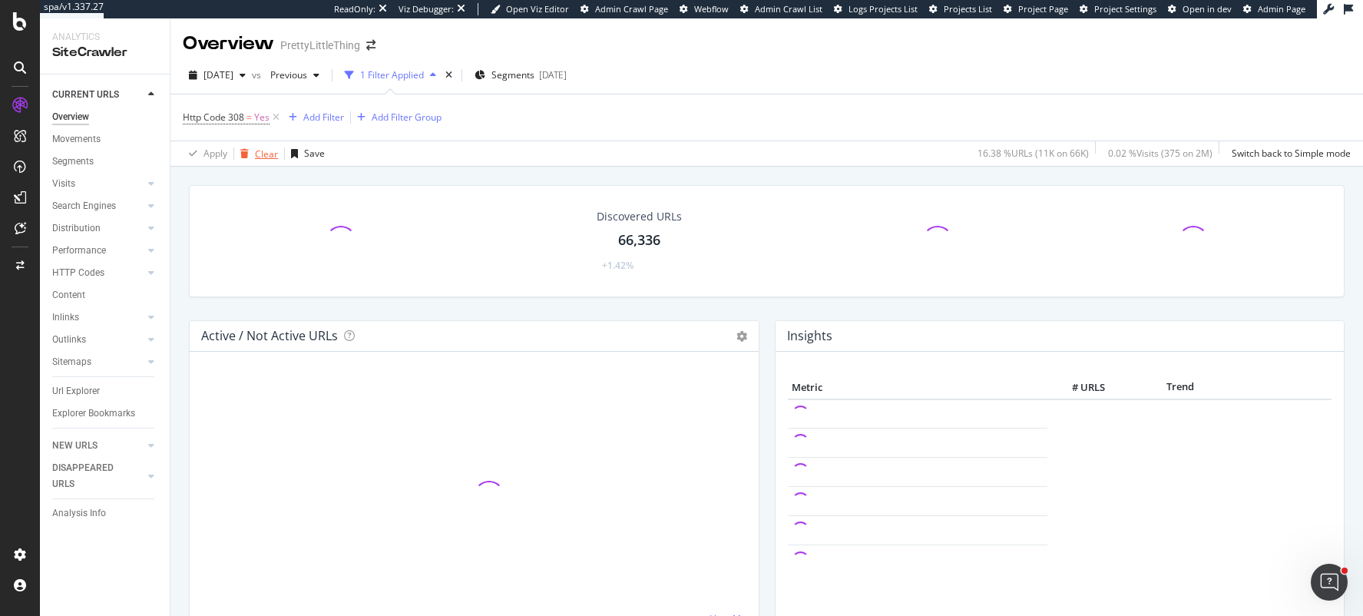
click at [258, 150] on div "Clear" at bounding box center [266, 153] width 23 height 13
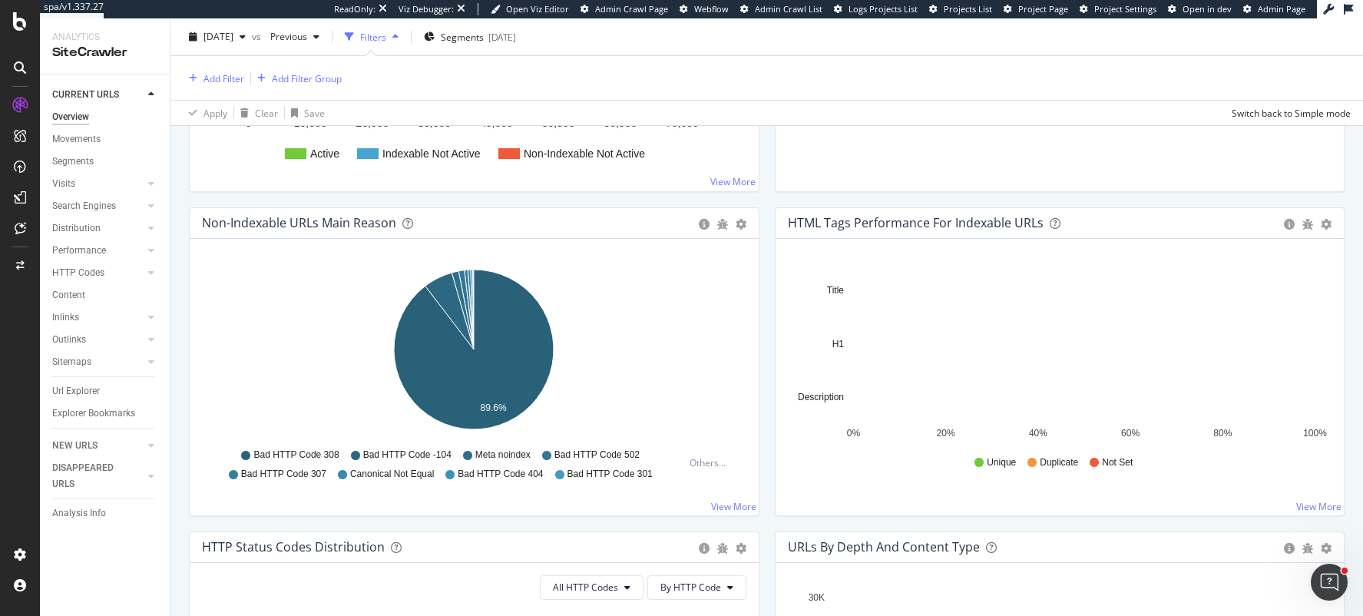
scroll to position [447, 0]
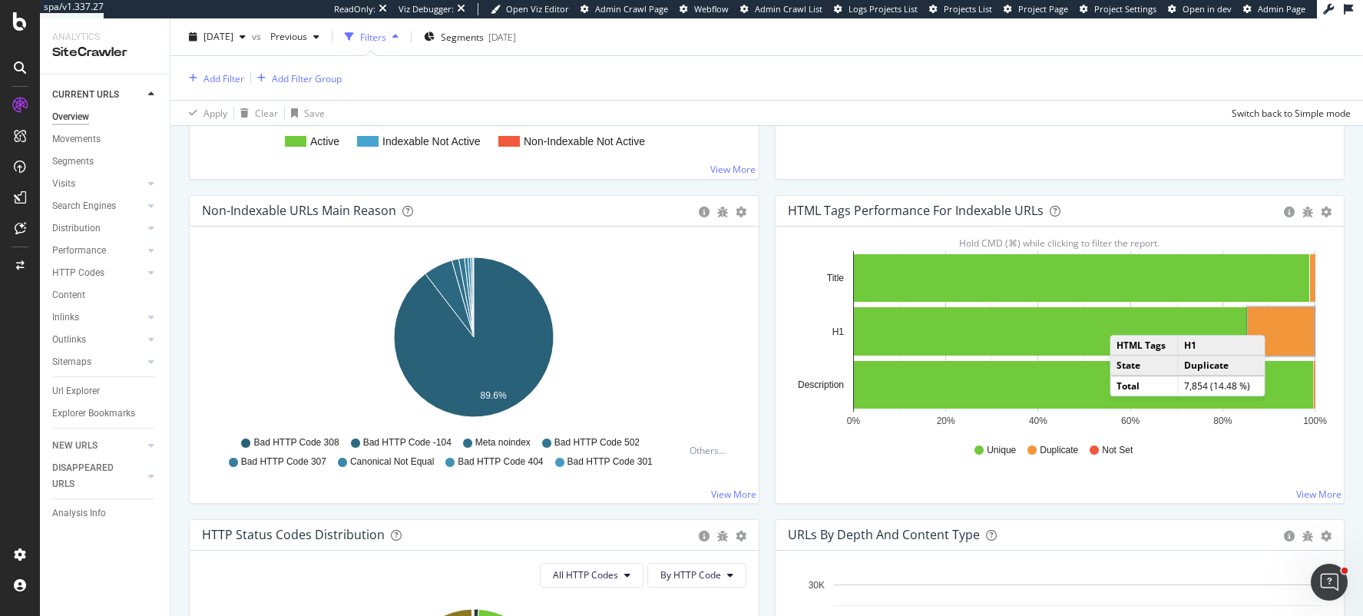
click at [1280, 321] on rect "A chart." at bounding box center [1281, 331] width 66 height 48
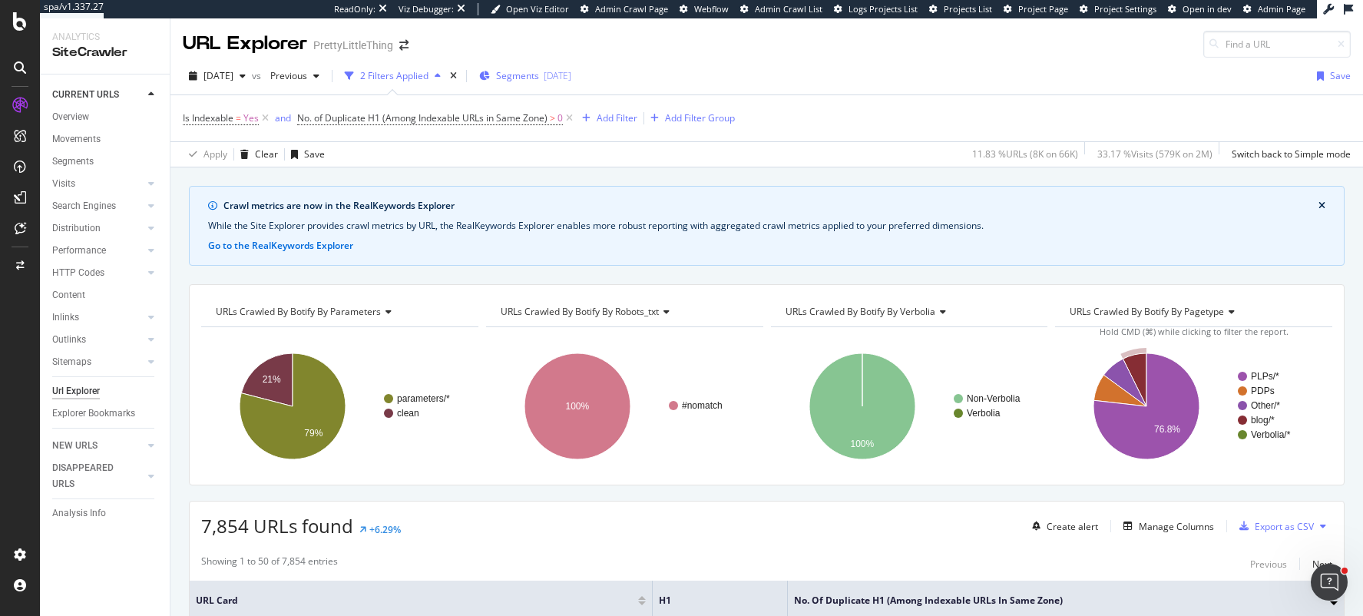
click at [539, 77] on span "Segments" at bounding box center [517, 75] width 43 height 13
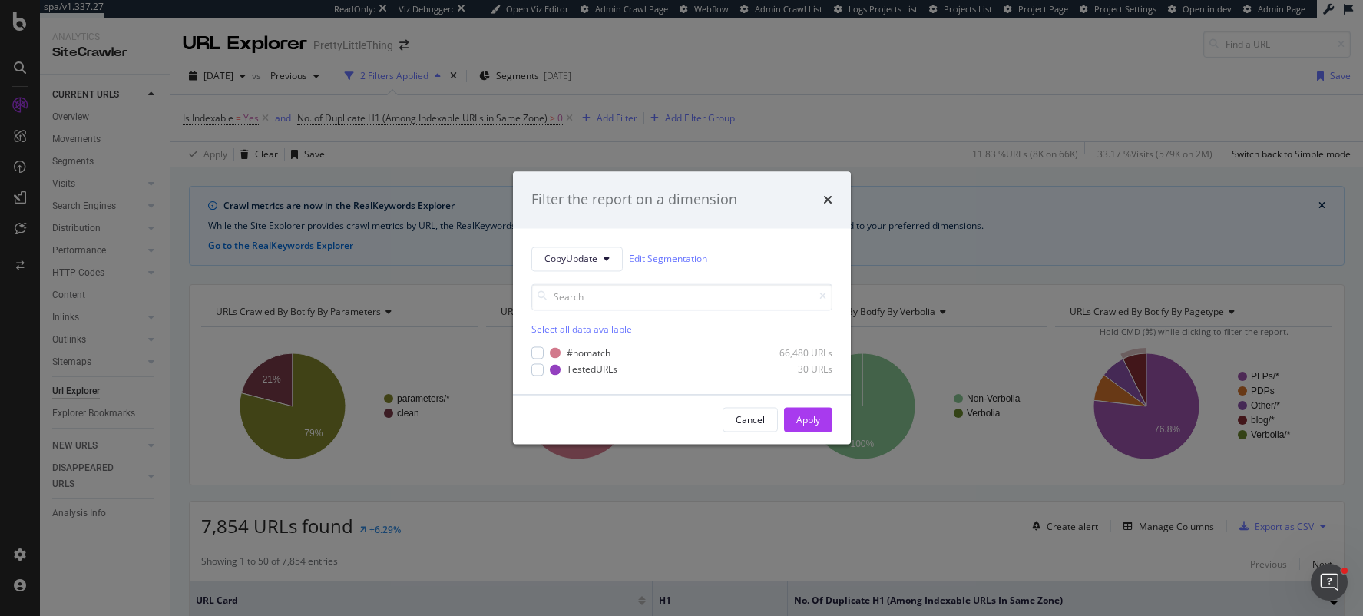
click at [800, 86] on div "Filter the report on a dimension CopyUpdate Edit Segmentation Select all data a…" at bounding box center [681, 308] width 1363 height 616
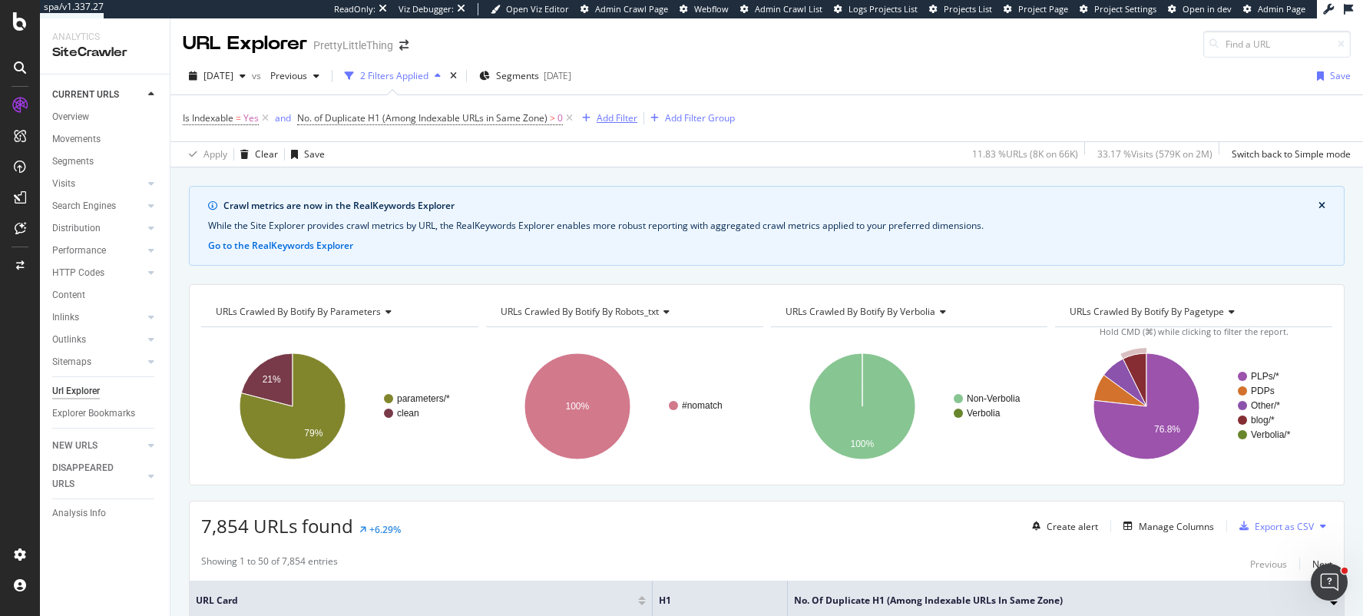
click at [624, 115] on div "Add Filter" at bounding box center [617, 117] width 41 height 13
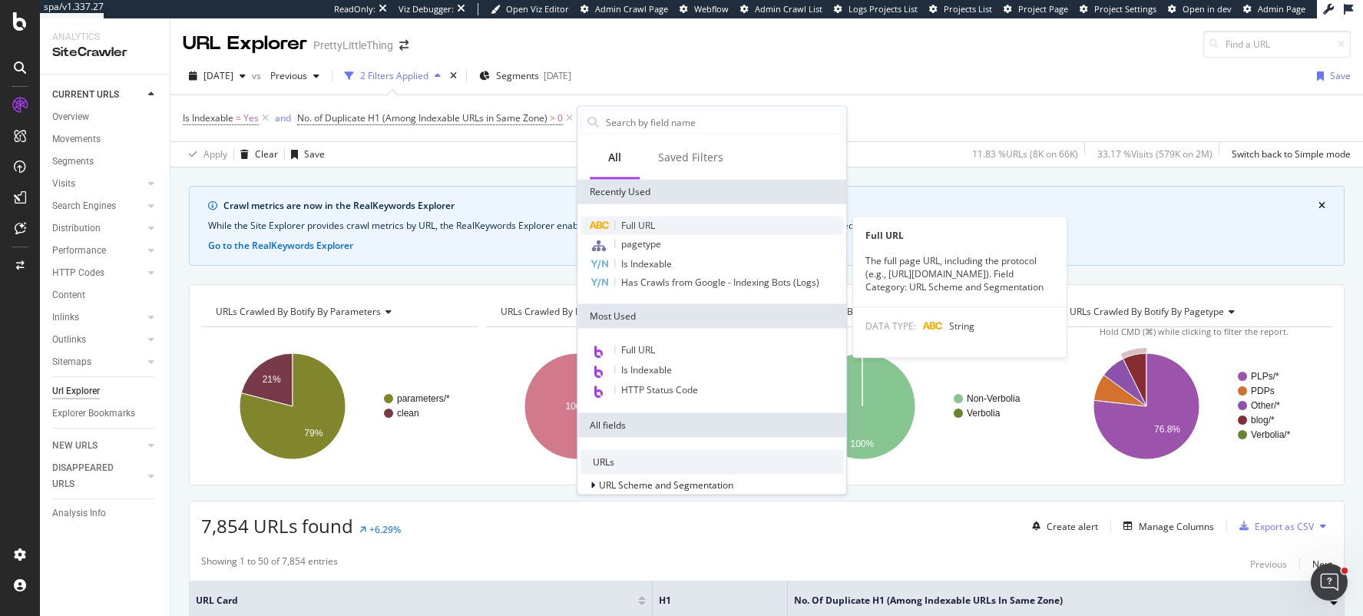
click at [655, 227] on span "Full URL" at bounding box center [638, 225] width 34 height 13
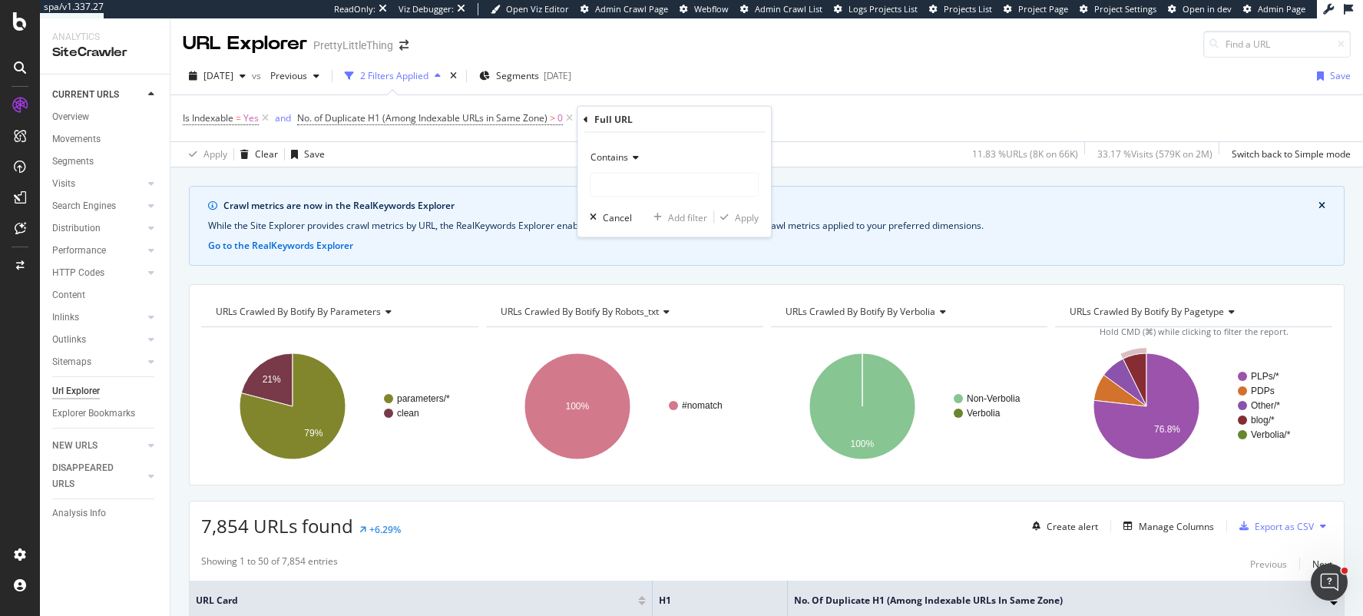
click at [618, 167] on div "Contains" at bounding box center [674, 157] width 169 height 25
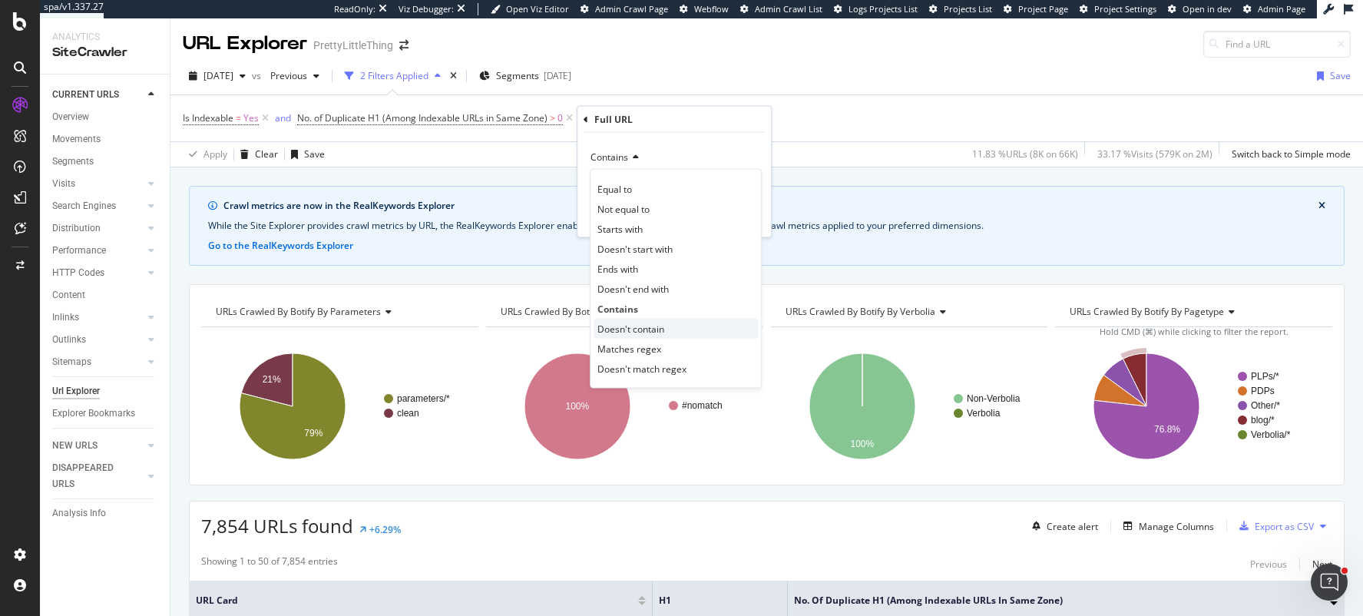
click at [622, 326] on span "Doesn't contain" at bounding box center [630, 328] width 67 height 13
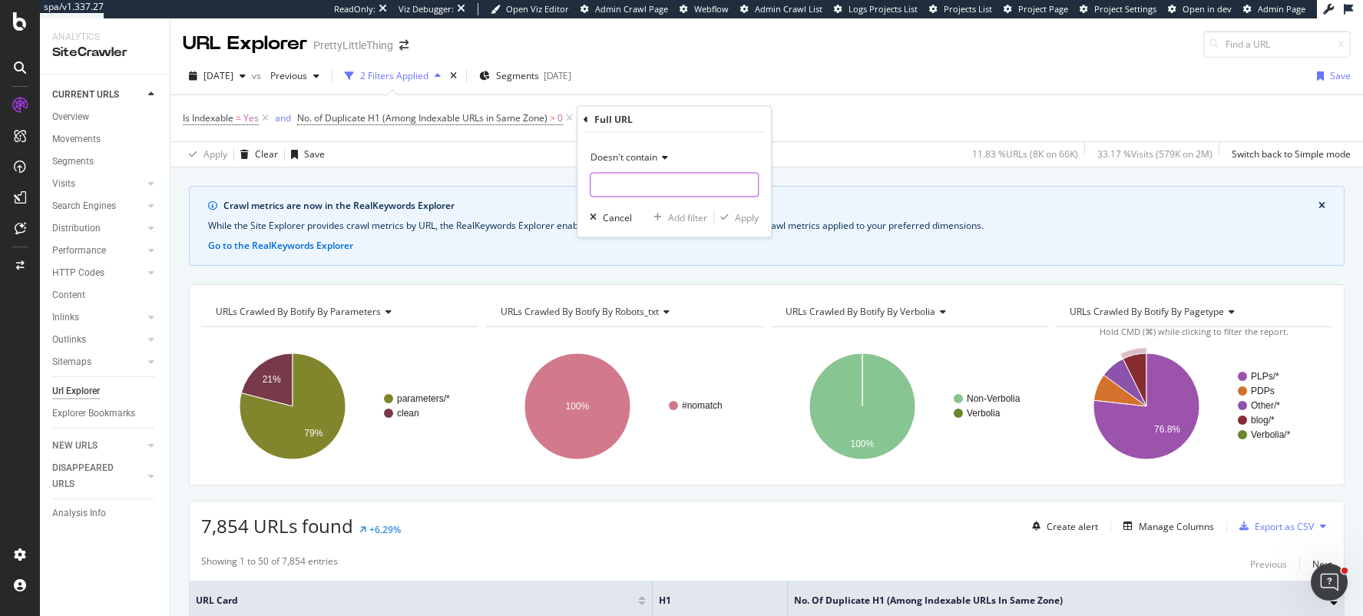
click at [622, 189] on input "text" at bounding box center [674, 185] width 167 height 25
type input "?page"
click at [745, 223] on div "Apply" at bounding box center [747, 216] width 24 height 13
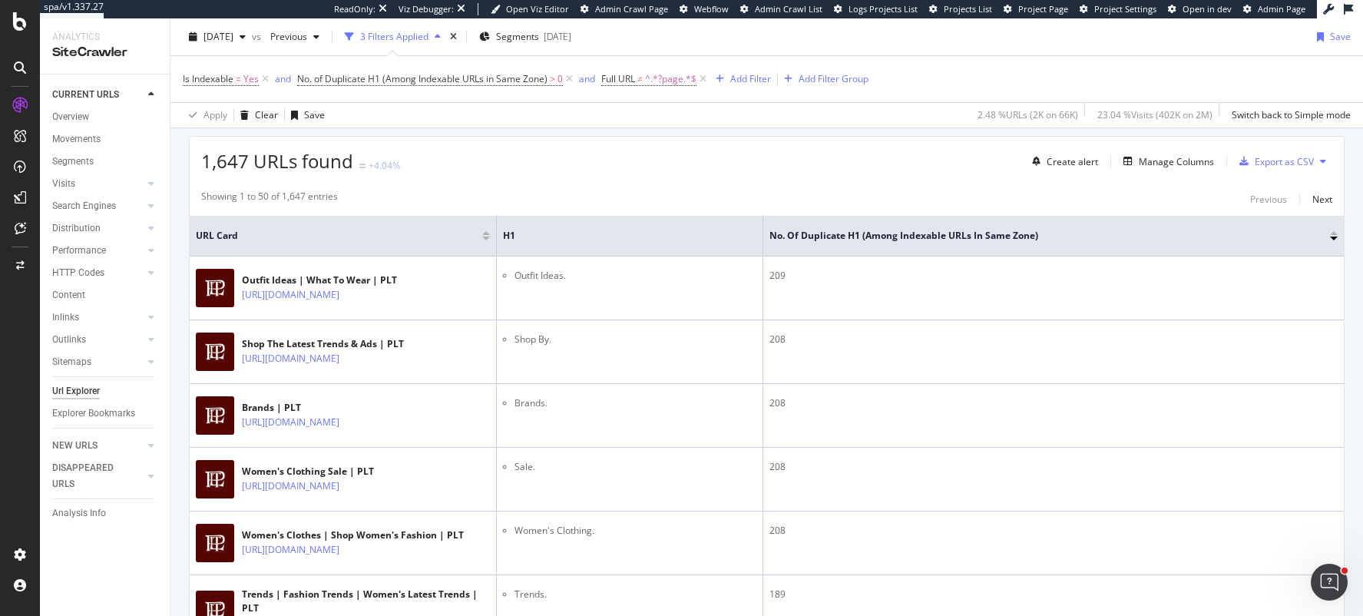
scroll to position [353, 0]
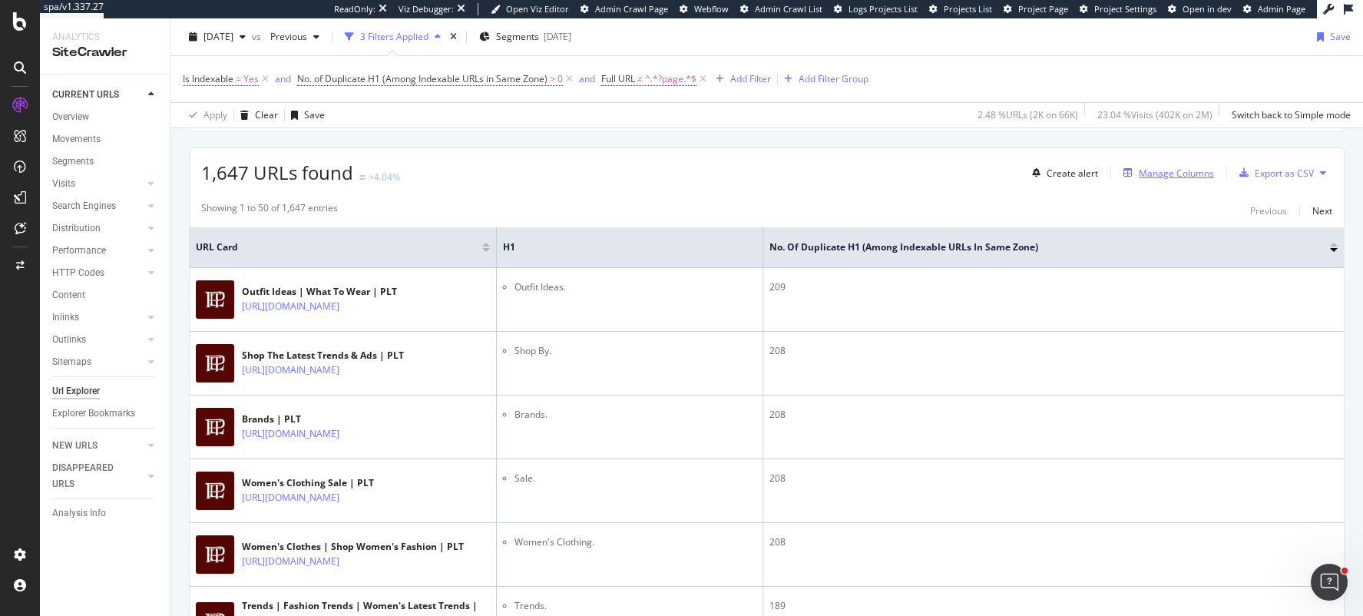
click at [1186, 175] on div "Manage Columns" at bounding box center [1176, 173] width 75 height 13
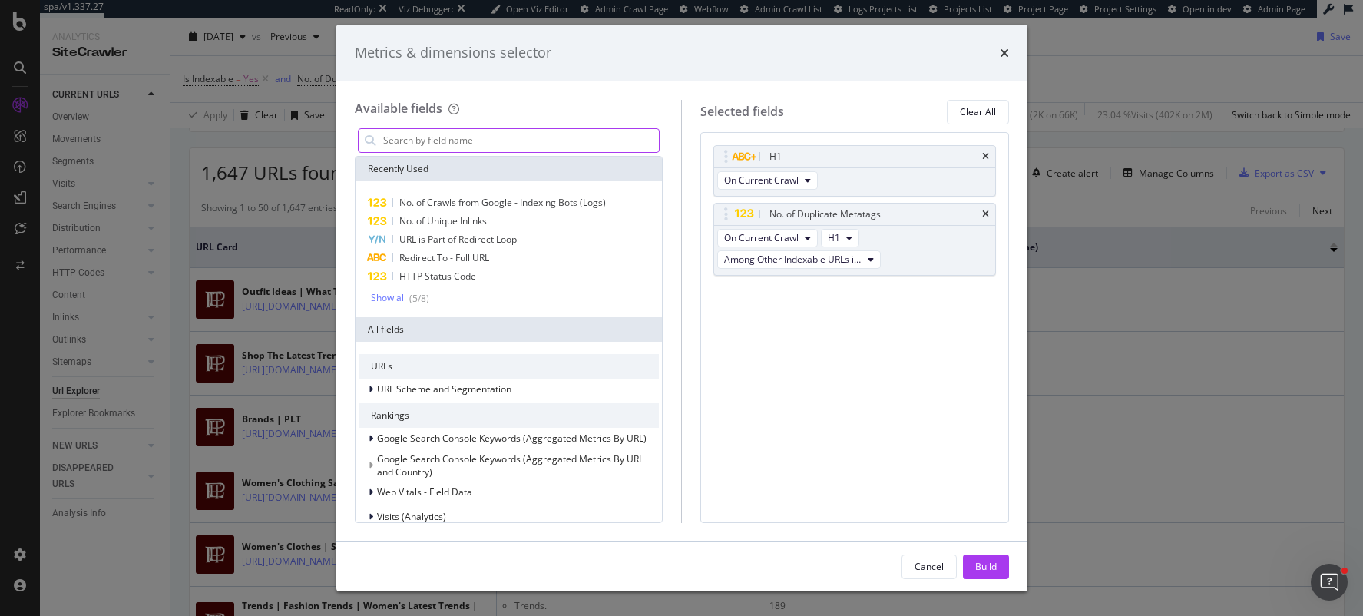
click at [538, 143] on input "modal" at bounding box center [521, 140] width 278 height 23
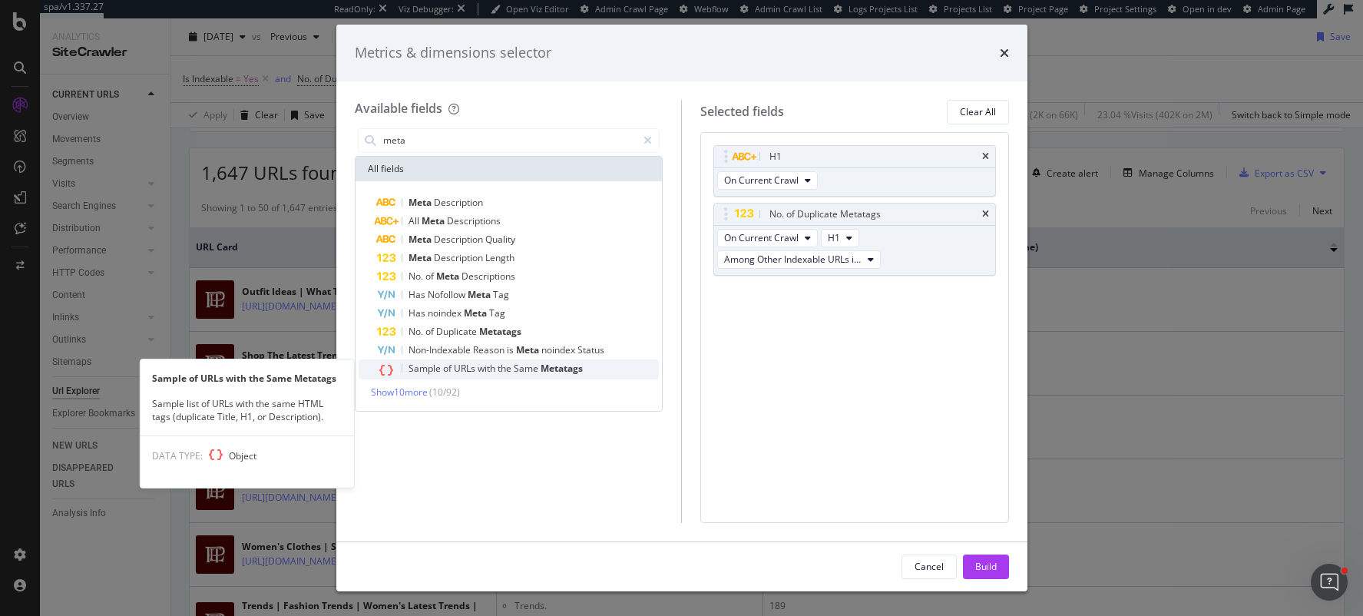
click at [470, 366] on span "URLs" at bounding box center [466, 368] width 24 height 13
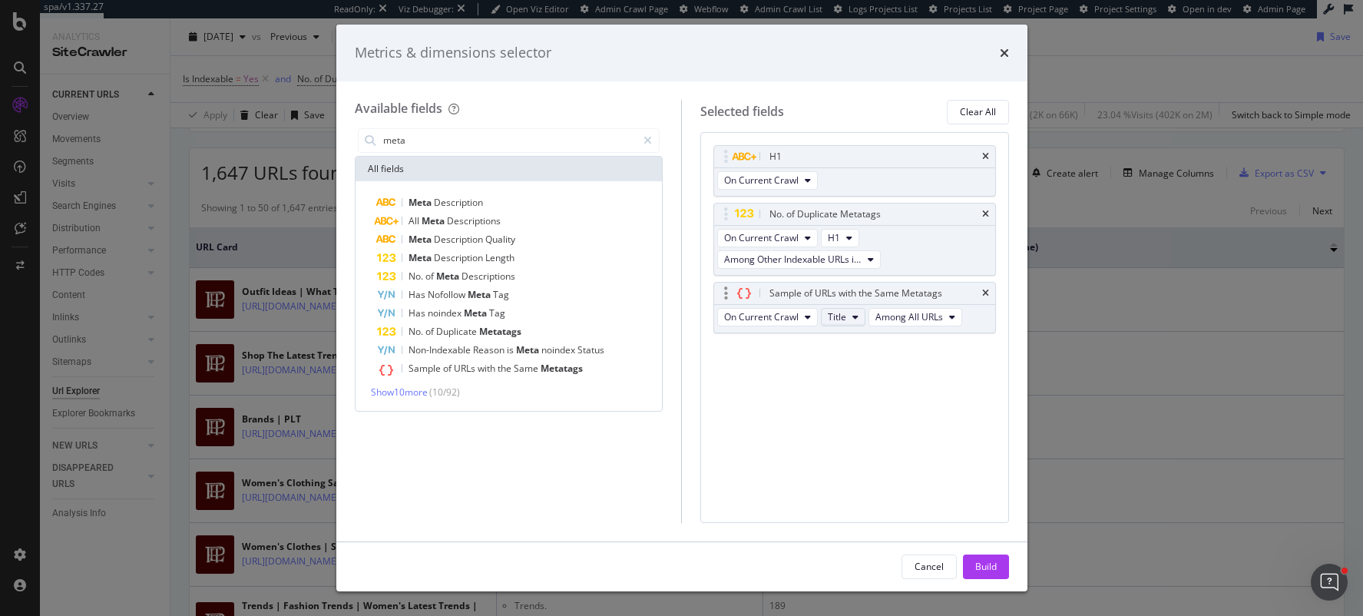
click at [853, 319] on icon "modal" at bounding box center [855, 317] width 6 height 9
click at [852, 406] on span "H1" at bounding box center [859, 402] width 49 height 14
click at [932, 321] on span "Among All URLs" at bounding box center [903, 316] width 68 height 13
click at [496, 135] on input "meta" at bounding box center [510, 140] width 256 height 23
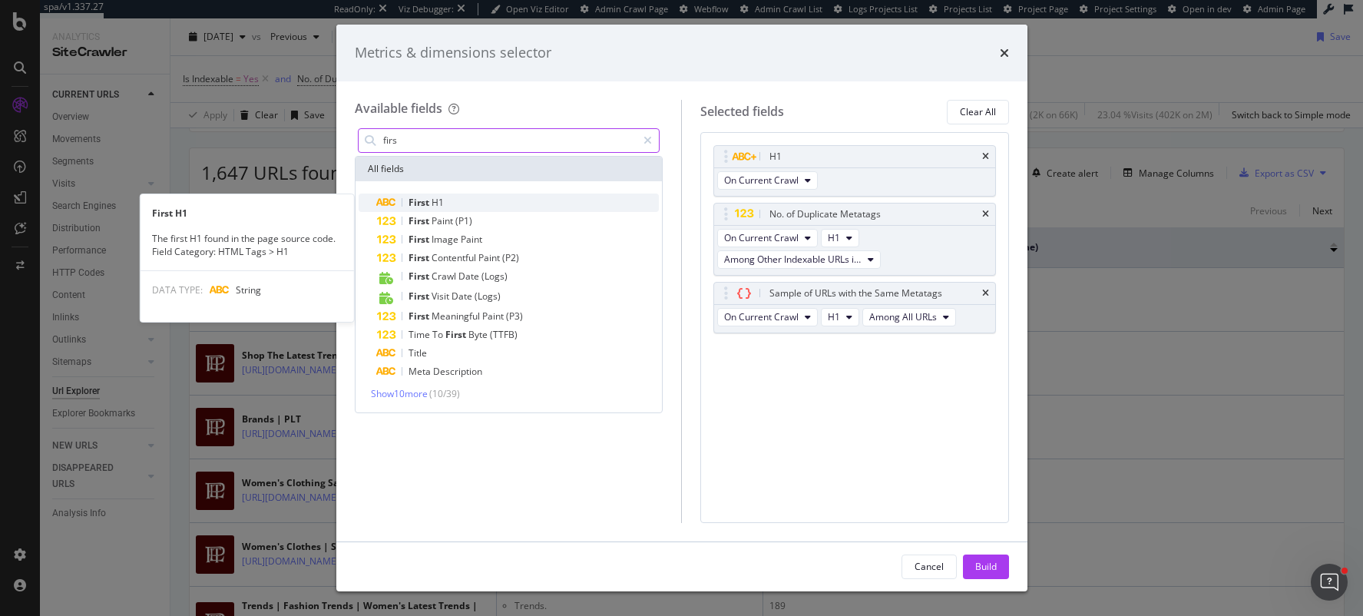
type input "firs"
click at [455, 207] on div "First H1" at bounding box center [518, 203] width 283 height 18
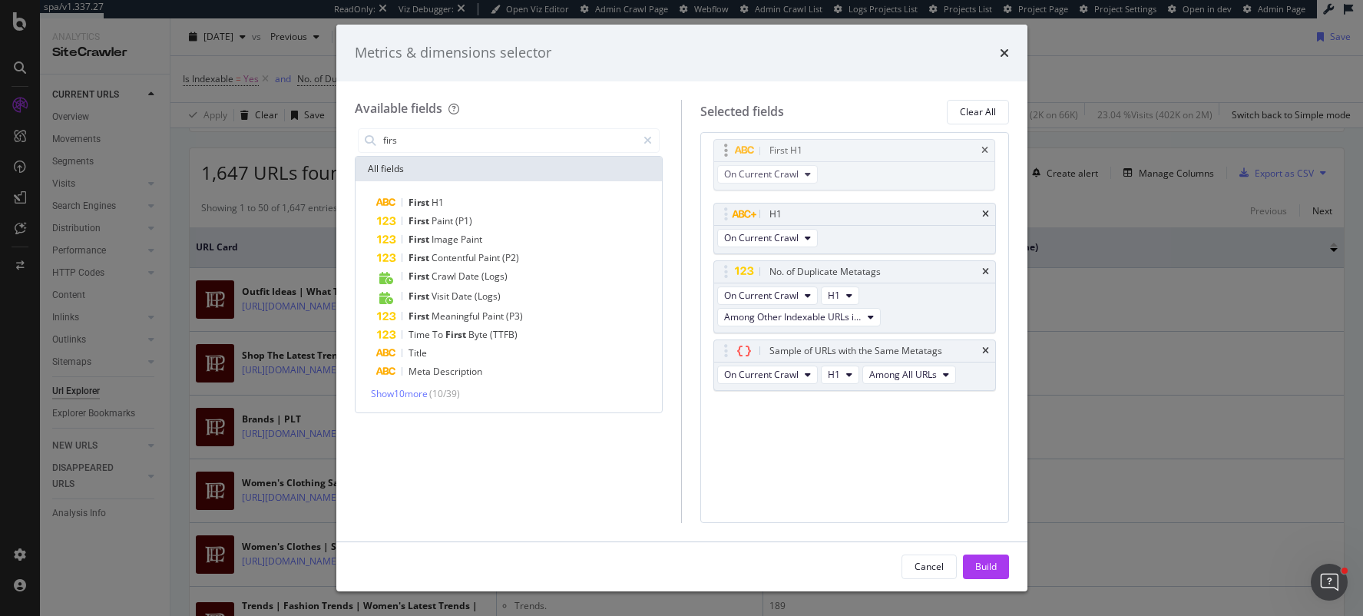
drag, startPoint x: 723, startPoint y: 352, endPoint x: 723, endPoint y: 151, distance: 201.2
click at [723, 151] on body "spa/v1.337.27 ReadOnly: Viz Debugger: Open Viz Editor Admin Crawl Page Webflow …" at bounding box center [681, 308] width 1363 height 616
click at [984, 568] on div "Build" at bounding box center [986, 566] width 22 height 13
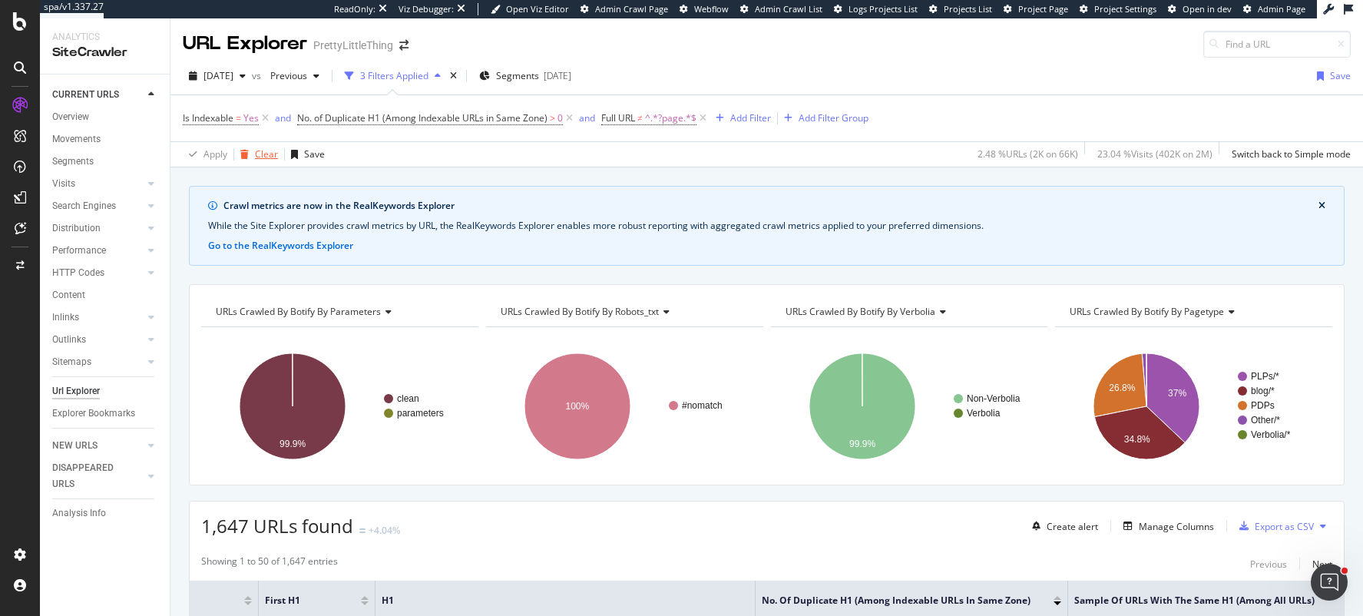
drag, startPoint x: 84, startPoint y: 117, endPoint x: 250, endPoint y: 162, distance: 171.0
click at [84, 117] on div "Overview" at bounding box center [70, 117] width 37 height 16
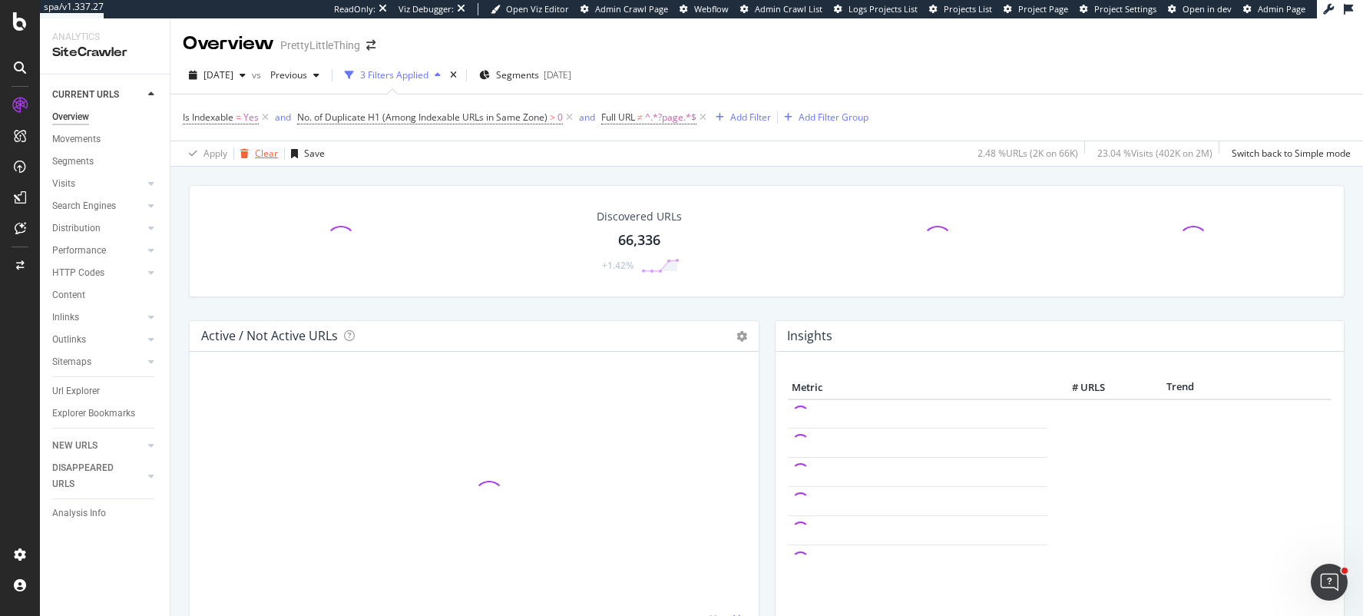
click at [260, 157] on div "Clear" at bounding box center [266, 153] width 23 height 13
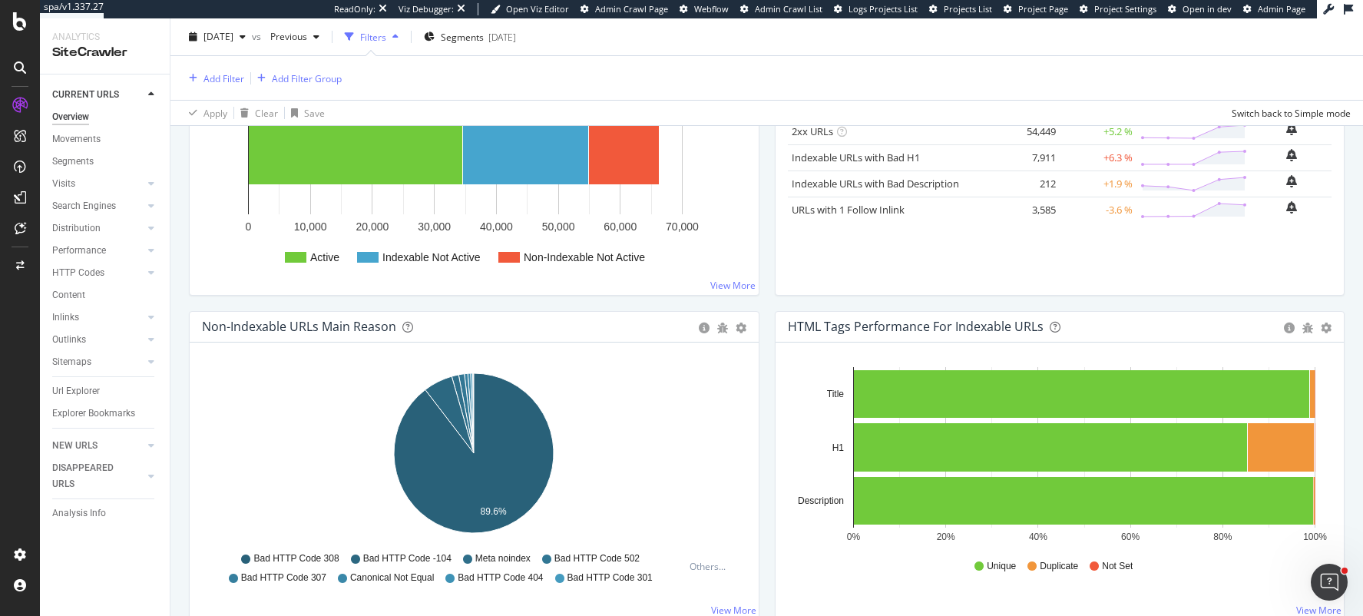
scroll to position [416, 0]
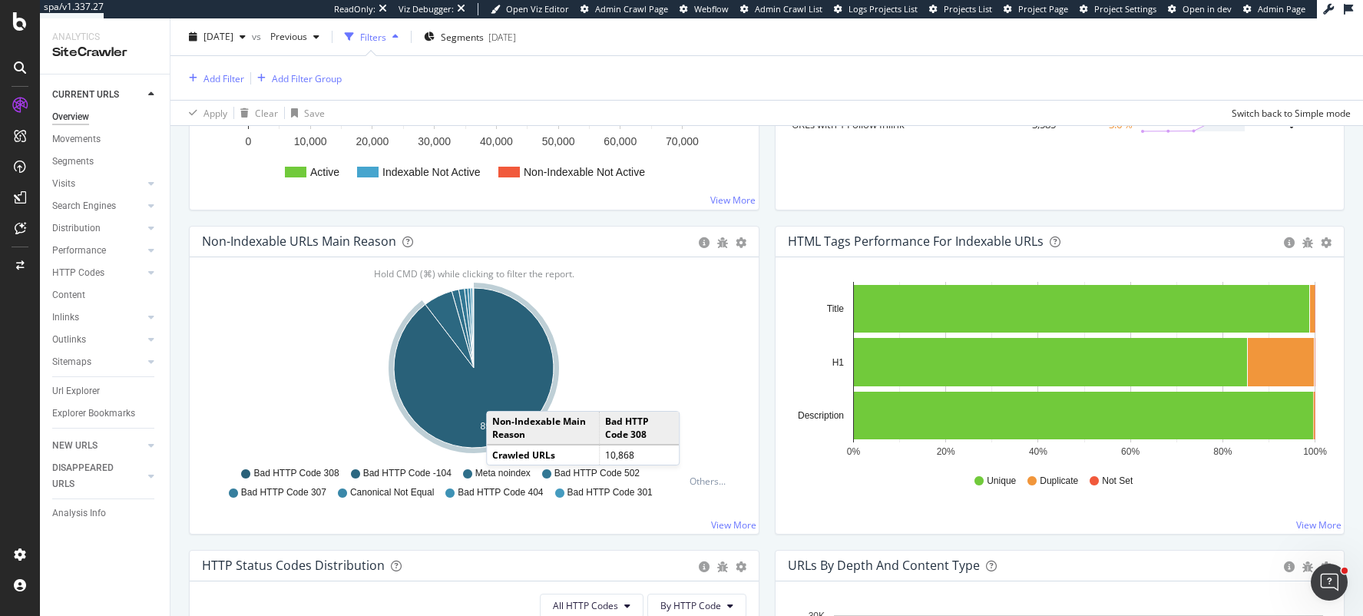
click at [501, 396] on icon "A chart." at bounding box center [474, 368] width 160 height 160
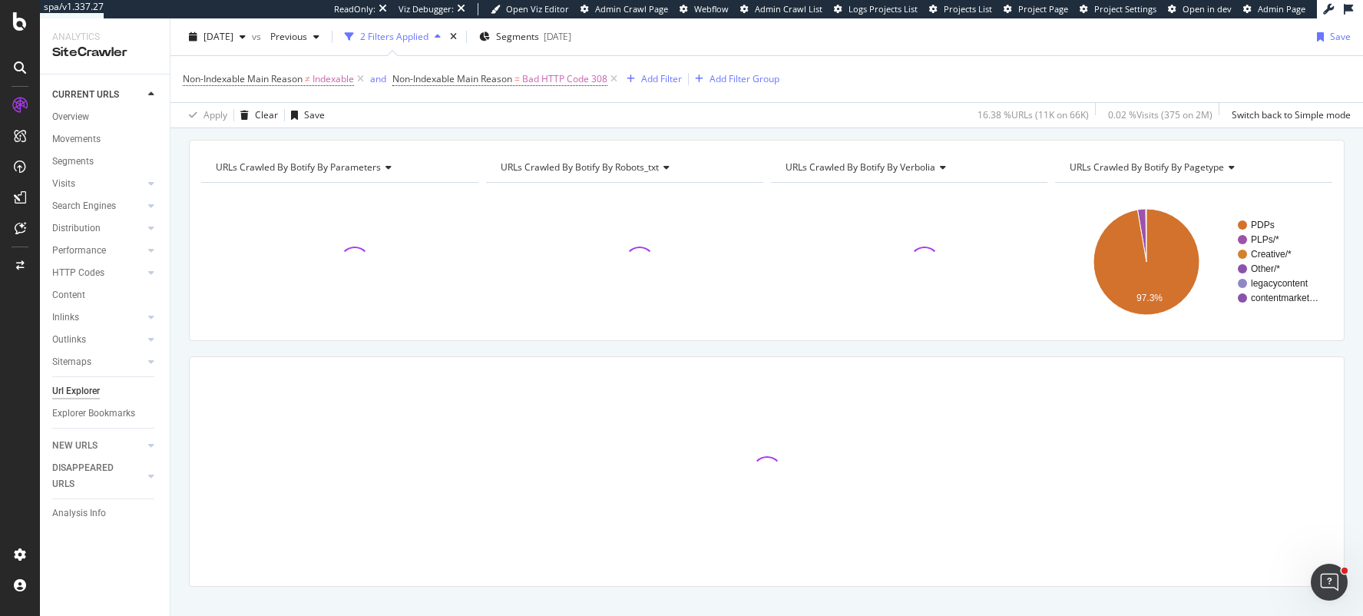
scroll to position [170, 0]
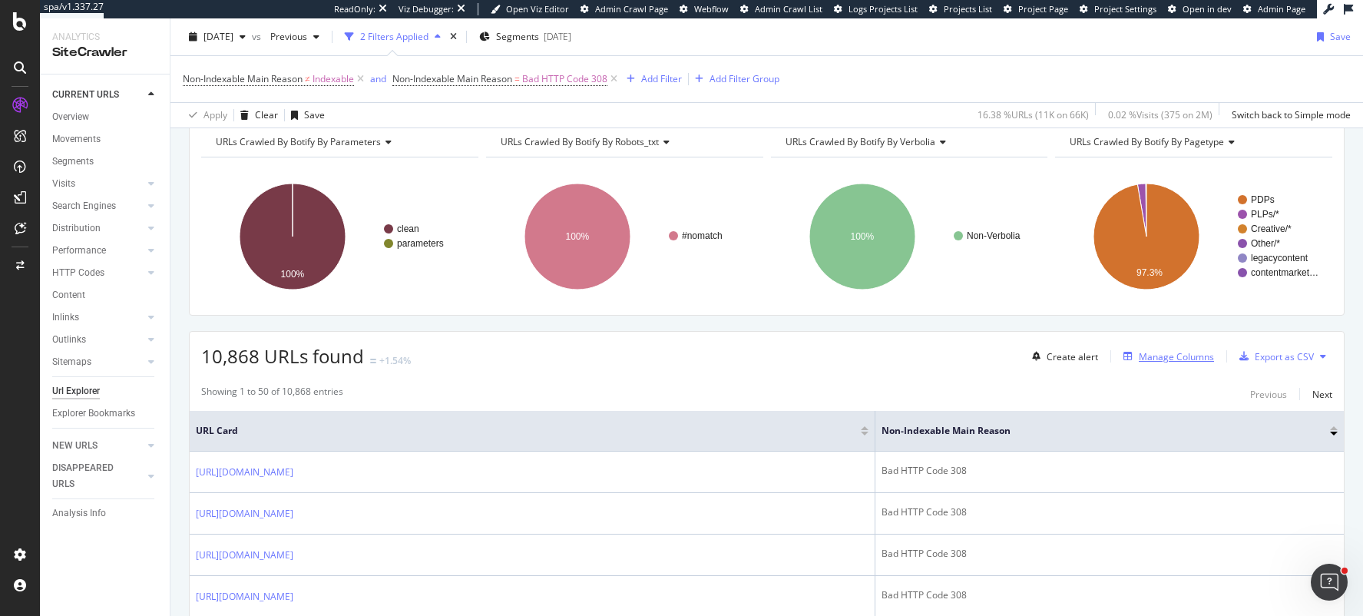
click at [1146, 359] on div "Manage Columns" at bounding box center [1176, 356] width 75 height 13
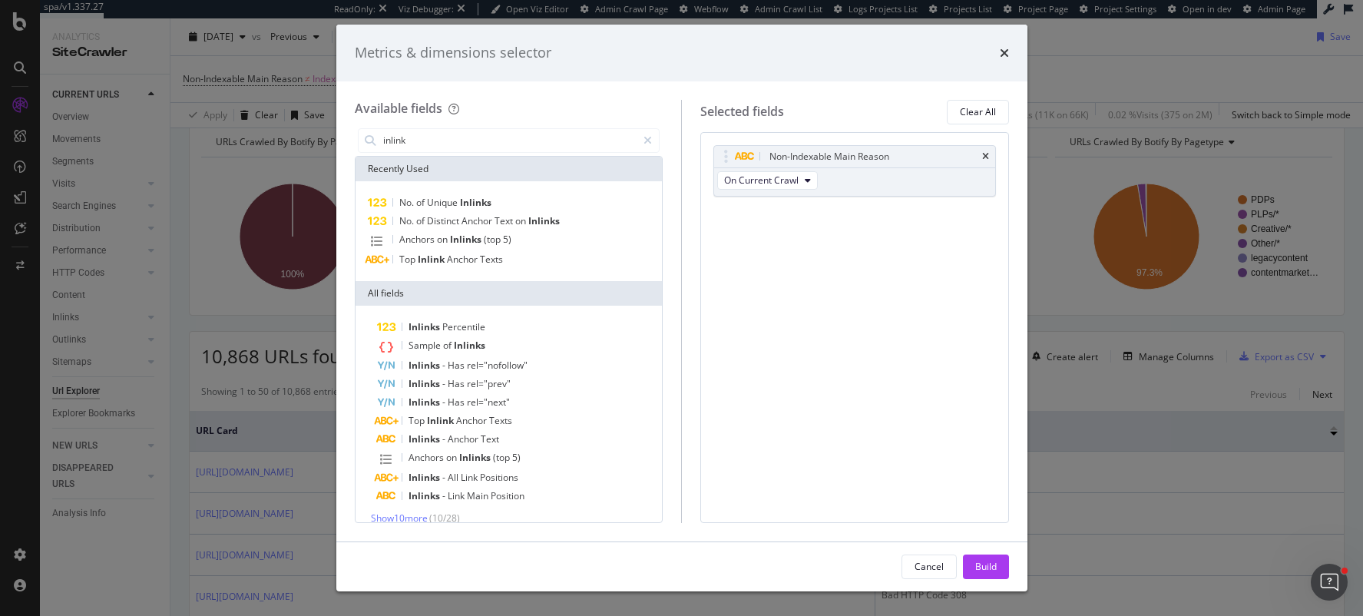
type input "inlink"
click at [416, 519] on span "Show 10 more" at bounding box center [399, 517] width 57 height 13
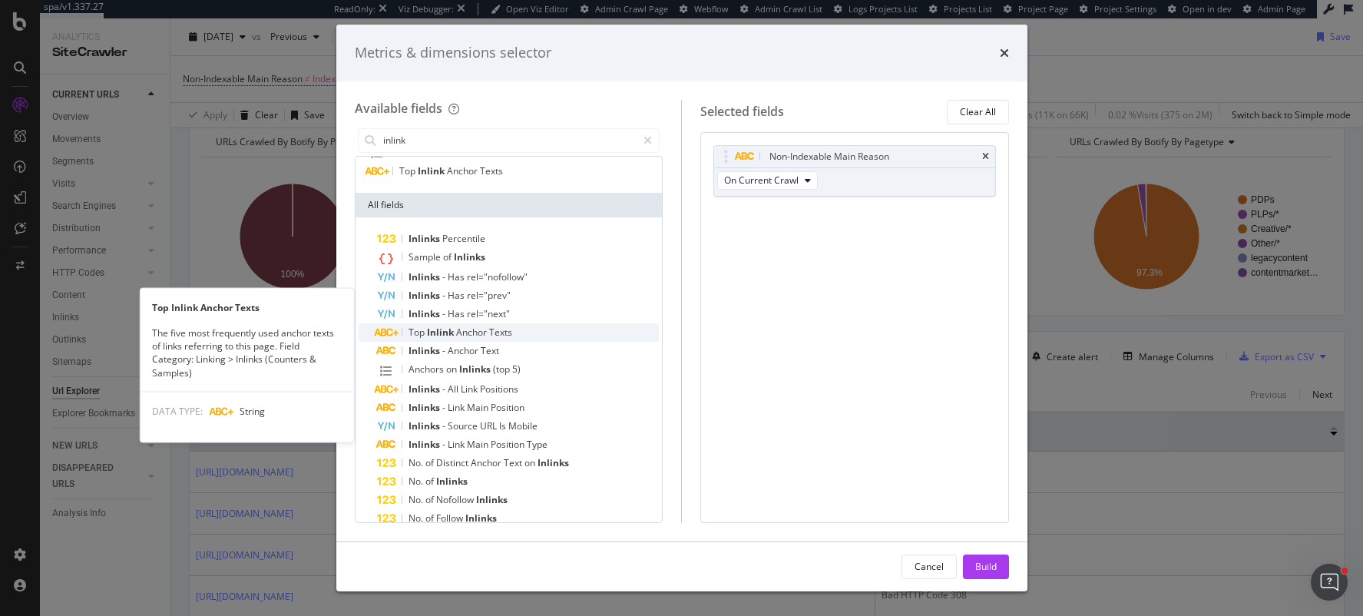
scroll to position [141, 0]
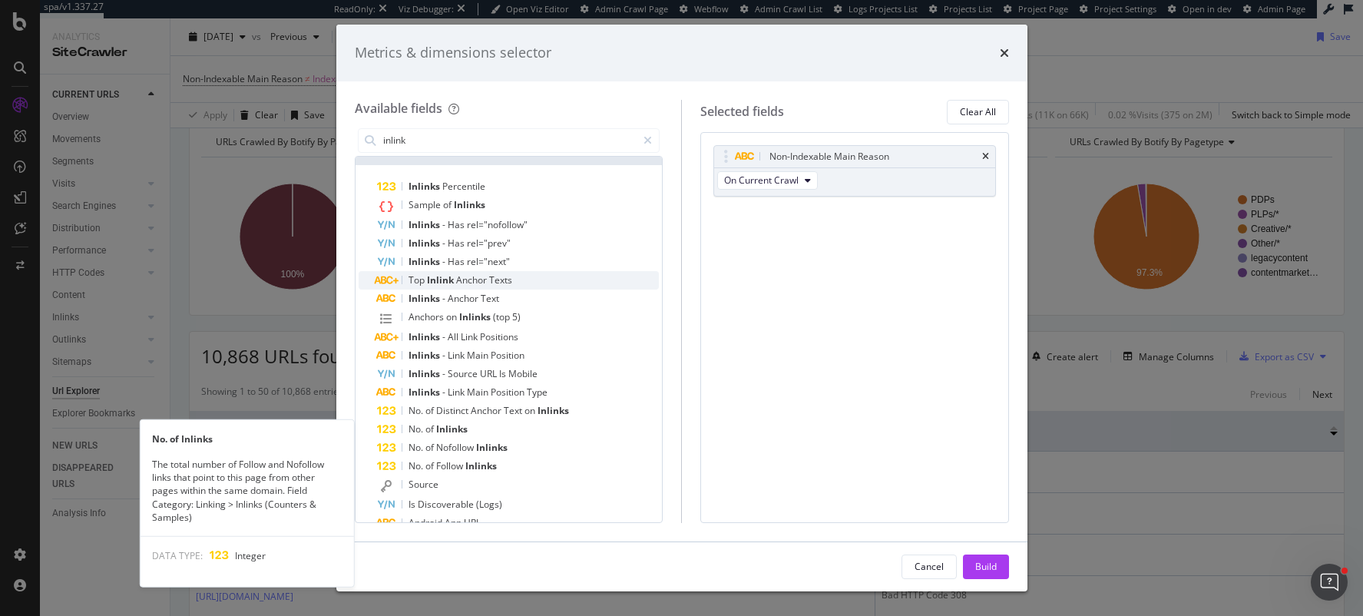
click at [448, 428] on span "Inlinks" at bounding box center [451, 428] width 31 height 13
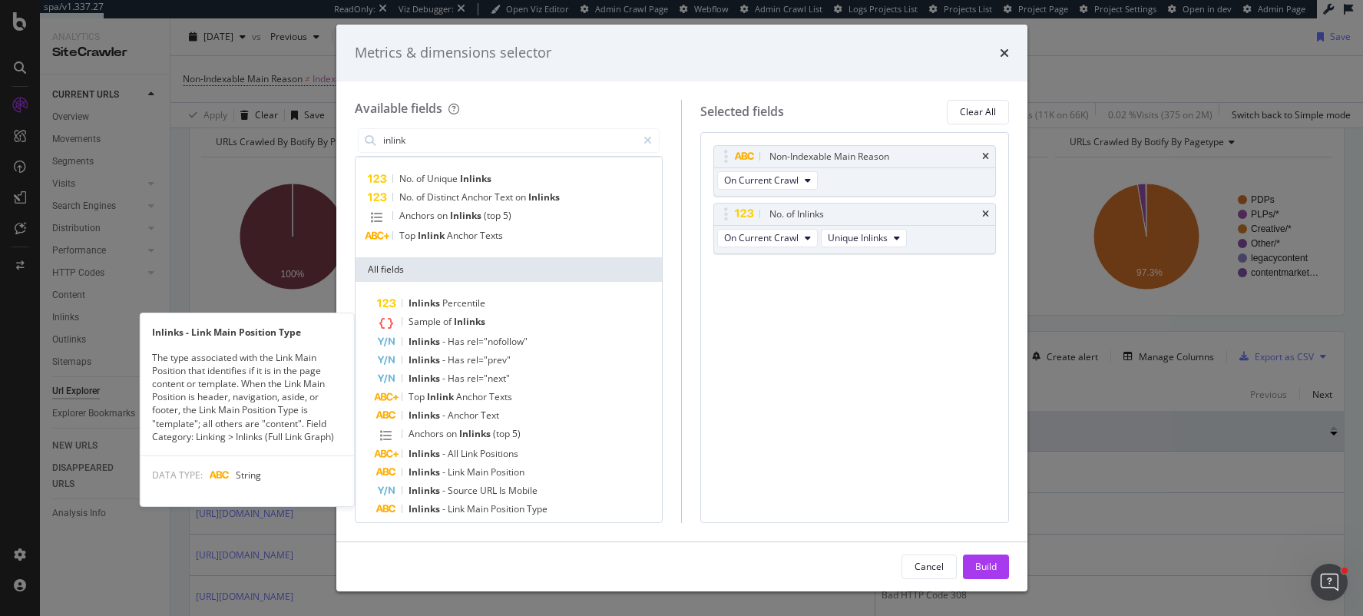
scroll to position [23, 0]
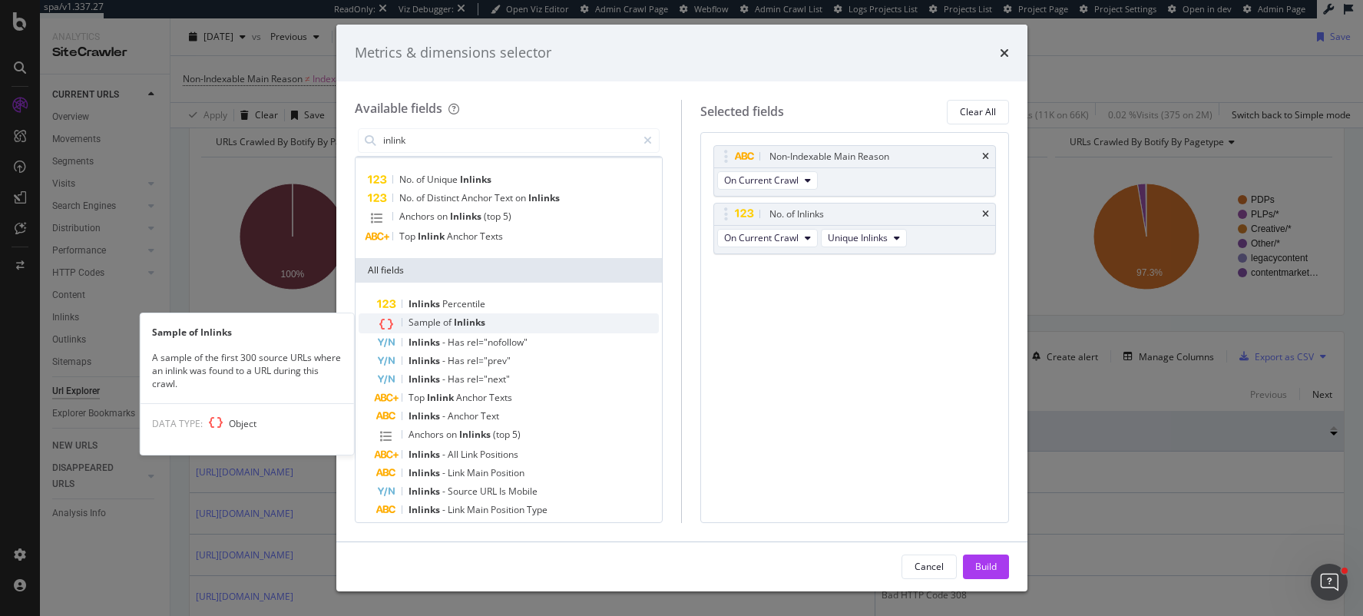
click at [457, 321] on span "Inlinks" at bounding box center [469, 322] width 31 height 13
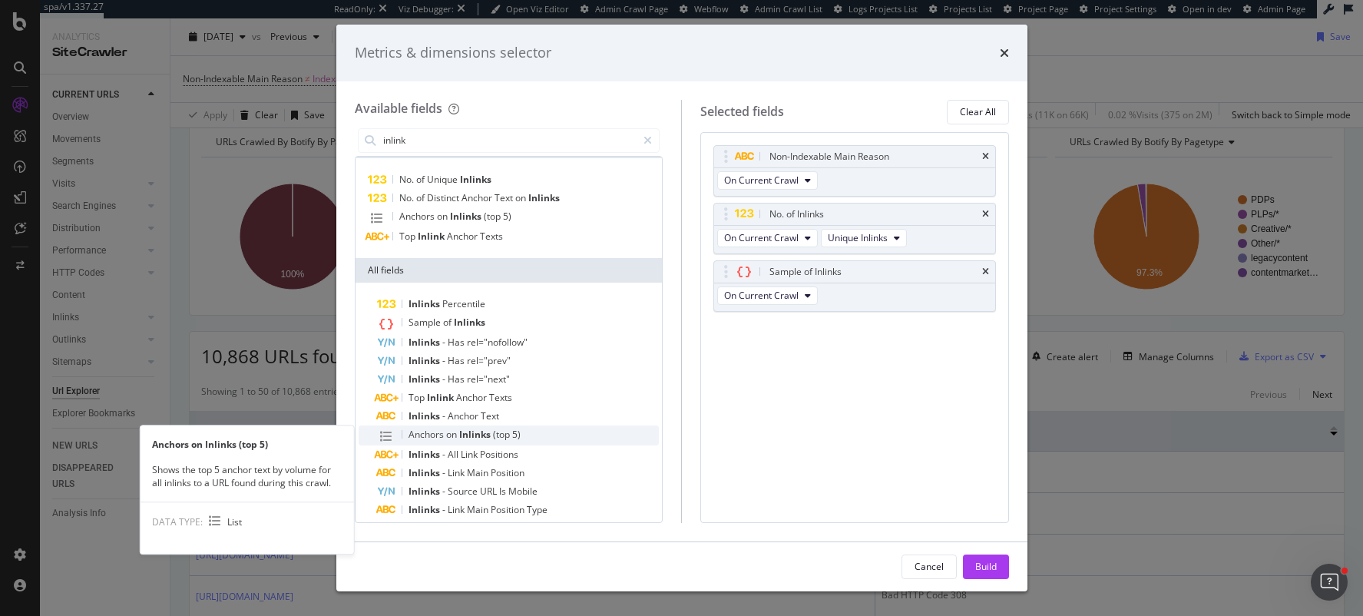
click at [457, 428] on span "on" at bounding box center [452, 434] width 13 height 13
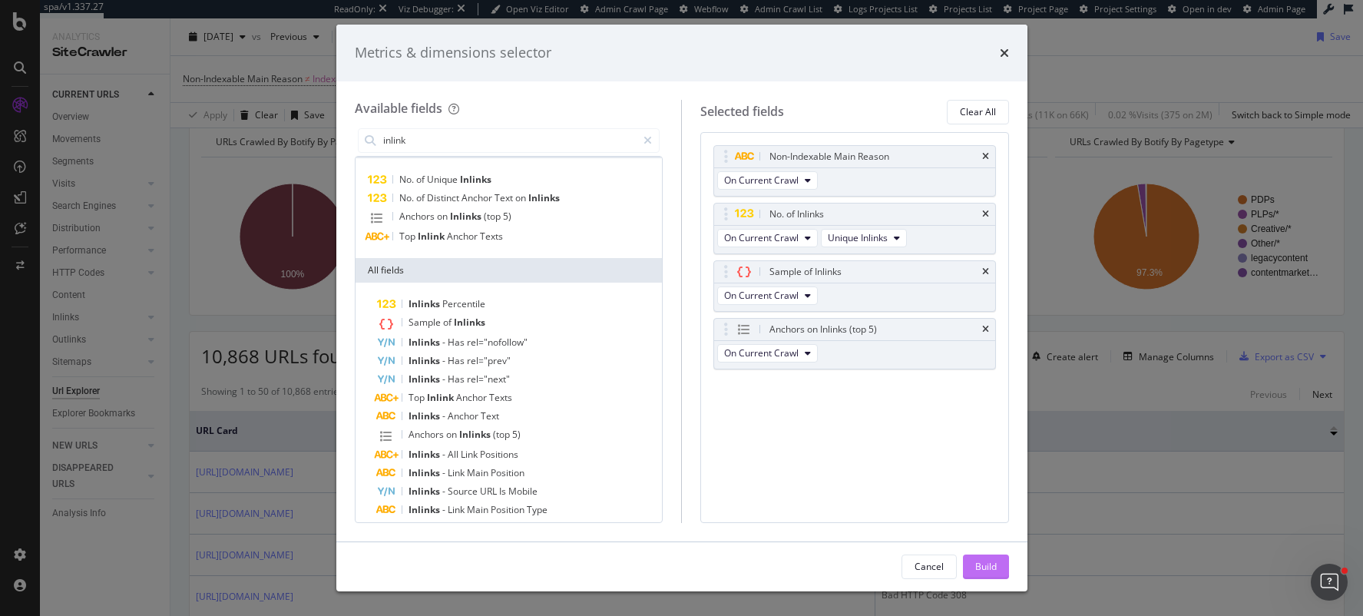
click at [983, 564] on div "Build" at bounding box center [986, 566] width 22 height 13
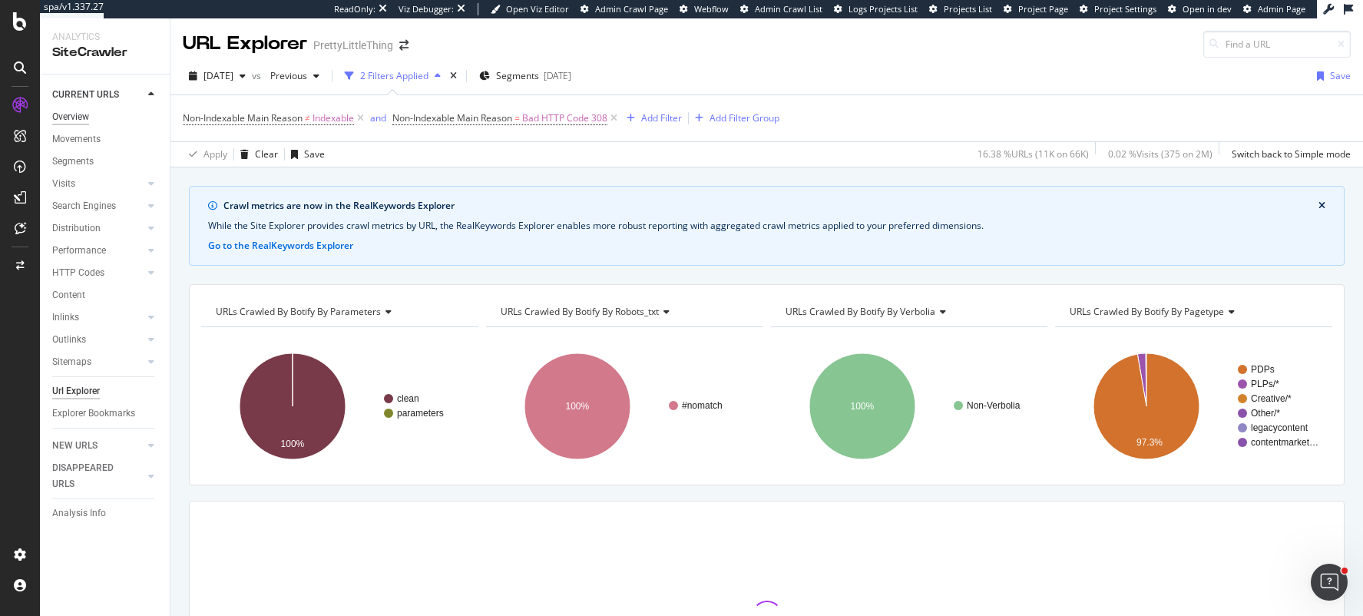
click at [76, 121] on div "Overview" at bounding box center [70, 117] width 37 height 16
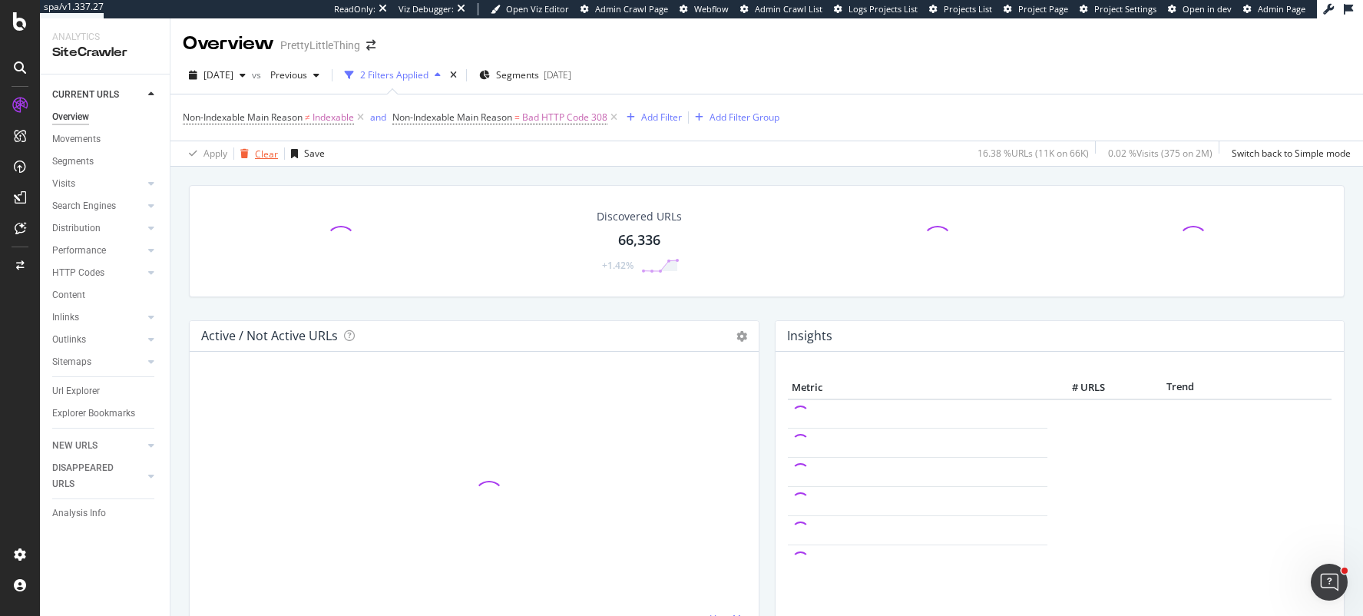
click at [258, 151] on div "Clear" at bounding box center [266, 153] width 23 height 13
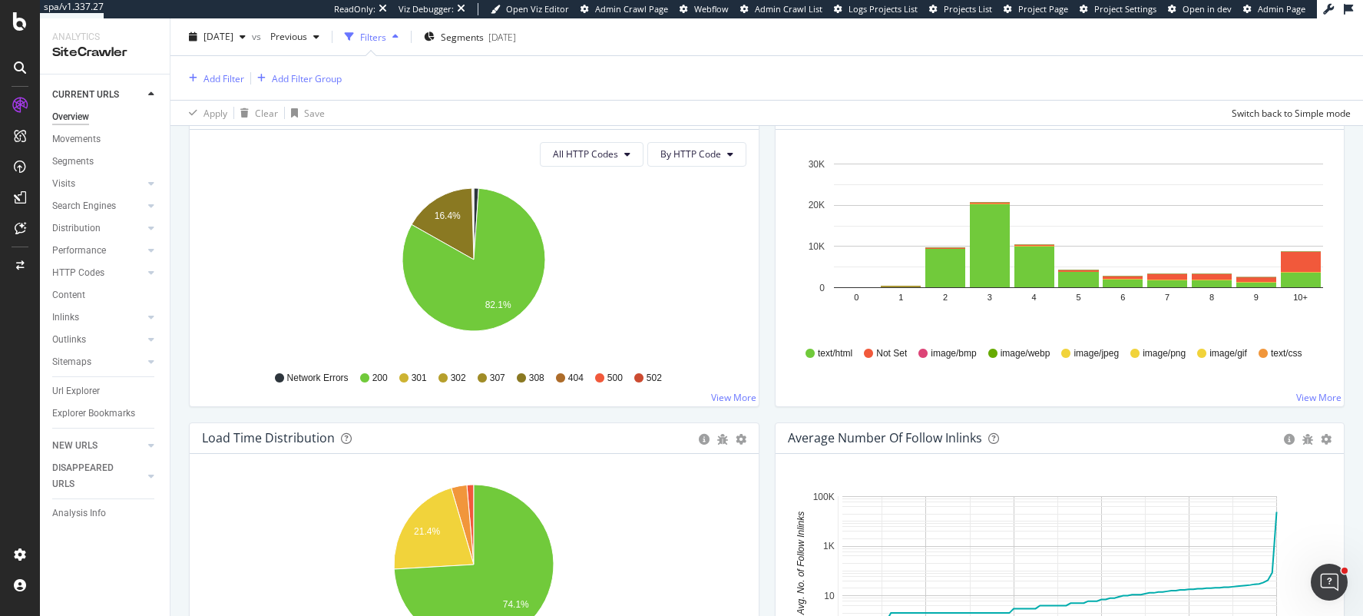
scroll to position [590, 0]
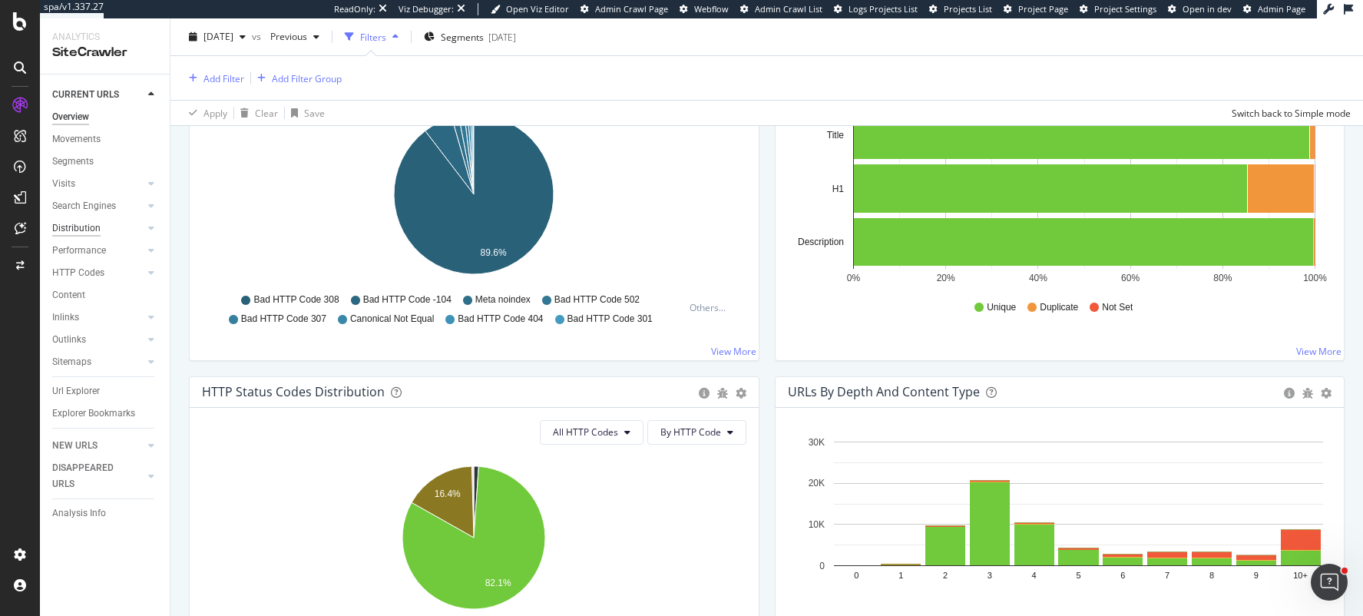
click at [72, 228] on div "Distribution" at bounding box center [76, 228] width 48 height 16
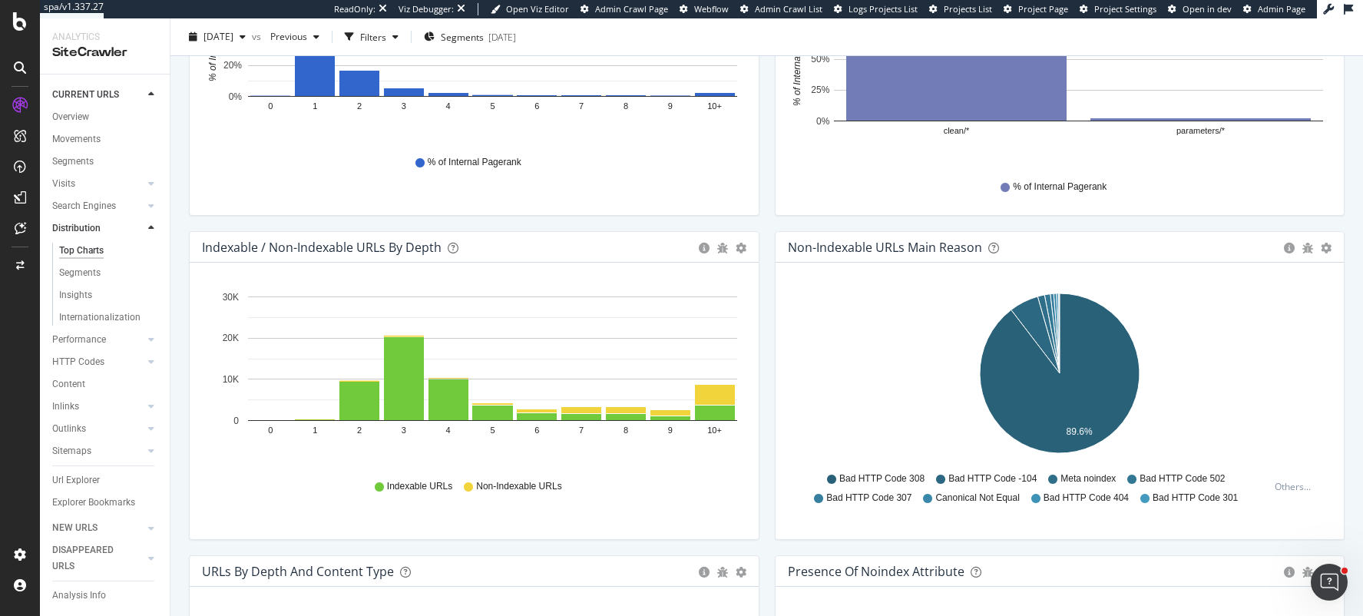
scroll to position [647, 0]
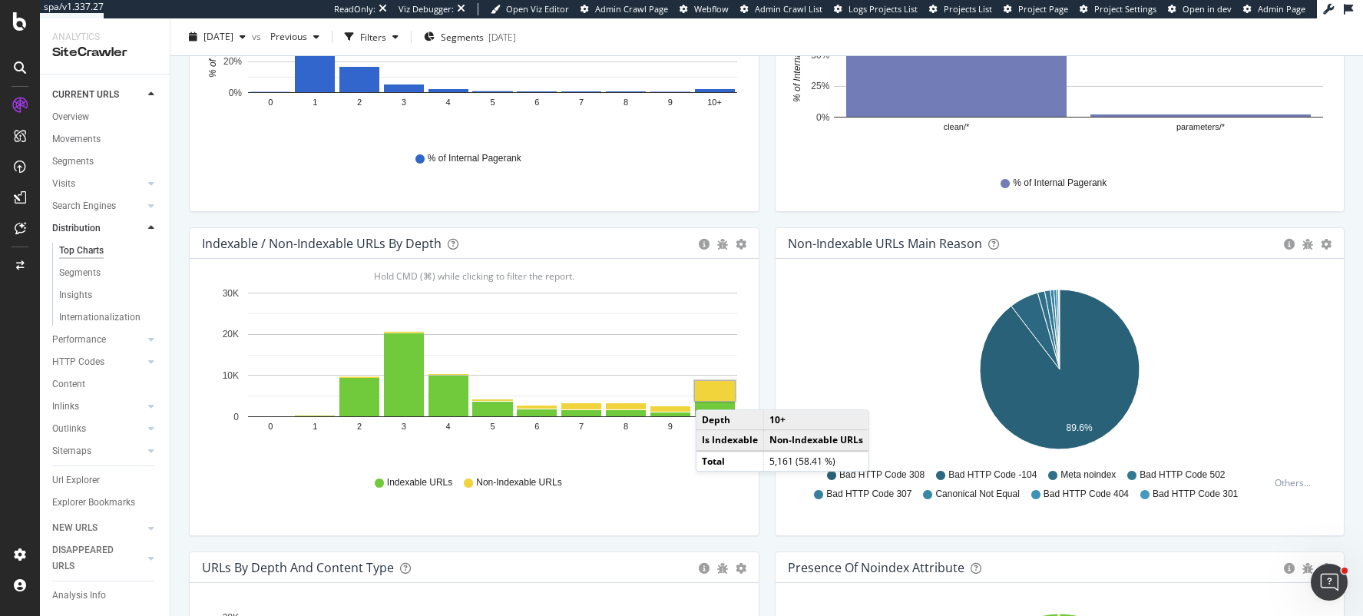
click at [711, 395] on rect "A chart." at bounding box center [715, 391] width 40 height 20
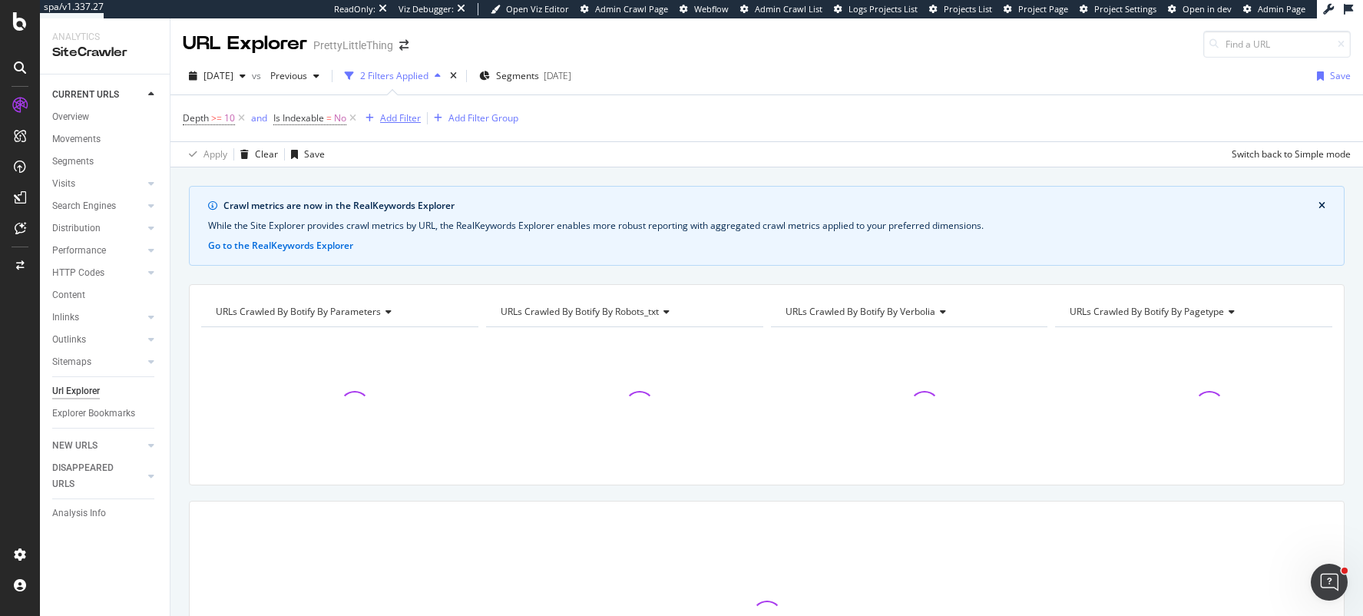
click at [400, 120] on div "Add Filter" at bounding box center [400, 117] width 41 height 13
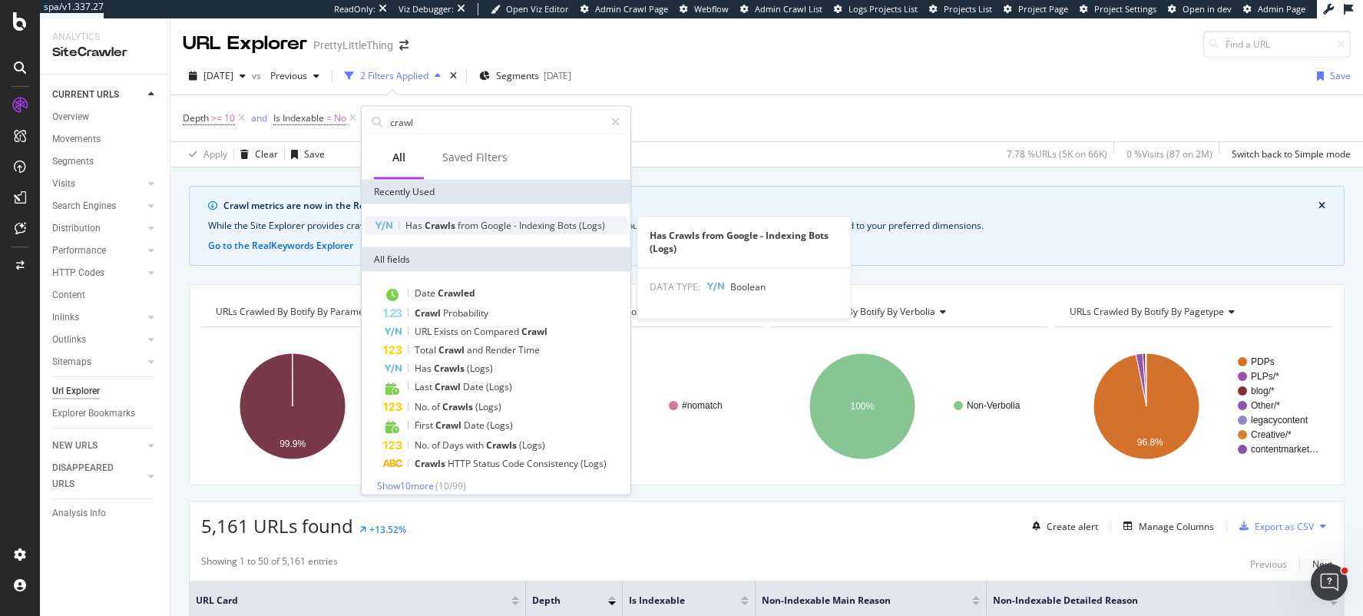
type input "crawl"
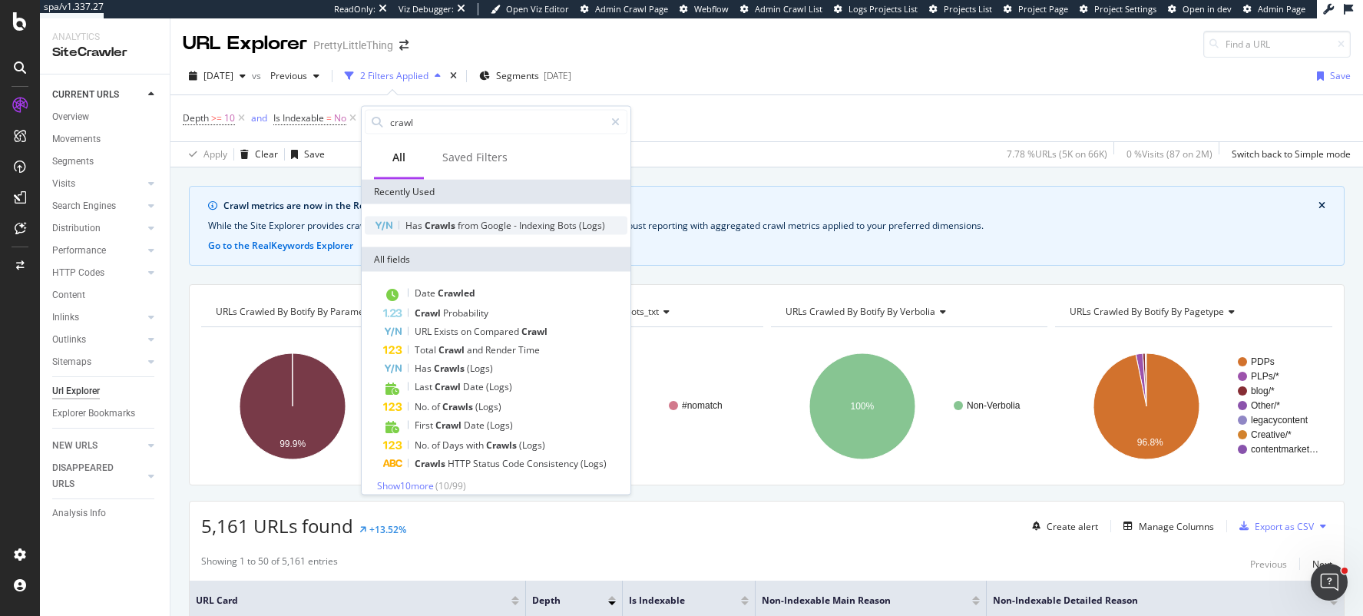
click at [537, 223] on span "Indexing" at bounding box center [538, 225] width 38 height 13
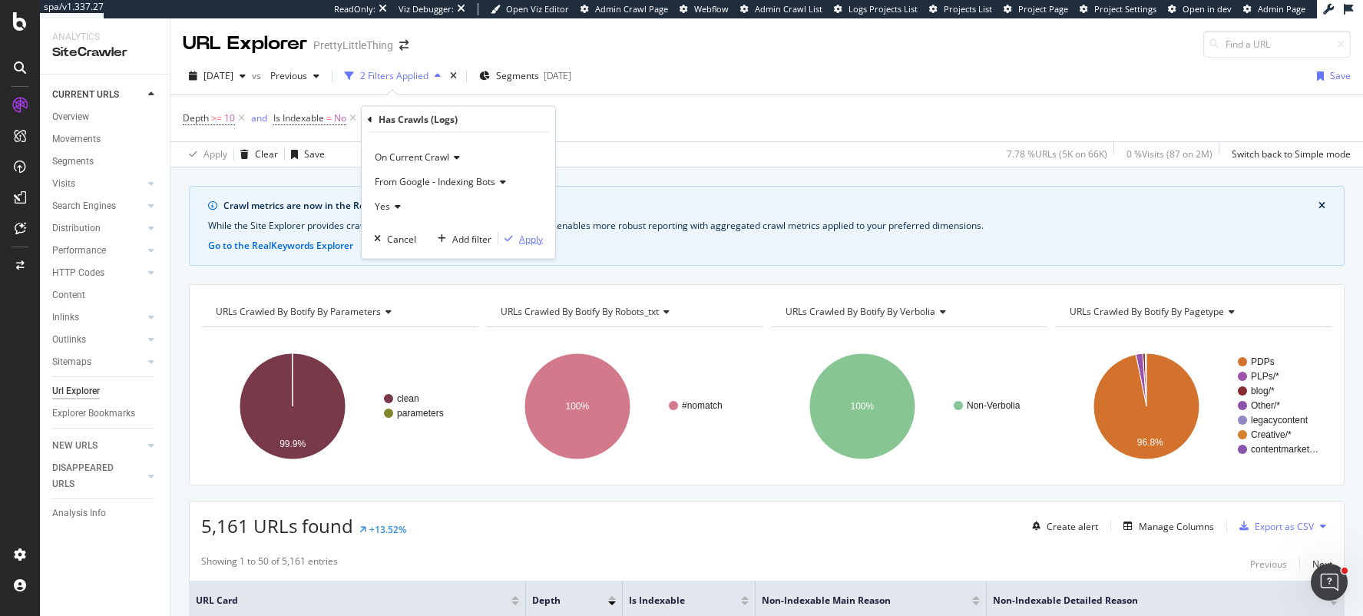
click at [520, 240] on div "Apply" at bounding box center [531, 238] width 24 height 13
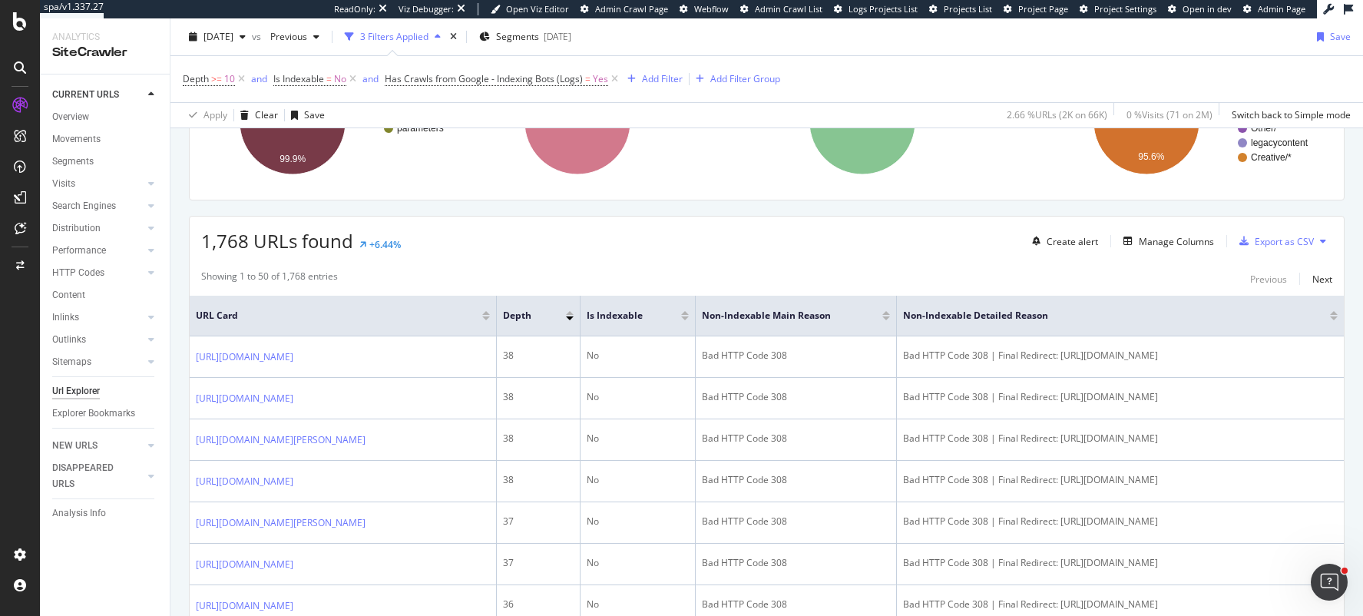
scroll to position [286, 0]
click at [1173, 239] on div "Manage Columns" at bounding box center [1176, 239] width 75 height 13
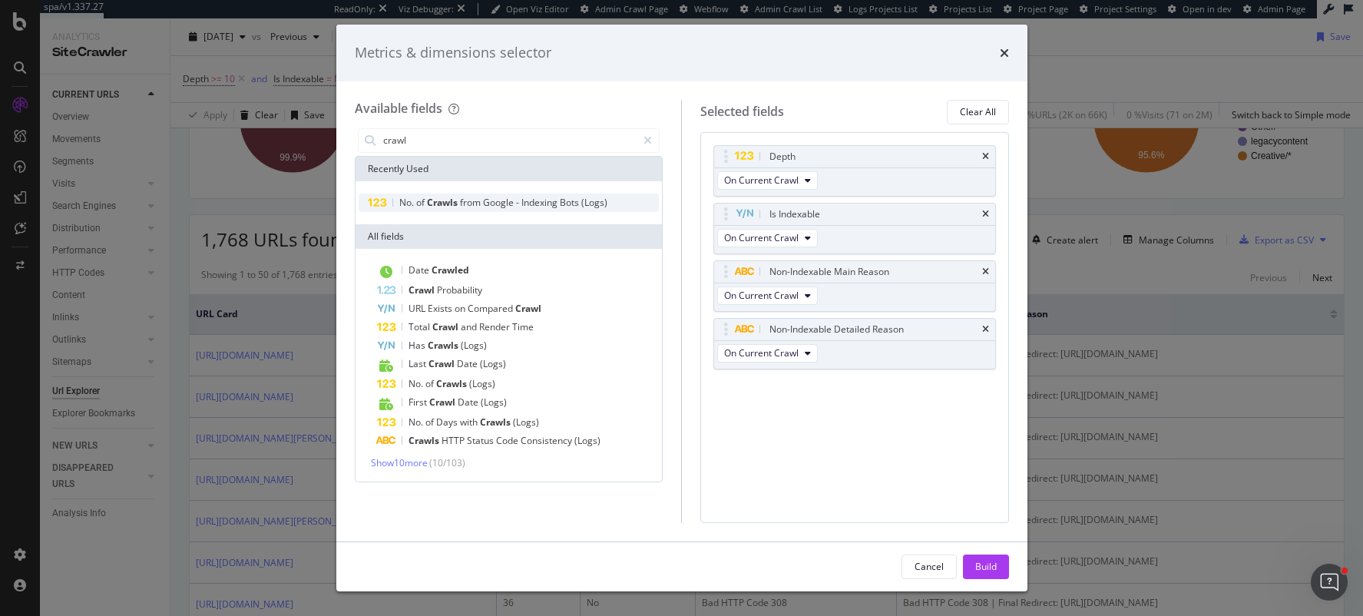
type input "crawl"
click at [491, 203] on span "Google" at bounding box center [499, 202] width 33 height 13
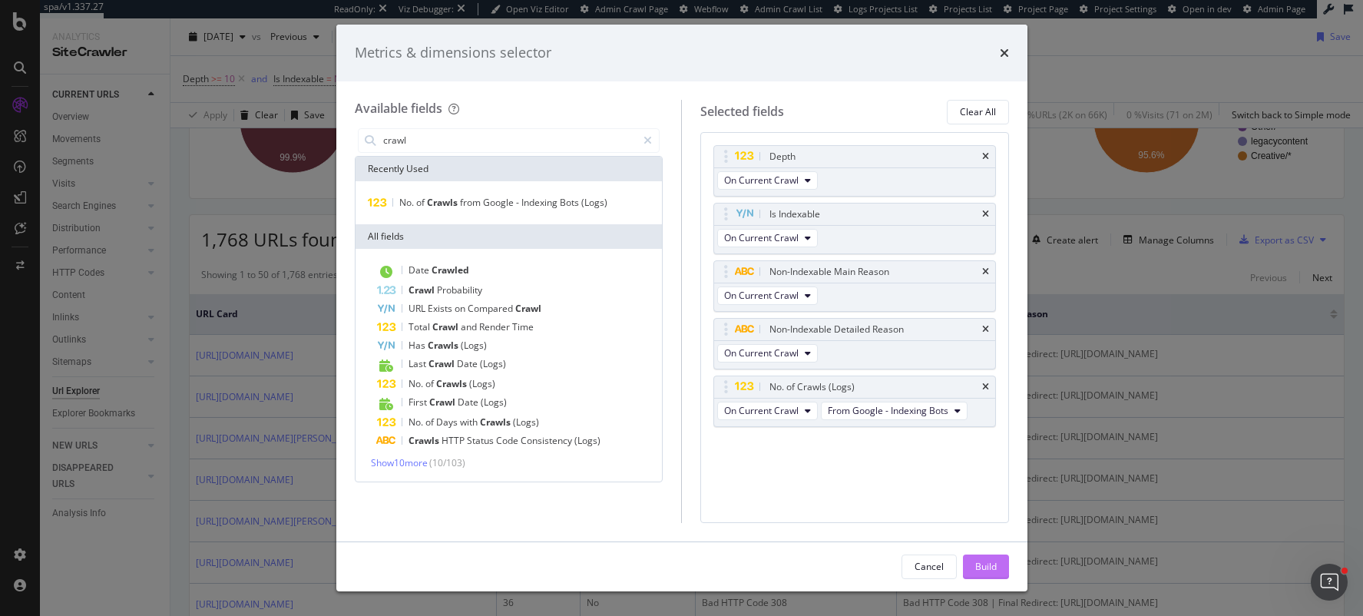
click at [979, 560] on div "Build" at bounding box center [986, 566] width 22 height 13
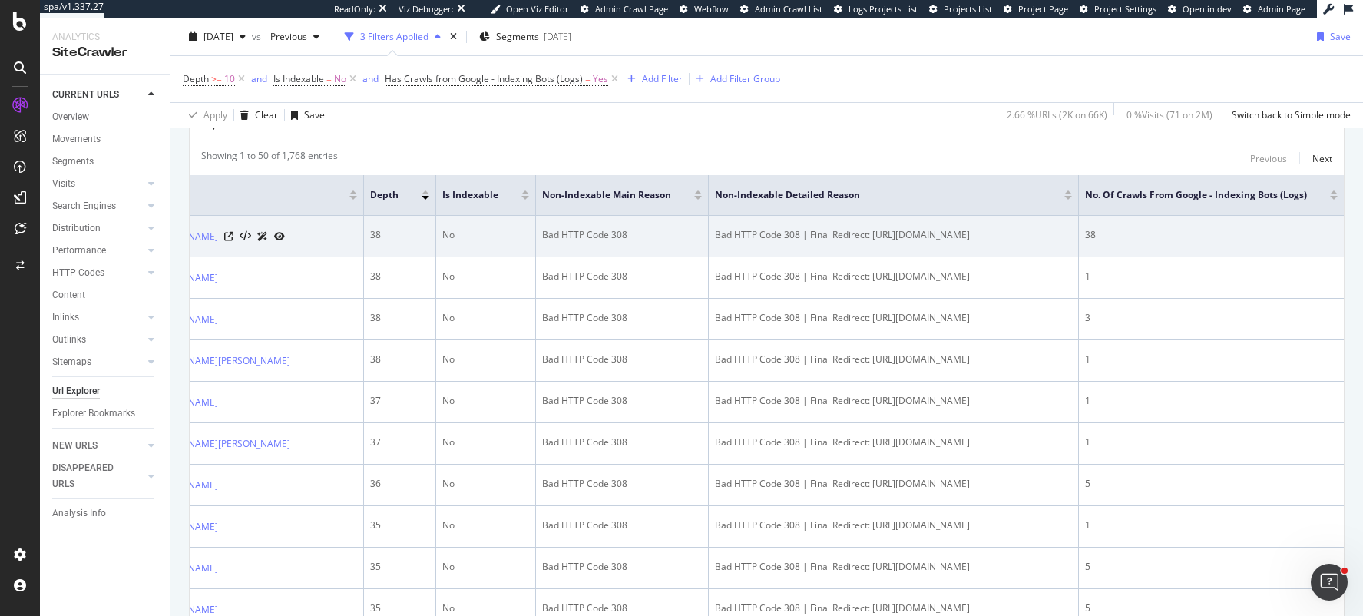
scroll to position [401, 0]
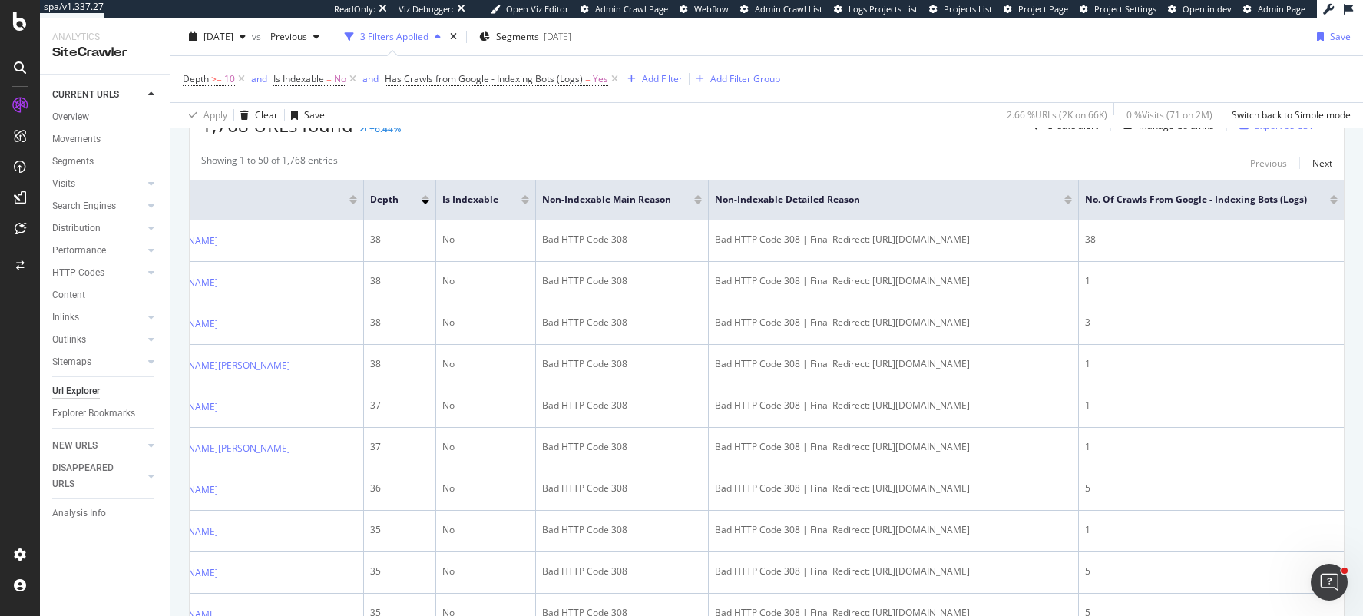
click at [1334, 203] on div at bounding box center [1334, 202] width 8 height 4
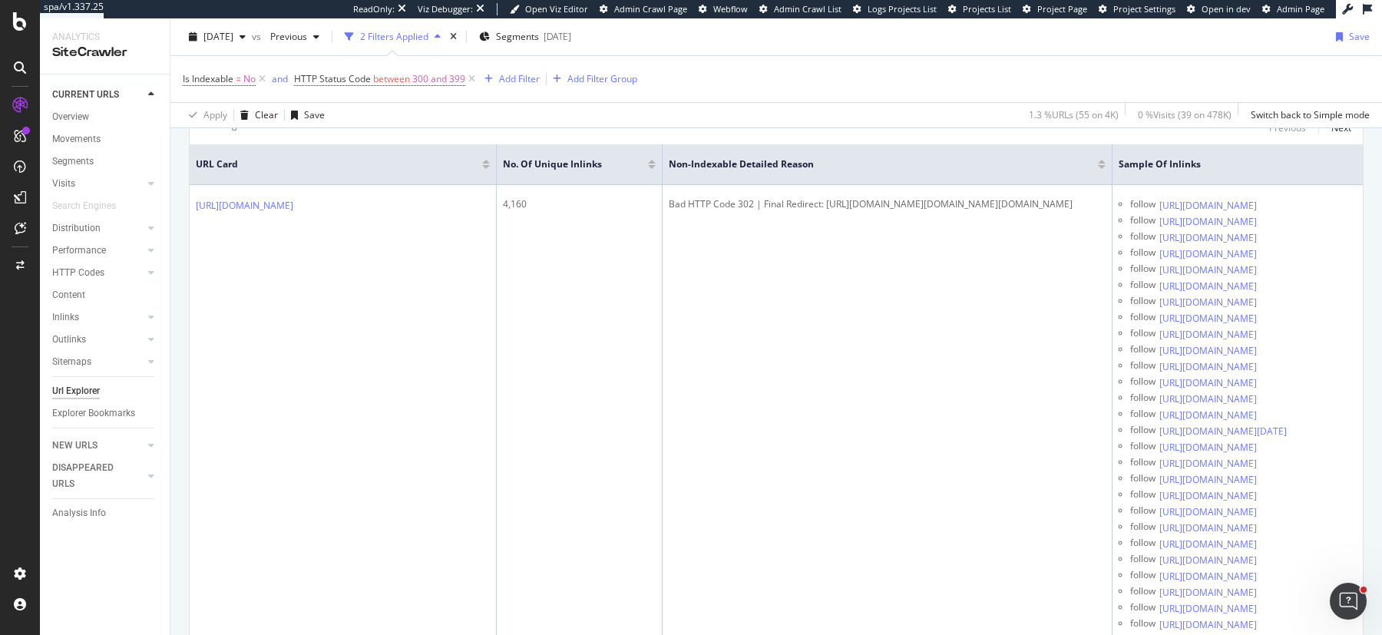
scroll to position [271, 0]
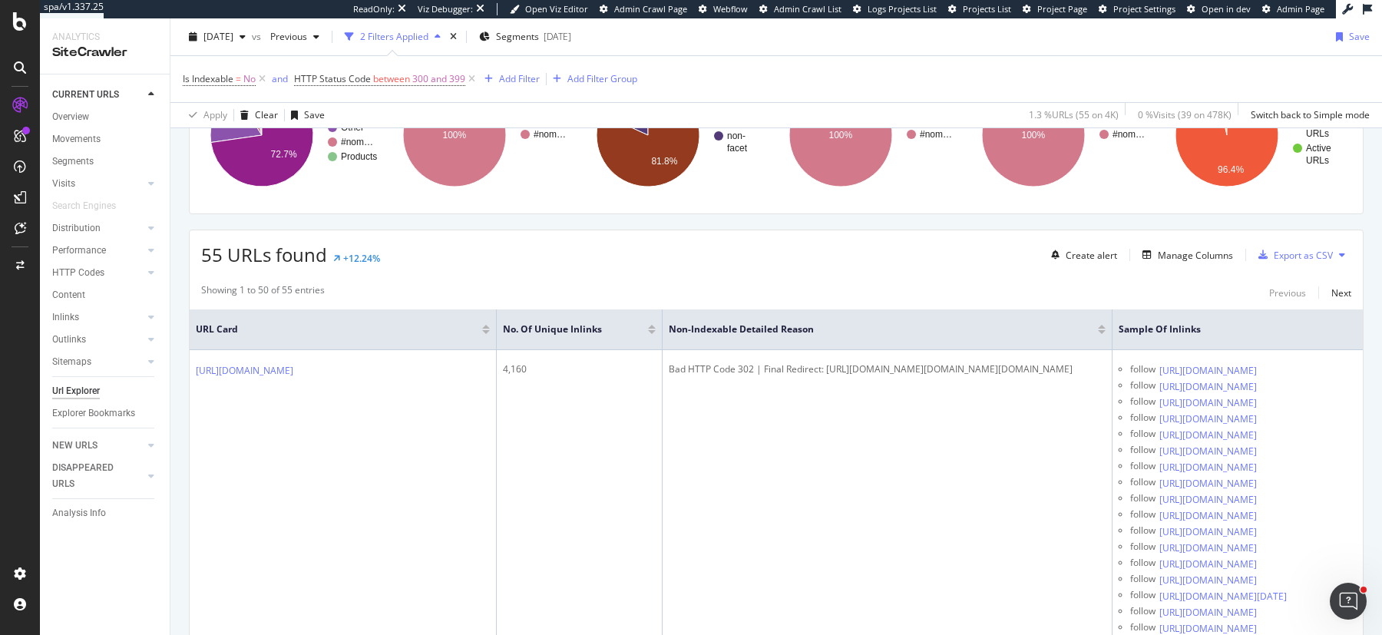
click at [651, 325] on div at bounding box center [652, 327] width 8 height 4
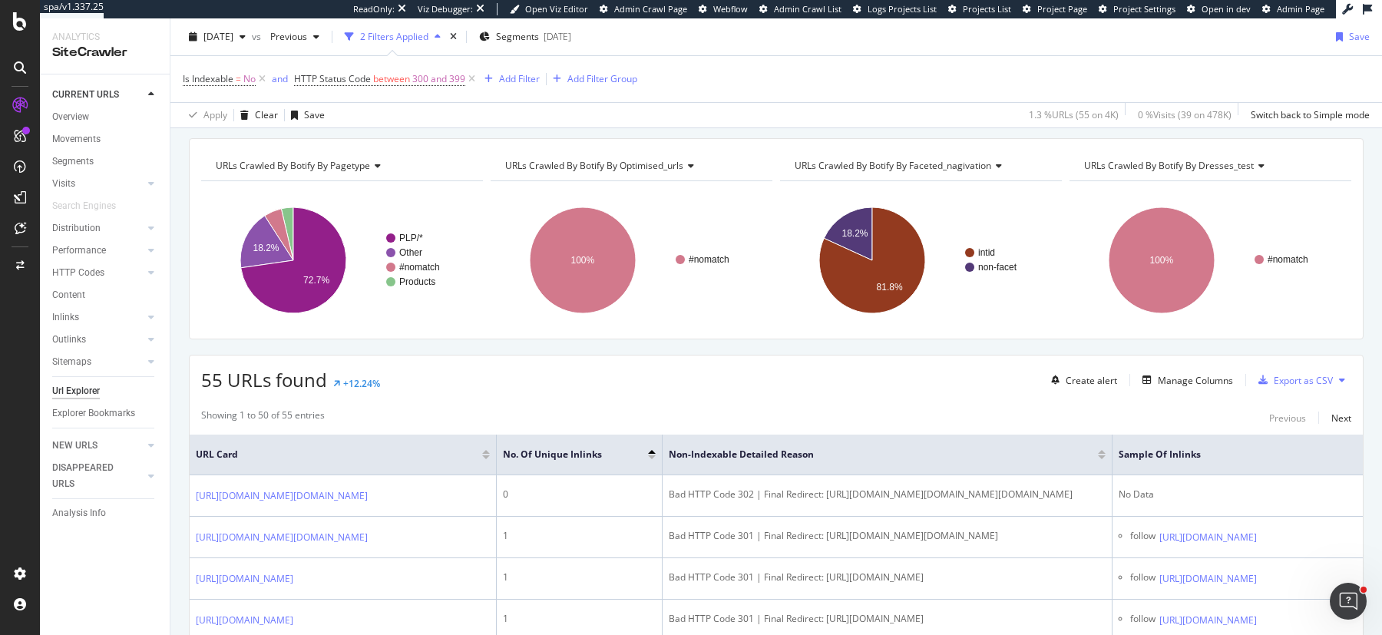
scroll to position [271, 0]
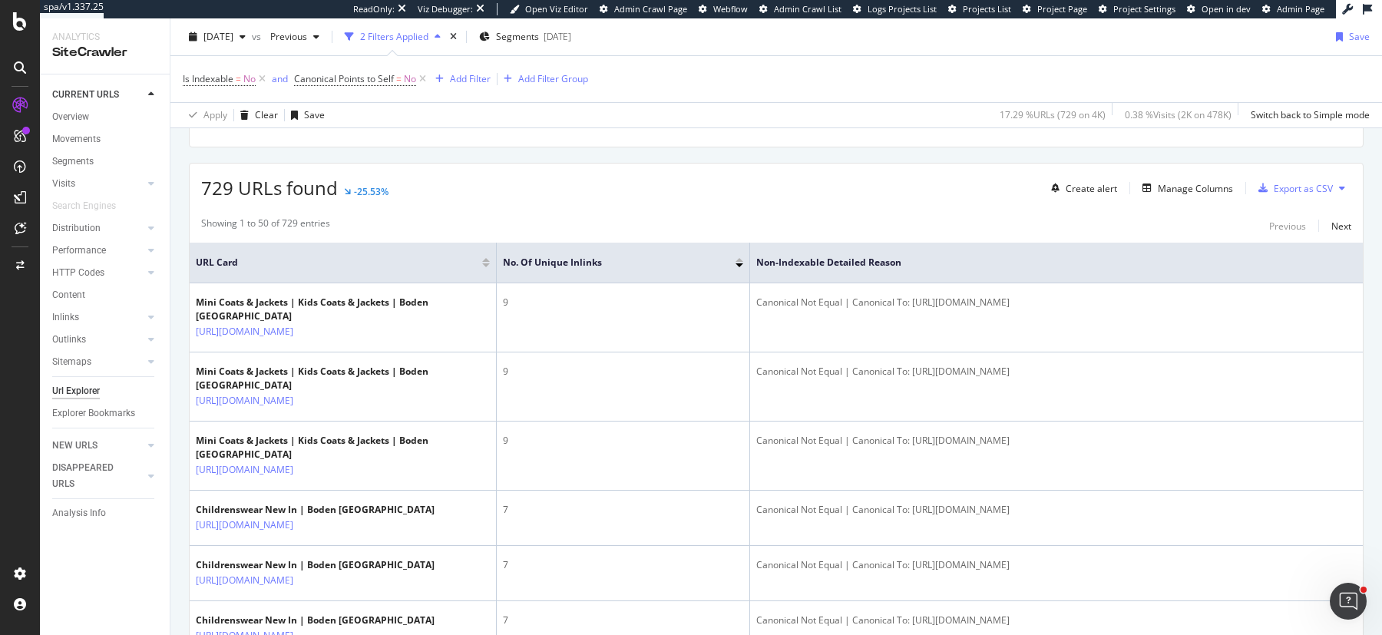
scroll to position [339, 0]
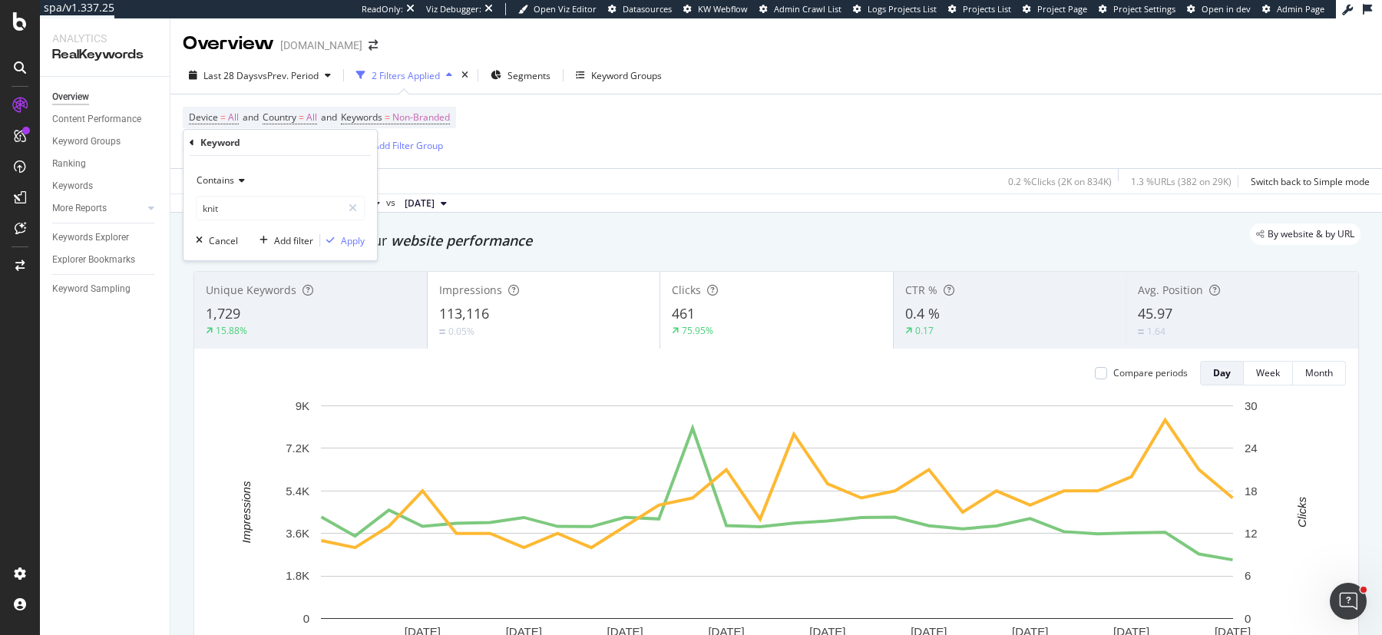
click at [865, 156] on div "Device = All and Country = All and Keywords = Non-Branded Keyword = ^.*knit.*$ …" at bounding box center [776, 131] width 1187 height 74
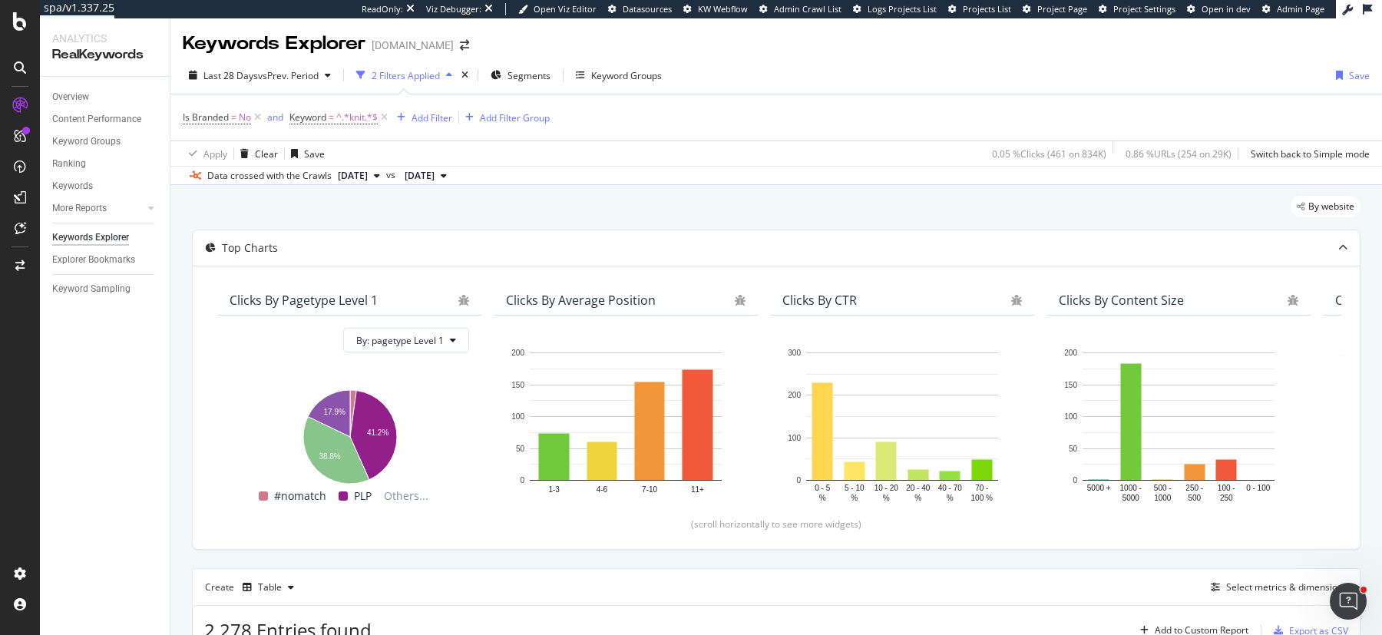
click at [1246, 79] on div "Last 28 Days vs Prev. Period 2 Filters Applied Segments Keyword Groups Save" at bounding box center [776, 78] width 1212 height 31
